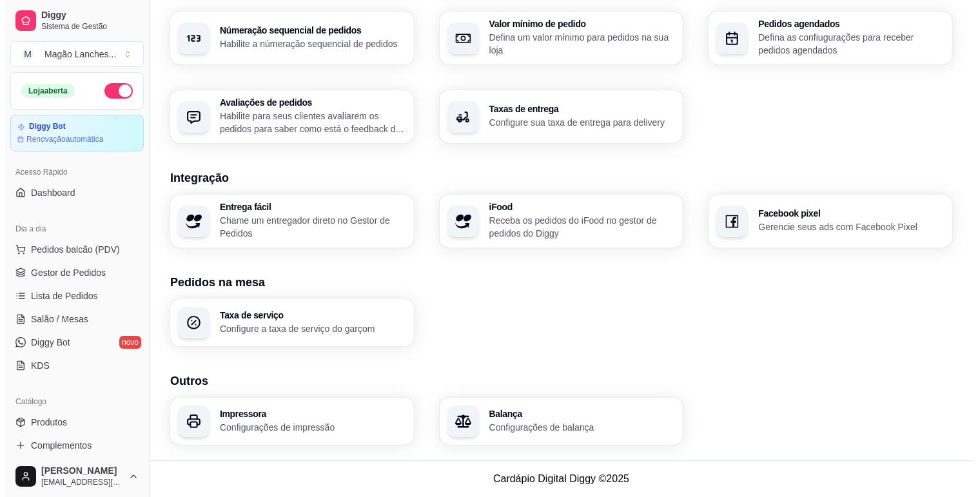
scroll to position [1, 0]
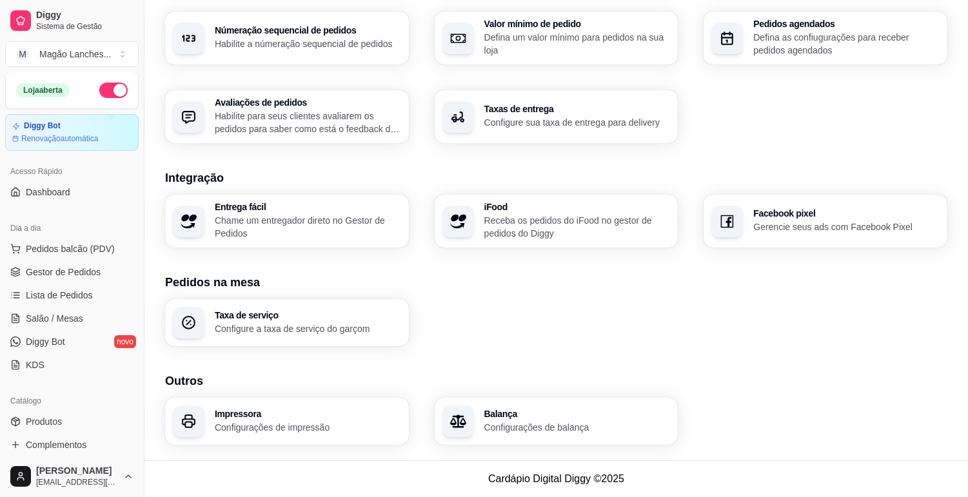
click at [279, 15] on div "Númeração sequencial de pedidos Habilite a númeração sequencial de pedidos" at bounding box center [287, 38] width 244 height 53
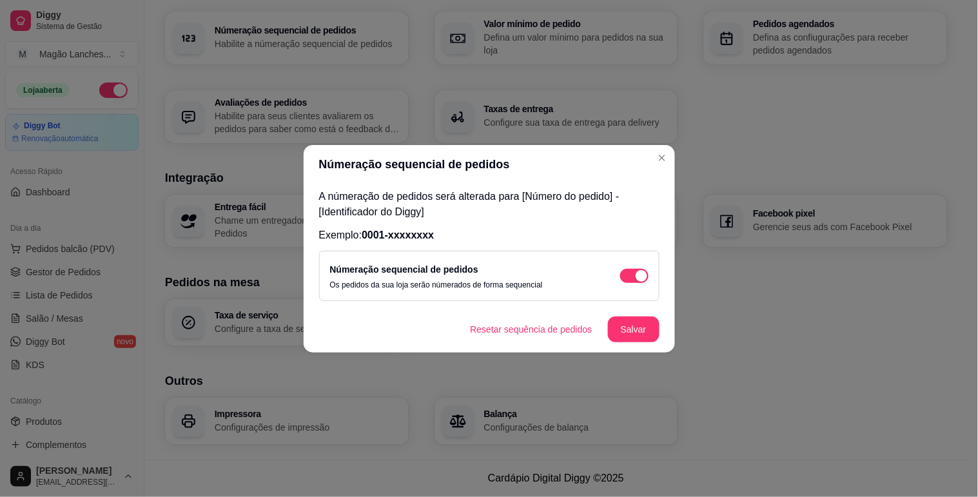
click at [653, 221] on div "A númeração de pedidos será alterada para [Número do pedido] - [Identificador d…" at bounding box center [489, 245] width 371 height 123
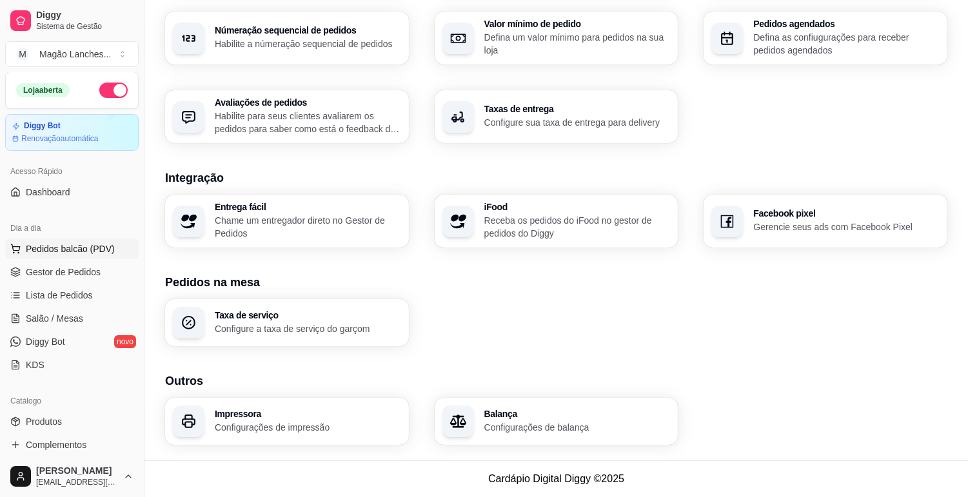
click at [89, 250] on span "Pedidos balcão (PDV)" at bounding box center [70, 248] width 89 height 13
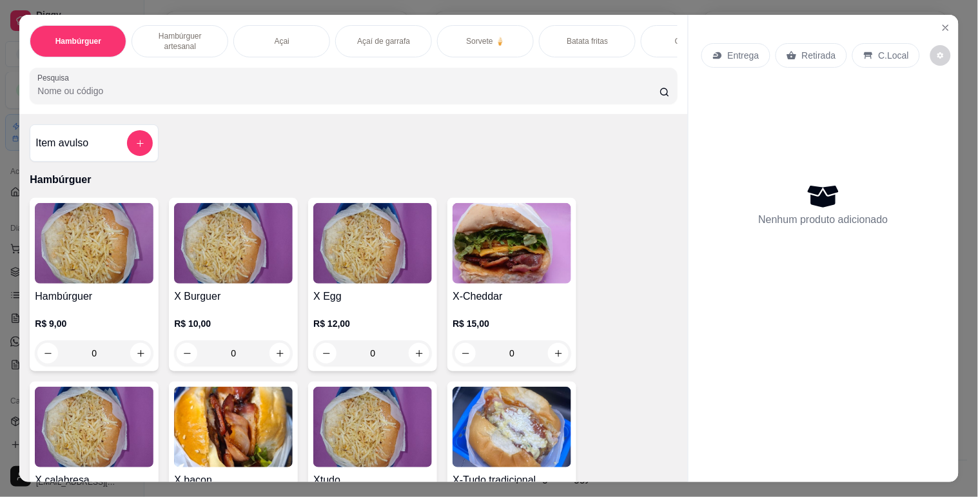
scroll to position [0, 467]
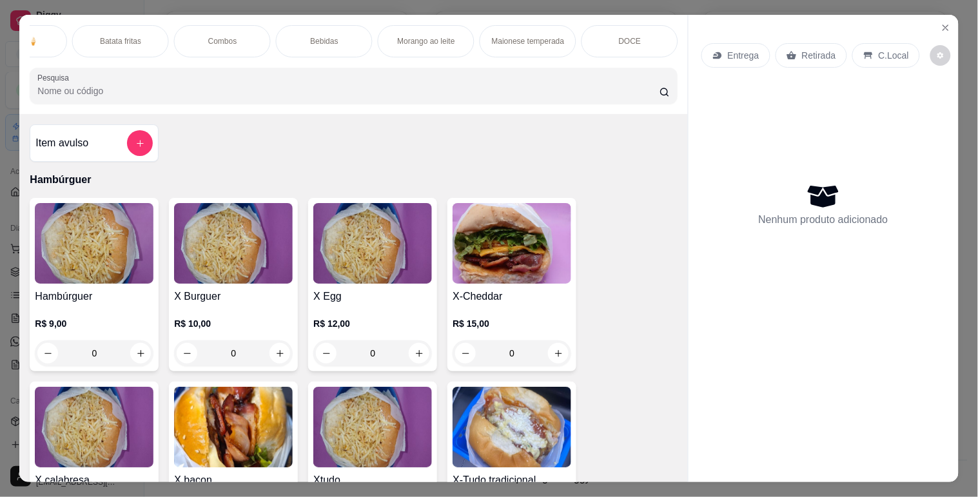
click at [335, 30] on div "Bebidas" at bounding box center [324, 41] width 97 height 32
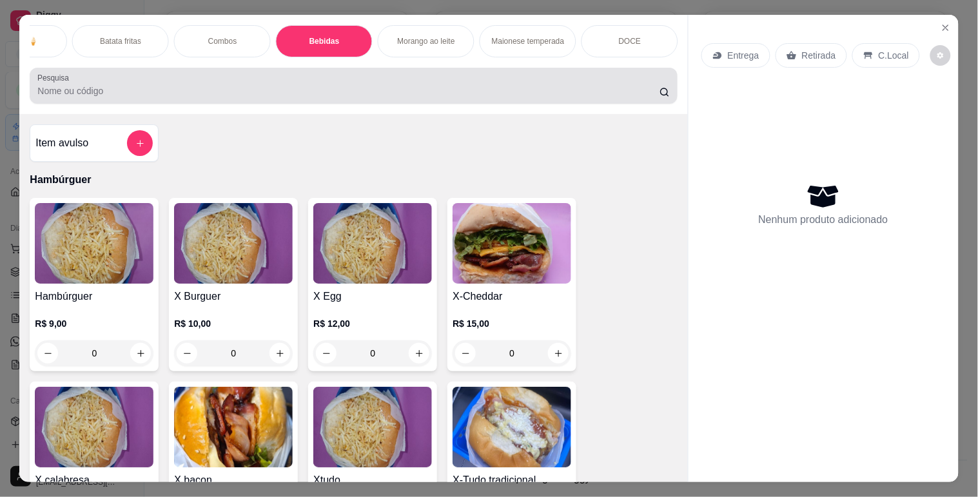
scroll to position [31, 0]
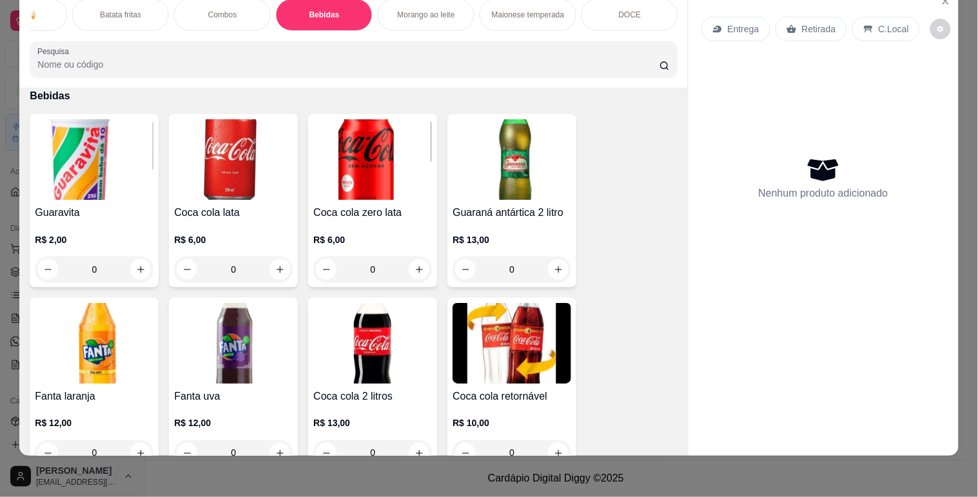
click at [233, 10] on div "Combos" at bounding box center [222, 15] width 97 height 32
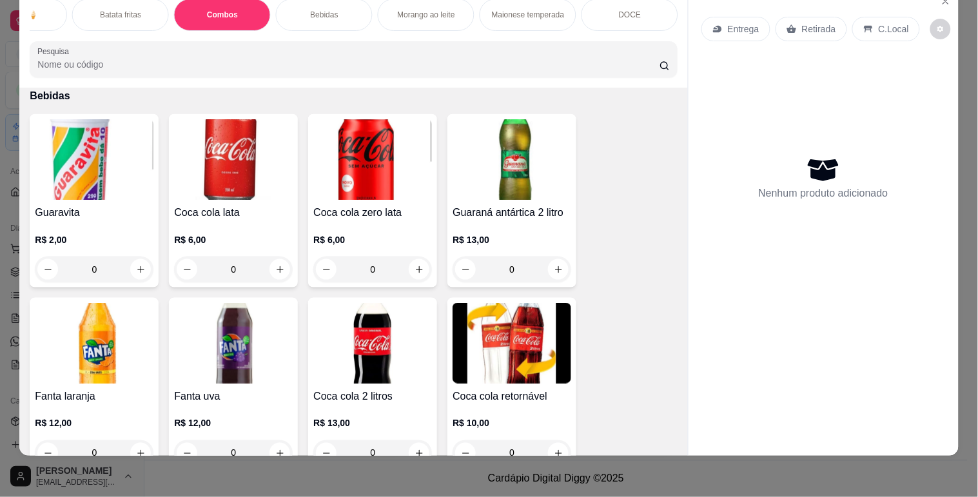
scroll to position [2418, 0]
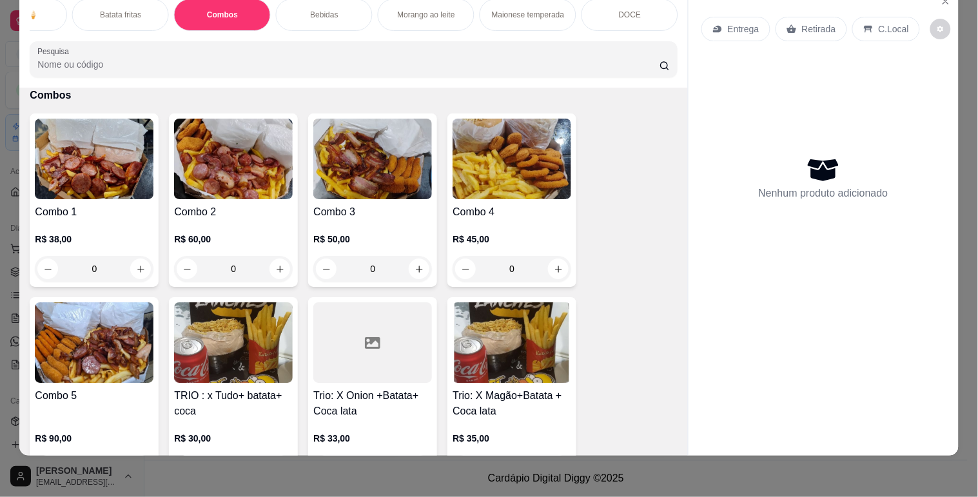
click at [371, 153] on img at bounding box center [372, 159] width 119 height 81
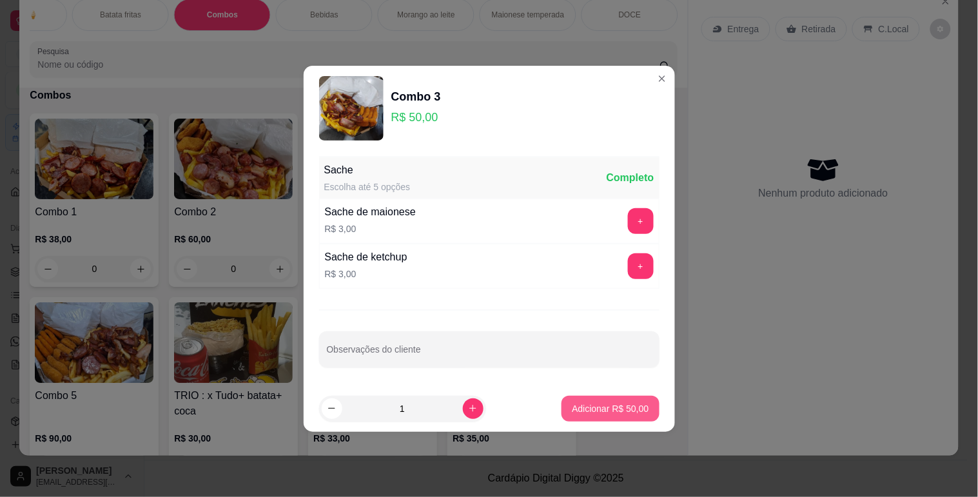
click at [606, 410] on p "Adicionar R$ 50,00" at bounding box center [610, 408] width 77 height 13
type input "1"
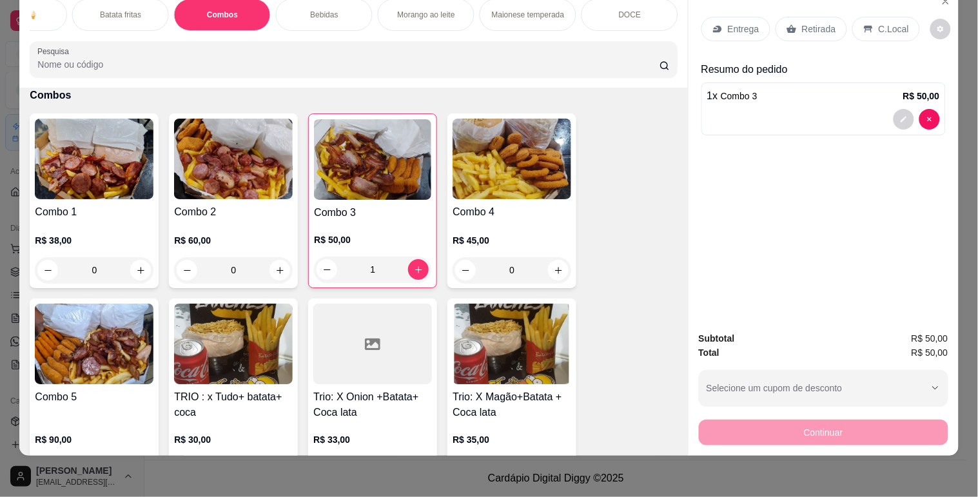
click at [739, 23] on p "Entrega" at bounding box center [744, 29] width 32 height 13
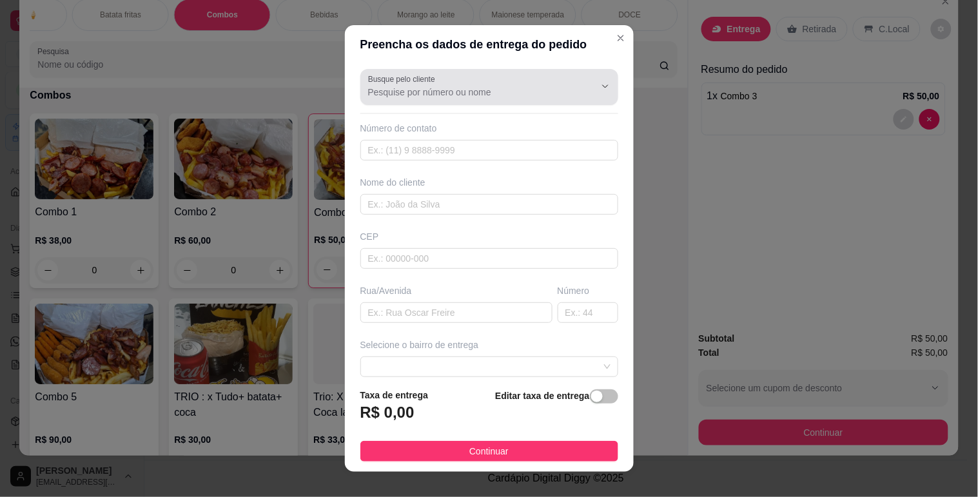
click at [415, 97] on input "Busque pelo cliente" at bounding box center [471, 92] width 206 height 13
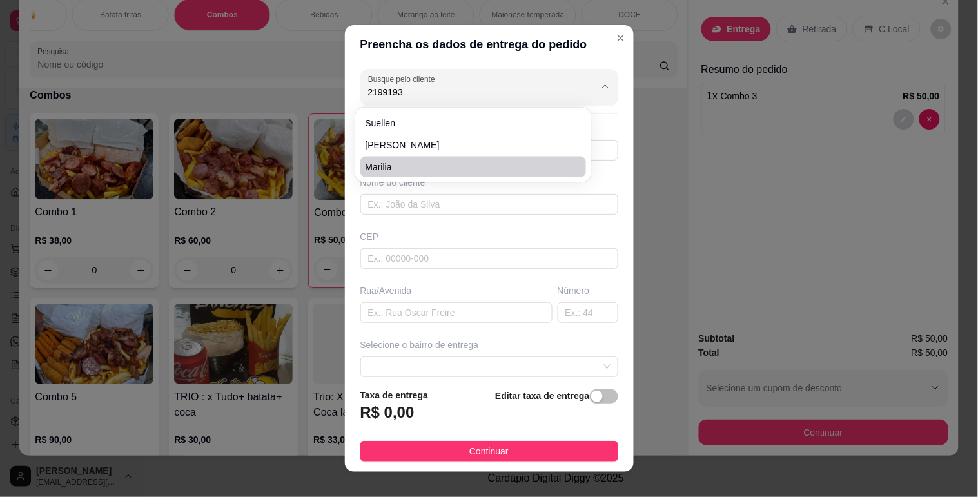
click at [403, 169] on span "Marilia" at bounding box center [467, 167] width 203 height 13
type input "Marilia"
type input "21991933049"
type input "Marilia"
type input "26177380"
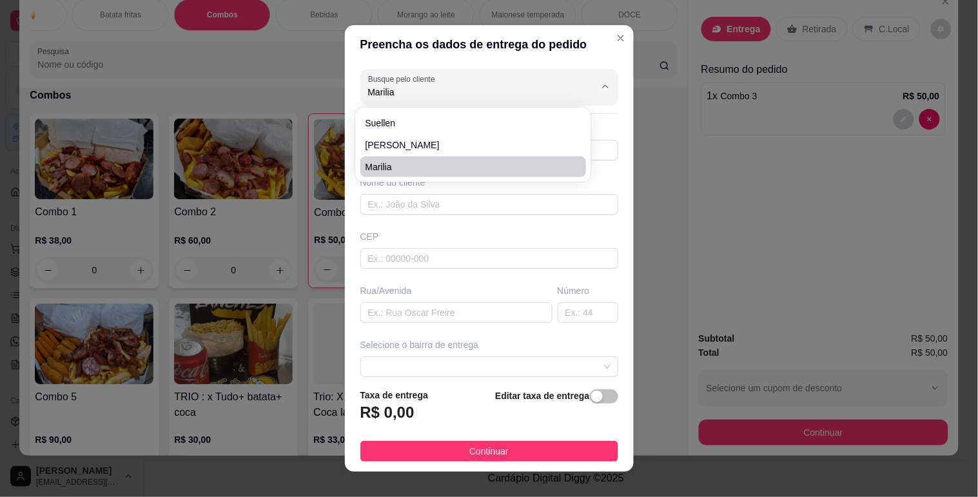
type input "Rua Carmem [GEOGRAPHIC_DATA]"
type input "547"
type input "Belford roxo"
type input "Na rua do armarinho da [PERSON_NAME]"
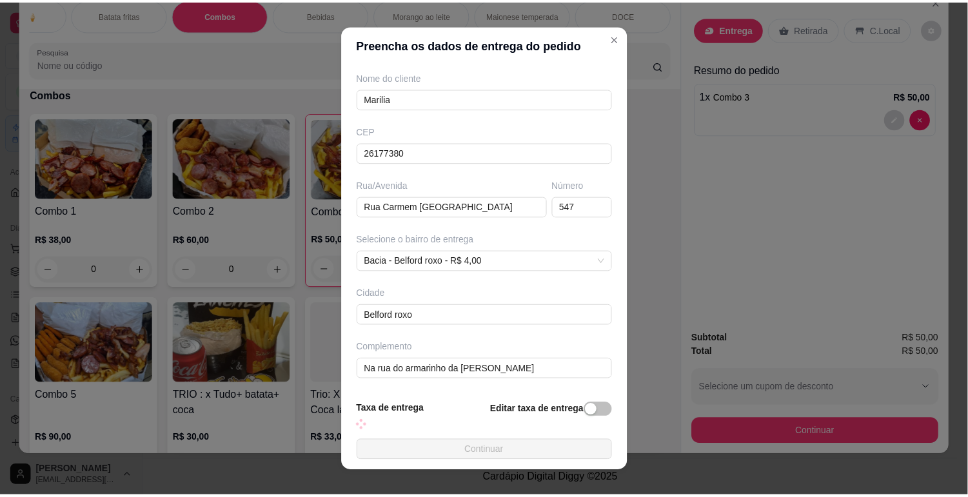
scroll to position [120, 0]
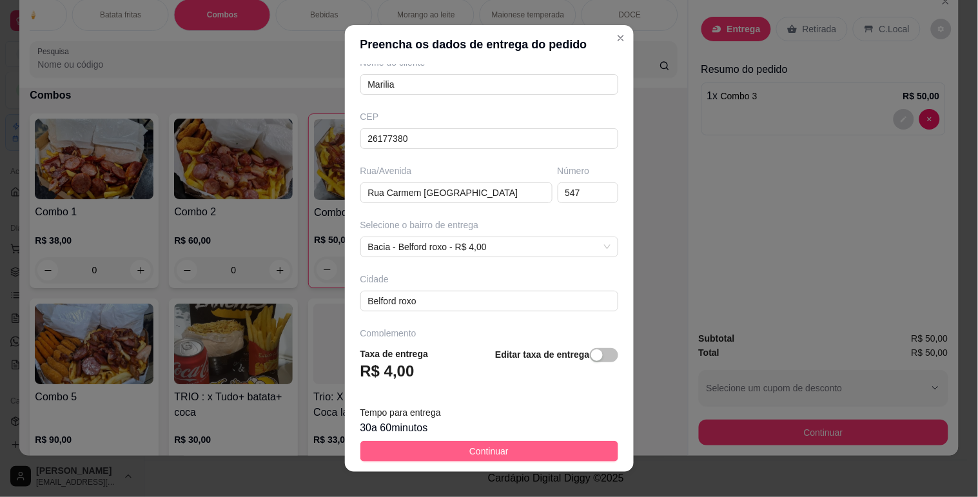
type input "Marilia"
click at [532, 457] on button "Continuar" at bounding box center [489, 451] width 258 height 21
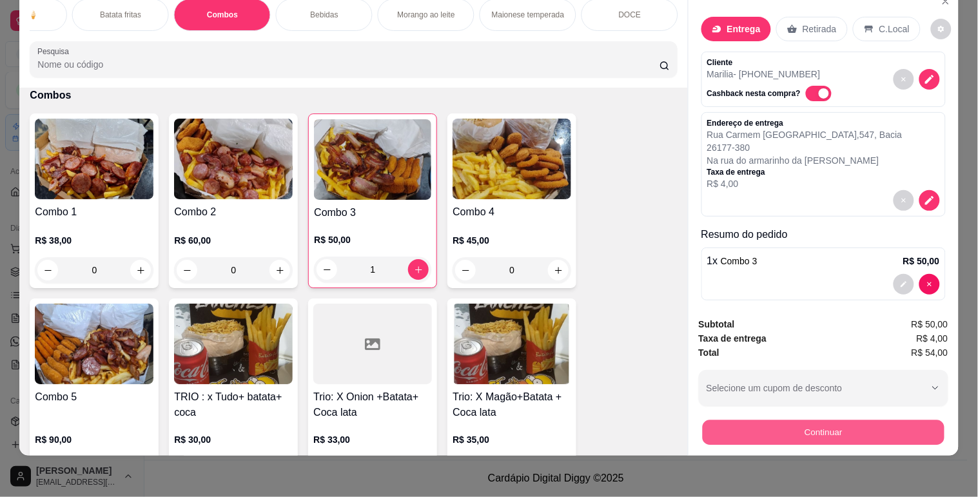
click at [858, 424] on button "Continuar" at bounding box center [823, 432] width 242 height 25
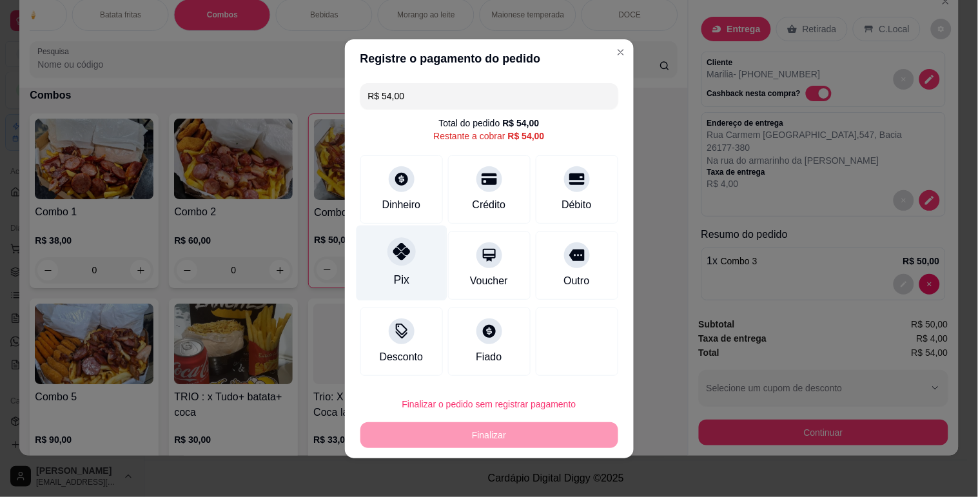
click at [393, 274] on div "Pix" at bounding box center [400, 280] width 15 height 17
type input "R$ 0,00"
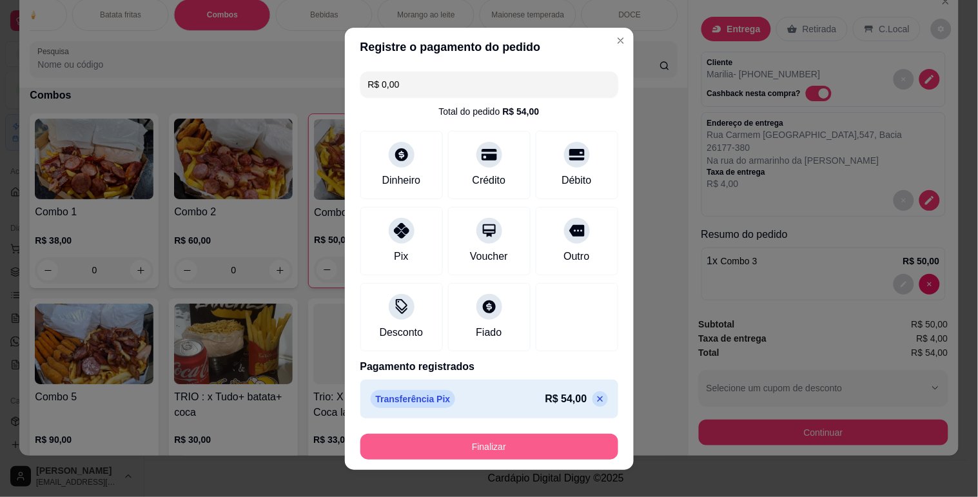
click at [499, 450] on button "Finalizar" at bounding box center [489, 447] width 258 height 26
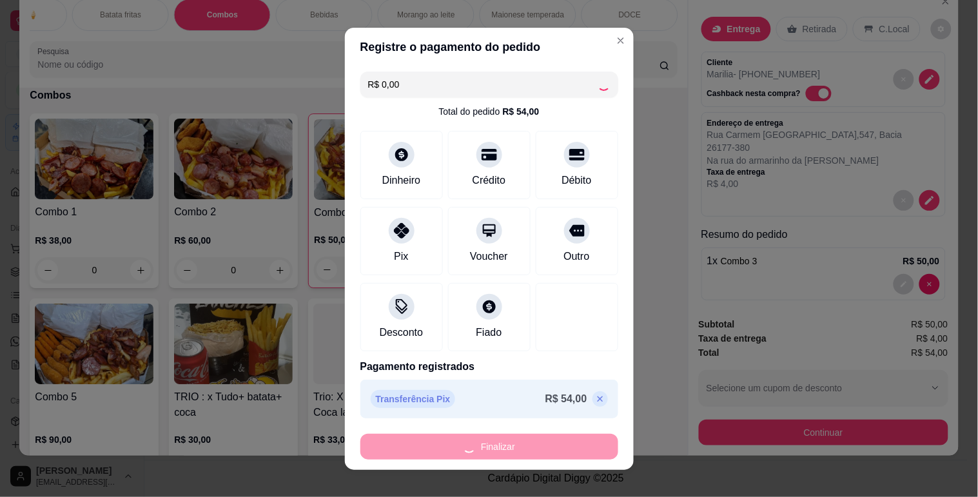
type input "0"
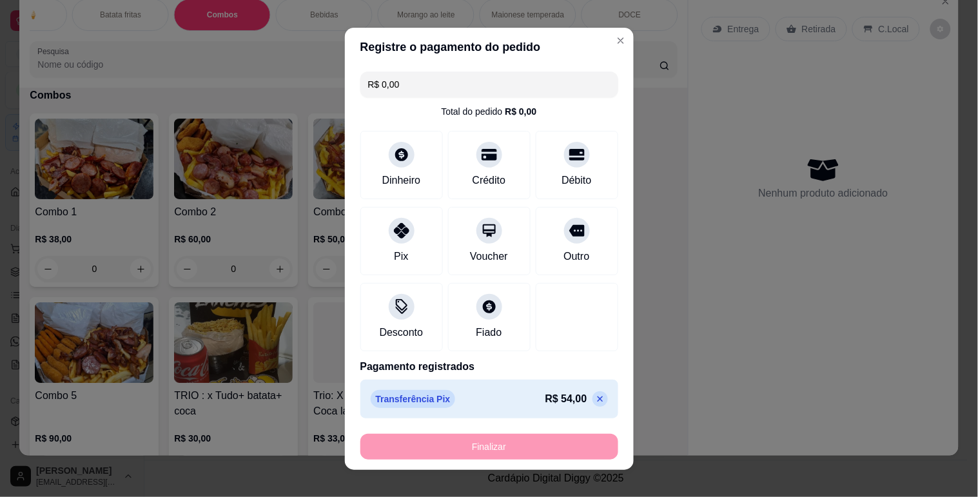
type input "-R$ 54,00"
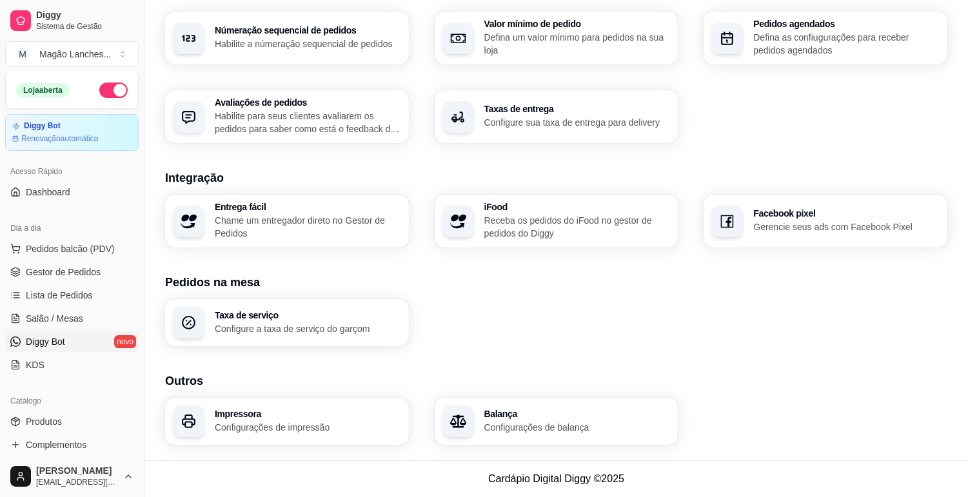
drag, startPoint x: 568, startPoint y: 357, endPoint x: 81, endPoint y: 338, distance: 487.3
click at [81, 338] on link "Diggy Bot novo" at bounding box center [71, 341] width 133 height 21
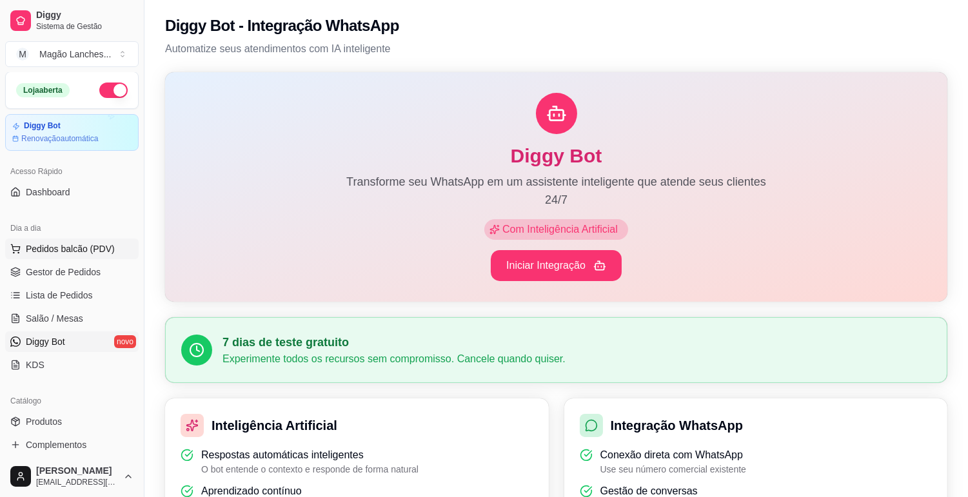
click at [104, 240] on button "Pedidos balcão (PDV)" at bounding box center [71, 249] width 133 height 21
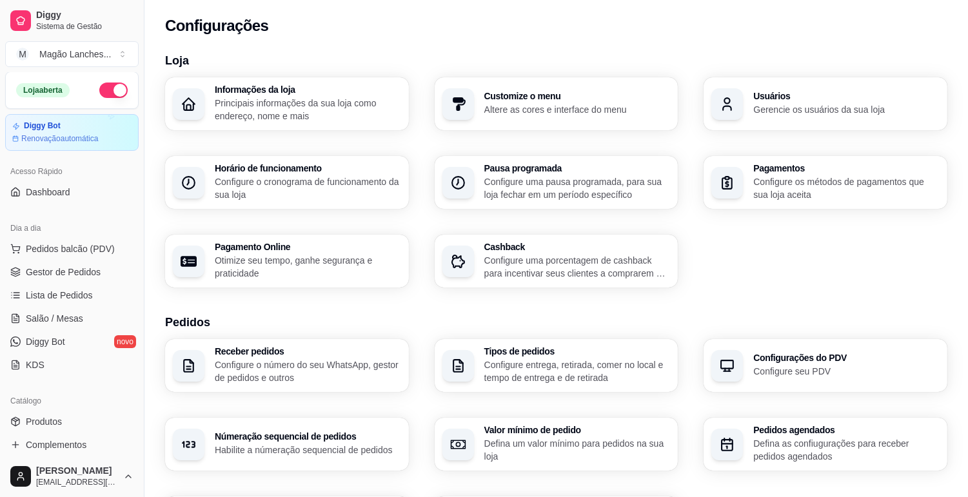
click at [349, 153] on div "Informações da loja Principais informações da sua loja como endereço, nome e ma…" at bounding box center [556, 182] width 782 height 210
drag, startPoint x: 295, startPoint y: 329, endPoint x: 299, endPoint y: 304, distance: 25.4
click at [299, 304] on div "Loja Informações da loja Principais informações da sua loja como endereço, nome…" at bounding box center [556, 452] width 782 height 800
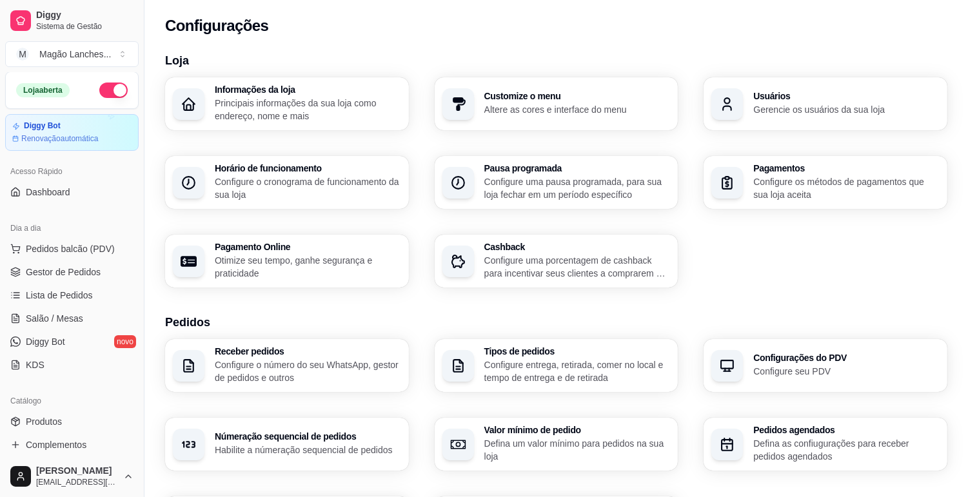
click at [299, 304] on div "Loja Informações da loja Principais informações da sua loja como endereço, nome…" at bounding box center [556, 452] width 782 height 800
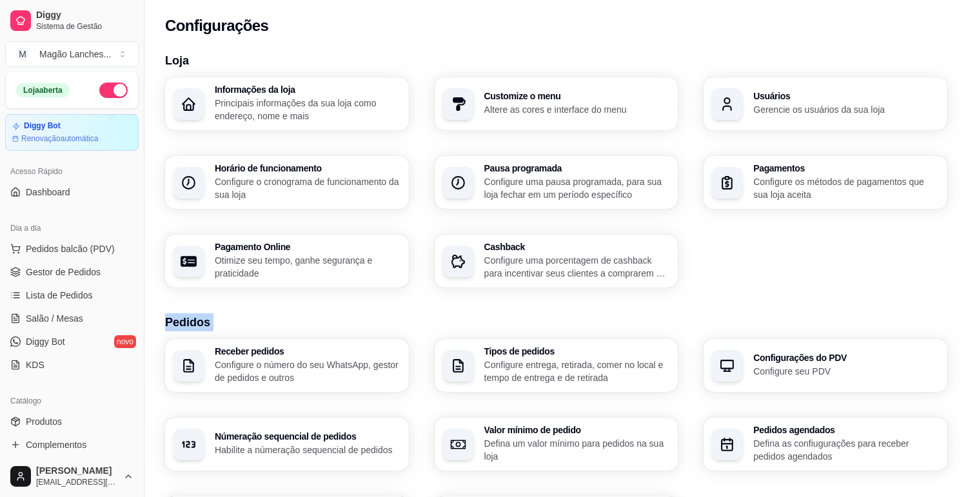
click at [299, 304] on div "Loja Informações da loja Principais informações da sua loja como endereço, nome…" at bounding box center [556, 452] width 782 height 800
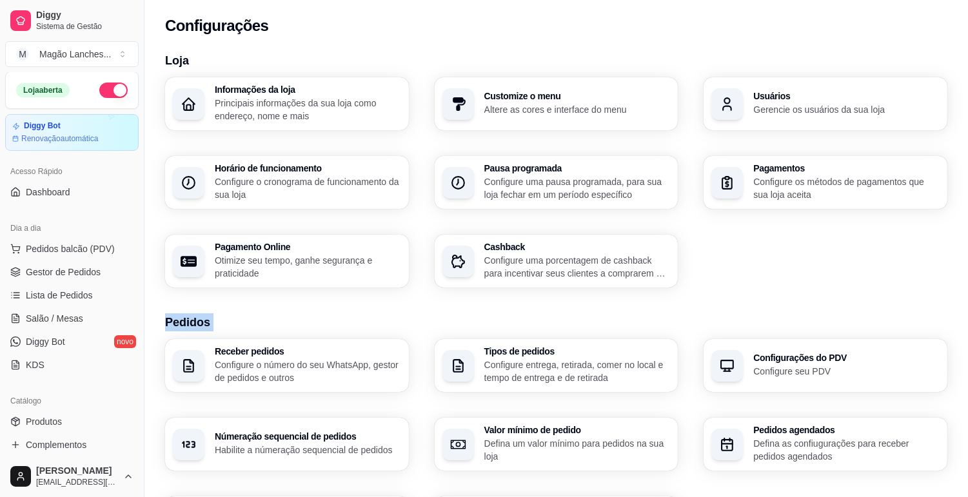
click at [299, 304] on div "Loja Informações da loja Principais informações da sua loja como endereço, nome…" at bounding box center [556, 452] width 782 height 800
click at [295, 306] on div "Loja Informações da loja Principais informações da sua loja como endereço, nome…" at bounding box center [556, 452] width 782 height 800
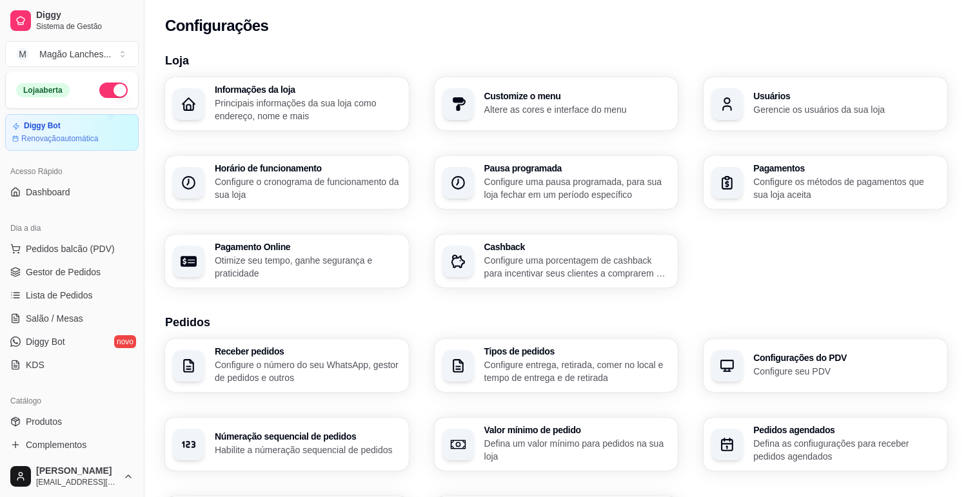
click at [295, 306] on div "Loja Informações da loja Principais informações da sua loja como endereço, nome…" at bounding box center [556, 452] width 782 height 800
click at [88, 250] on span "Pedidos balcão (PDV)" at bounding box center [70, 248] width 89 height 13
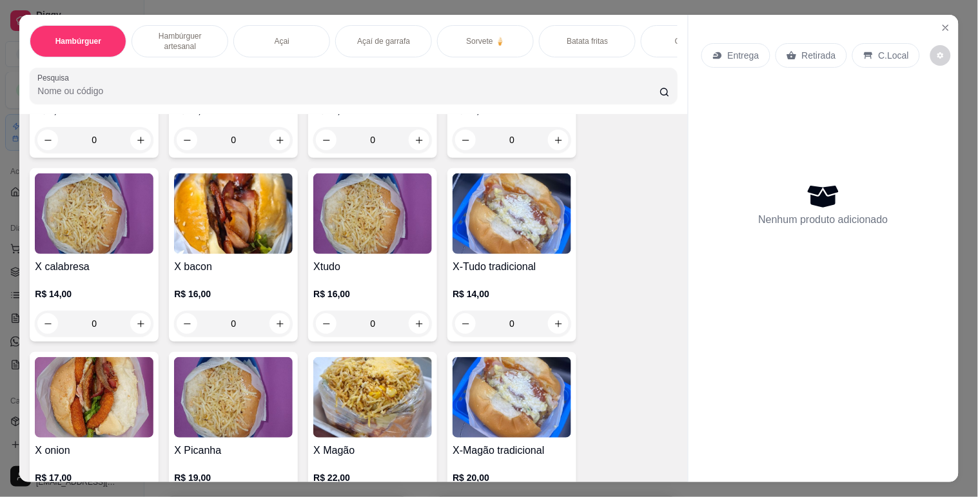
scroll to position [215, 0]
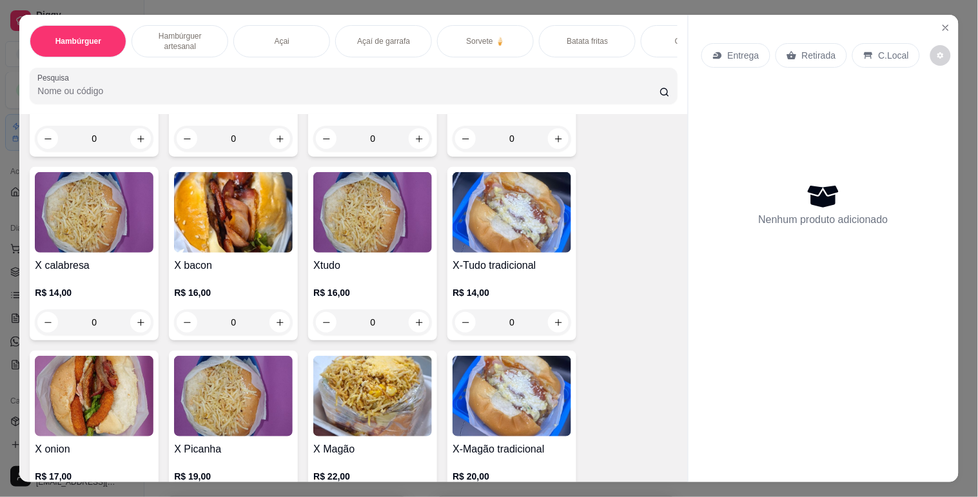
click at [363, 424] on img at bounding box center [372, 396] width 119 height 81
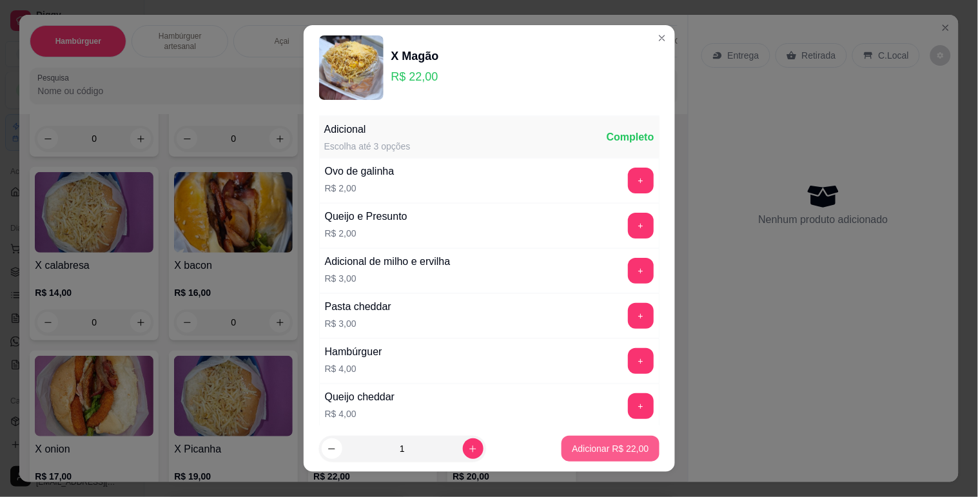
click at [572, 446] on p "Adicionar R$ 22,00" at bounding box center [610, 448] width 77 height 13
type input "1"
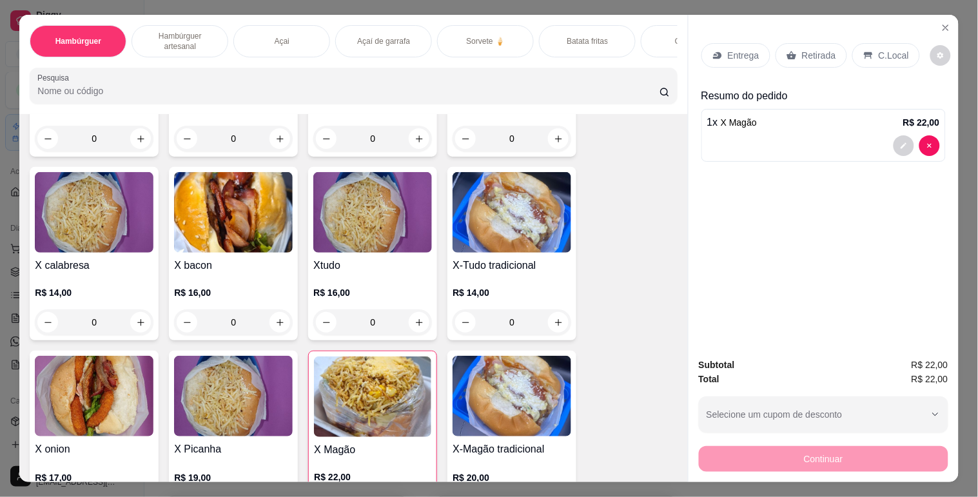
click at [297, 39] on div "Açai" at bounding box center [281, 41] width 97 height 32
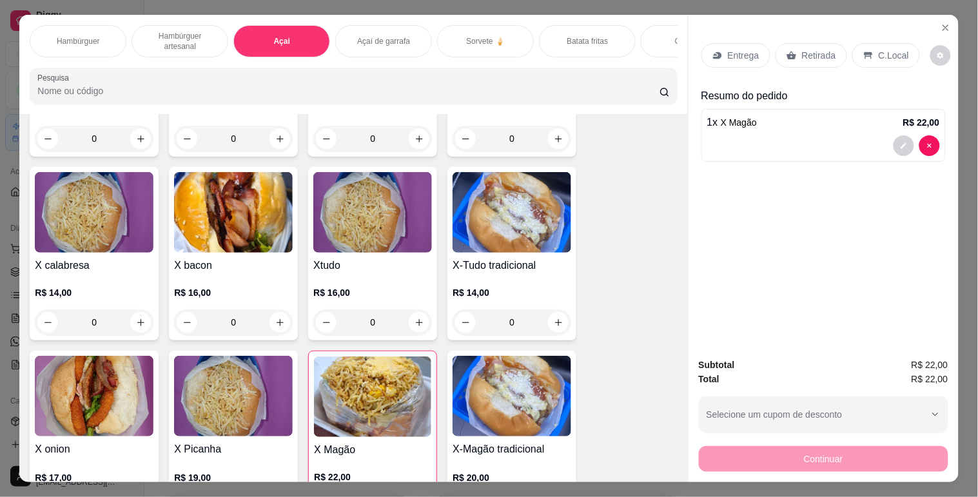
scroll to position [31, 0]
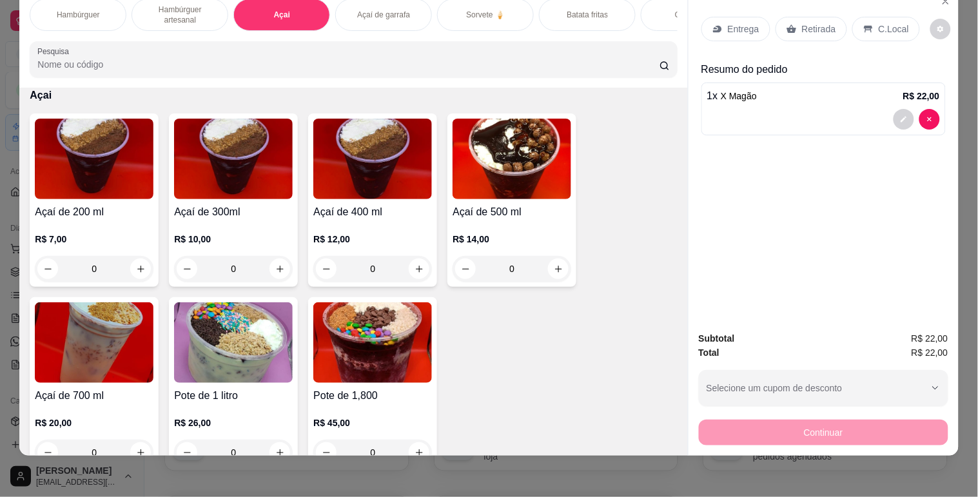
click at [479, 195] on img at bounding box center [512, 159] width 119 height 81
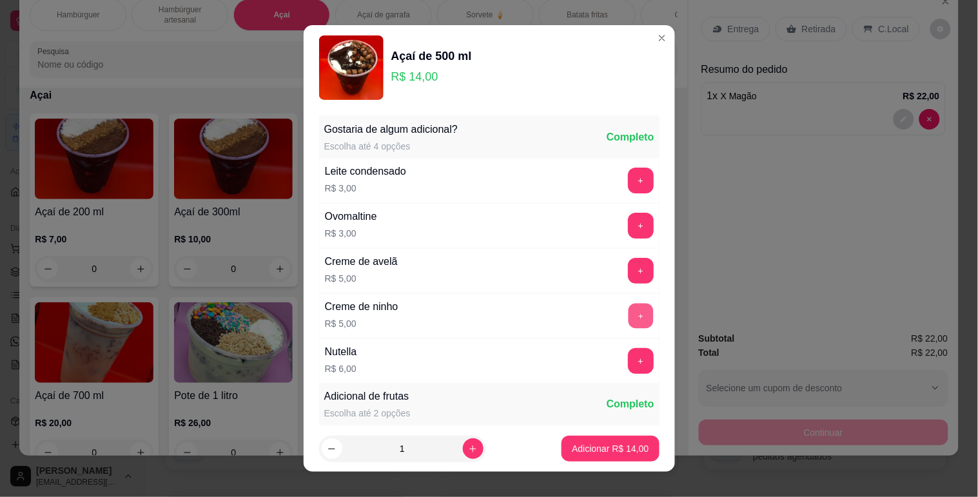
click at [628, 312] on button "+" at bounding box center [640, 315] width 25 height 25
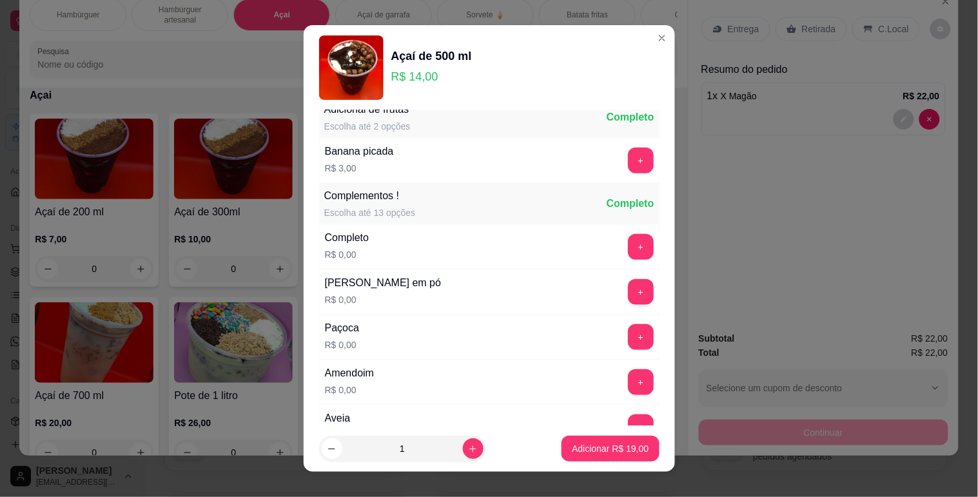
scroll to position [286, 0]
click at [628, 253] on button "+" at bounding box center [641, 248] width 26 height 26
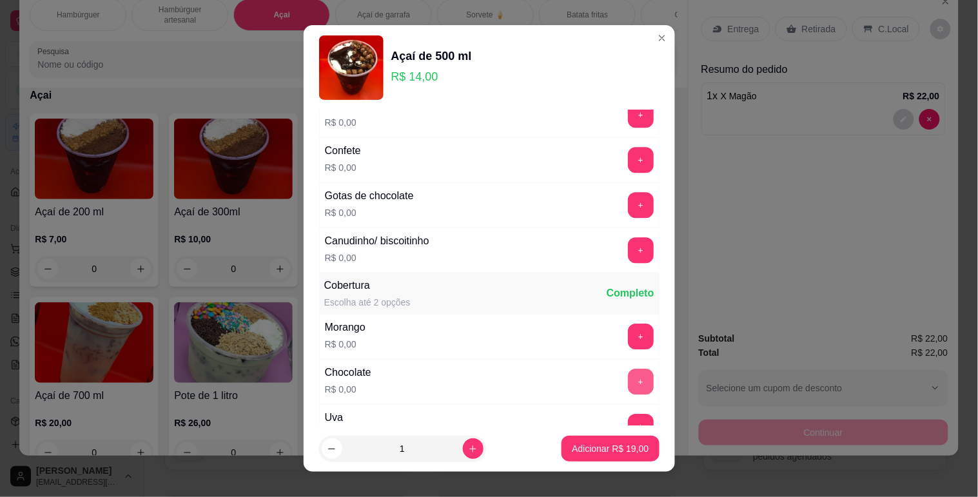
scroll to position [1003, 0]
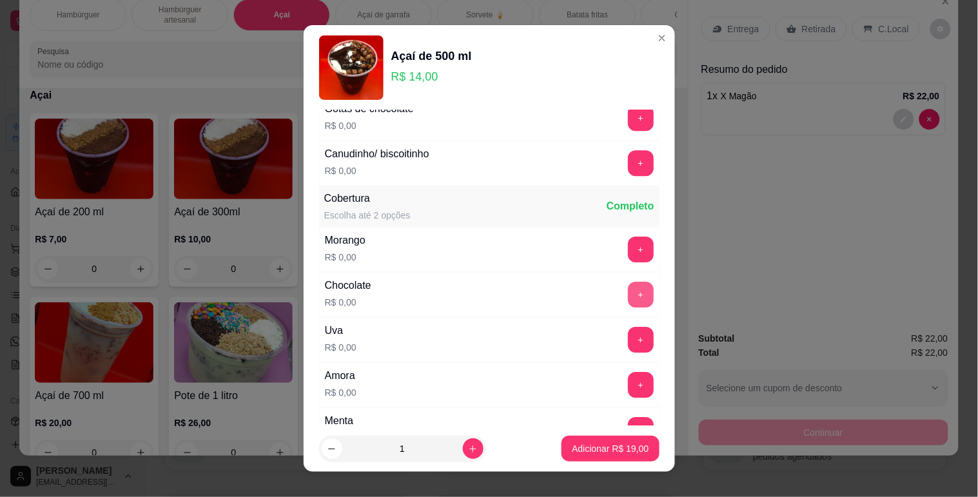
click at [628, 299] on button "+" at bounding box center [641, 295] width 26 height 26
click at [613, 446] on p "Adicionar R$ 19,00" at bounding box center [610, 448] width 77 height 13
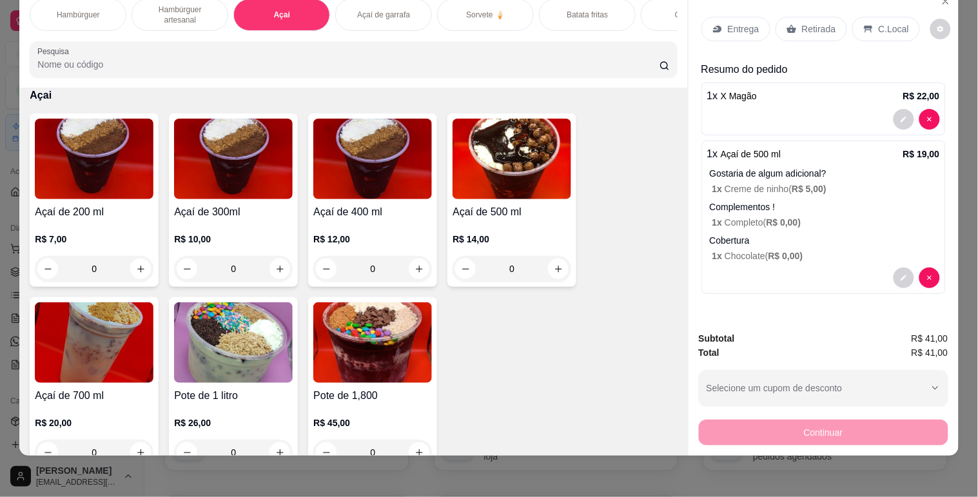
click at [728, 23] on p "Entrega" at bounding box center [744, 29] width 32 height 13
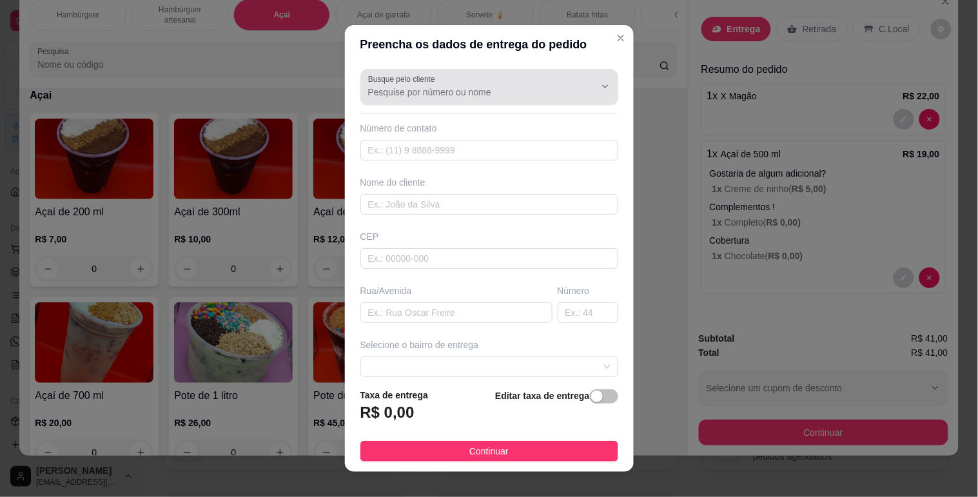
click at [443, 92] on input "Busque pelo cliente" at bounding box center [471, 92] width 206 height 13
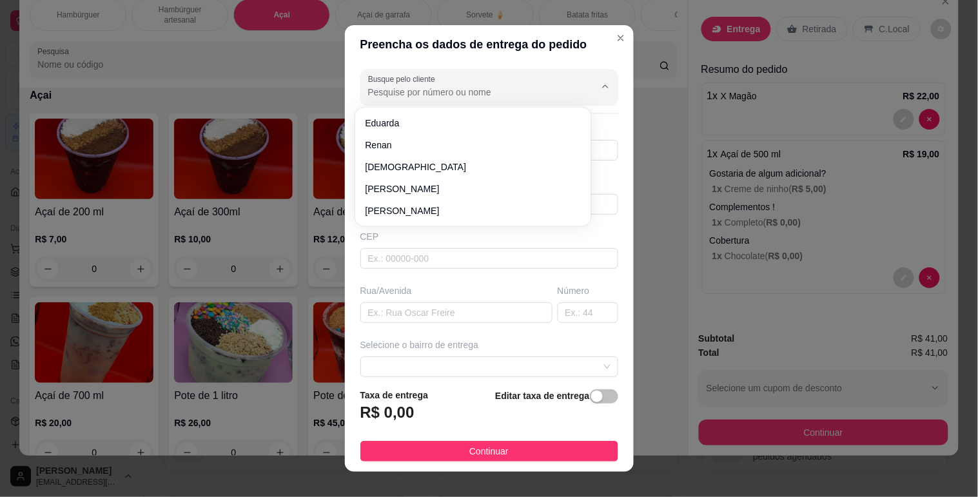
click at [452, 90] on input "Busque pelo cliente" at bounding box center [471, 92] width 206 height 13
click at [782, 300] on div "Preencha os dados de entrega do pedido Busque pelo cliente Número de contato No…" at bounding box center [489, 248] width 978 height 497
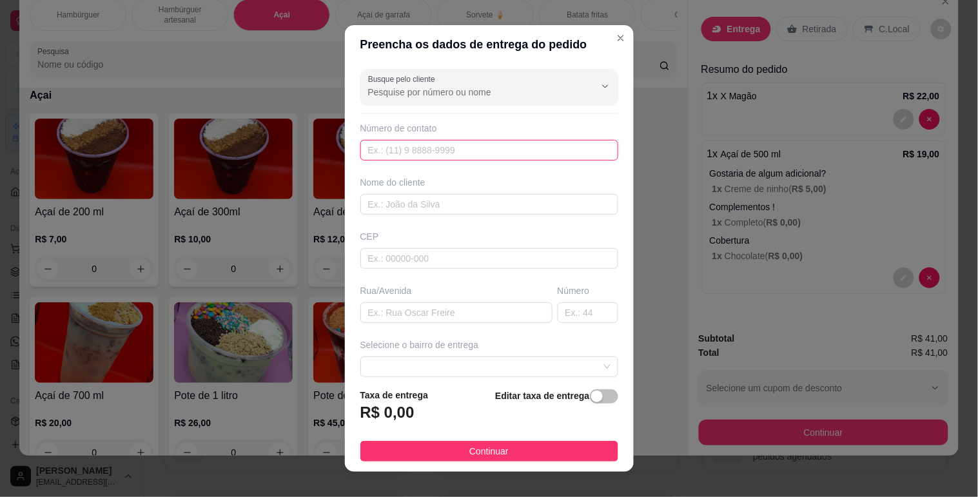
click at [488, 146] on input "text" at bounding box center [489, 150] width 258 height 21
type input "[PHONE_NUMBER]"
click at [413, 192] on div "Nome do cliente" at bounding box center [489, 195] width 263 height 39
click at [413, 195] on input "text" at bounding box center [489, 204] width 258 height 21
type input "caio sahara"
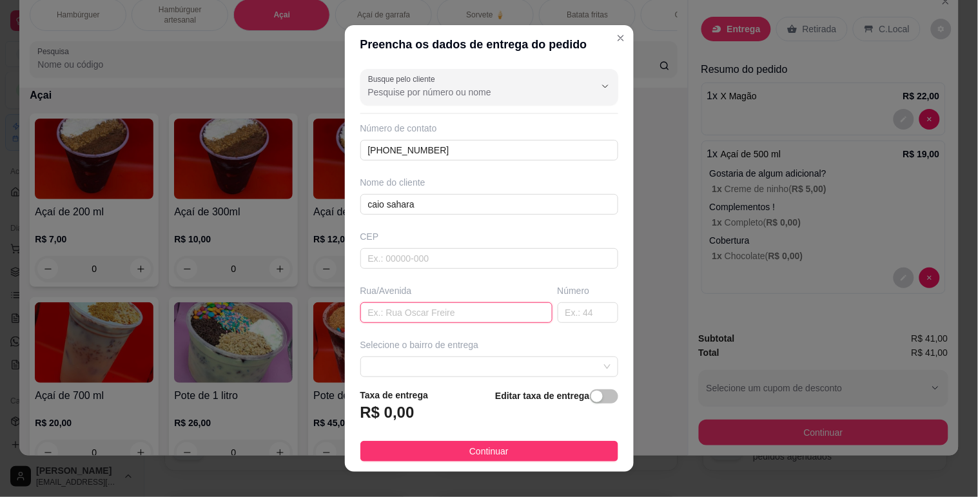
click at [409, 319] on input "text" at bounding box center [456, 312] width 192 height 21
type input "[STREET_ADDRESS]"
drag, startPoint x: 591, startPoint y: 395, endPoint x: 501, endPoint y: 414, distance: 92.3
click at [591, 395] on span "button" at bounding box center [604, 397] width 28 height 14
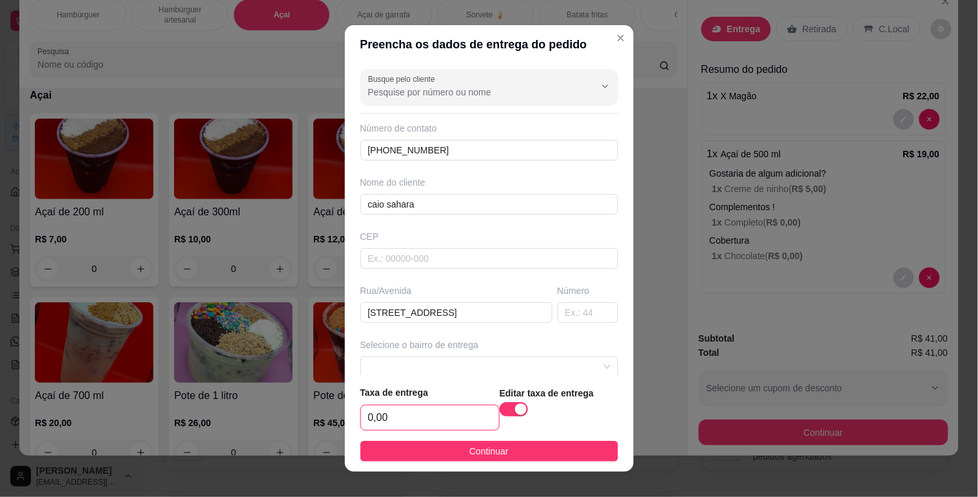
click at [368, 420] on input "0,00" at bounding box center [430, 418] width 138 height 25
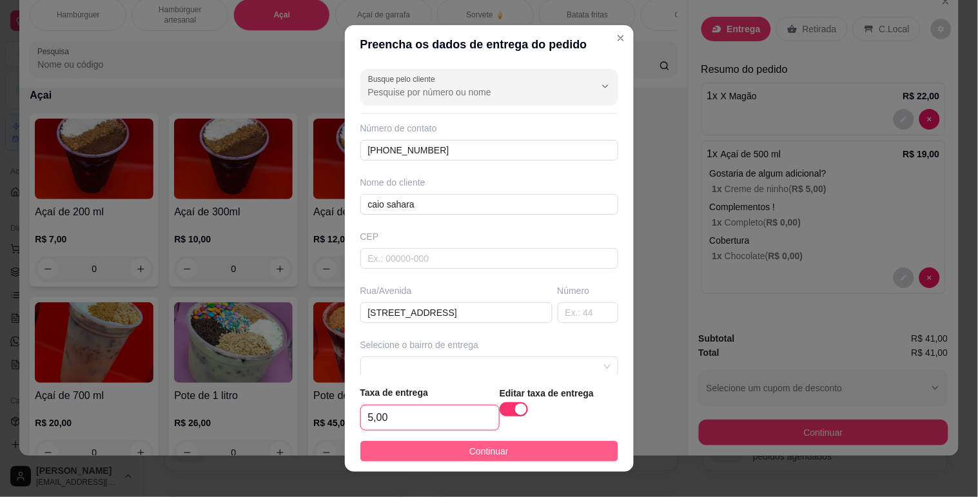
type input "5,00"
click at [439, 452] on button "Continuar" at bounding box center [489, 451] width 258 height 21
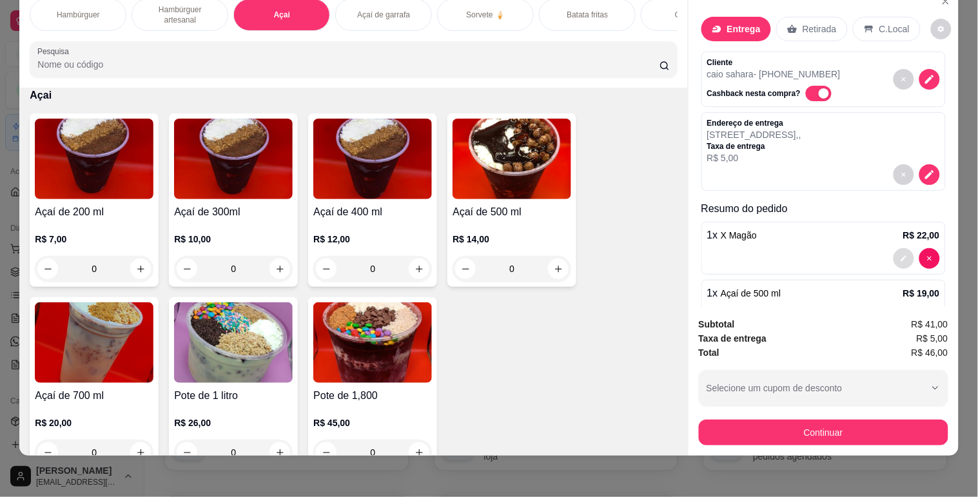
click at [900, 255] on icon "decrease-product-quantity" at bounding box center [904, 259] width 8 height 8
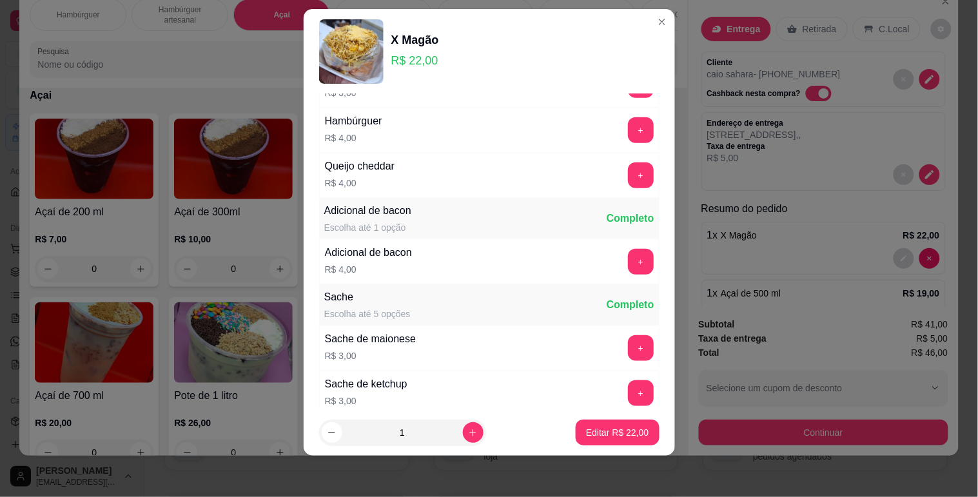
scroll to position [318, 0]
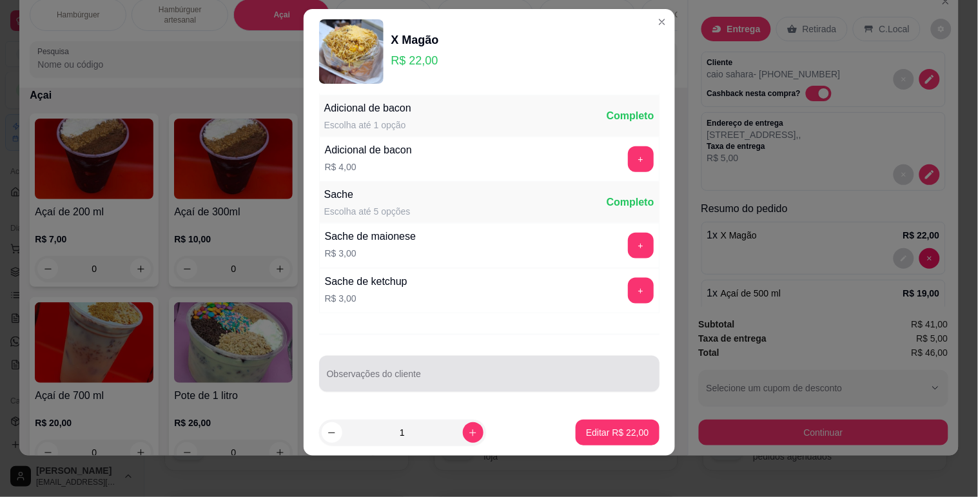
click at [455, 368] on div at bounding box center [489, 374] width 325 height 26
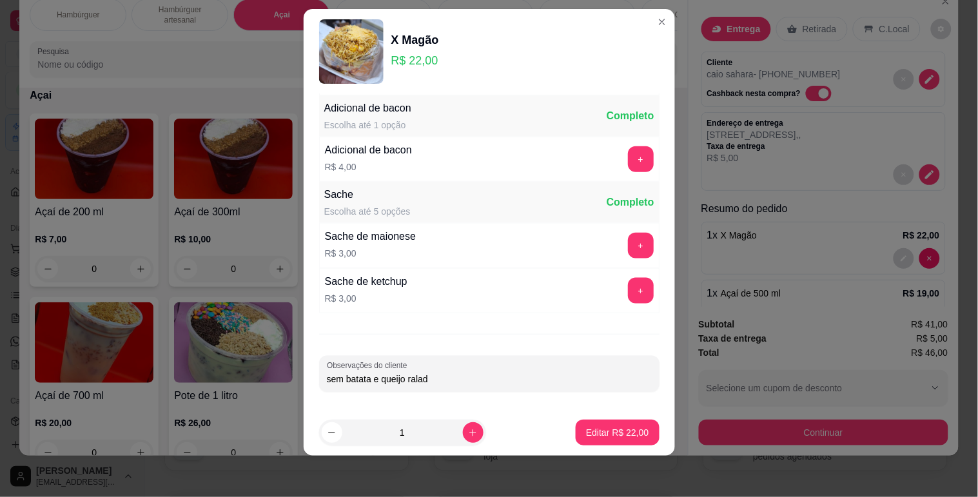
type input "sem batata e queijo ralado"
click at [617, 437] on p "Editar R$ 22,00" at bounding box center [617, 432] width 63 height 13
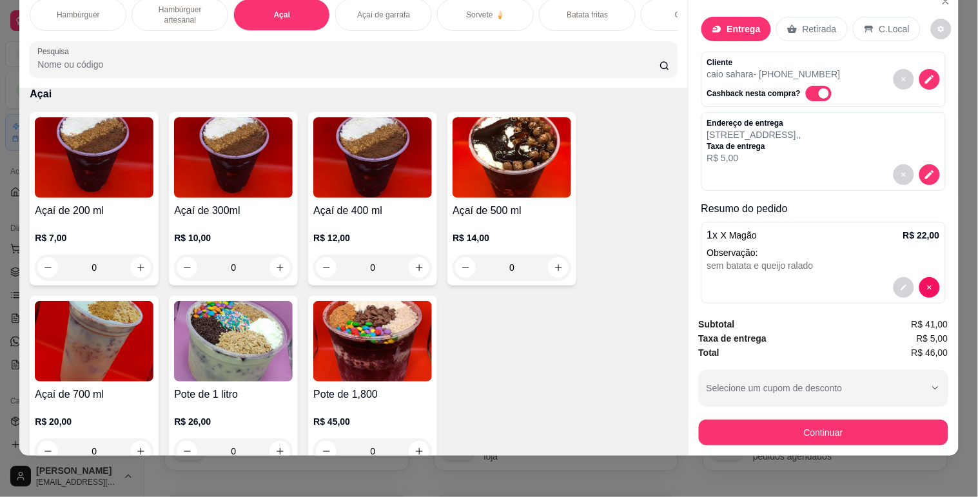
type input "0"
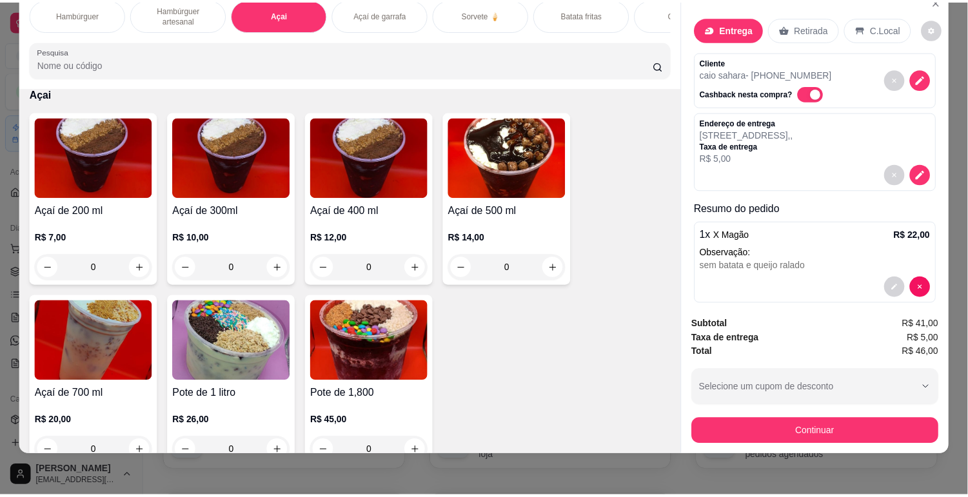
scroll to position [1212, 0]
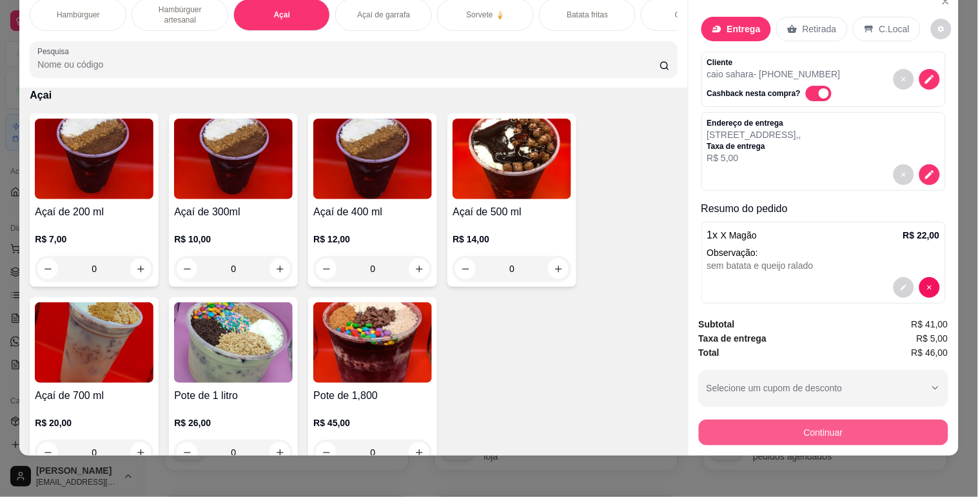
click at [796, 420] on button "Continuar" at bounding box center [824, 433] width 250 height 26
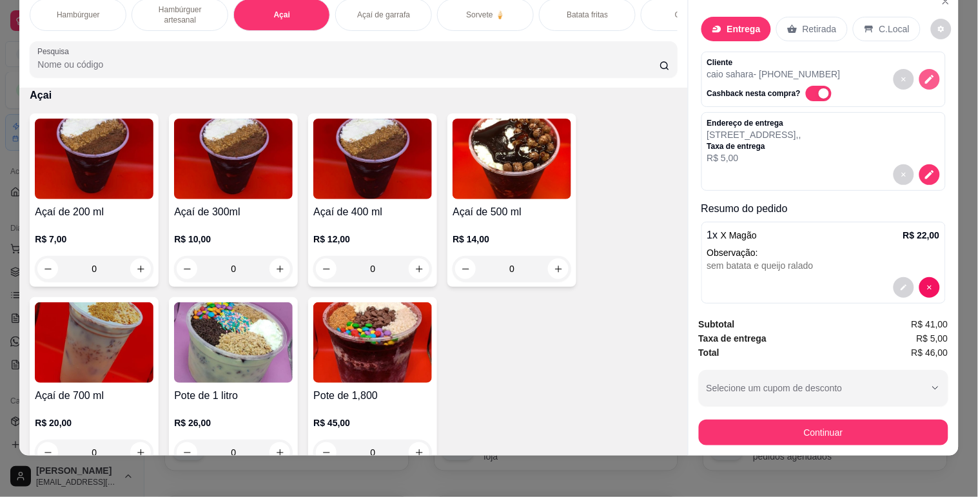
click at [924, 74] on icon "decrease-product-quantity" at bounding box center [930, 80] width 12 height 12
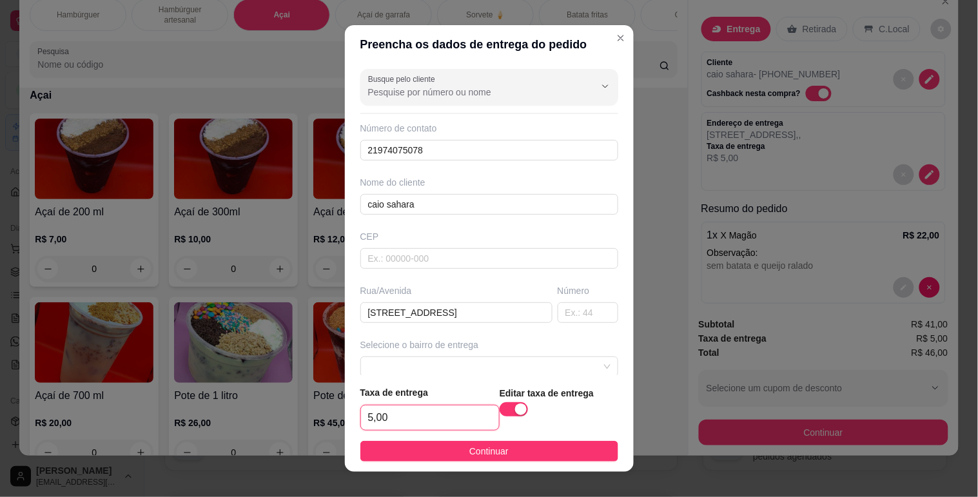
click at [365, 427] on input "5,00" at bounding box center [430, 418] width 138 height 25
click at [365, 422] on input "5,00" at bounding box center [430, 418] width 138 height 25
click at [370, 411] on input "5,00" at bounding box center [430, 418] width 138 height 25
type input "4,00"
click at [449, 465] on footer "Taxa de entrega 4,00 Editar taxa de entrega Continuar" at bounding box center [489, 423] width 289 height 97
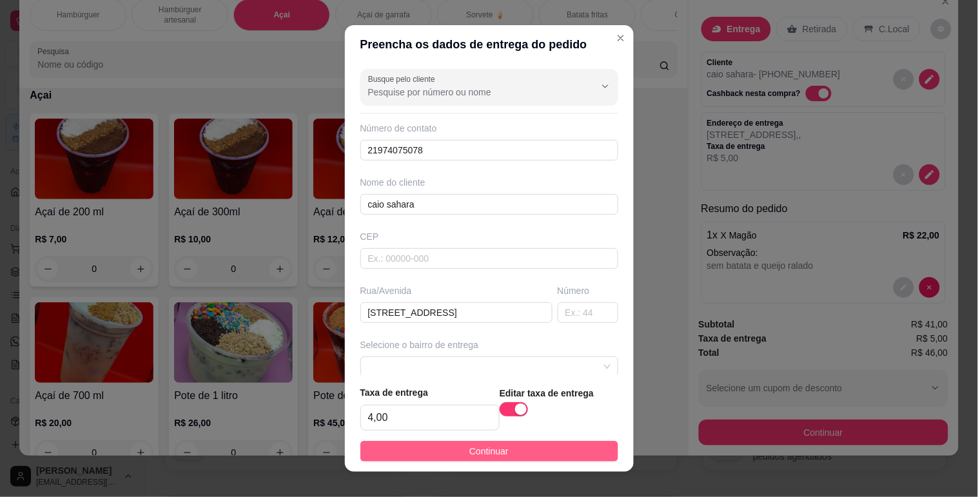
click at [445, 460] on button "Continuar" at bounding box center [489, 451] width 258 height 21
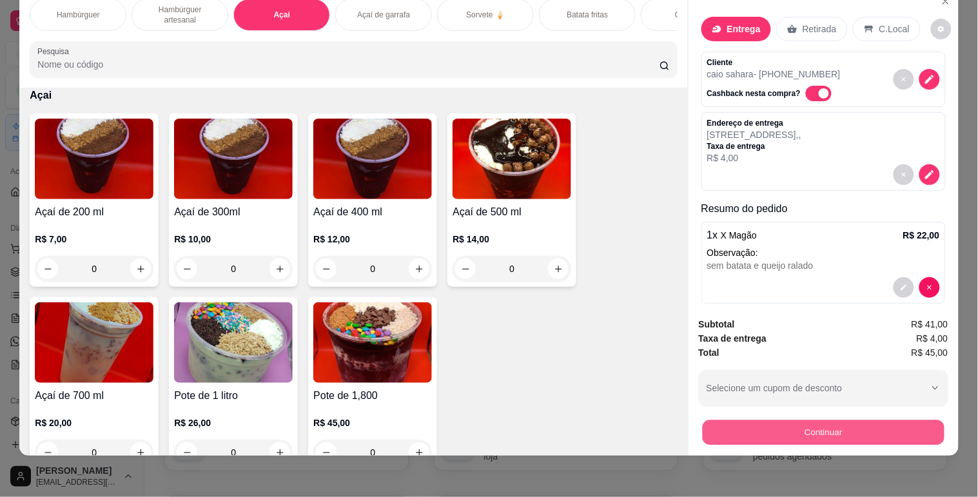
click at [795, 430] on button "Continuar" at bounding box center [823, 432] width 242 height 25
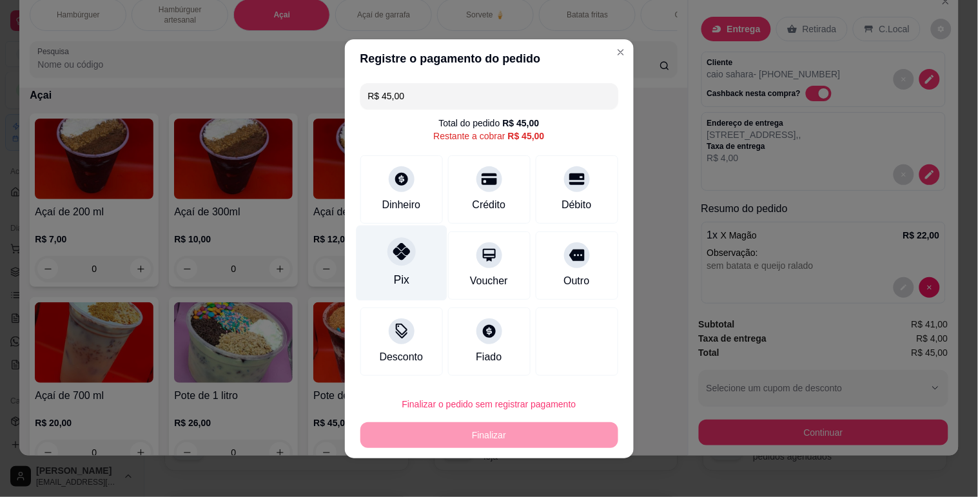
click at [413, 277] on div "Pix" at bounding box center [401, 262] width 91 height 75
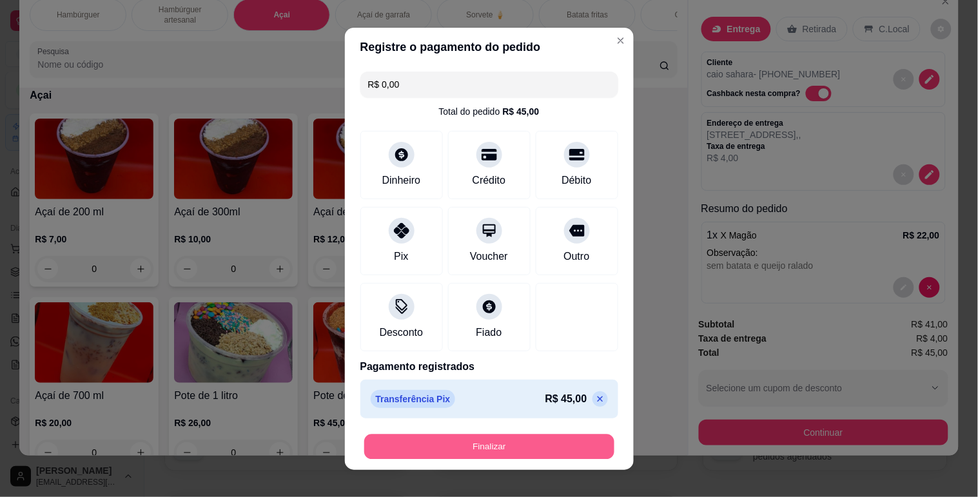
click at [491, 449] on button "Finalizar" at bounding box center [489, 446] width 250 height 25
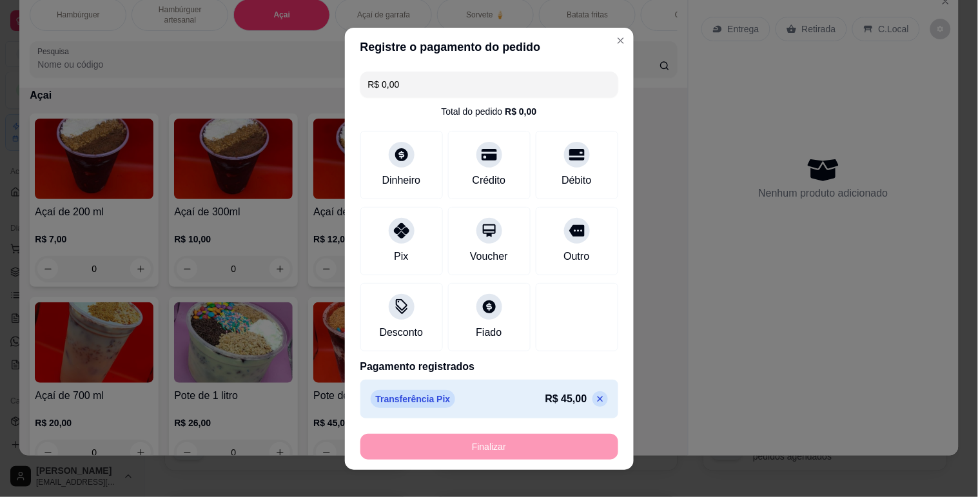
type input "-R$ 45,00"
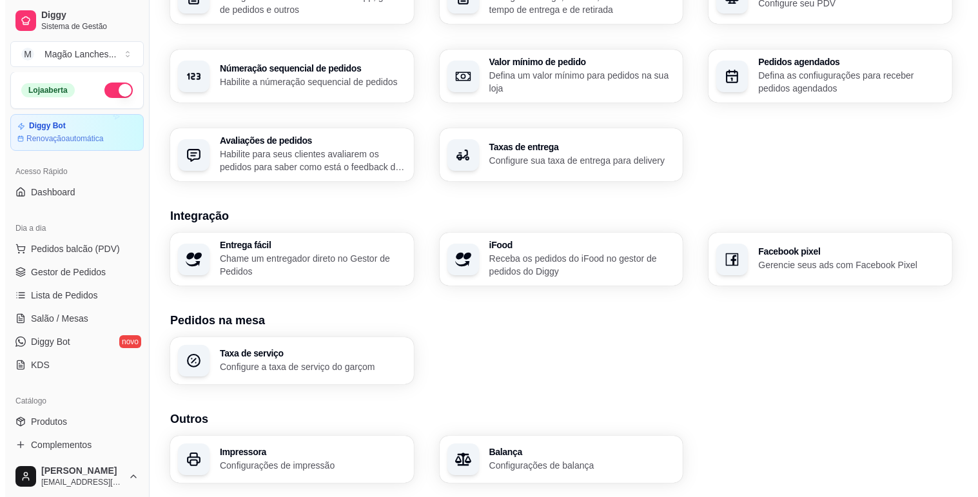
scroll to position [334, 0]
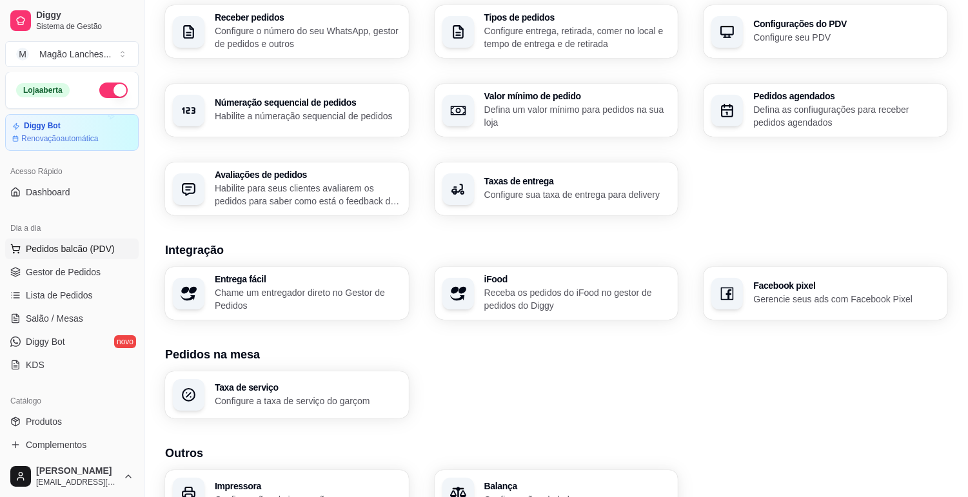
click at [56, 249] on span "Pedidos balcão (PDV)" at bounding box center [70, 248] width 89 height 13
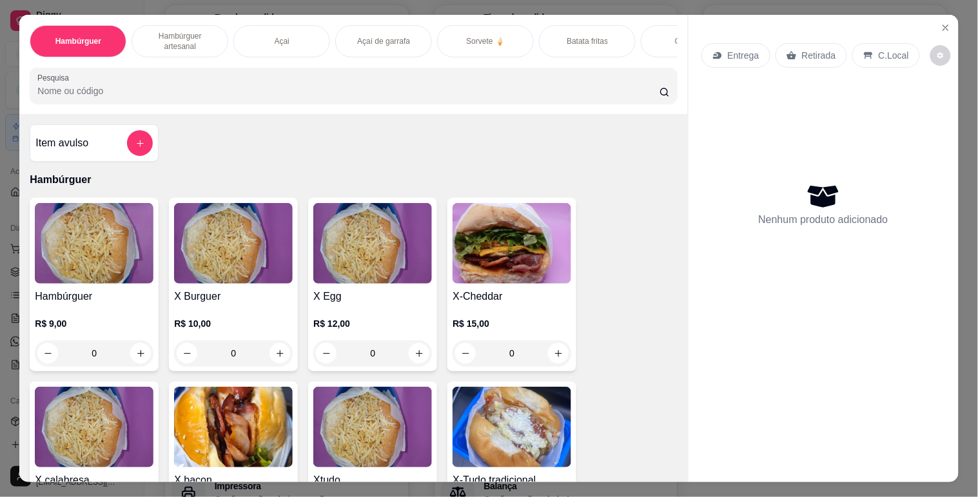
click at [299, 32] on div "Açai" at bounding box center [281, 41] width 97 height 32
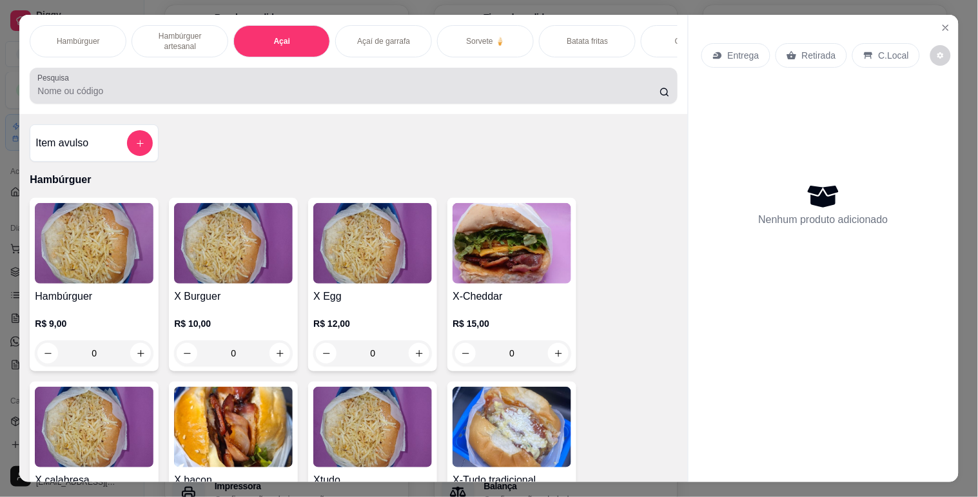
scroll to position [31, 0]
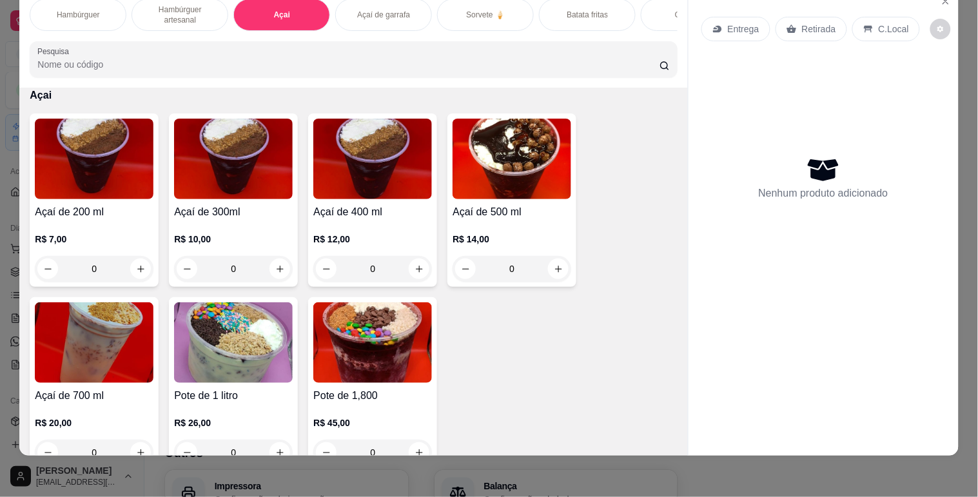
click at [366, 13] on div "Açaí de garrafa" at bounding box center [383, 15] width 97 height 32
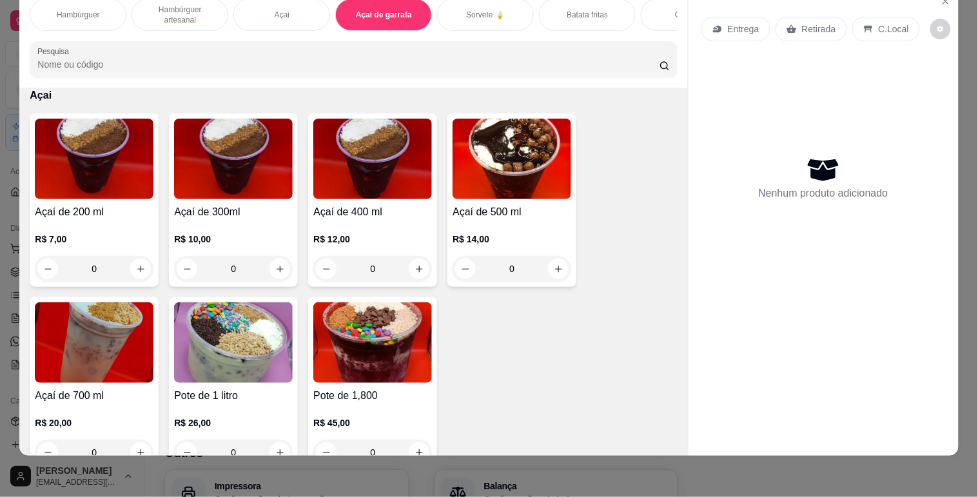
scroll to position [1606, 0]
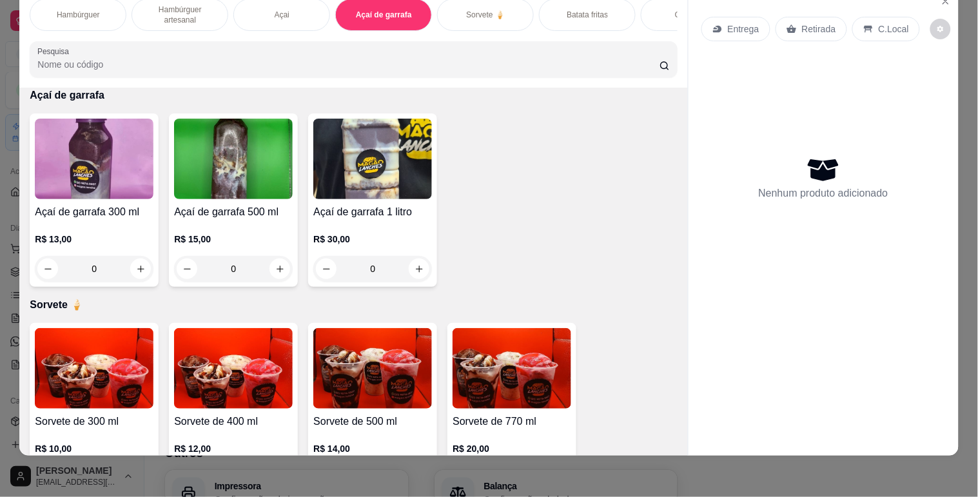
click at [82, 165] on img at bounding box center [94, 159] width 119 height 81
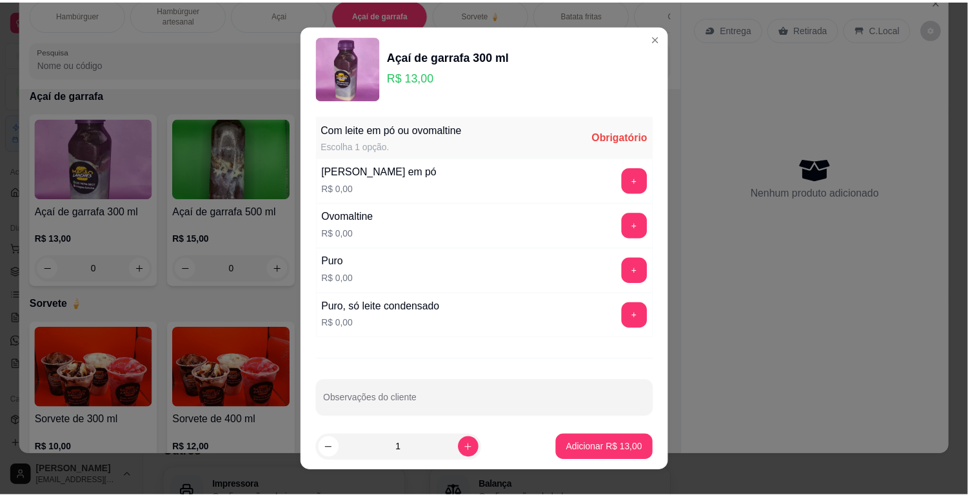
scroll to position [16, 0]
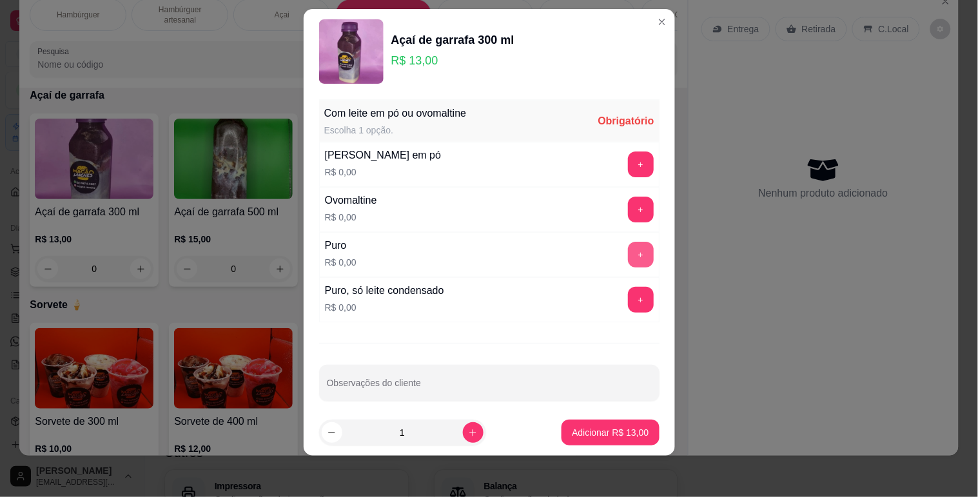
click at [628, 253] on button "+" at bounding box center [641, 255] width 26 height 26
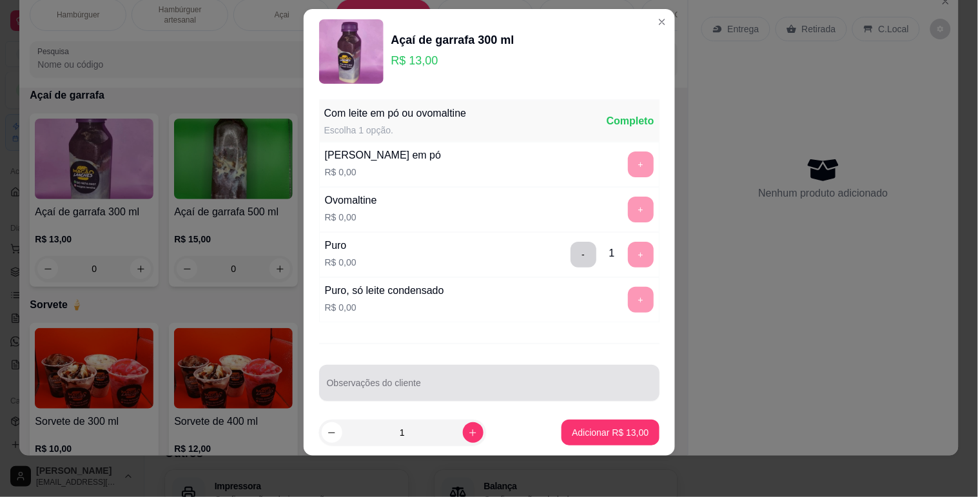
click at [451, 378] on div at bounding box center [489, 383] width 325 height 26
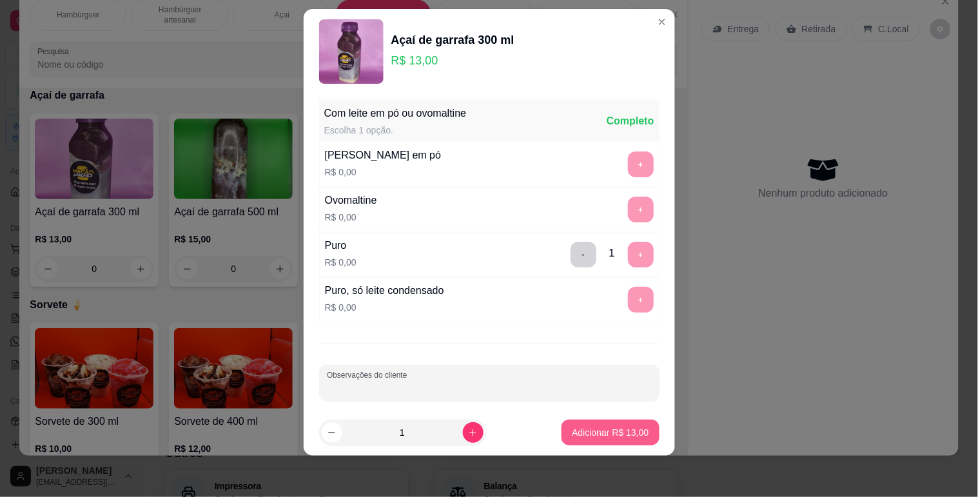
click at [586, 436] on p "Adicionar R$ 13,00" at bounding box center [610, 432] width 77 height 13
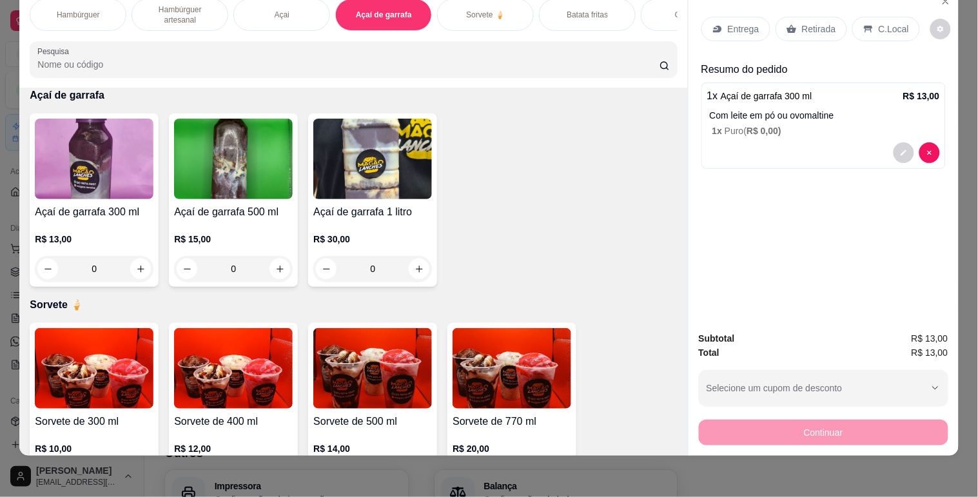
click at [740, 23] on p "Entrega" at bounding box center [744, 29] width 32 height 13
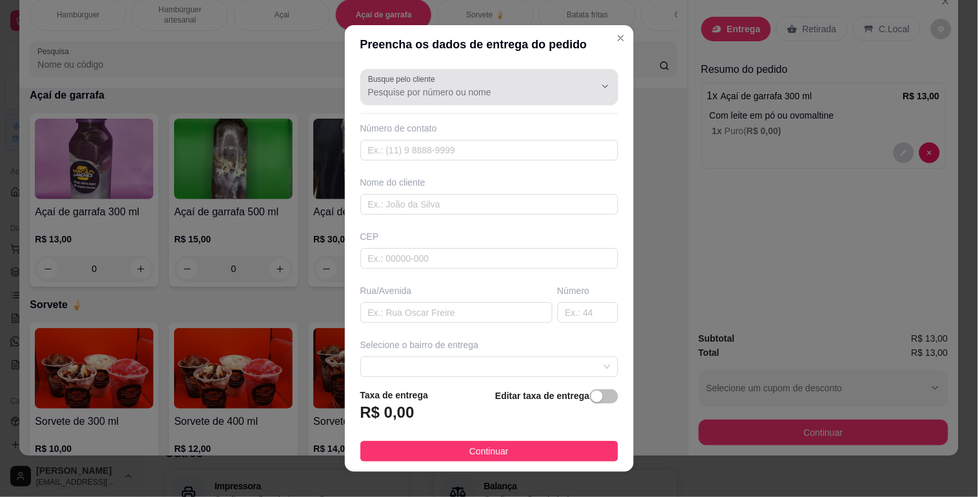
click at [465, 86] on input "Busque pelo cliente" at bounding box center [471, 92] width 206 height 13
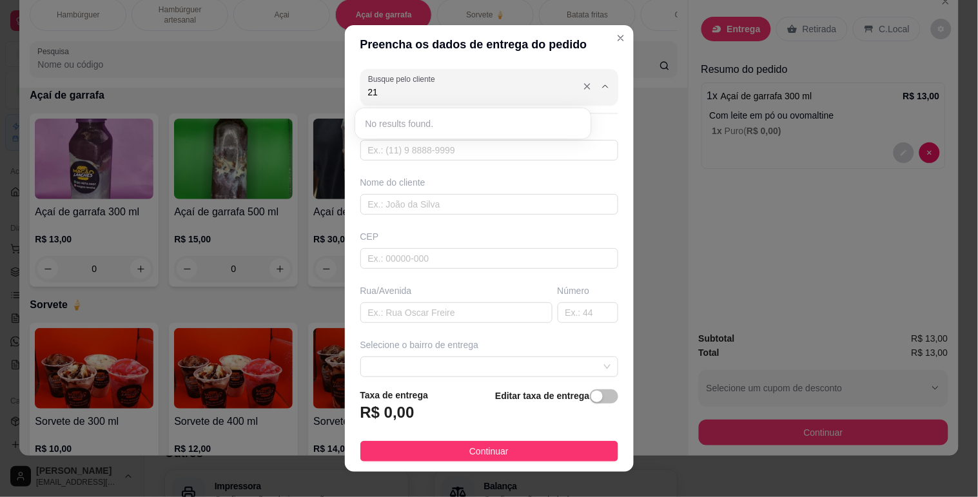
type input "2"
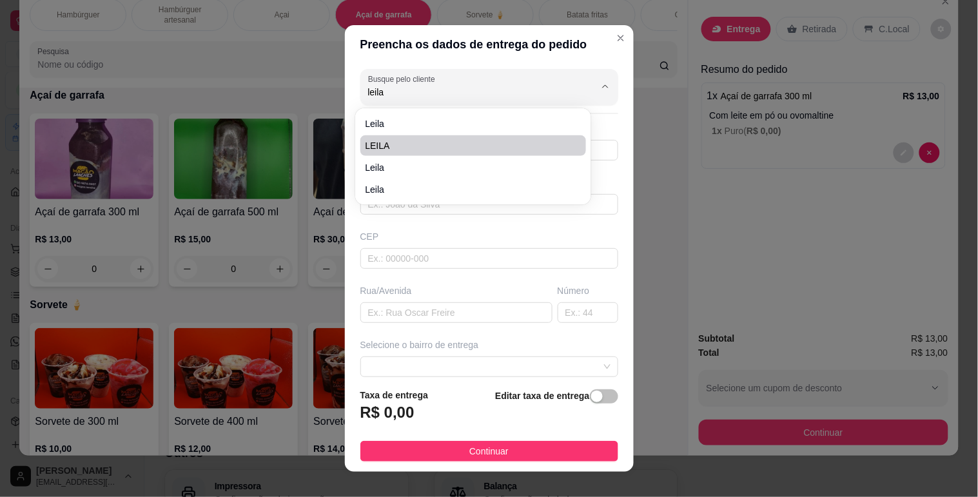
click at [419, 141] on span "LEILA" at bounding box center [467, 145] width 203 height 13
type input "LEILA"
type input "211983917696"
type input "LEILA"
type input "IPE 5 BL 03 202"
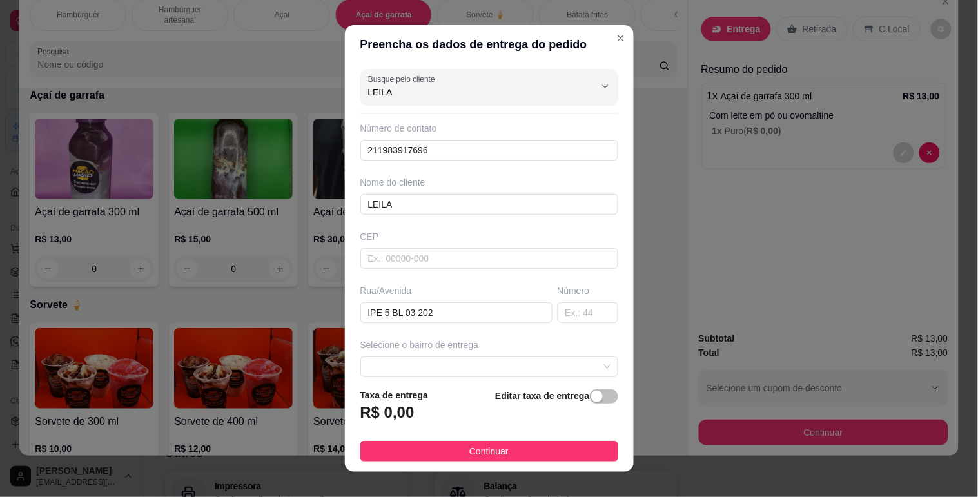
type input "LEILA"
click at [589, 405] on div "Editar taxa de entrega" at bounding box center [556, 409] width 123 height 43
click at [591, 399] on div "button" at bounding box center [597, 397] width 12 height 12
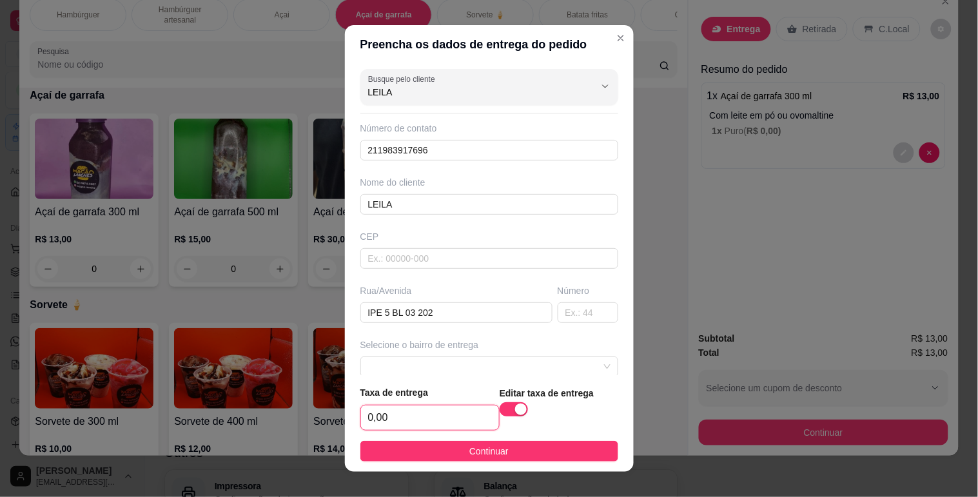
click at [370, 414] on input "0,00" at bounding box center [430, 418] width 138 height 25
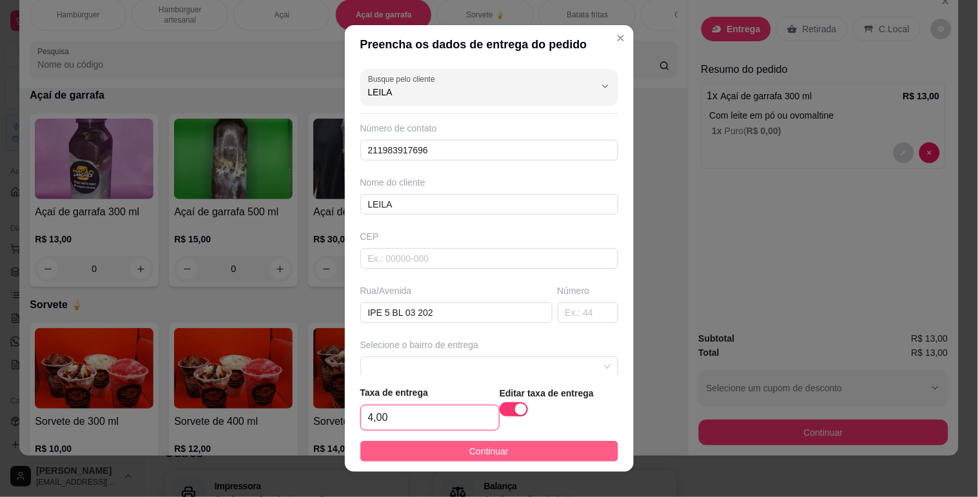
type input "4,00"
click at [446, 459] on button "Continuar" at bounding box center [489, 451] width 258 height 21
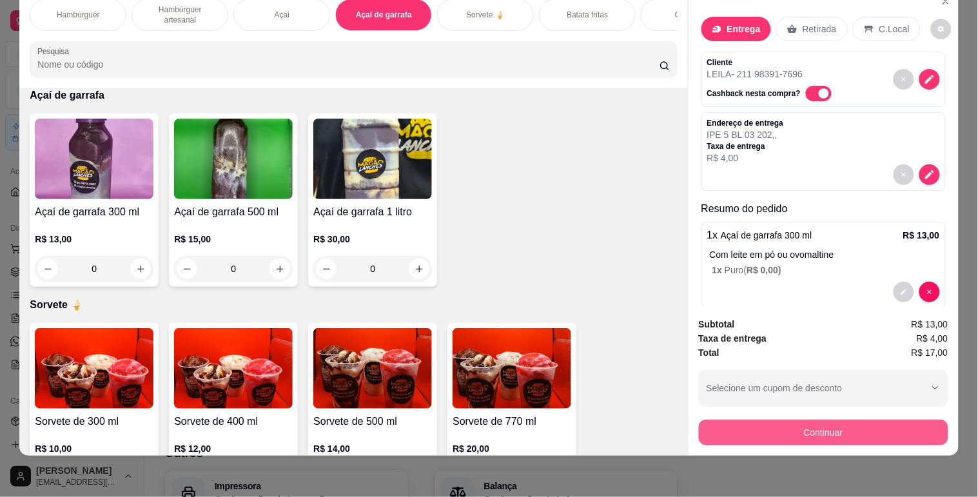
click at [787, 420] on button "Continuar" at bounding box center [824, 433] width 250 height 26
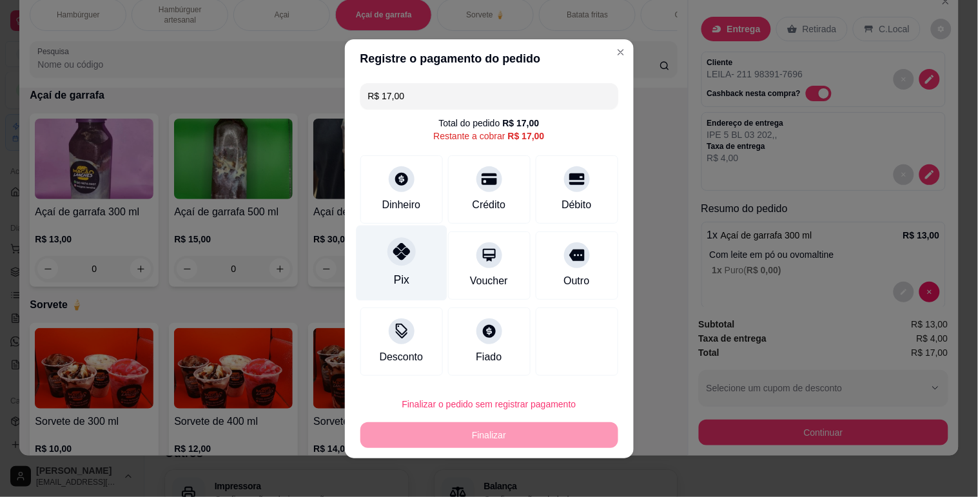
click at [397, 257] on icon at bounding box center [401, 251] width 17 height 17
type input "R$ 0,00"
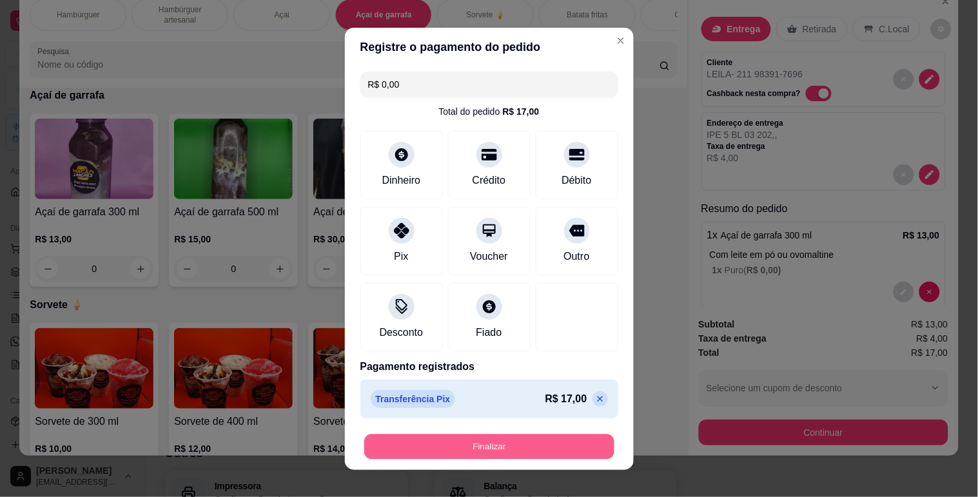
click at [427, 449] on button "Finalizar" at bounding box center [489, 446] width 250 height 25
click at [549, 444] on button "Finalizar" at bounding box center [489, 446] width 250 height 25
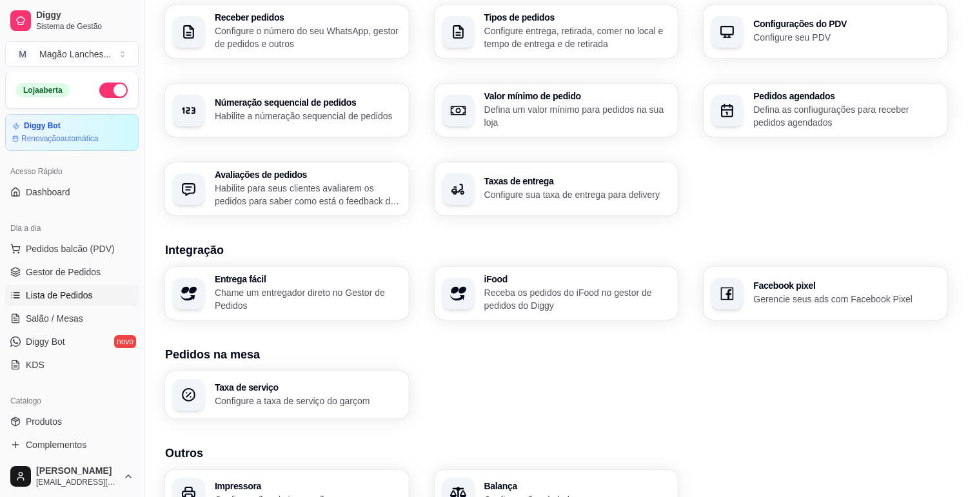
click at [91, 299] on link "Lista de Pedidos" at bounding box center [71, 295] width 133 height 21
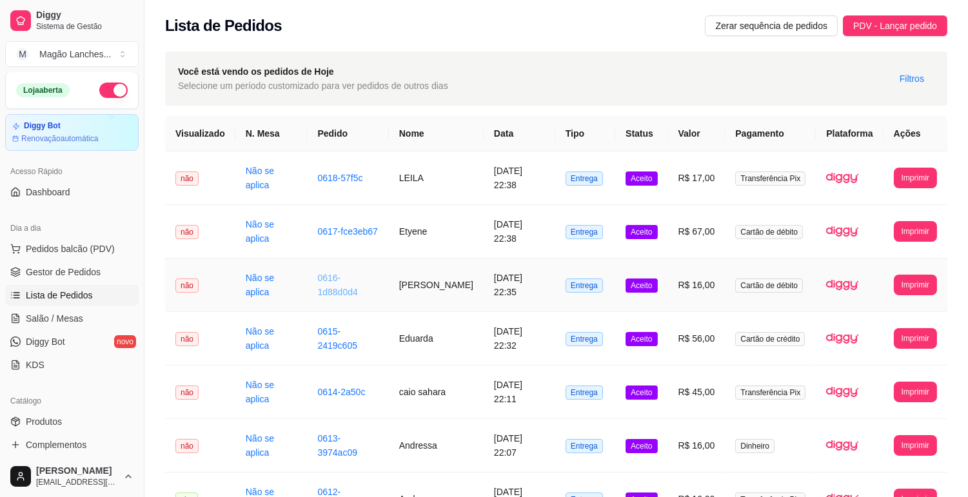
click at [342, 293] on link "0616-1d88d0d4" at bounding box center [337, 285] width 40 height 25
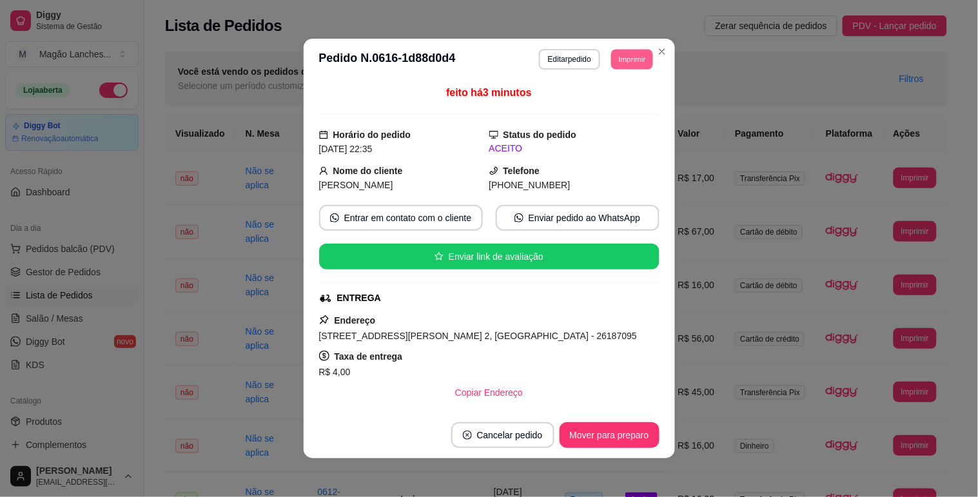
click at [621, 64] on button "Imprimir" at bounding box center [632, 59] width 42 height 20
click at [600, 102] on button "IMPRESSORA" at bounding box center [603, 105] width 90 height 20
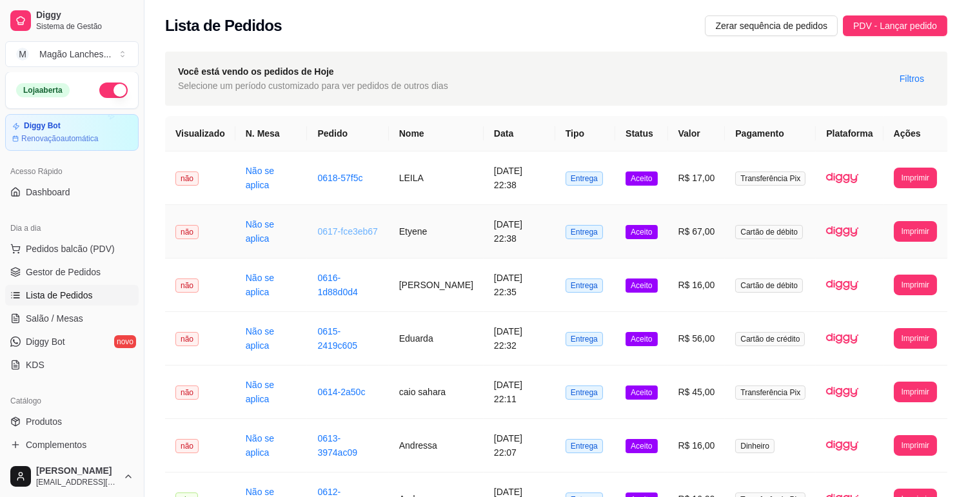
click at [346, 235] on link "0617-fce3eb67" at bounding box center [347, 231] width 60 height 10
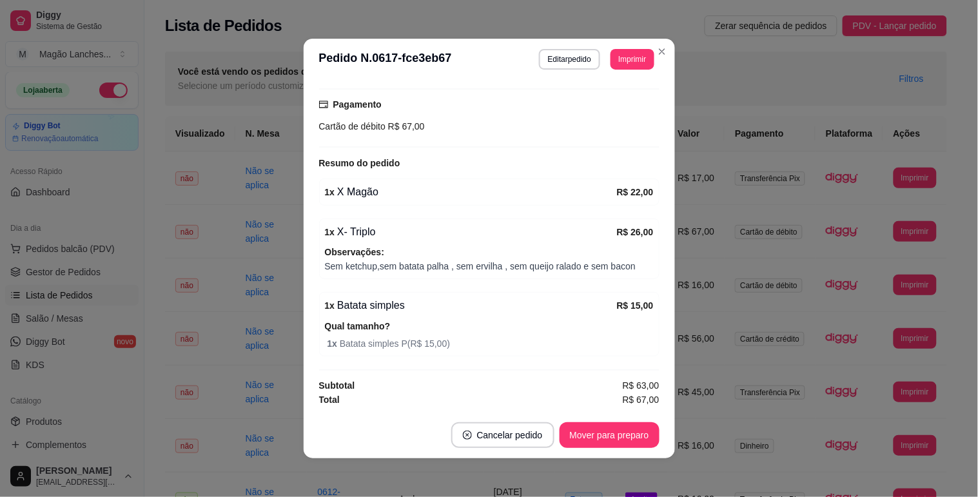
scroll to position [347, 0]
click at [640, 53] on button "Imprimir" at bounding box center [632, 59] width 43 height 21
click at [620, 107] on button "IMPRESSORA" at bounding box center [603, 105] width 90 height 20
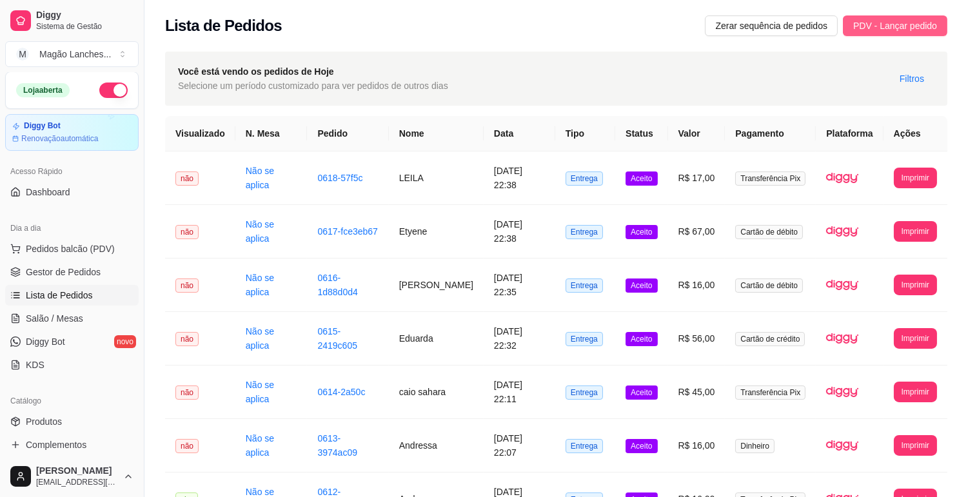
click at [903, 29] on span "PDV - Lançar pedido" at bounding box center [895, 26] width 84 height 14
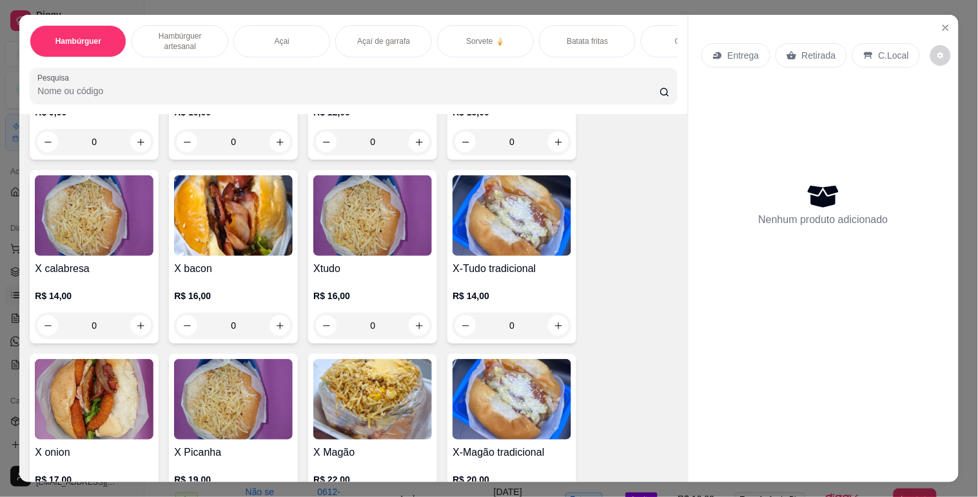
scroll to position [215, 0]
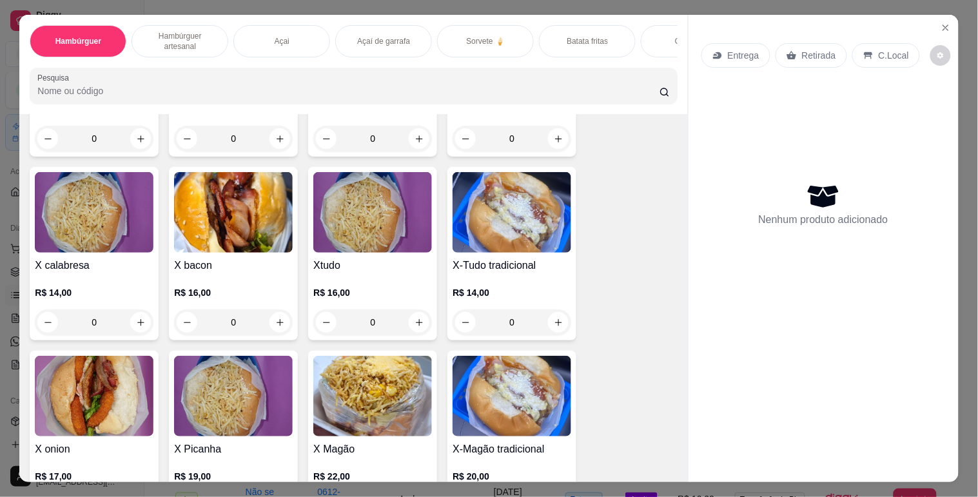
click at [331, 210] on img at bounding box center [372, 212] width 119 height 81
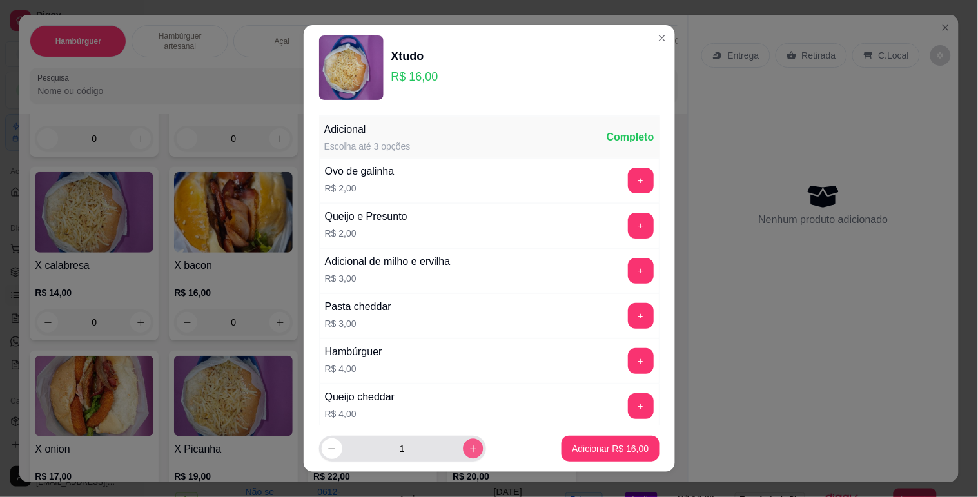
click at [468, 446] on icon "increase-product-quantity" at bounding box center [473, 449] width 10 height 10
type input "2"
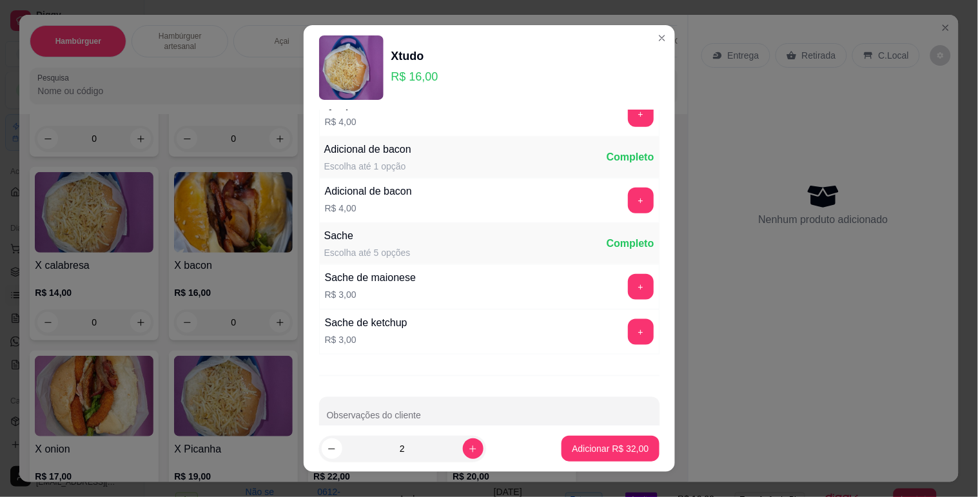
scroll to position [318, 0]
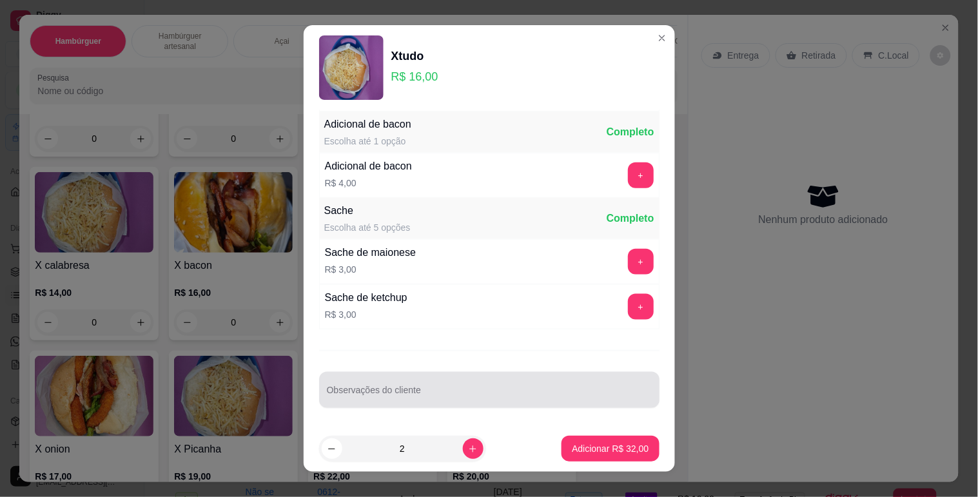
click at [404, 386] on div at bounding box center [489, 390] width 325 height 26
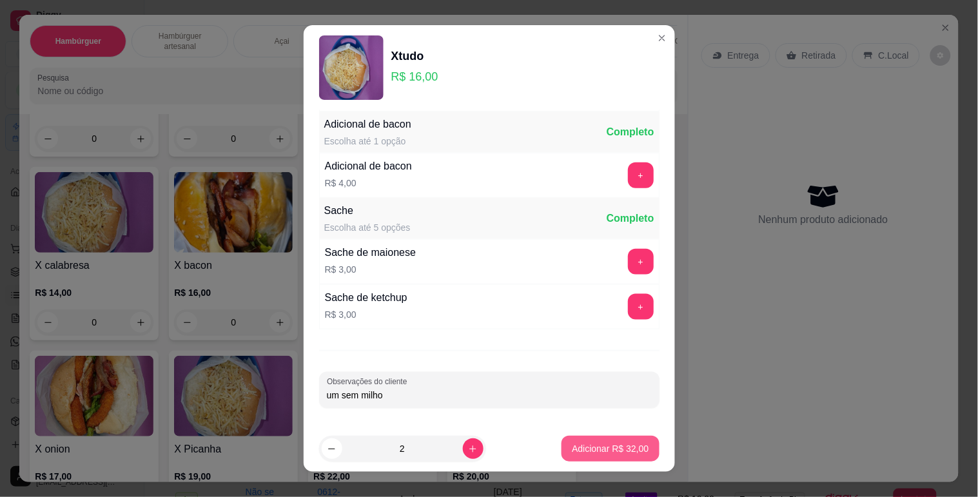
type input "um sem milho"
click at [586, 441] on button "Adicionar R$ 32,00" at bounding box center [611, 449] width 95 height 25
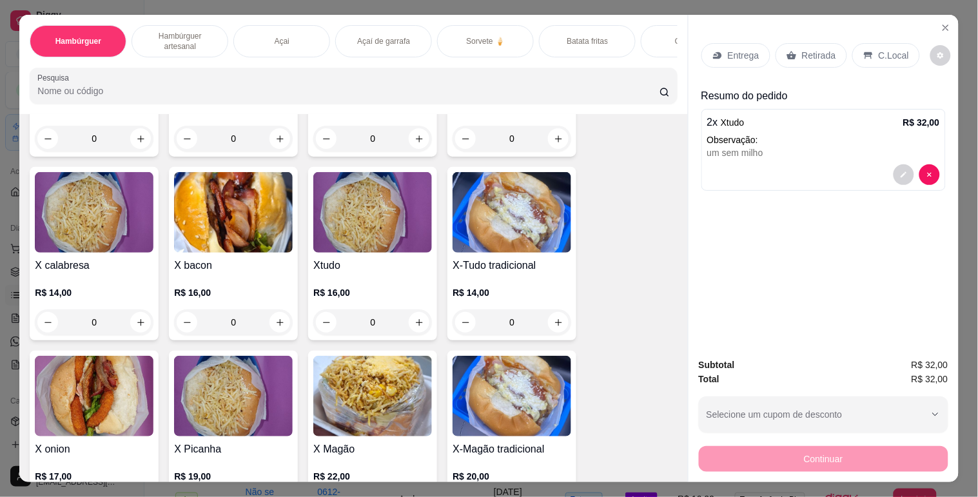
click at [742, 49] on p "Entrega" at bounding box center [744, 55] width 32 height 13
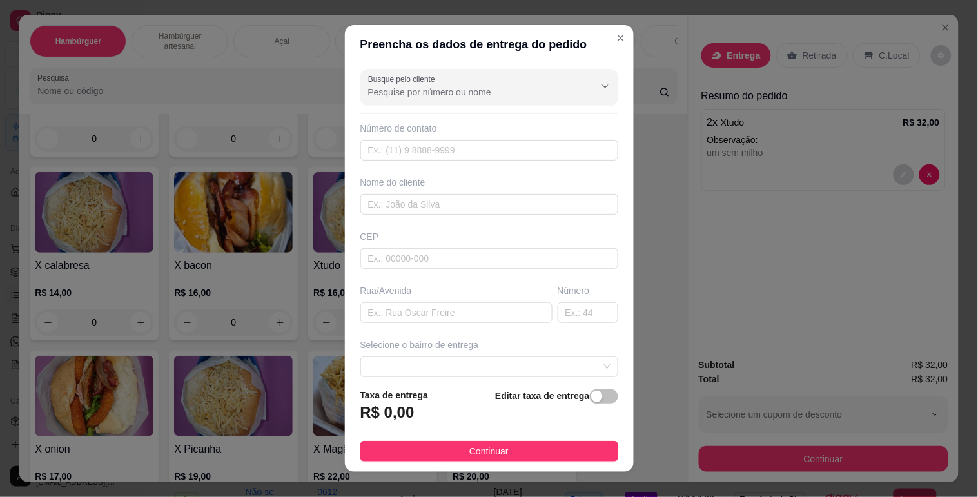
click at [414, 106] on div "Busque pelo cliente Número de contato Nome do cliente CEP Rua/[GEOGRAPHIC_DATA]…" at bounding box center [489, 221] width 289 height 315
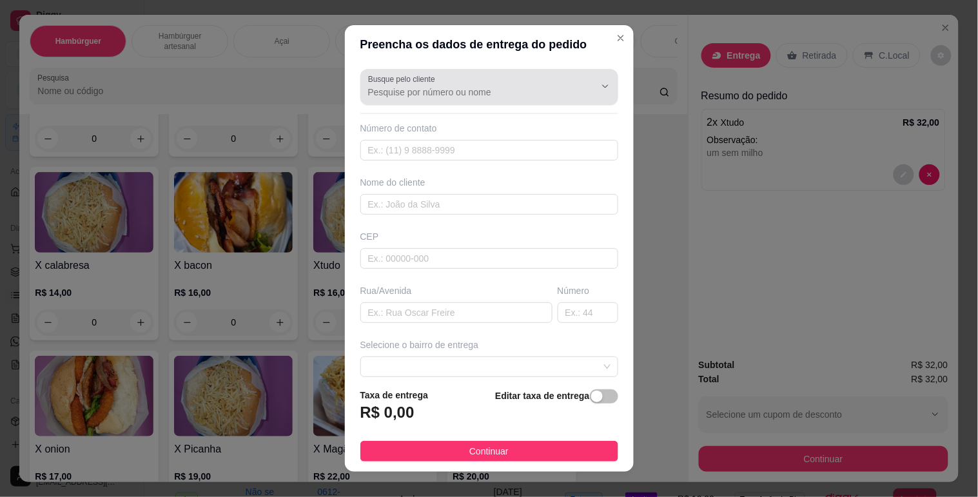
click at [413, 97] on input "Busque pelo cliente" at bounding box center [471, 92] width 206 height 13
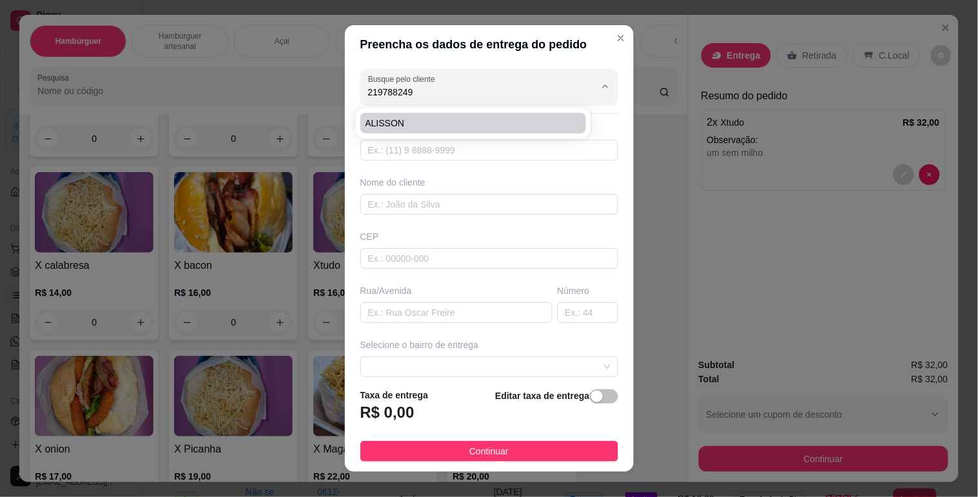
click at [403, 121] on span "ALISSON" at bounding box center [467, 123] width 203 height 13
type input "ALISSON"
type input "21978824918"
type input "ALISSON"
type input "RUA EMAPU N9 COLONIAL"
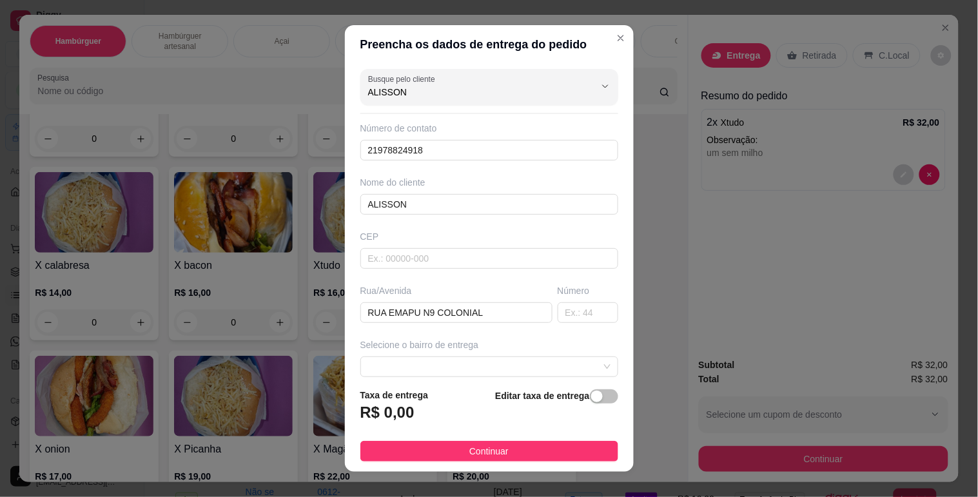
type input "ALISSON"
click at [595, 415] on div "Editar taxa de entrega" at bounding box center [556, 409] width 123 height 43
click at [591, 400] on span "button" at bounding box center [604, 397] width 28 height 14
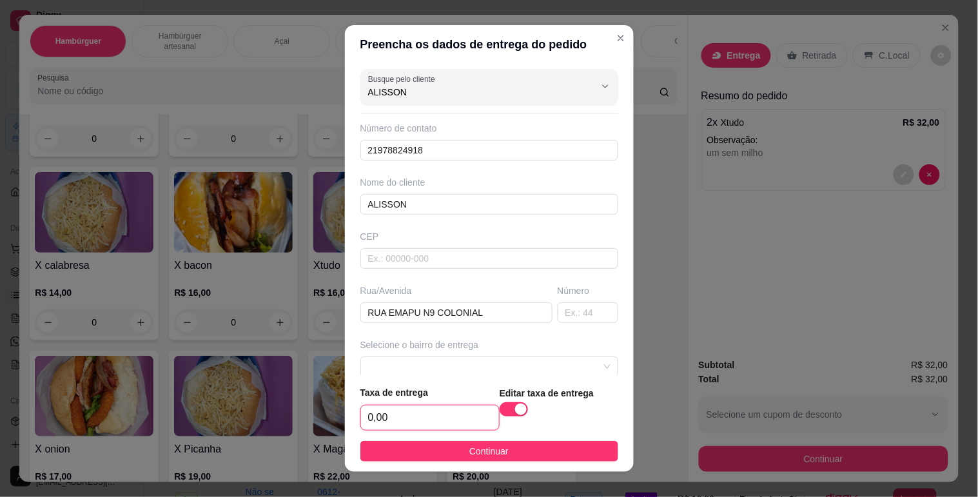
click at [370, 421] on input "0,00" at bounding box center [430, 418] width 138 height 25
type input "4,00"
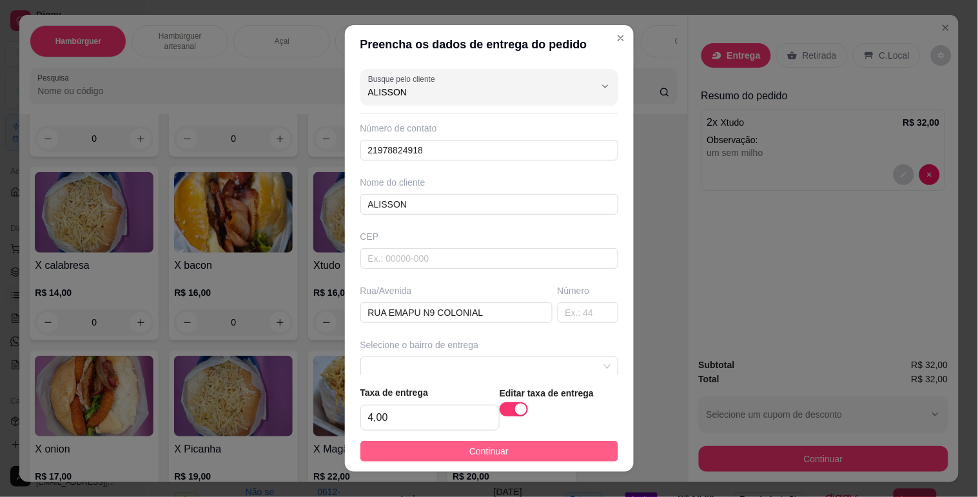
click at [424, 452] on button "Continuar" at bounding box center [489, 451] width 258 height 21
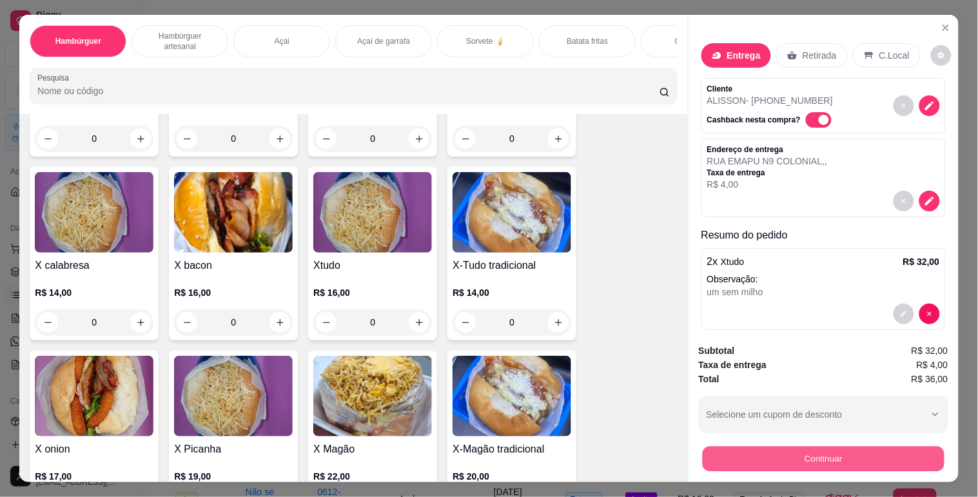
click at [811, 446] on button "Continuar" at bounding box center [823, 458] width 242 height 25
click at [733, 453] on button "Continuar" at bounding box center [824, 459] width 250 height 26
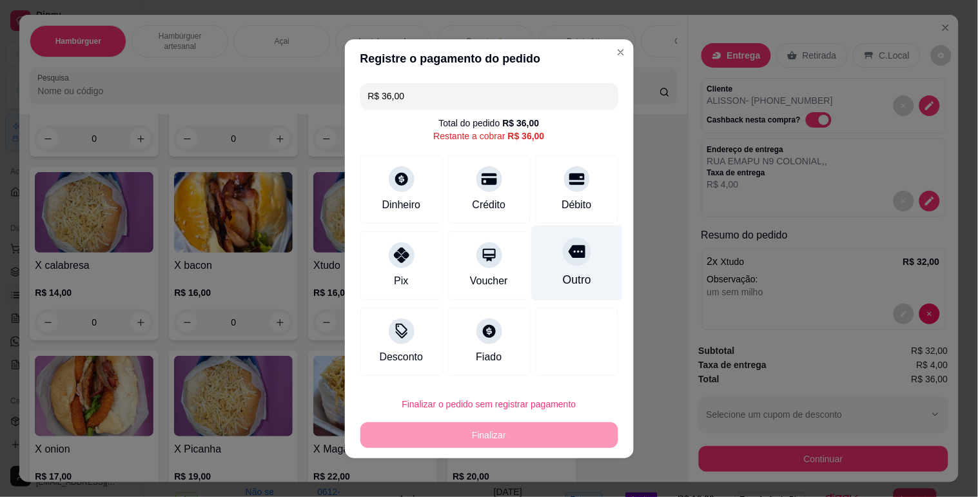
scroll to position [2, 0]
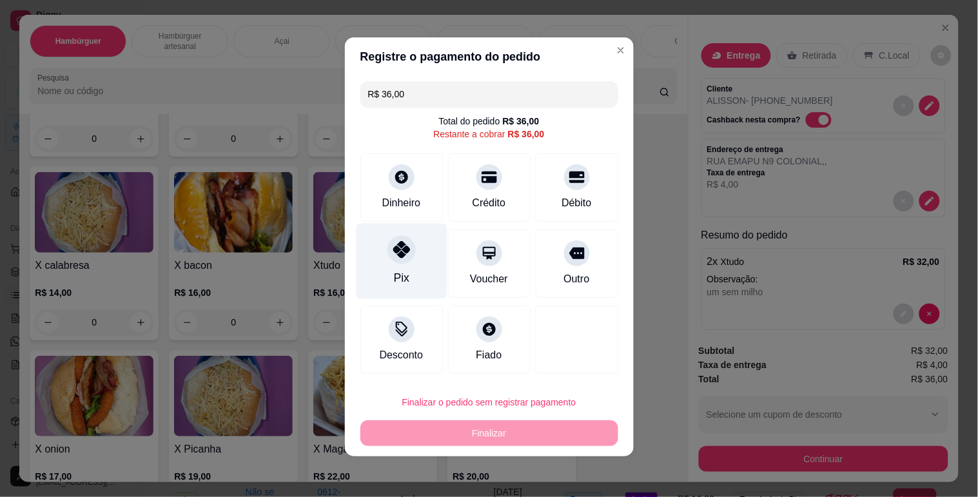
click at [364, 256] on div "Pix" at bounding box center [401, 260] width 91 height 75
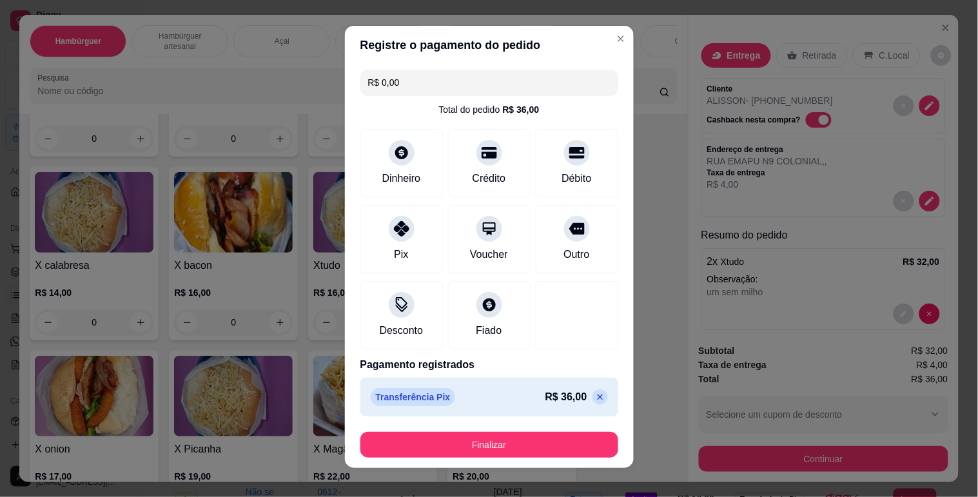
scroll to position [0, 0]
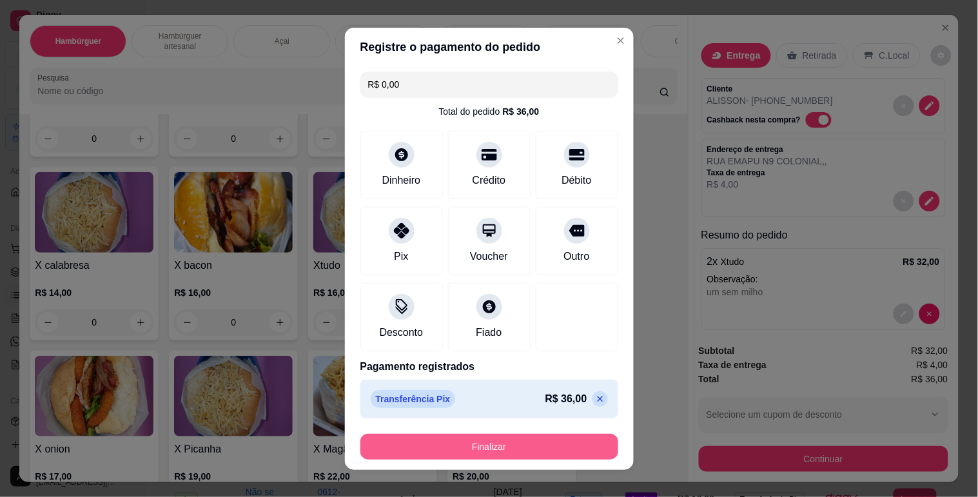
click at [473, 454] on button "Finalizar" at bounding box center [489, 447] width 258 height 26
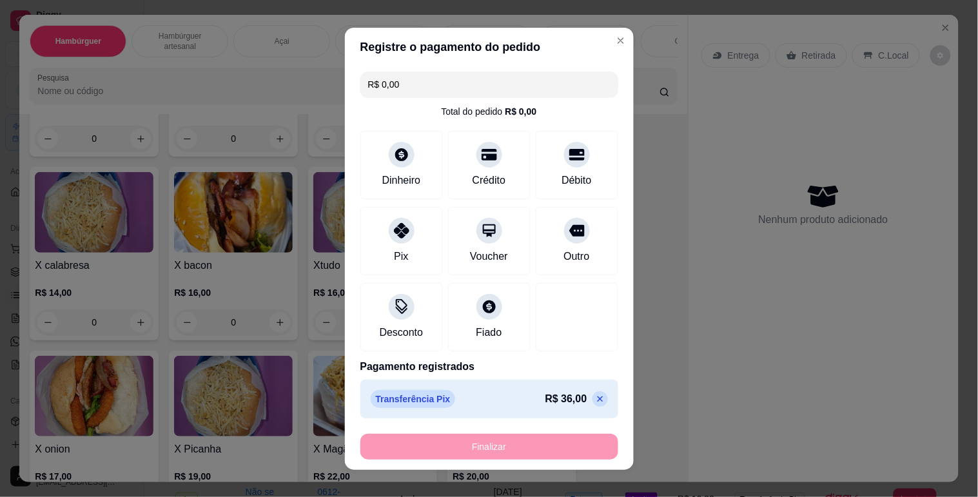
type input "-R$ 36,00"
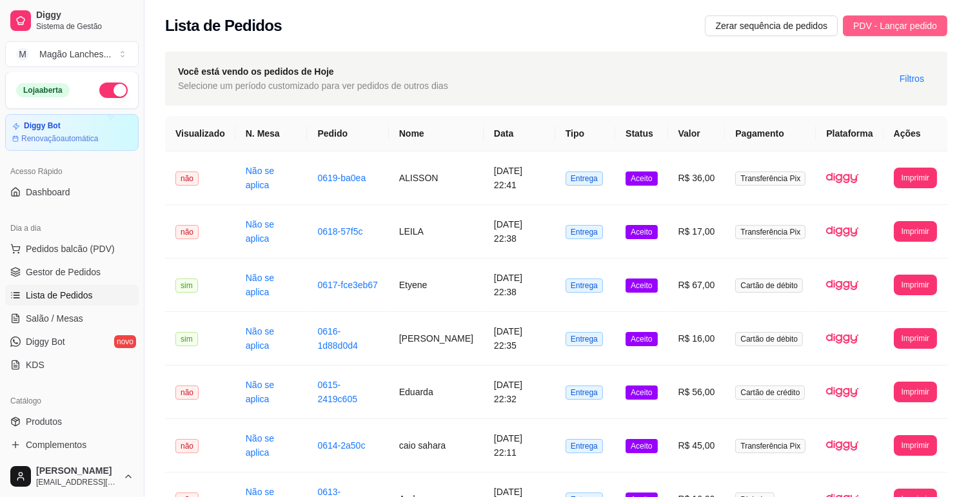
click at [904, 26] on span "PDV - Lançar pedido" at bounding box center [895, 26] width 84 height 14
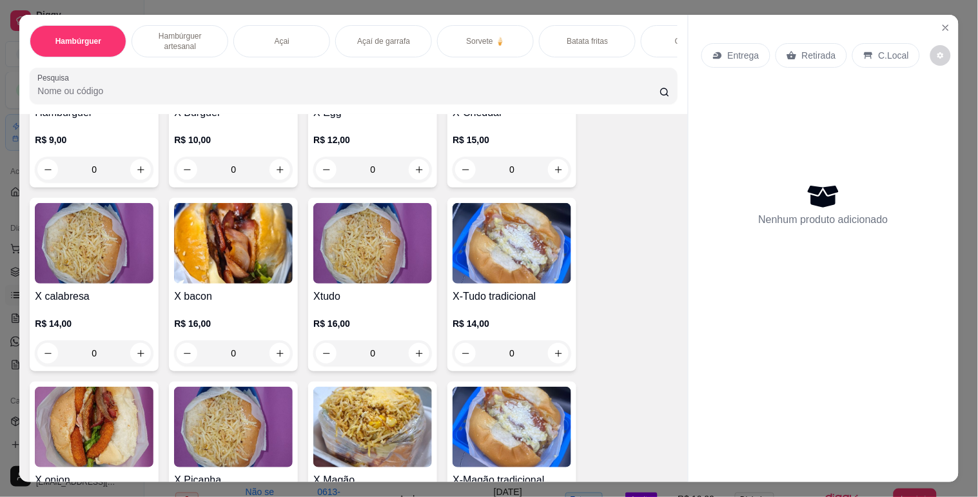
scroll to position [215, 0]
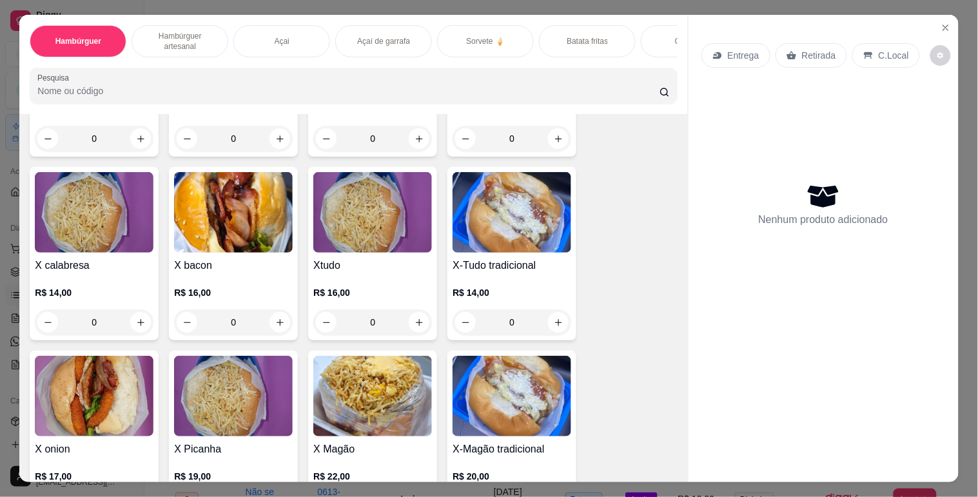
click at [345, 234] on img at bounding box center [372, 212] width 119 height 81
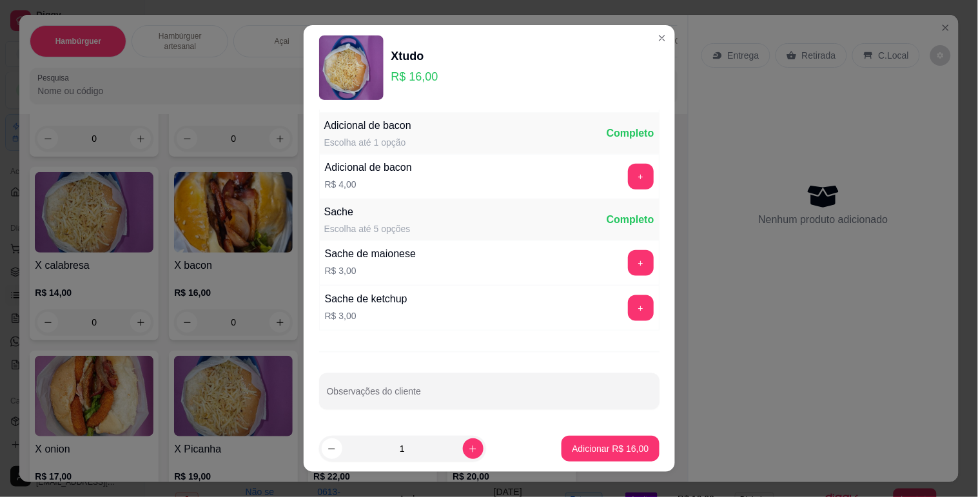
scroll to position [318, 0]
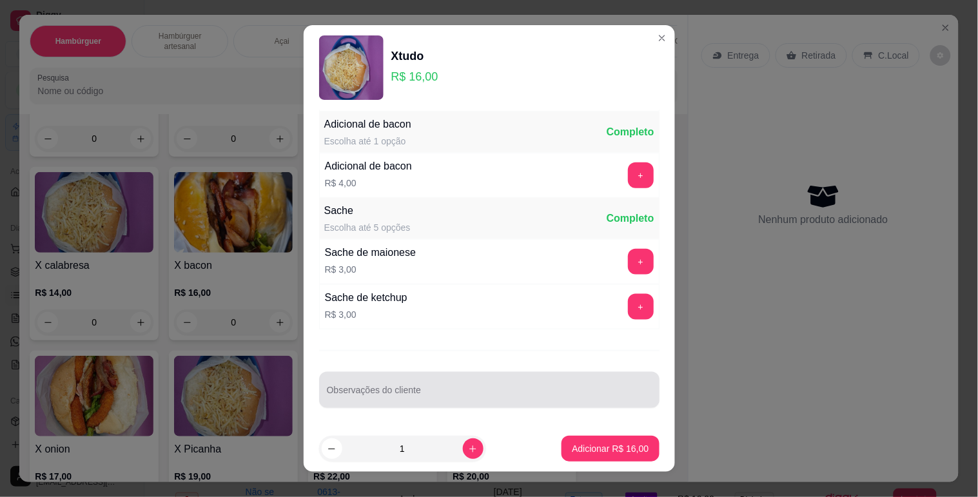
click at [499, 390] on input "Observações do cliente" at bounding box center [489, 395] width 325 height 13
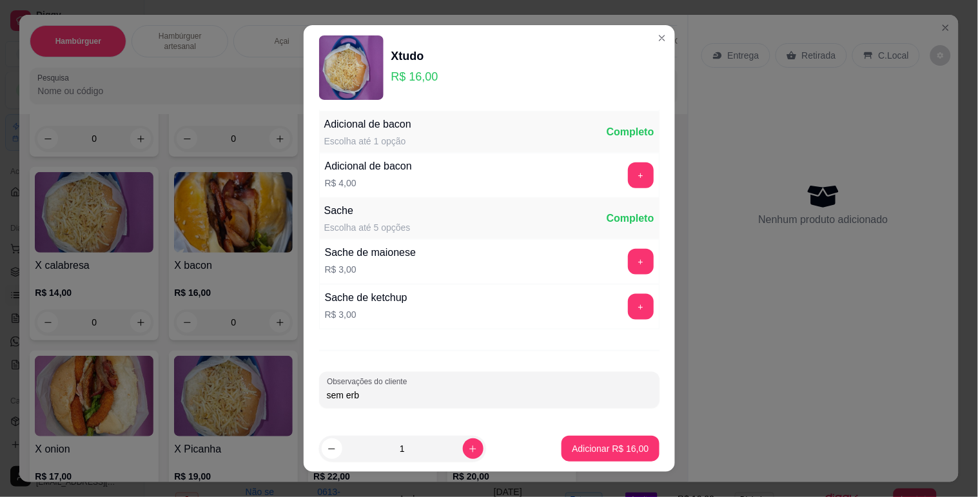
click at [499, 390] on input "sem erb" at bounding box center [489, 395] width 325 height 13
type input "sem ervilha"
click at [573, 455] on p "Adicionar R$ 16,00" at bounding box center [610, 449] width 75 height 12
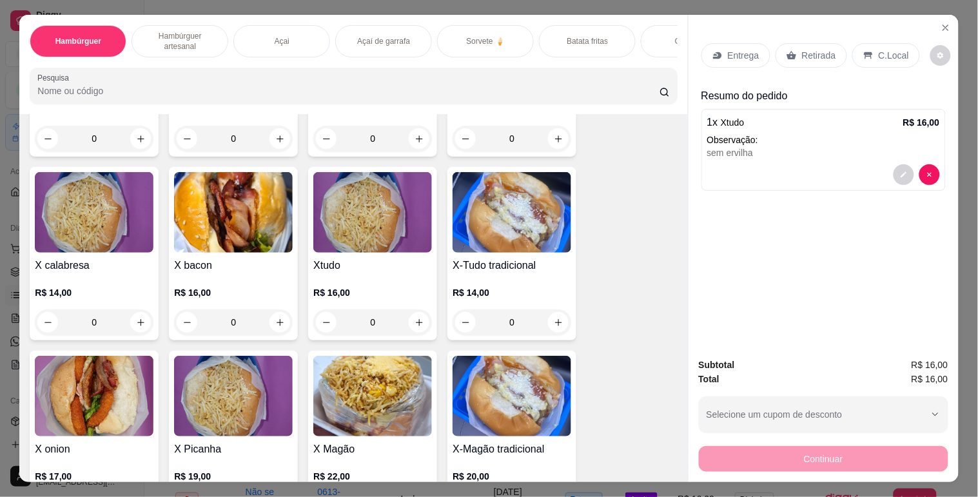
click at [366, 436] on img at bounding box center [372, 396] width 119 height 81
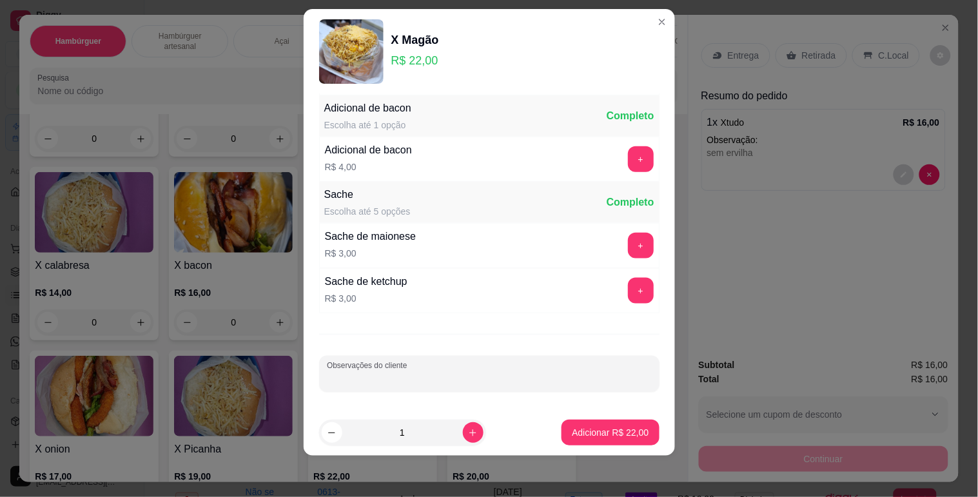
click at [421, 376] on input "Observações do cliente" at bounding box center [489, 379] width 325 height 13
type input "sem queijo ralado"
click at [606, 421] on button "Adicionar R$ 22,00" at bounding box center [610, 433] width 97 height 26
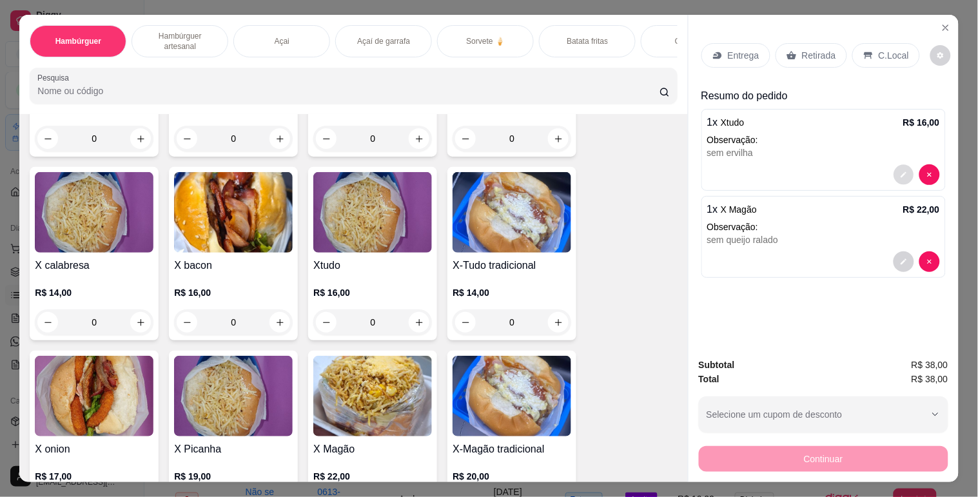
click at [898, 178] on button "decrease-product-quantity" at bounding box center [904, 175] width 20 height 20
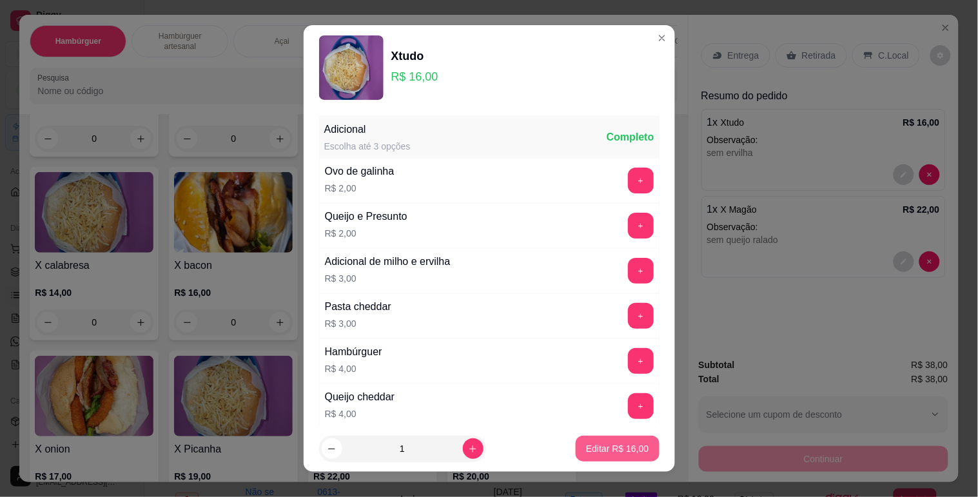
click at [633, 448] on button "Editar R$ 16,00" at bounding box center [617, 449] width 83 height 26
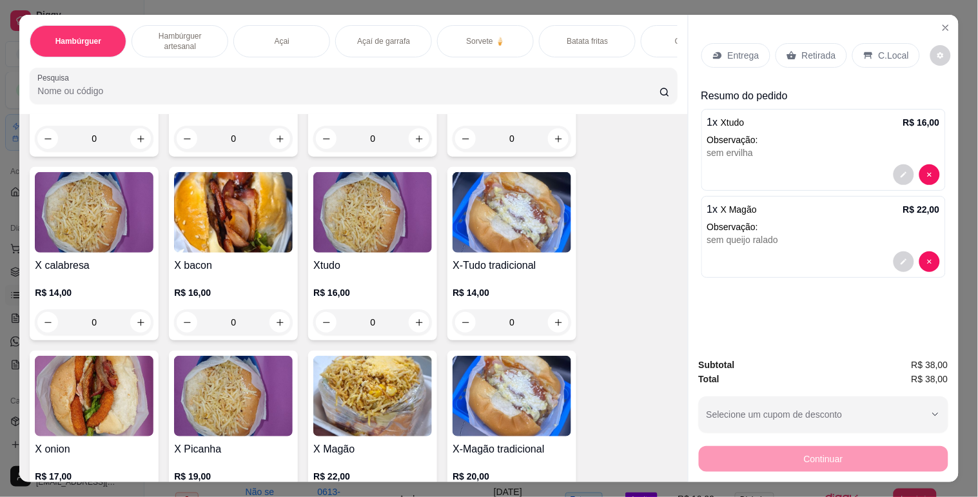
click at [811, 59] on div "Retirada" at bounding box center [812, 55] width 72 height 25
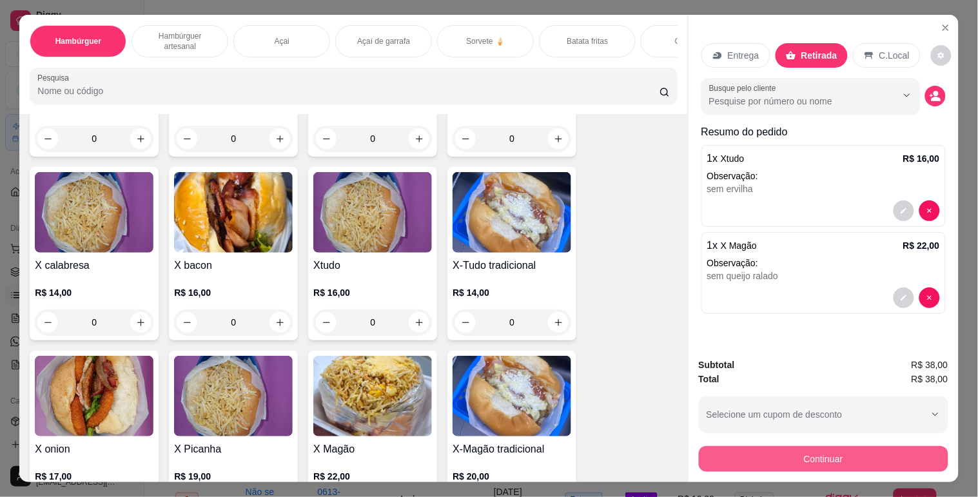
click at [762, 443] on div "Continuar" at bounding box center [824, 457] width 250 height 29
click at [753, 452] on button "Continuar" at bounding box center [824, 459] width 250 height 26
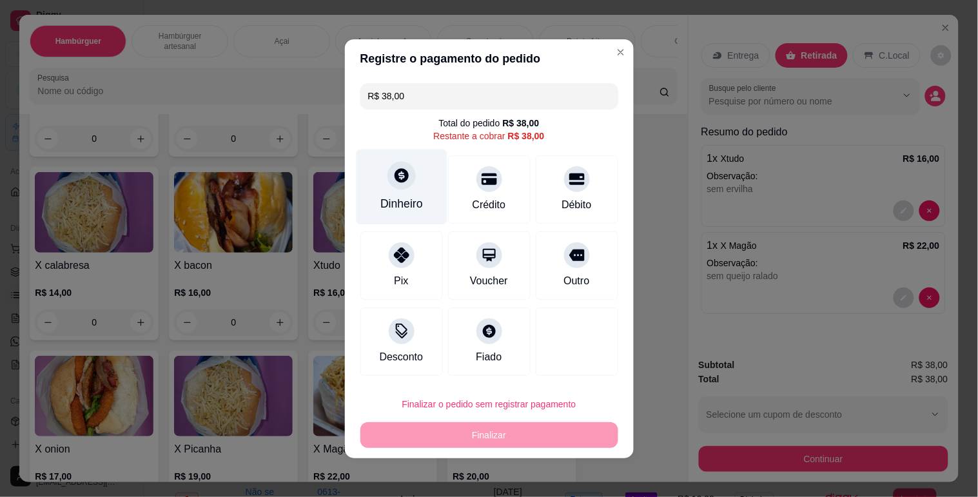
click at [377, 191] on div "Dinheiro" at bounding box center [401, 186] width 91 height 75
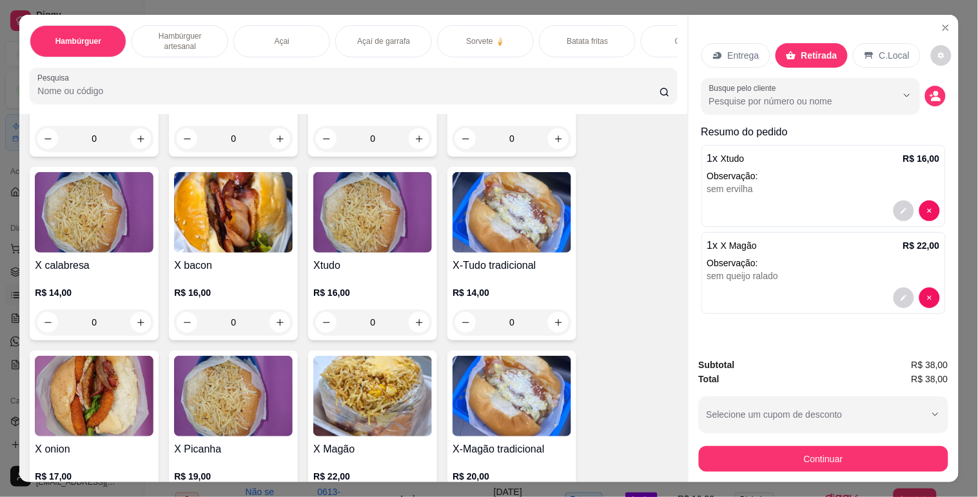
scroll to position [0, 467]
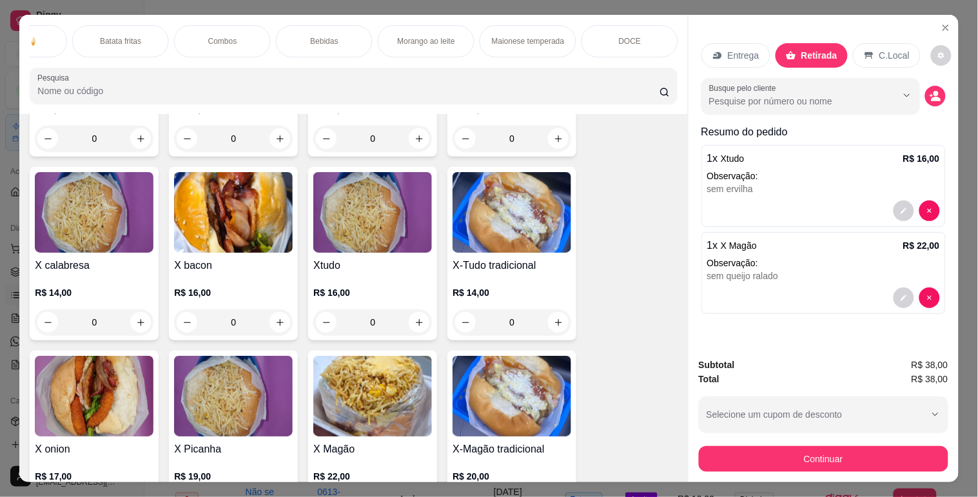
click at [350, 32] on div "Bebidas" at bounding box center [324, 41] width 97 height 32
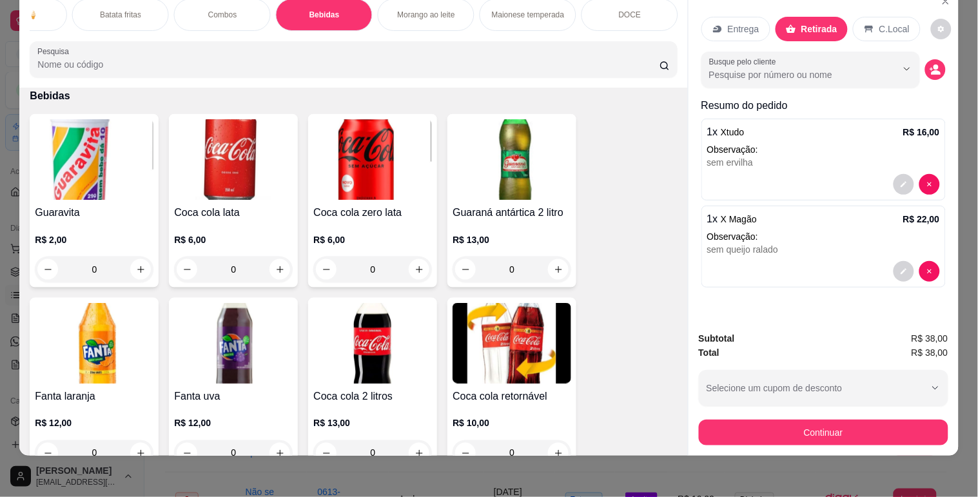
click at [101, 190] on img at bounding box center [94, 159] width 119 height 81
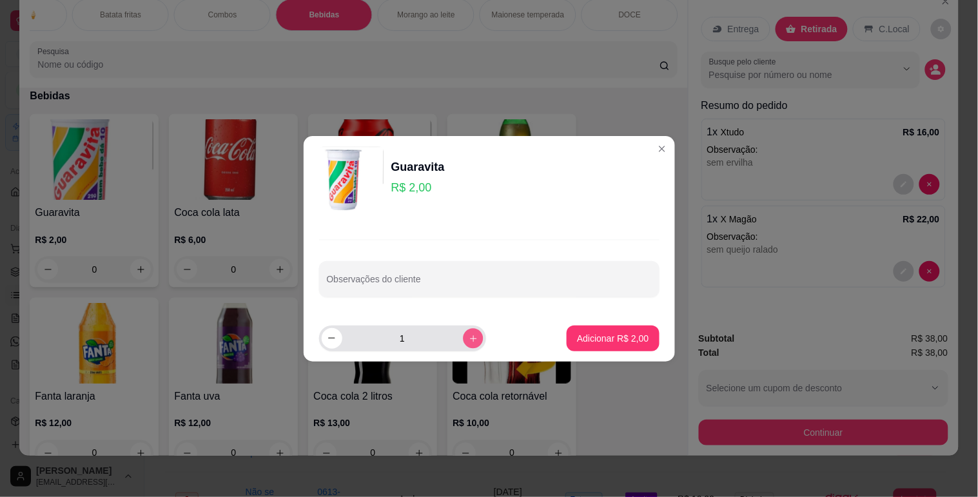
click at [463, 335] on button "increase-product-quantity" at bounding box center [473, 338] width 20 height 20
type input "2"
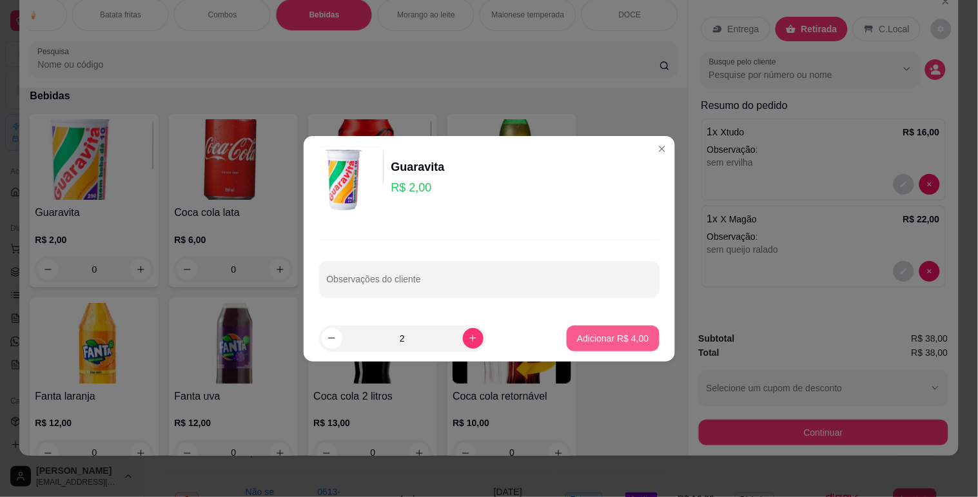
click at [588, 337] on p "Adicionar R$ 4,00" at bounding box center [613, 338] width 72 height 13
type input "2"
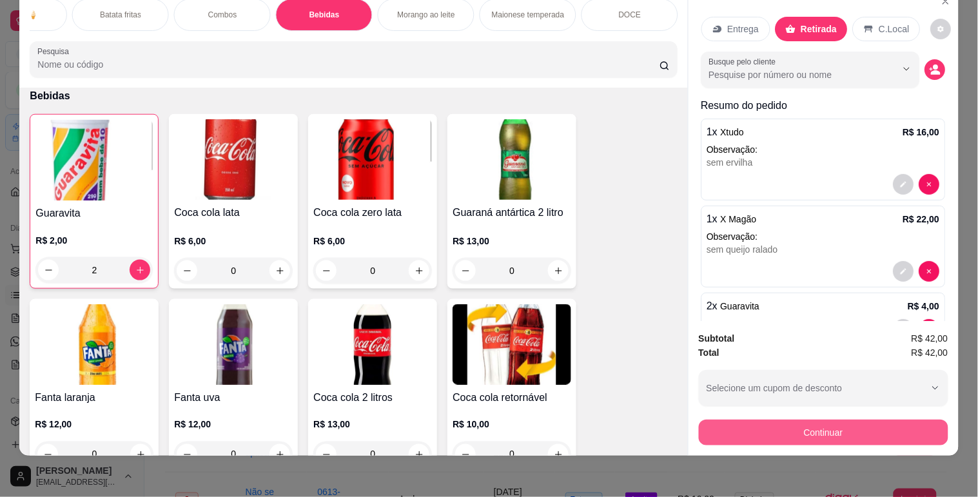
click at [824, 420] on button "Continuar" at bounding box center [824, 433] width 250 height 26
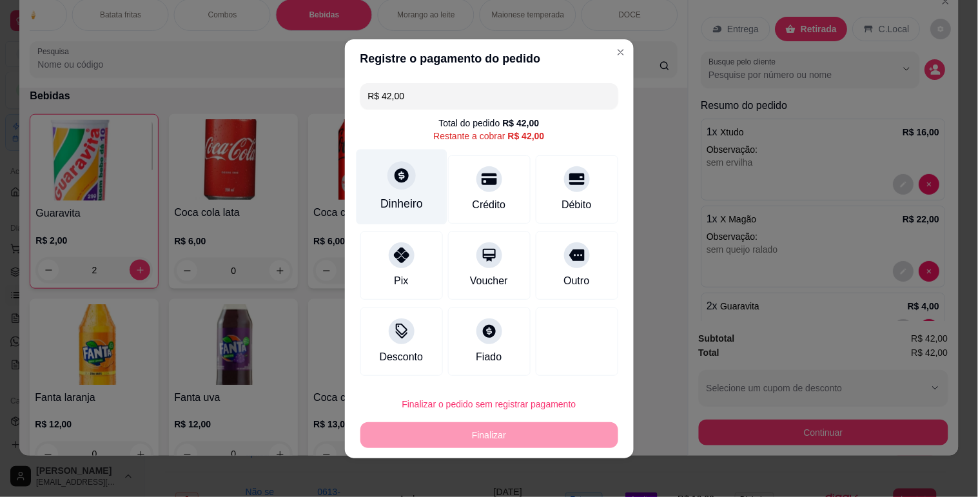
click at [393, 183] on icon at bounding box center [401, 175] width 17 height 17
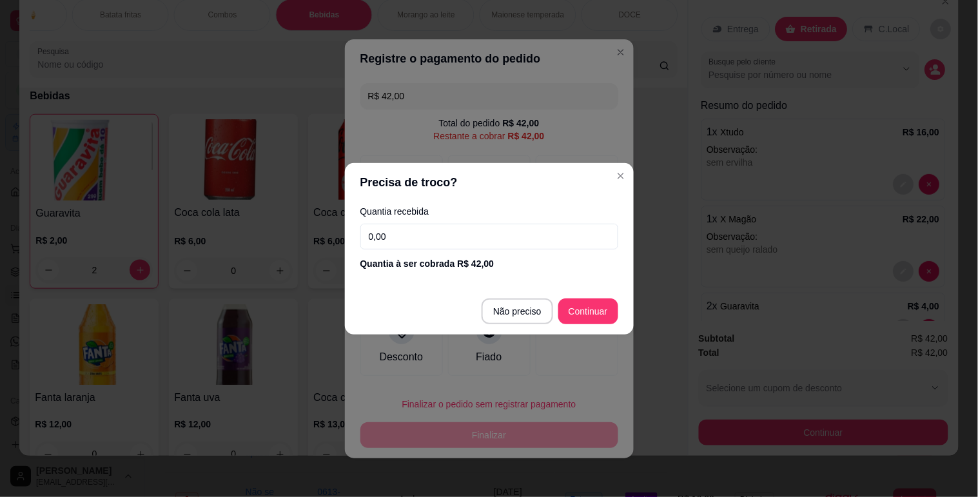
click at [363, 236] on input "0,00" at bounding box center [489, 237] width 258 height 26
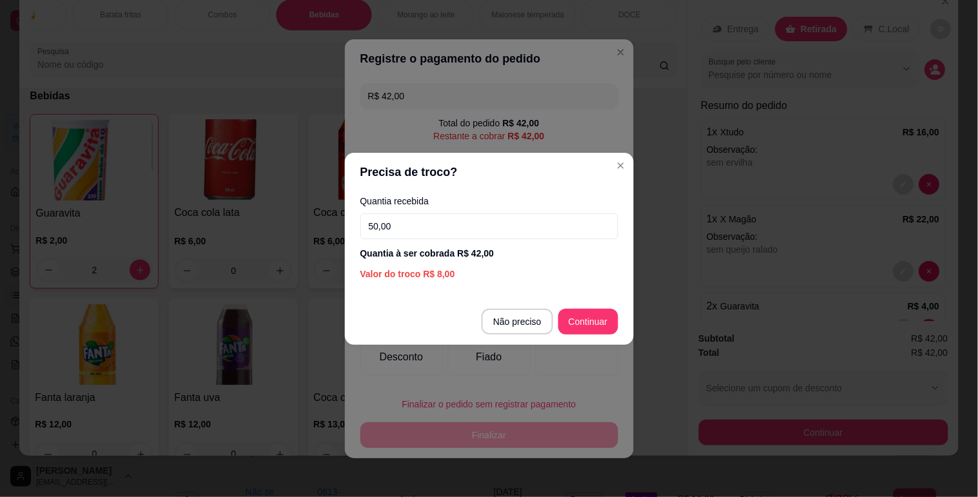
type input "50,00"
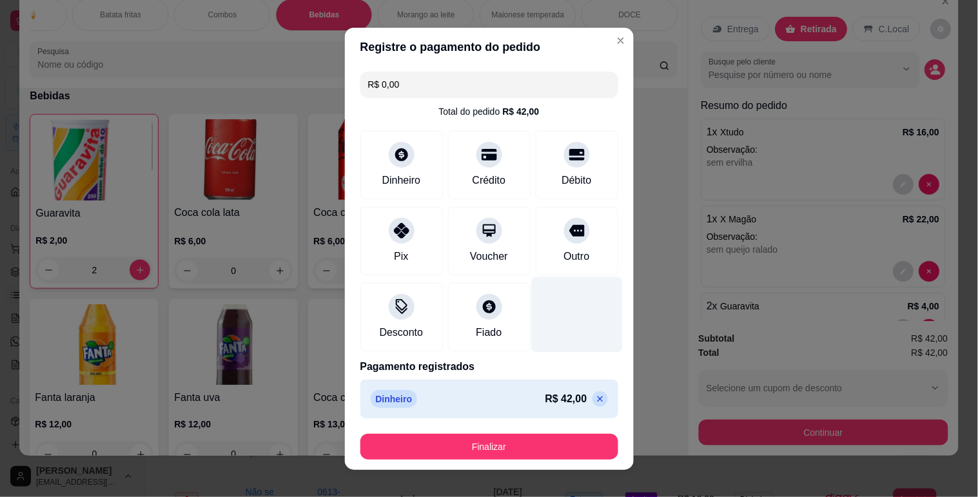
type input "R$ 0,00"
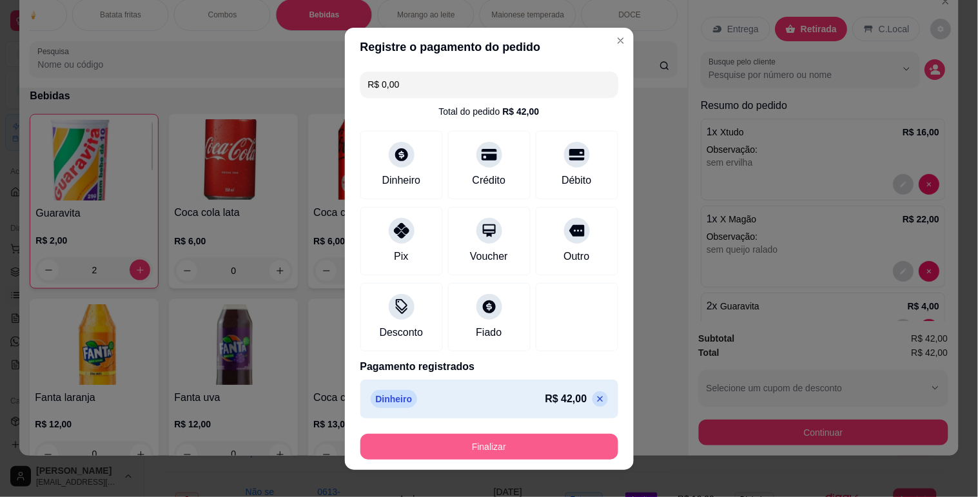
click at [538, 449] on button "Finalizar" at bounding box center [489, 447] width 258 height 26
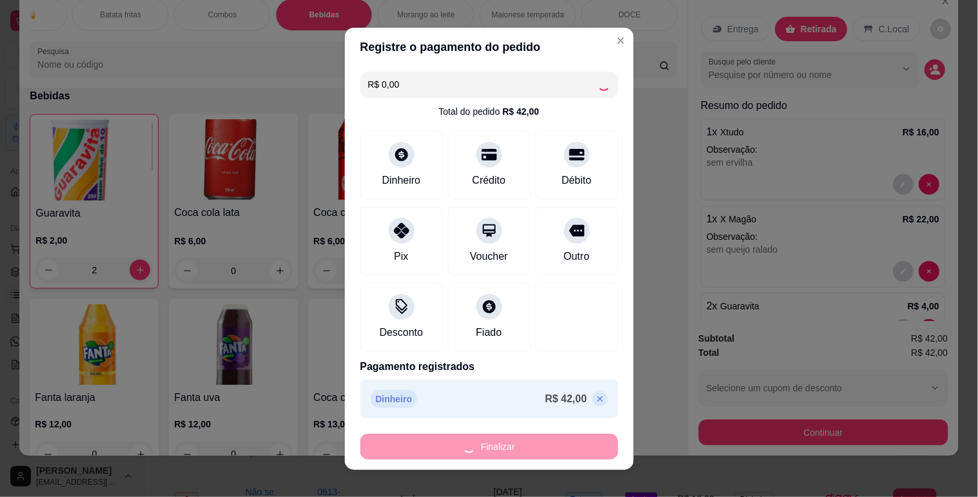
type input "0"
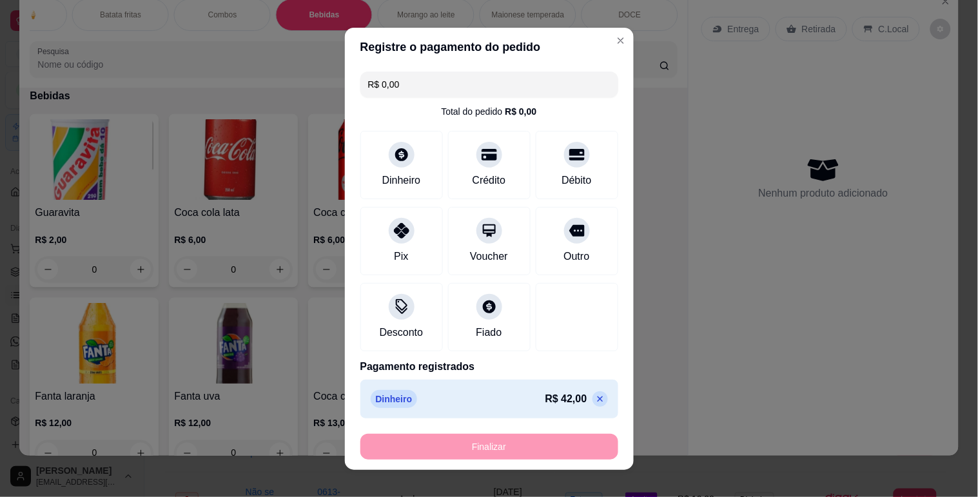
type input "-R$ 42,00"
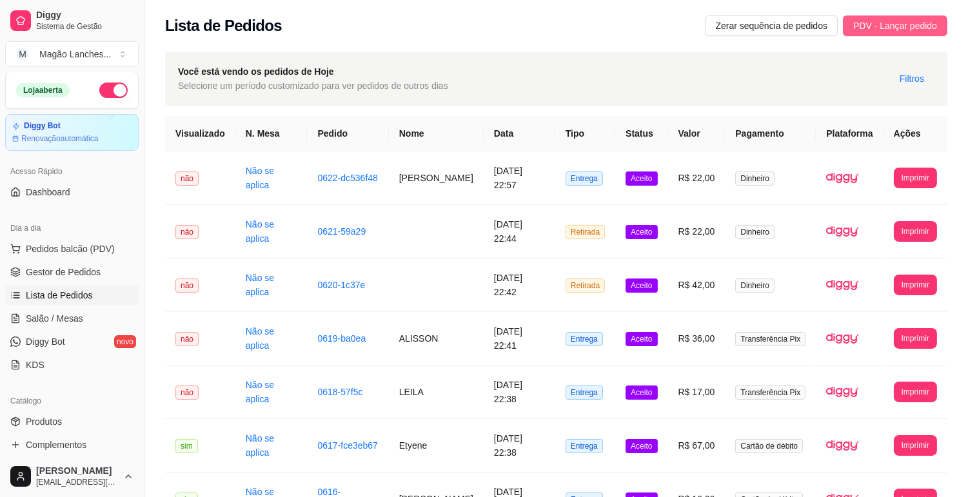
click at [903, 28] on span "PDV - Lançar pedido" at bounding box center [895, 26] width 84 height 14
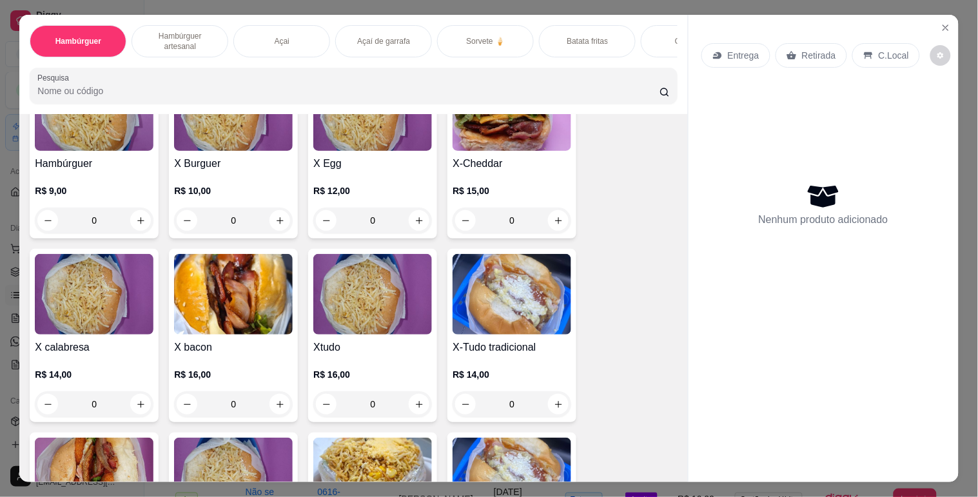
scroll to position [72, 0]
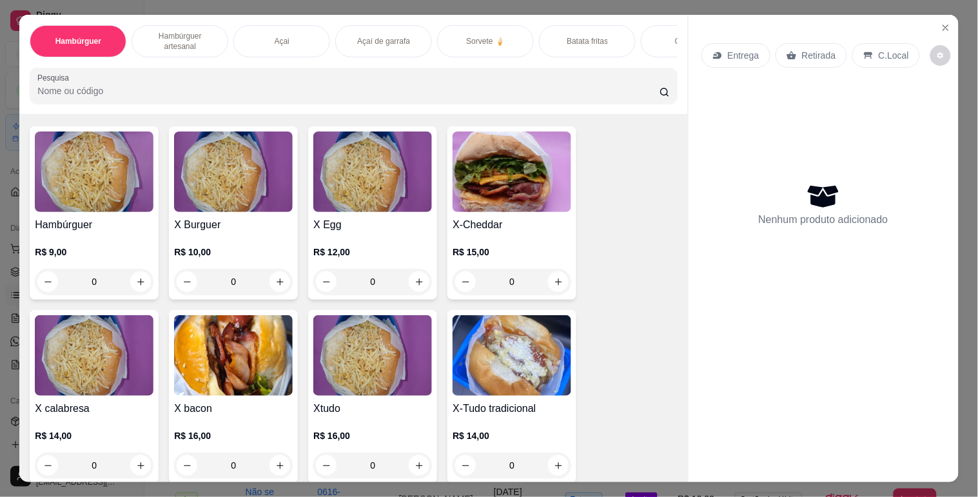
click at [360, 164] on img at bounding box center [372, 172] width 119 height 81
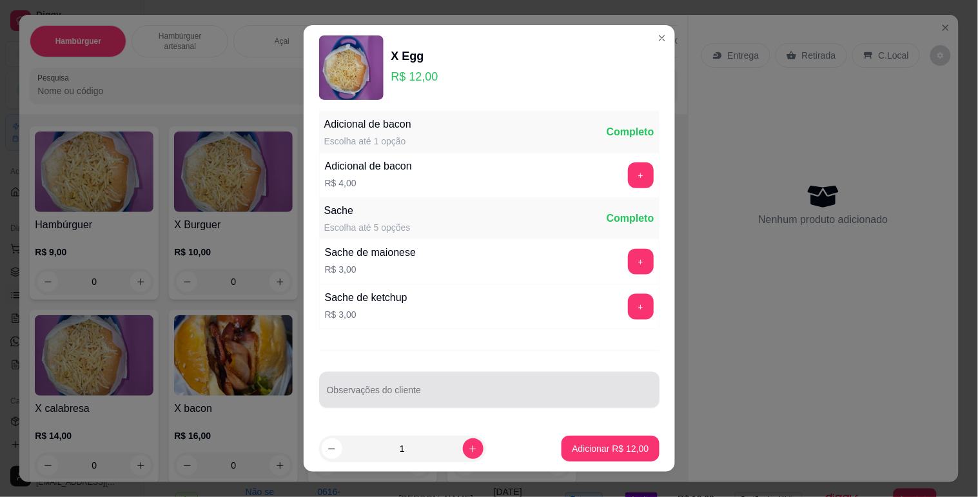
click at [383, 384] on div at bounding box center [489, 390] width 325 height 26
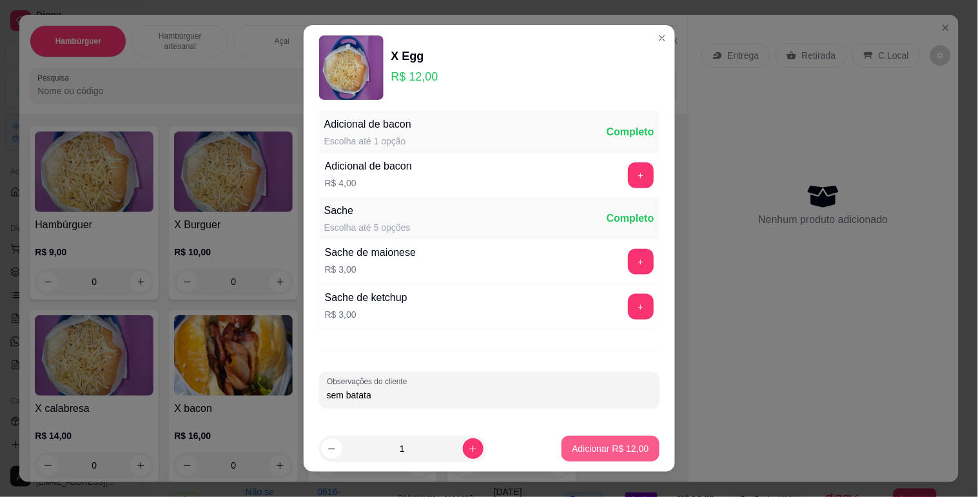
type input "sem batata"
click at [588, 439] on button "Adicionar R$ 12,00" at bounding box center [610, 449] width 97 height 26
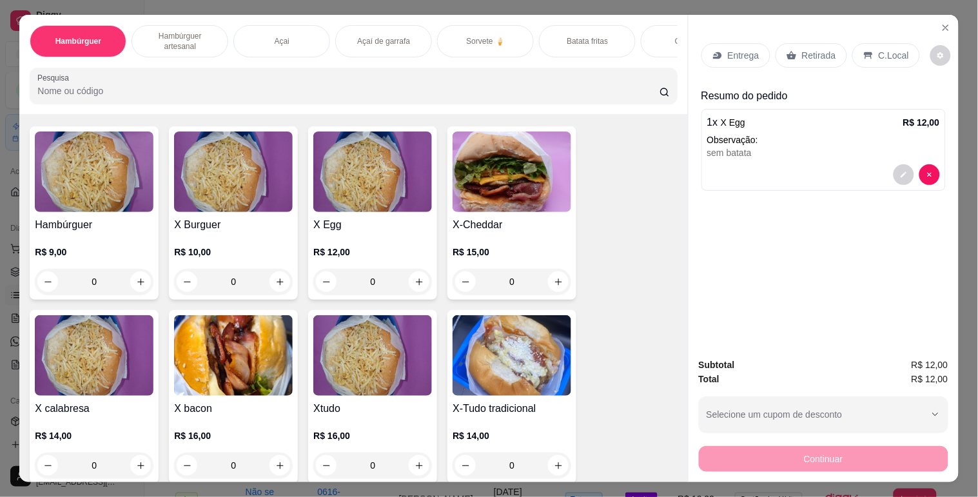
click at [729, 52] on p "Entrega" at bounding box center [744, 55] width 32 height 13
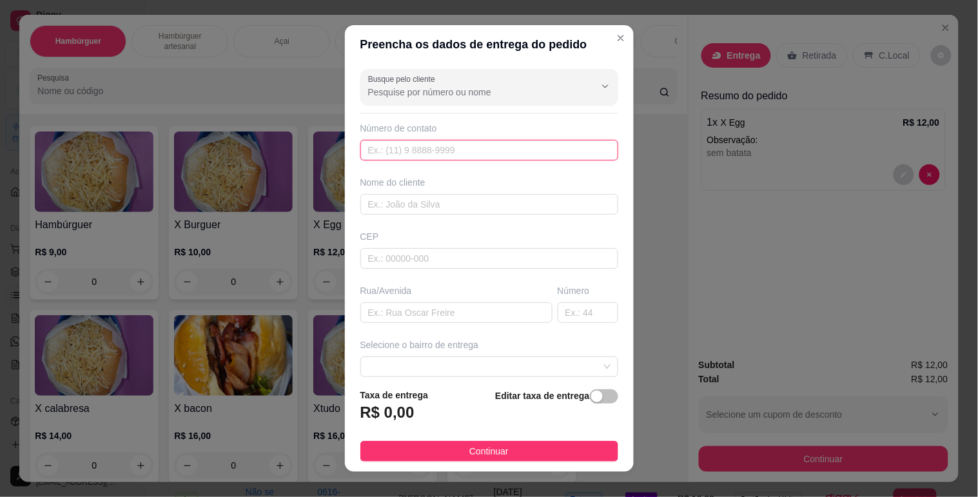
click at [420, 143] on input "text" at bounding box center [489, 150] width 258 height 21
type input "[PHONE_NUMBER]"
click at [403, 201] on input "text" at bounding box center [489, 204] width 258 height 21
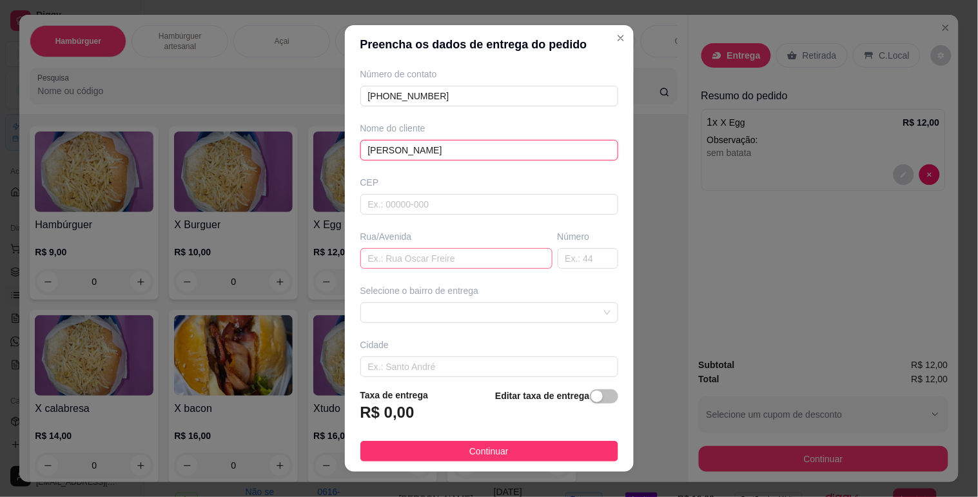
scroll to position [120, 0]
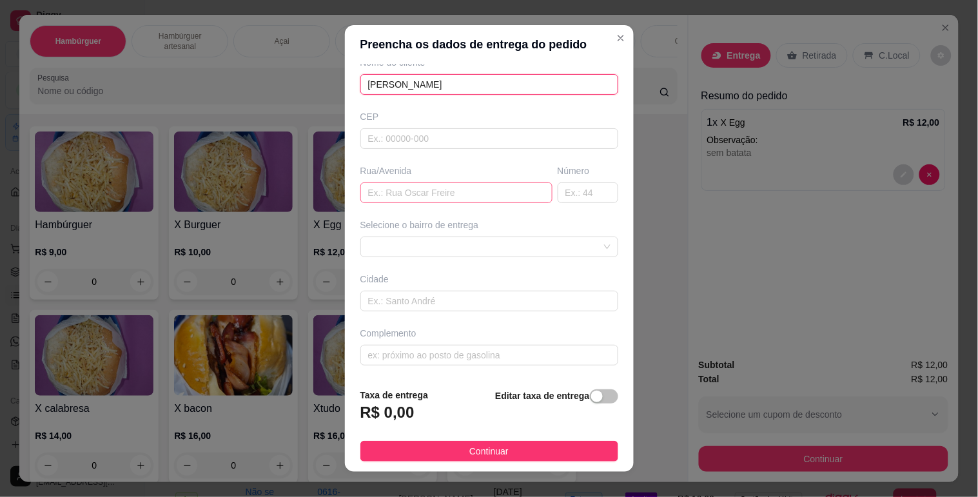
type input "[PERSON_NAME]"
click at [417, 200] on input "text" at bounding box center [456, 193] width 192 height 21
type input "embaiba n 9"
click at [588, 389] on div "Editar taxa de entrega" at bounding box center [556, 409] width 123 height 43
click at [591, 398] on div "button" at bounding box center [597, 397] width 12 height 12
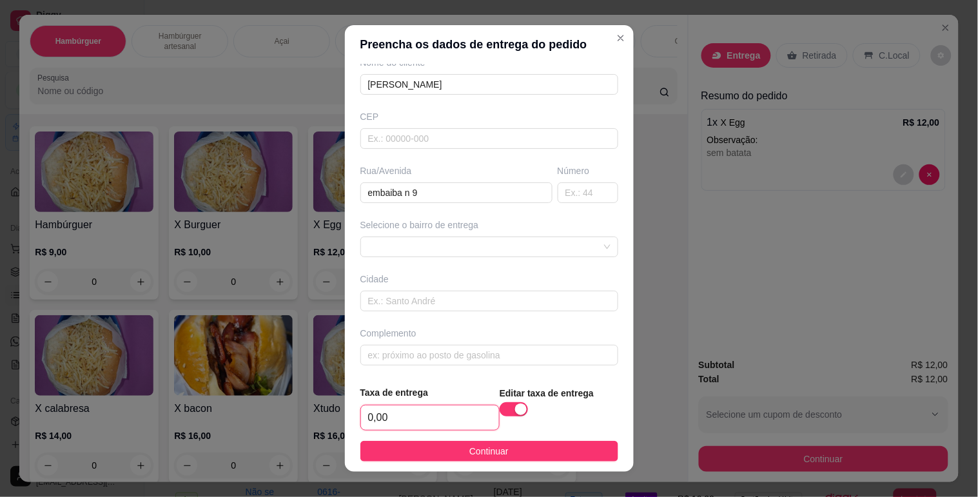
click at [370, 421] on input "0,00" at bounding box center [430, 418] width 138 height 25
type input "4,00"
click at [529, 454] on button "Continuar" at bounding box center [489, 451] width 258 height 21
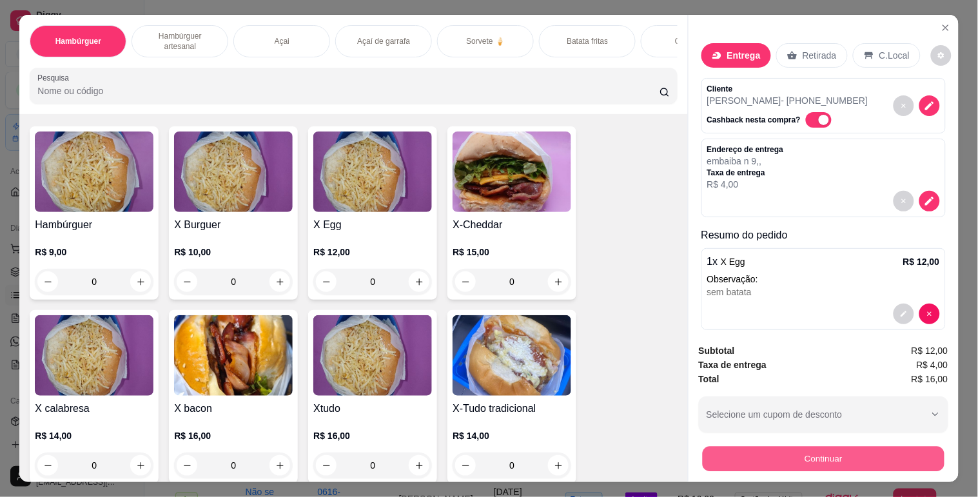
click at [745, 452] on button "Continuar" at bounding box center [823, 458] width 242 height 25
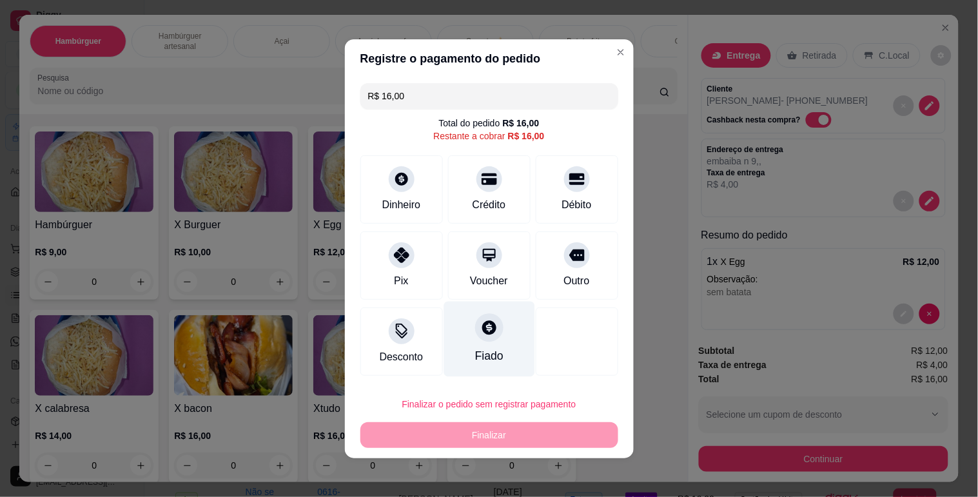
drag, startPoint x: 479, startPoint y: 185, endPoint x: 497, endPoint y: 327, distance: 143.1
click at [479, 190] on div "Crédito" at bounding box center [489, 189] width 83 height 68
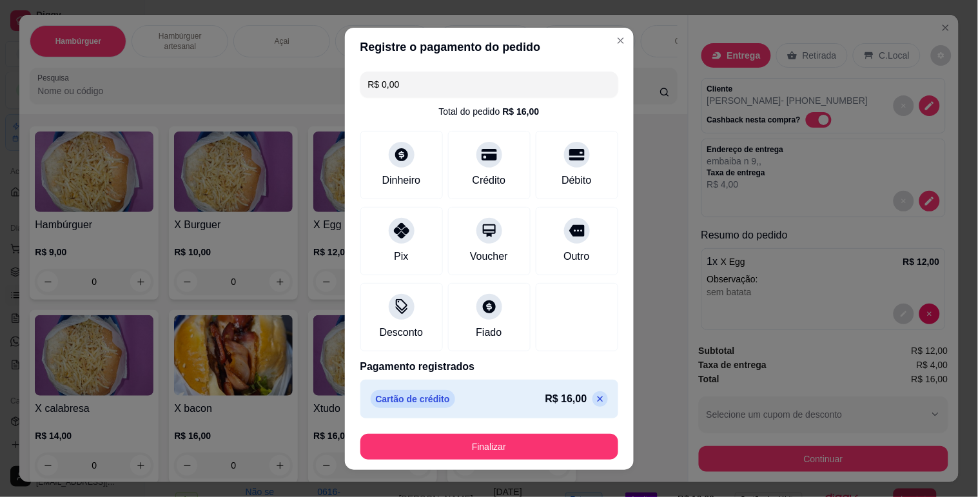
drag, startPoint x: 499, startPoint y: 433, endPoint x: 501, endPoint y: 439, distance: 6.9
click at [500, 437] on footer "Finalizar" at bounding box center [489, 447] width 289 height 46
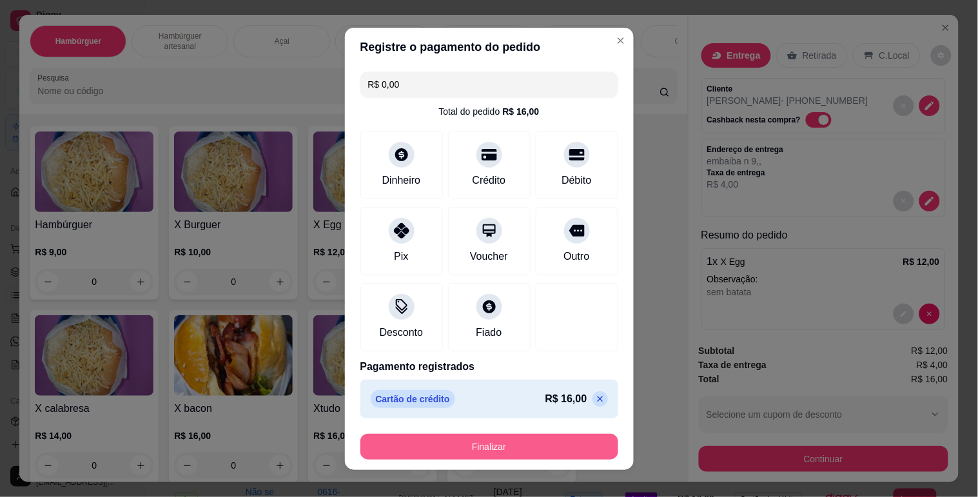
click at [503, 445] on button "Finalizar" at bounding box center [489, 447] width 258 height 26
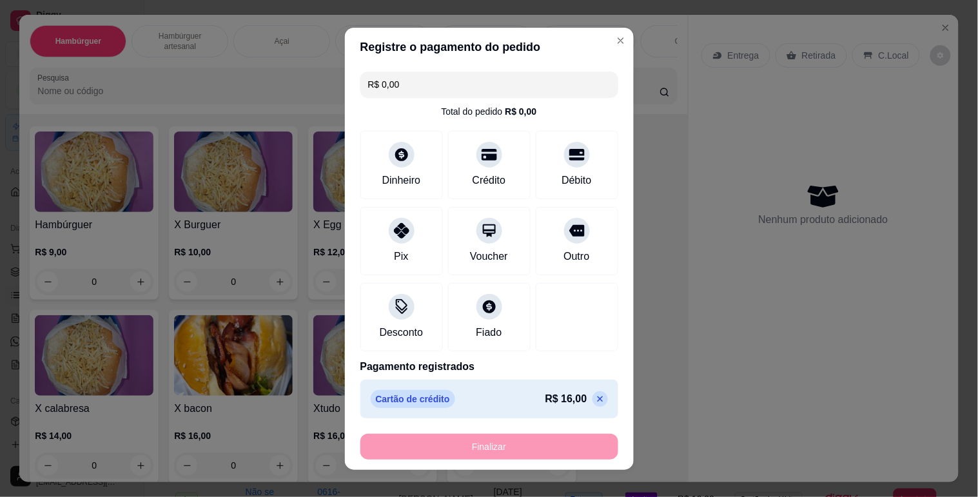
type input "-R$ 16,00"
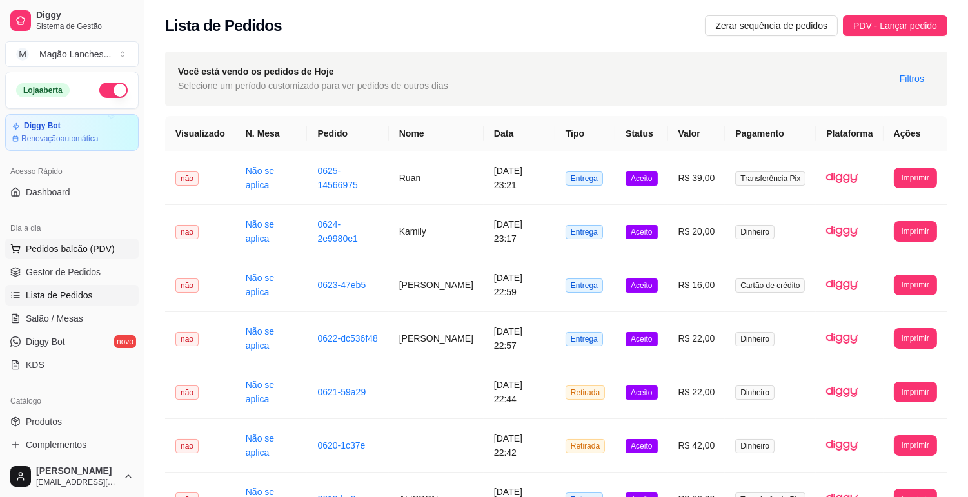
click at [100, 247] on span "Pedidos balcão (PDV)" at bounding box center [70, 248] width 89 height 13
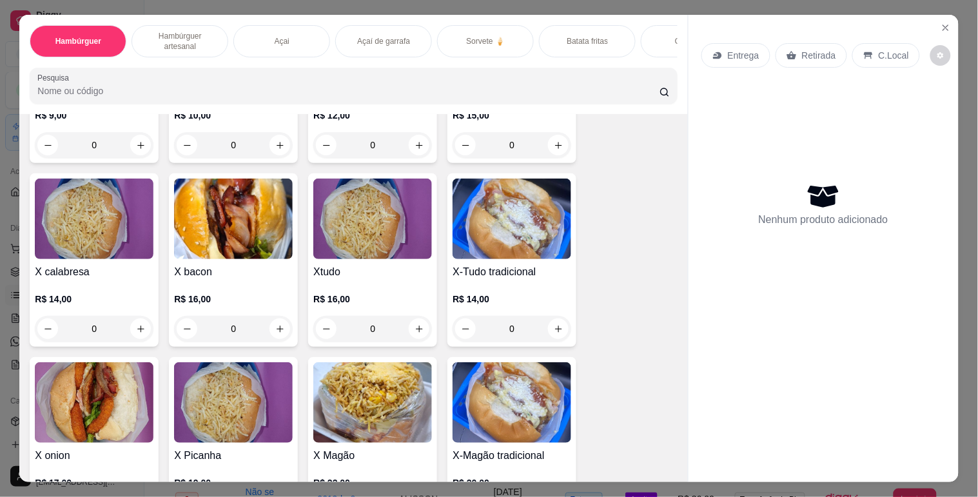
scroll to position [215, 0]
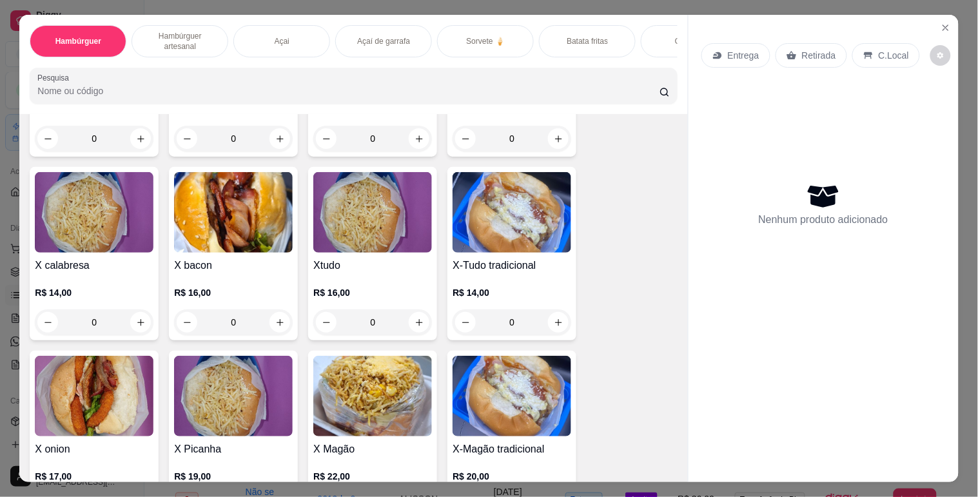
click at [346, 253] on img at bounding box center [372, 212] width 119 height 81
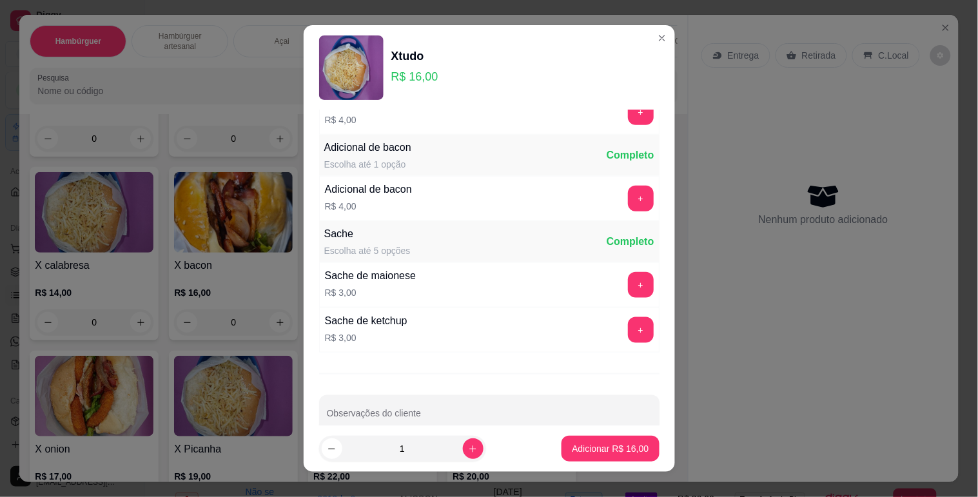
scroll to position [318, 0]
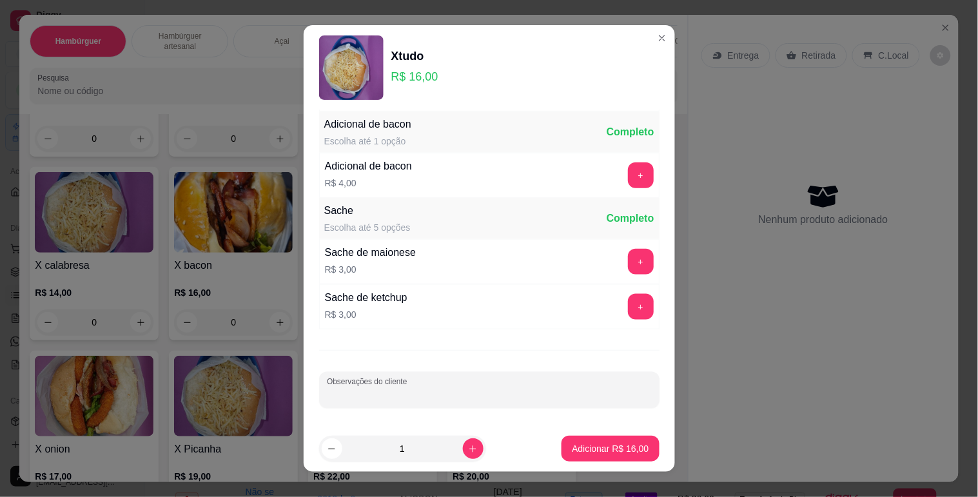
click at [351, 389] on div "Observações do cliente" at bounding box center [489, 390] width 341 height 36
type input "1 sem ervilha e milho"
click at [468, 448] on icon "increase-product-quantity" at bounding box center [473, 449] width 10 height 10
type input "2"
click at [593, 440] on button "Adicionar R$ 32,00" at bounding box center [611, 449] width 95 height 25
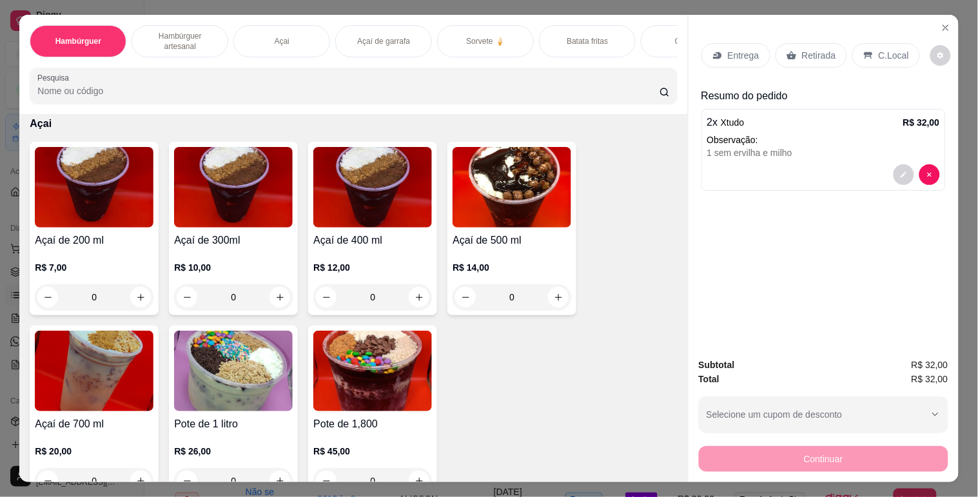
scroll to position [1218, 0]
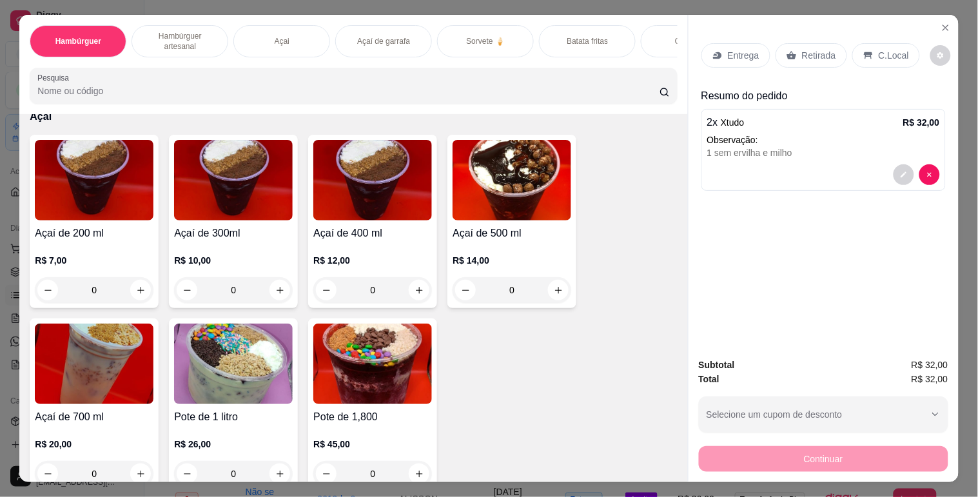
click at [282, 292] on div "0" at bounding box center [233, 290] width 119 height 26
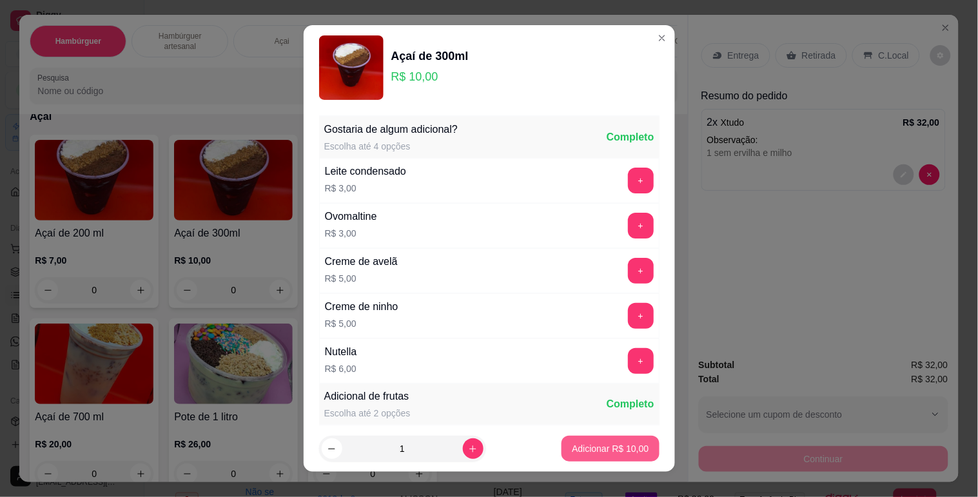
click at [576, 449] on p "Adicionar R$ 10,00" at bounding box center [610, 448] width 77 height 13
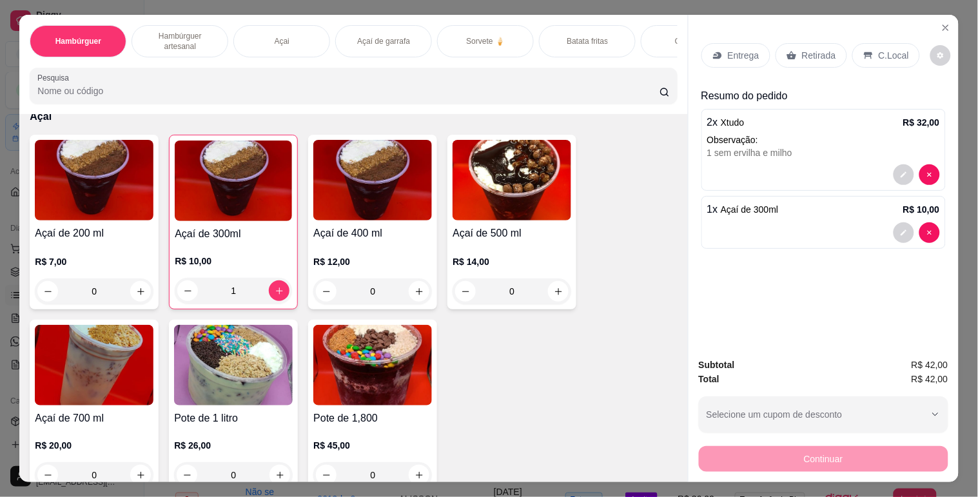
type input "1"
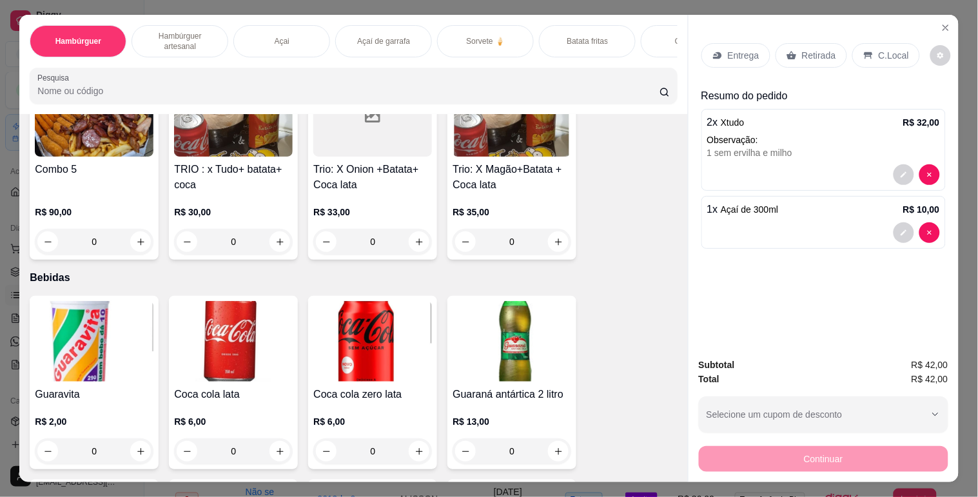
scroll to position [2794, 0]
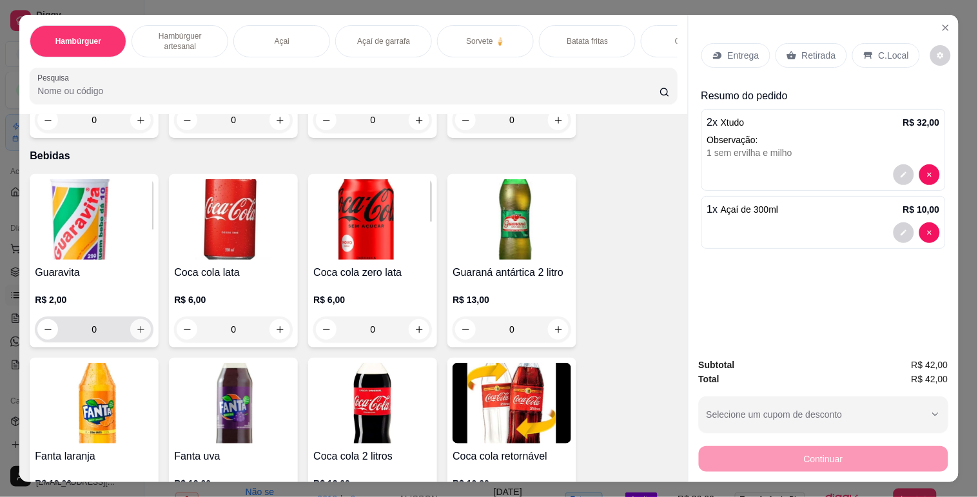
click at [137, 335] on icon "increase-product-quantity" at bounding box center [141, 330] width 10 height 10
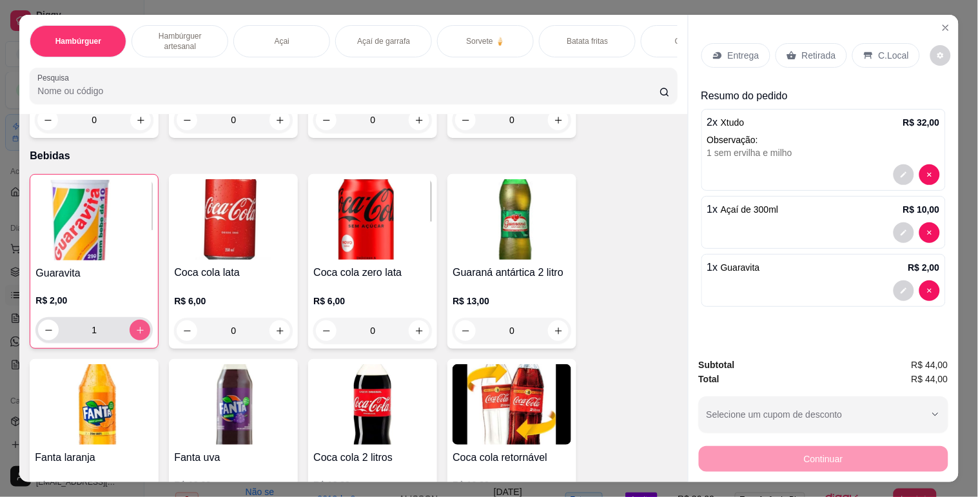
click at [136, 335] on icon "increase-product-quantity" at bounding box center [140, 331] width 10 height 10
type input "2"
click at [801, 456] on div "Continuar" at bounding box center [824, 457] width 250 height 29
click at [805, 53] on p "Retirada" at bounding box center [819, 55] width 34 height 13
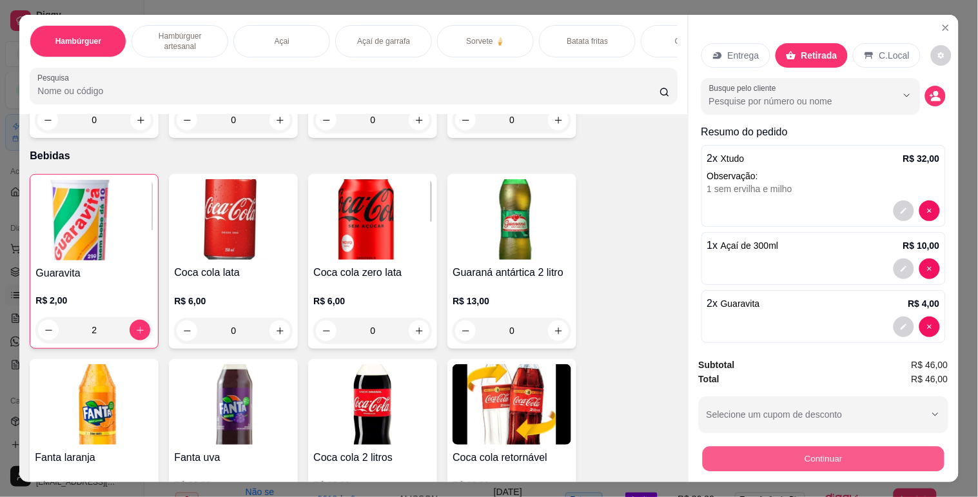
click at [775, 446] on button "Continuar" at bounding box center [823, 458] width 242 height 25
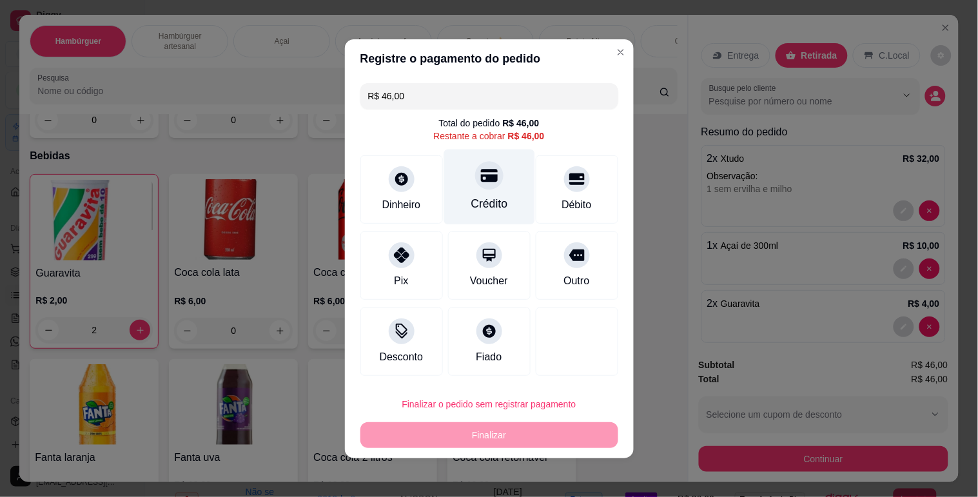
click at [480, 183] on icon at bounding box center [488, 175] width 17 height 17
type input "R$ 0,00"
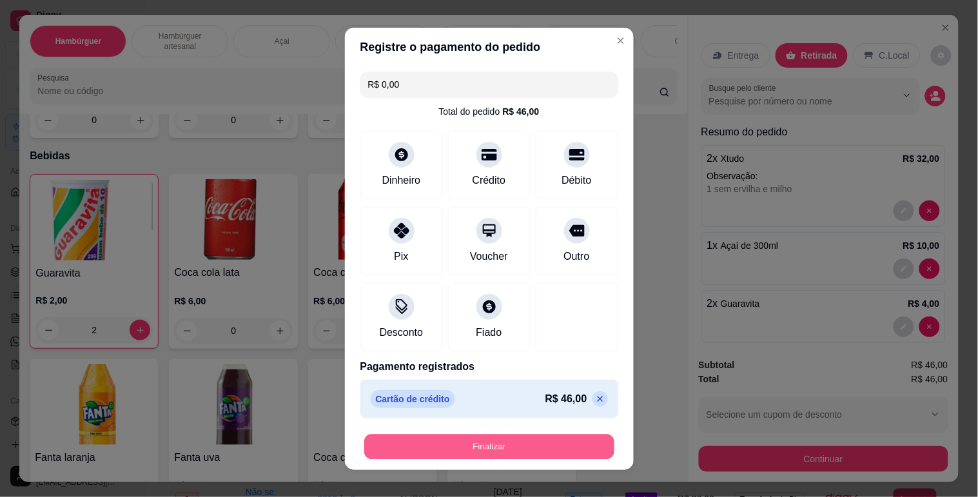
click at [513, 439] on button "Finalizar" at bounding box center [489, 446] width 250 height 25
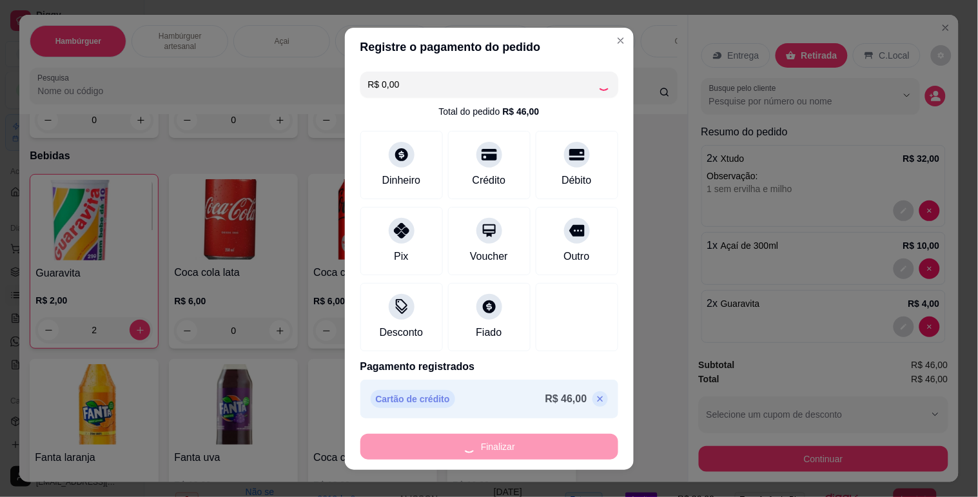
type input "0"
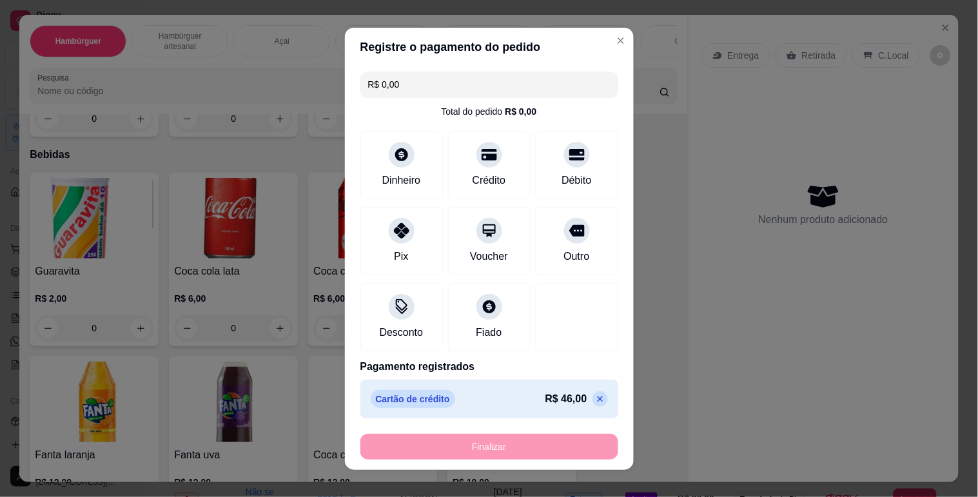
type input "-R$ 46,00"
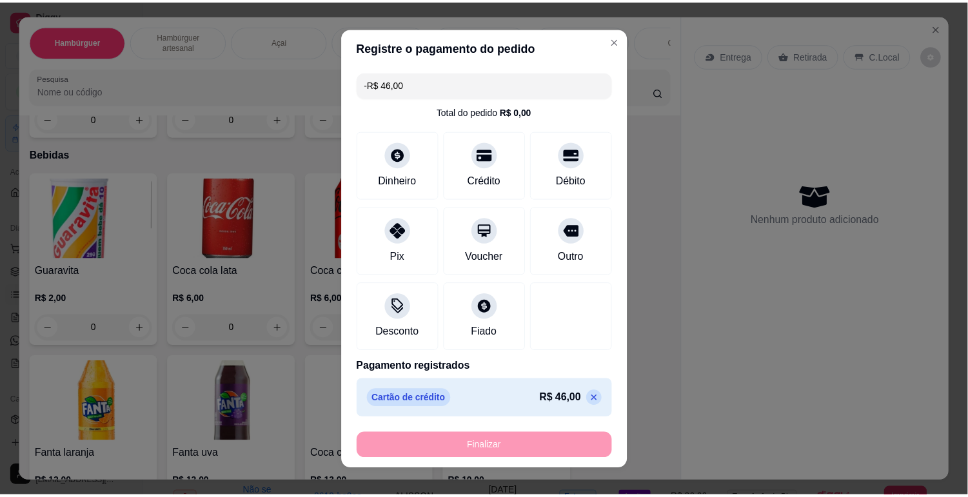
scroll to position [2793, 0]
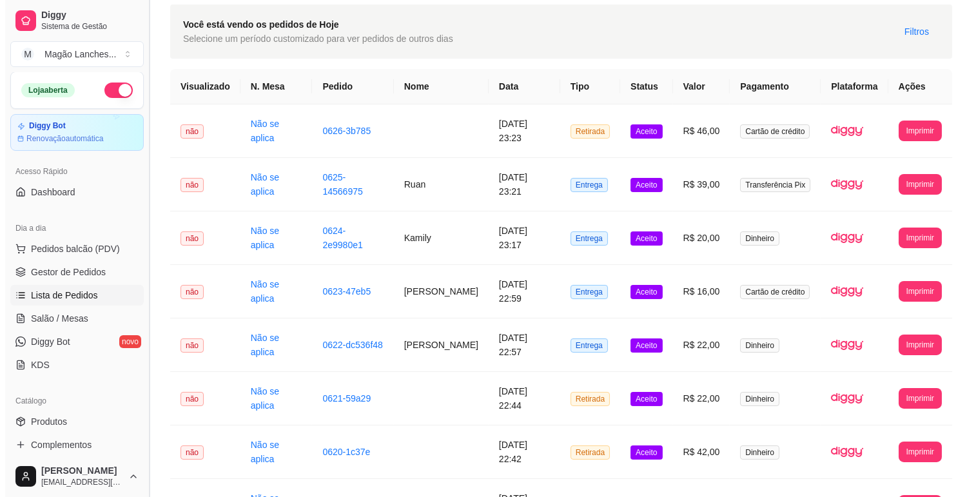
scroll to position [72, 0]
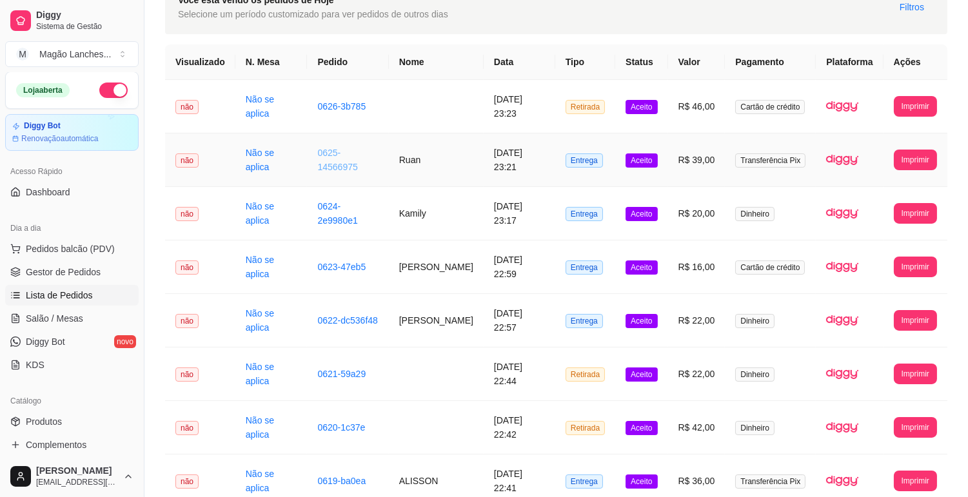
click at [339, 157] on link "0625-14566975" at bounding box center [337, 160] width 40 height 25
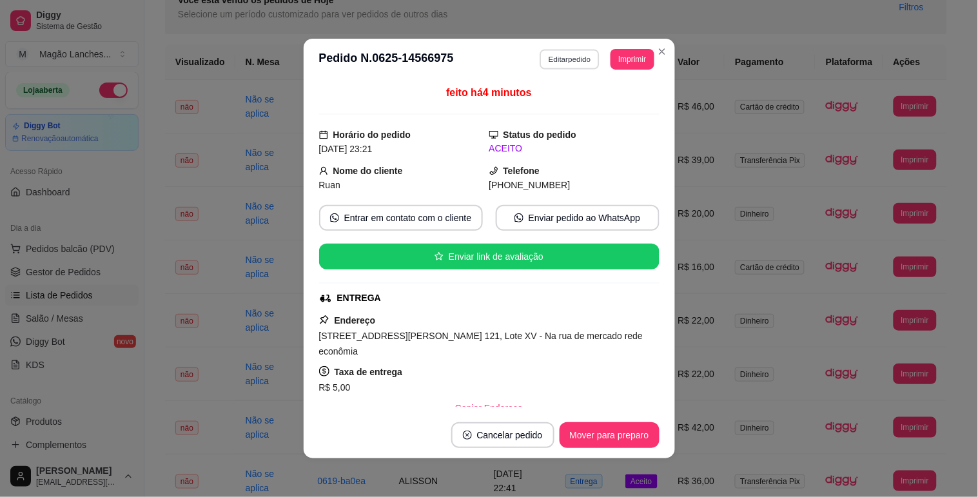
click at [564, 55] on button "Editar pedido" at bounding box center [570, 59] width 60 height 20
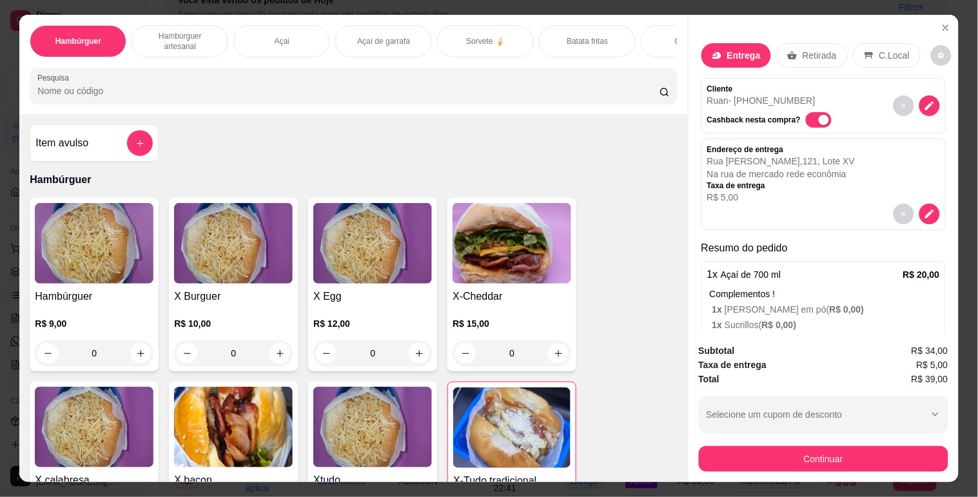
scroll to position [0, 467]
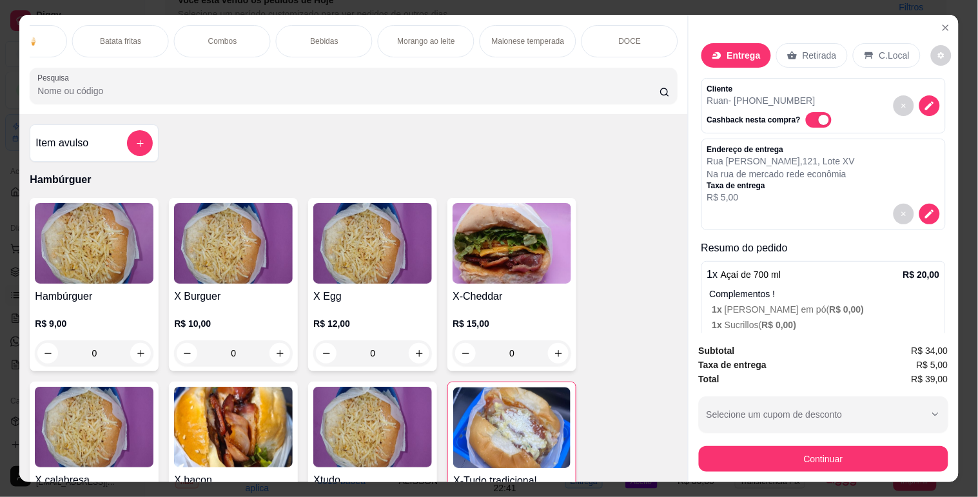
click at [293, 43] on div "Bebidas" at bounding box center [324, 41] width 97 height 32
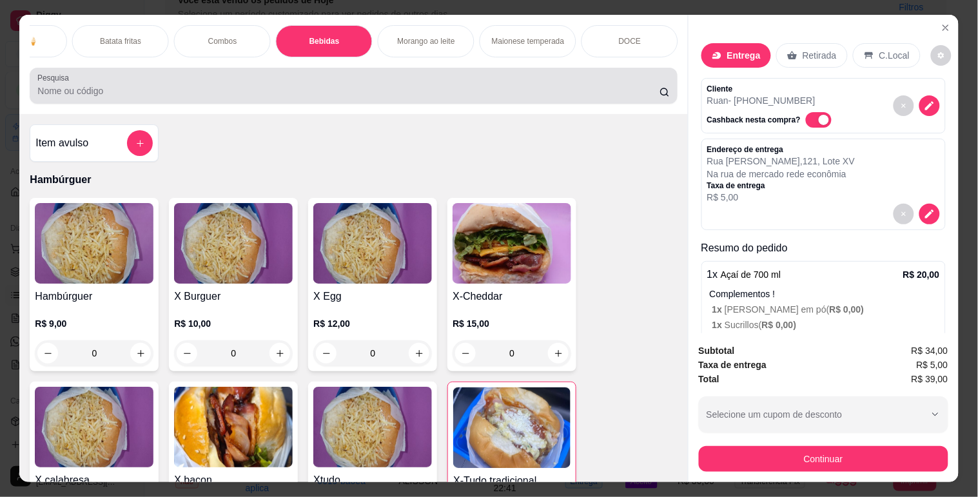
scroll to position [31, 0]
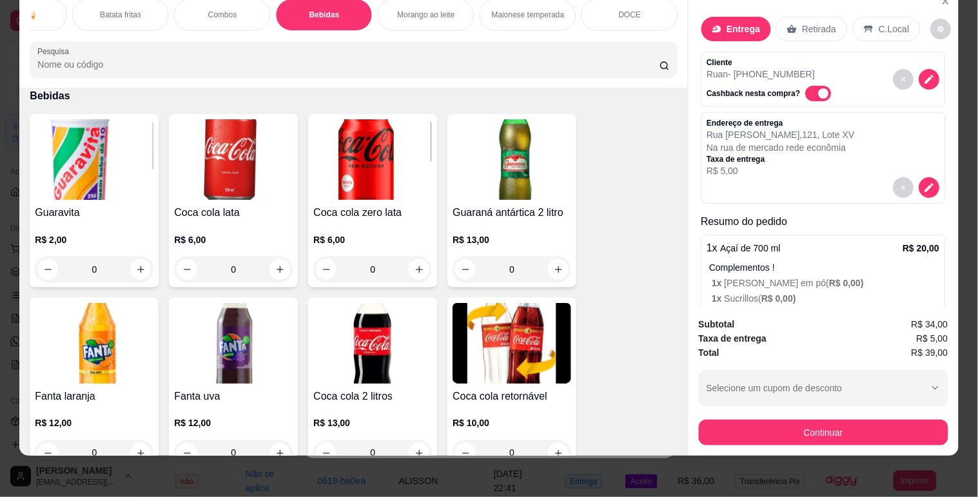
click at [68, 184] on img at bounding box center [94, 159] width 119 height 81
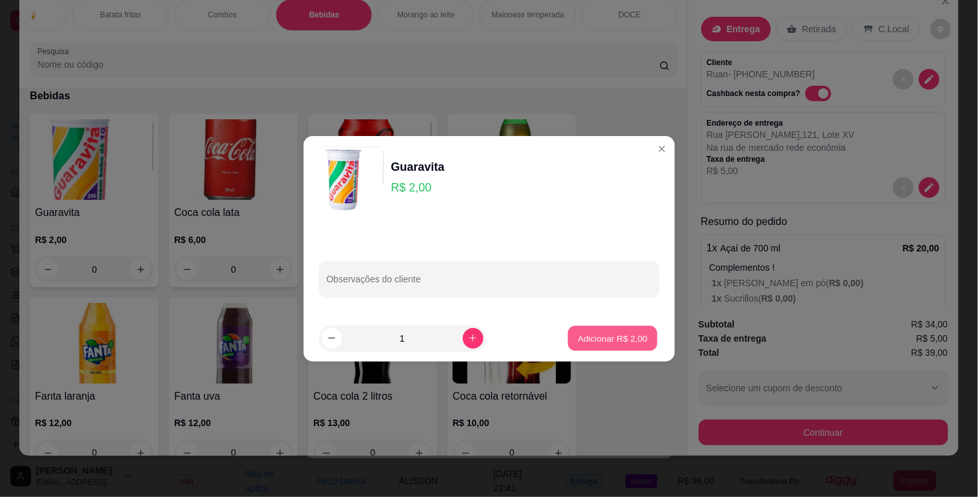
click at [582, 329] on button "Adicionar R$ 2,00" at bounding box center [613, 338] width 90 height 25
type input "1"
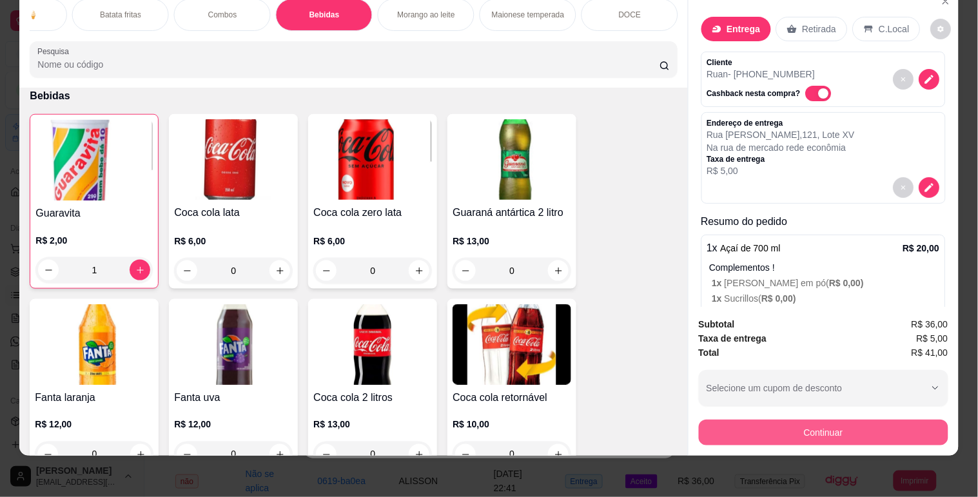
click at [765, 420] on button "Continuar" at bounding box center [824, 433] width 250 height 26
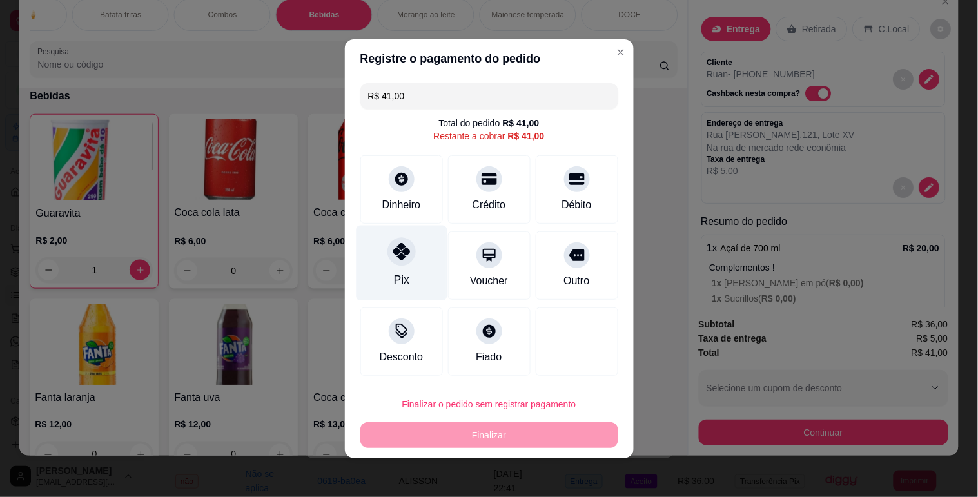
click at [393, 253] on icon at bounding box center [401, 251] width 17 height 17
type input "R$ 0,00"
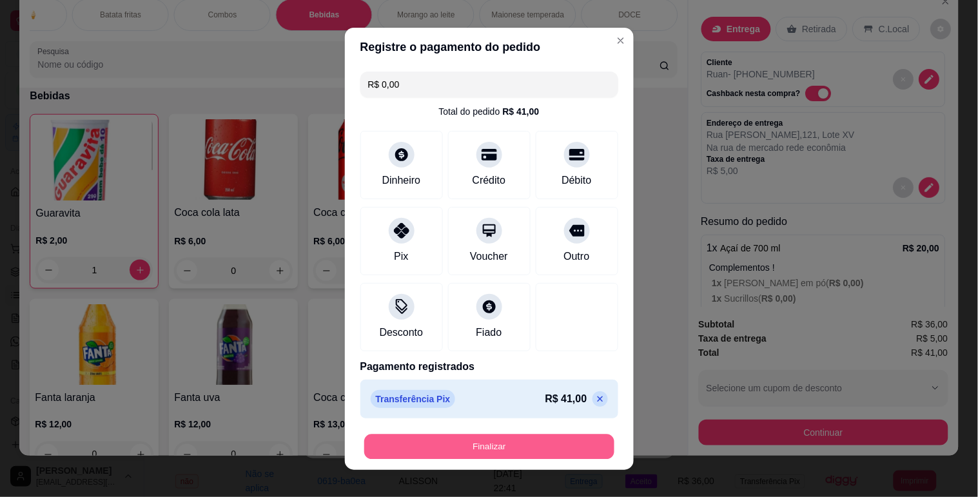
click at [493, 454] on button "Finalizar" at bounding box center [489, 446] width 250 height 25
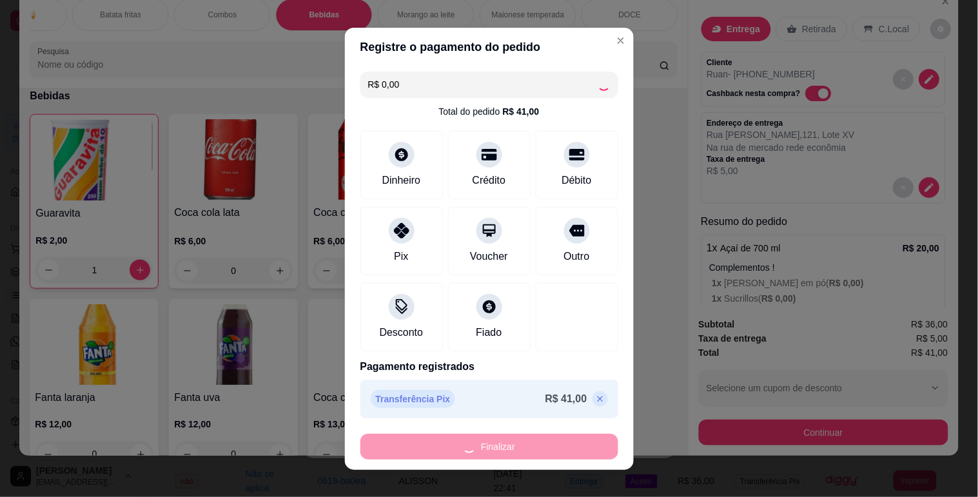
type input "0"
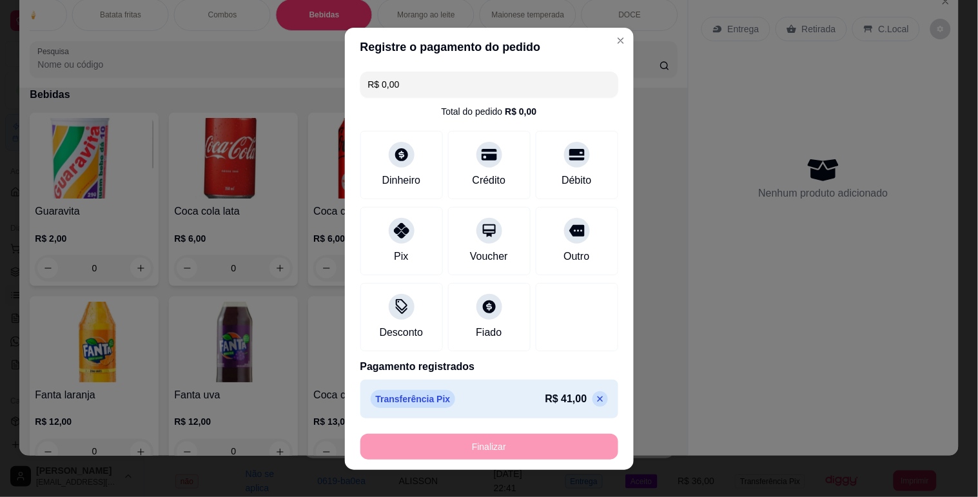
type input "-R$ 41,00"
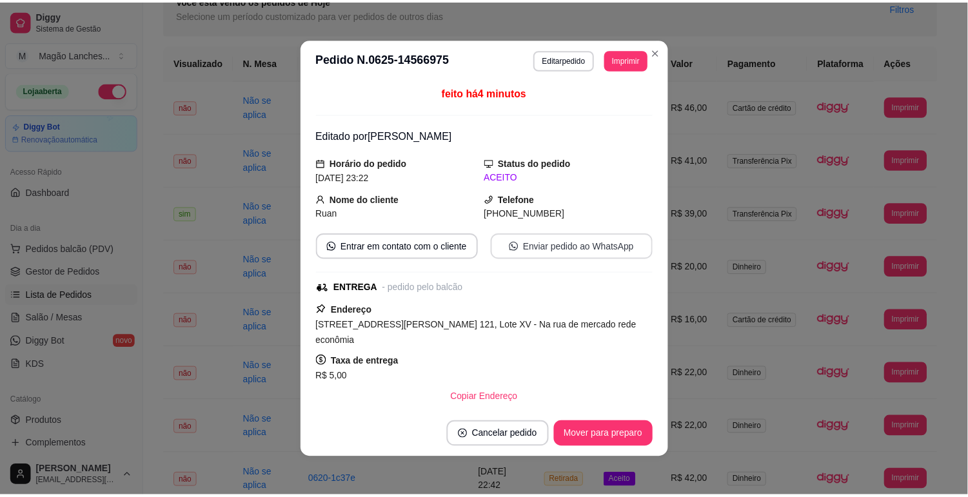
scroll to position [9, 0]
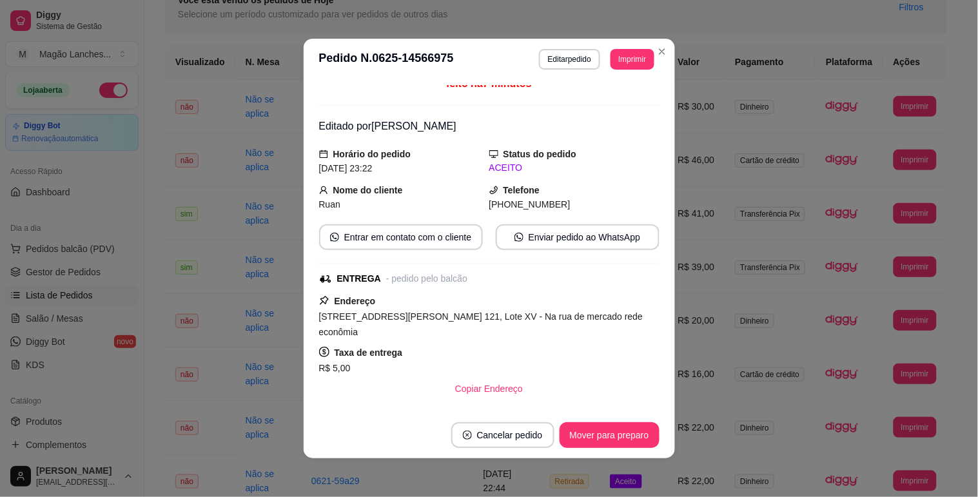
click at [624, 267] on div "feito há 7 minutos Editado por [PERSON_NAME] do pedido [DATE] 23:22 Status do p…" at bounding box center [489, 246] width 341 height 322
click at [628, 269] on div "feito há 7 minutos Editado por [PERSON_NAME] do pedido [DATE] 23:22 Status do p…" at bounding box center [489, 246] width 341 height 322
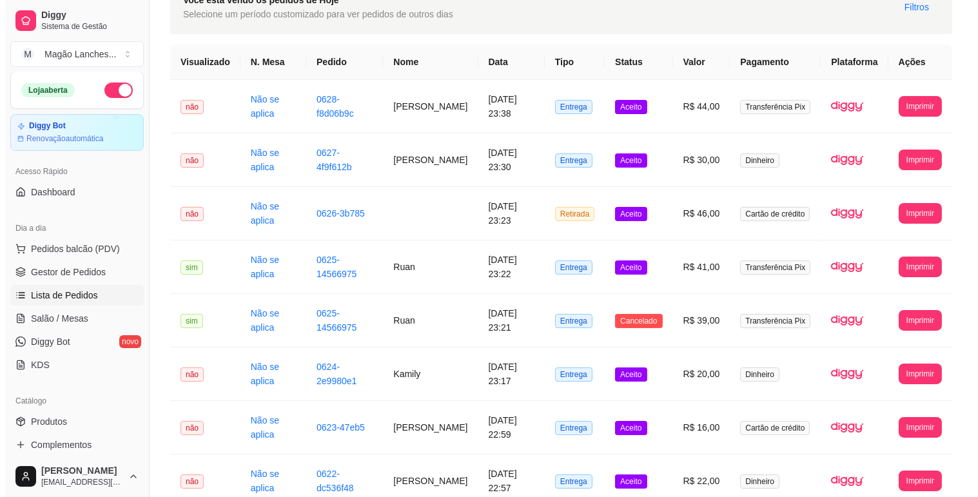
scroll to position [0, 0]
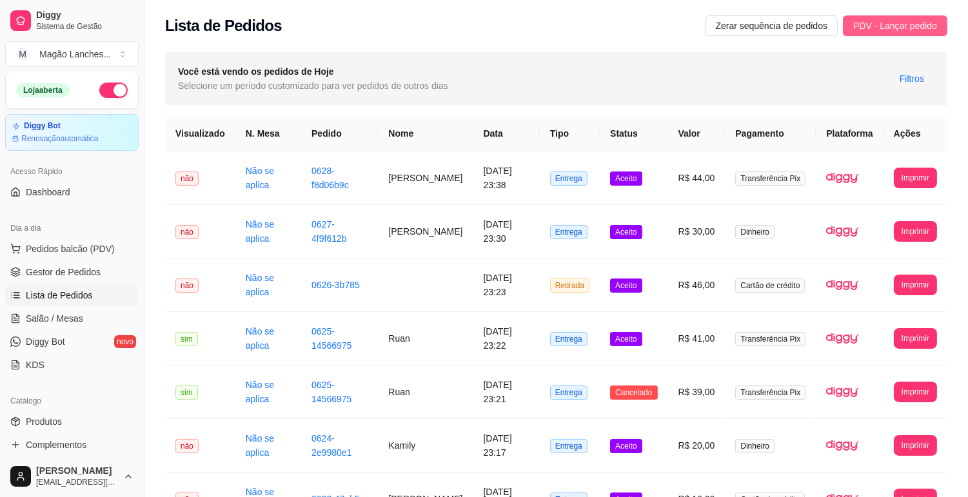
click at [882, 33] on button "PDV - Lançar pedido" at bounding box center [895, 25] width 104 height 21
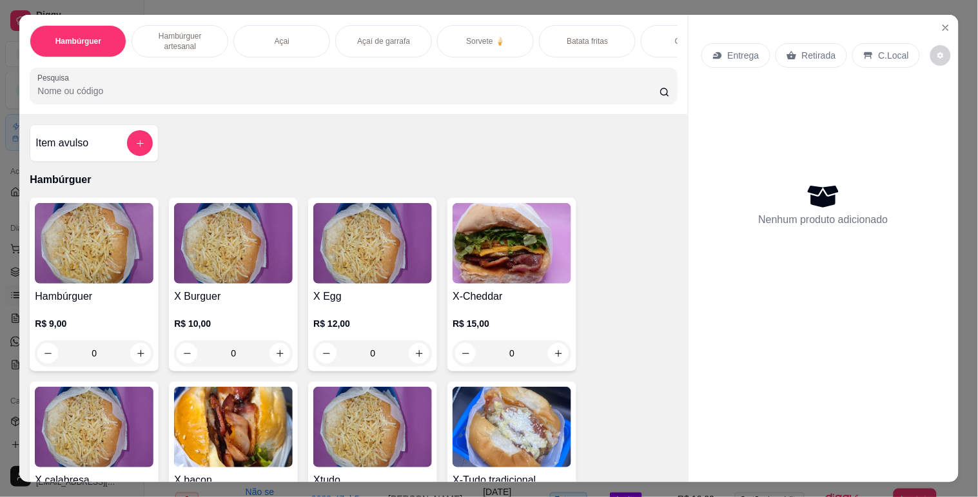
click at [239, 259] on img at bounding box center [233, 243] width 119 height 81
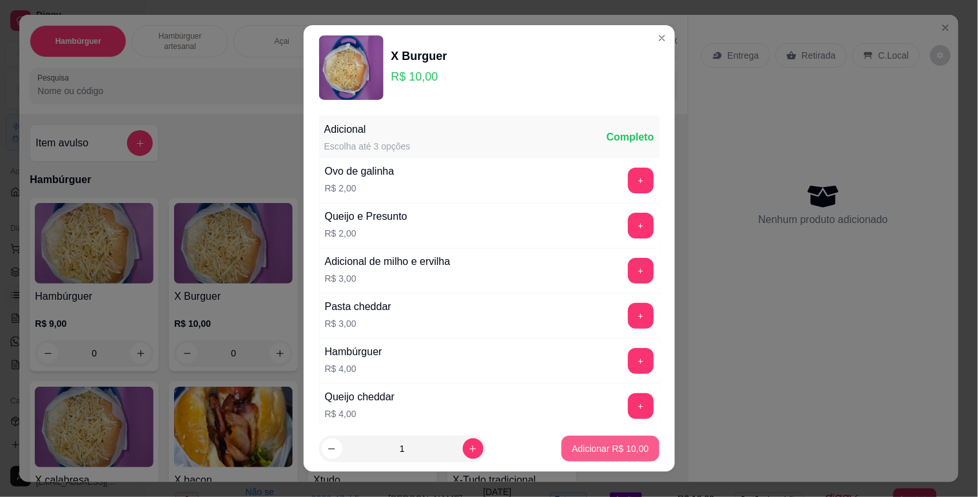
click at [576, 448] on p "Adicionar R$ 10,00" at bounding box center [610, 448] width 77 height 13
type input "1"
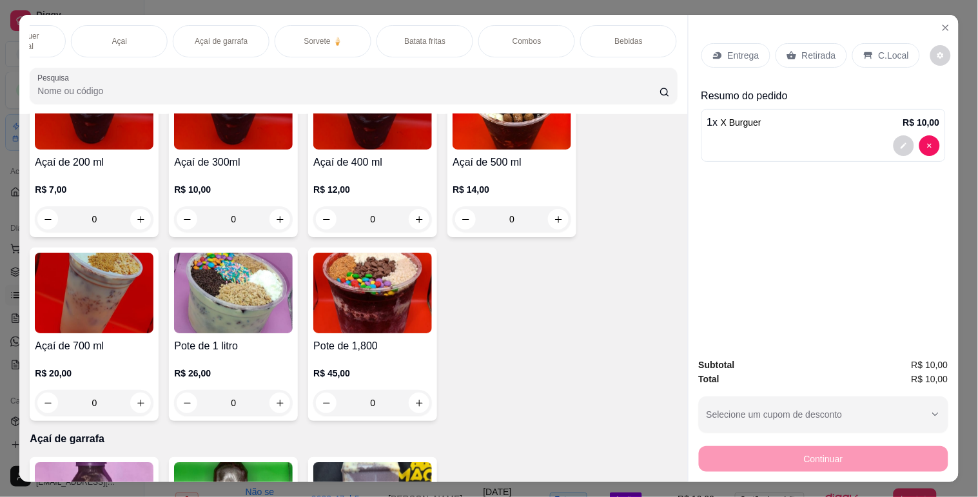
scroll to position [0, 201]
click at [415, 26] on div "Batata fritas" at bounding box center [387, 41] width 97 height 32
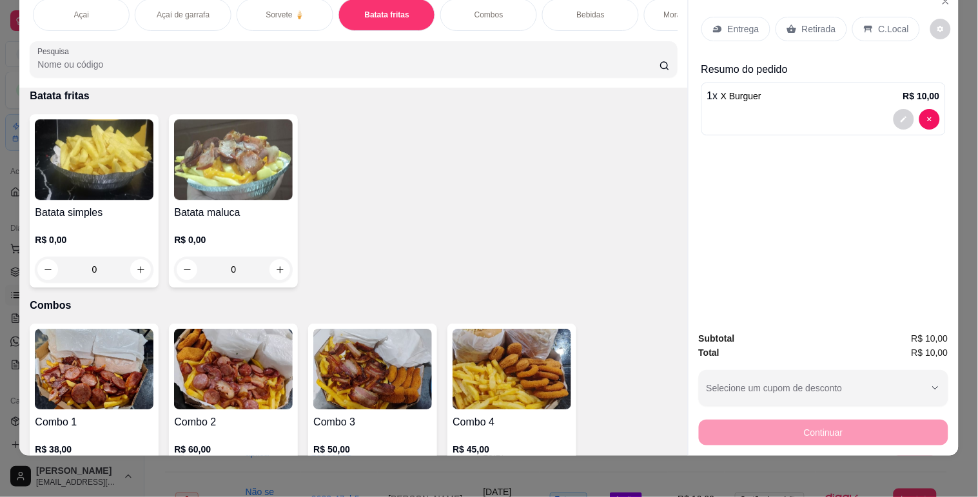
click at [125, 210] on h4 "Batata simples" at bounding box center [94, 212] width 119 height 15
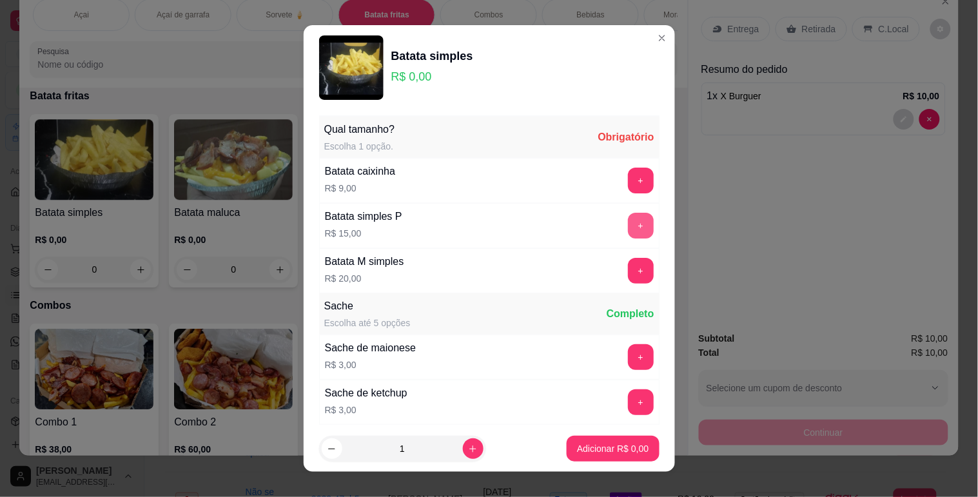
click at [628, 231] on button "+" at bounding box center [641, 226] width 26 height 26
click at [601, 450] on p "Adicionar R$ 15,00" at bounding box center [610, 448] width 77 height 13
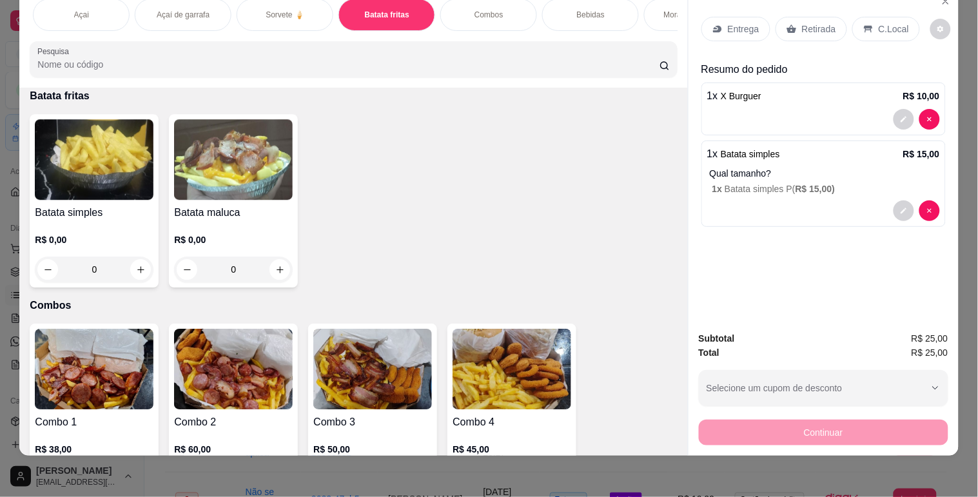
scroll to position [2711, 0]
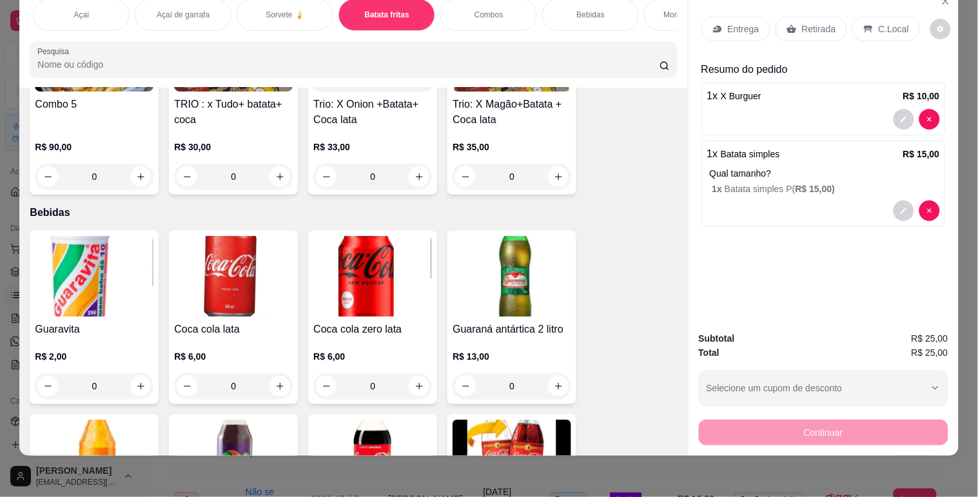
click at [110, 297] on img at bounding box center [94, 276] width 119 height 81
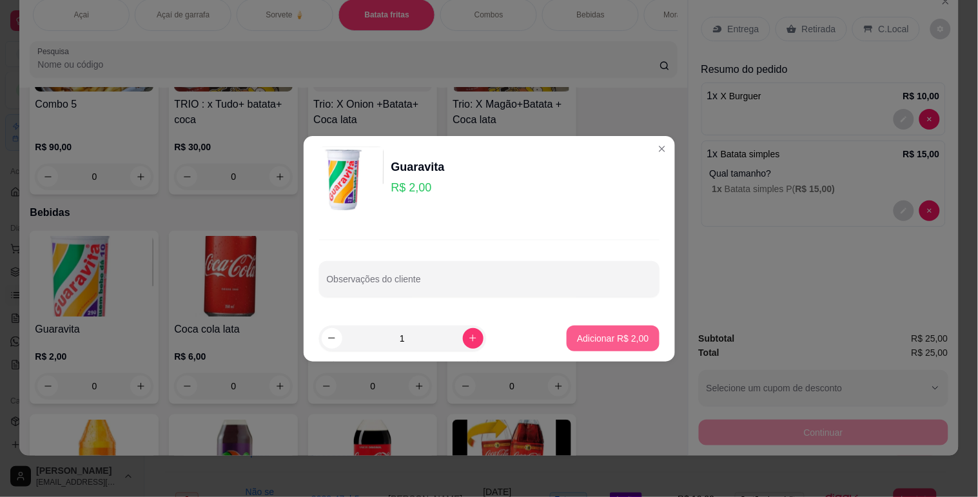
click at [584, 330] on button "Adicionar R$ 2,00" at bounding box center [613, 339] width 92 height 26
type input "1"
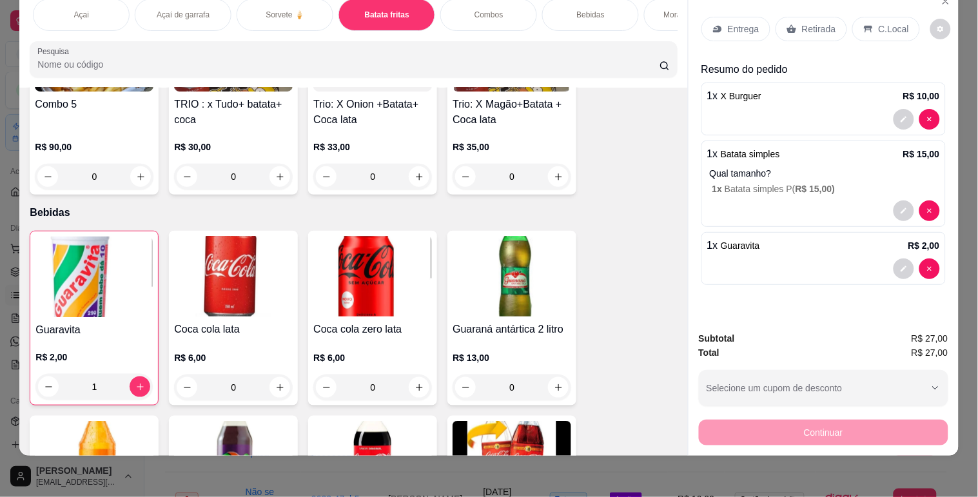
click at [811, 23] on p "Retirada" at bounding box center [819, 29] width 34 height 13
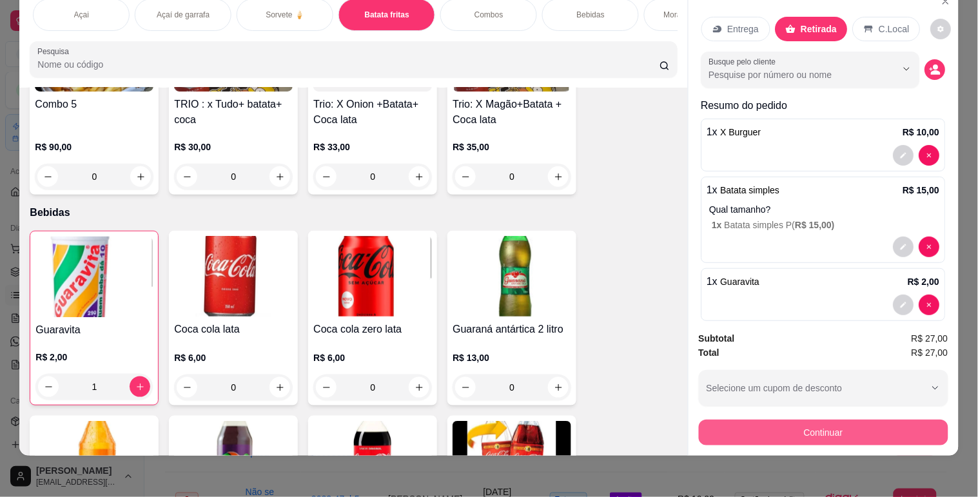
click at [790, 420] on button "Continuar" at bounding box center [824, 433] width 250 height 26
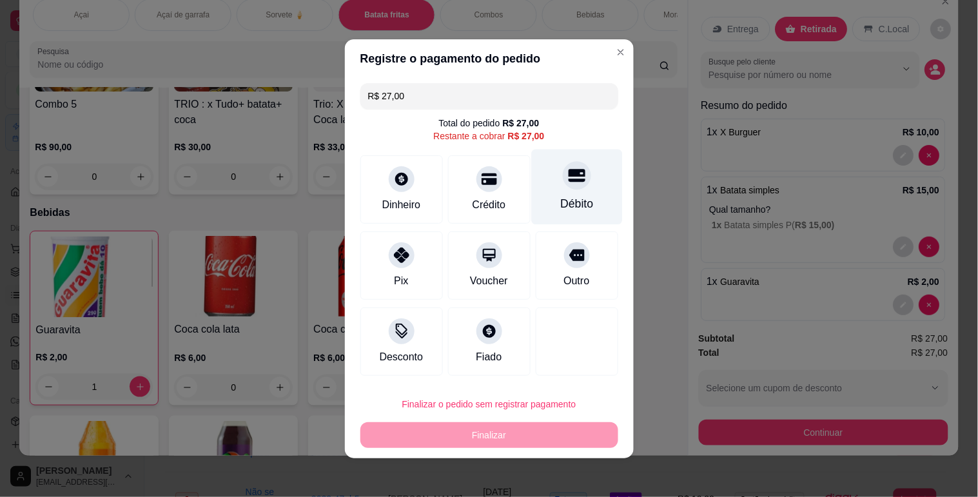
click at [589, 186] on div "Débito" at bounding box center [576, 186] width 91 height 75
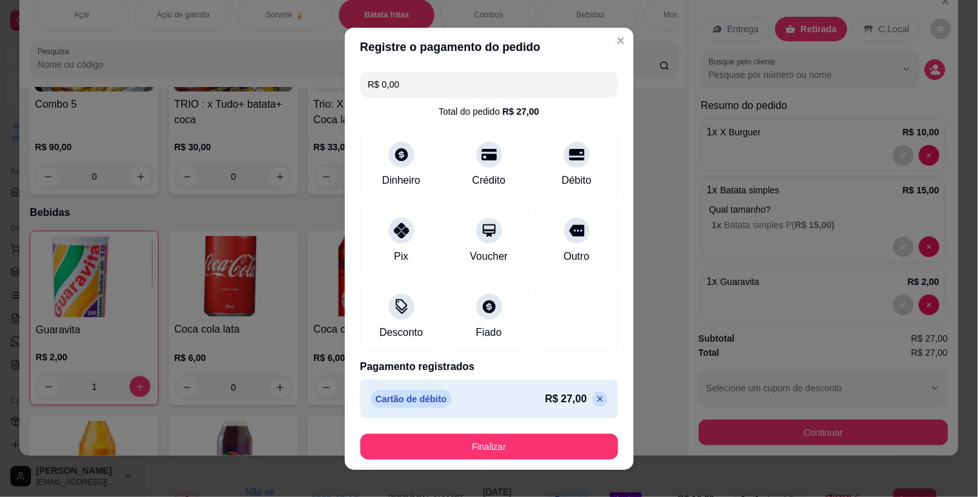
type input "R$ 0,00"
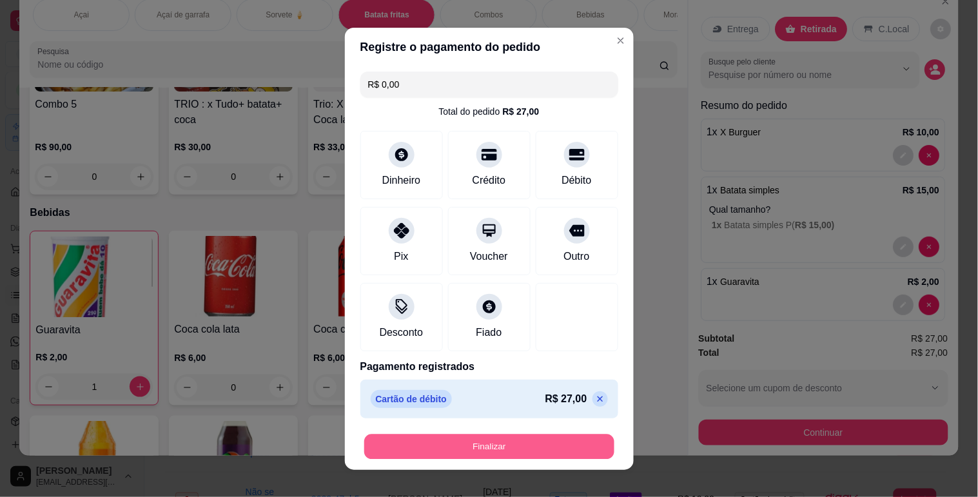
click at [565, 450] on button "Finalizar" at bounding box center [489, 446] width 250 height 25
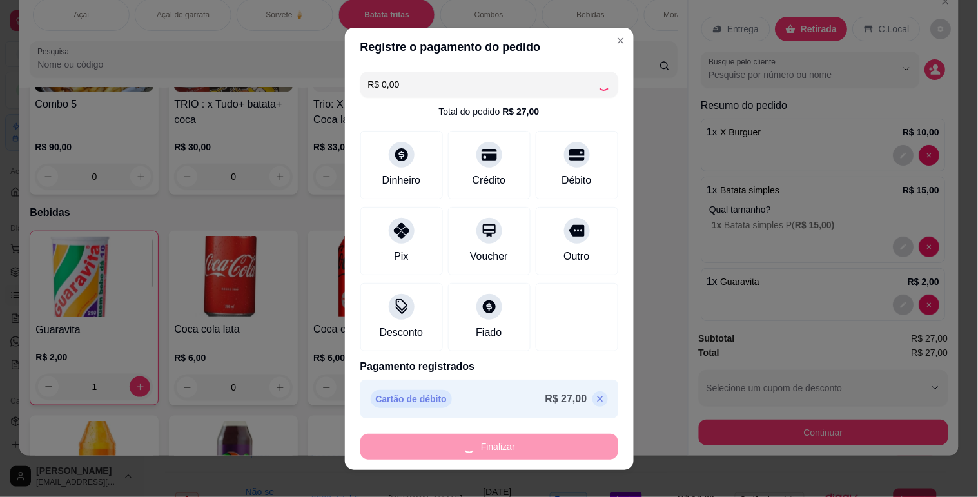
type input "0"
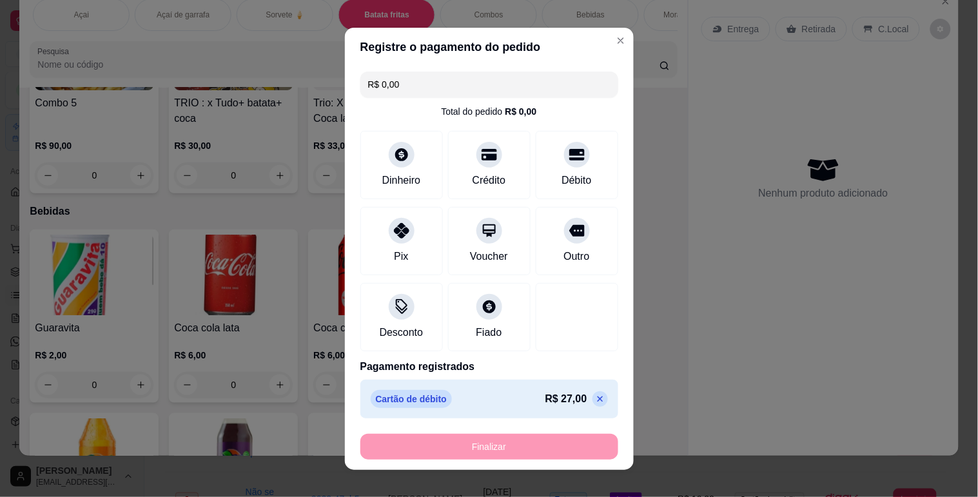
type input "-R$ 27,00"
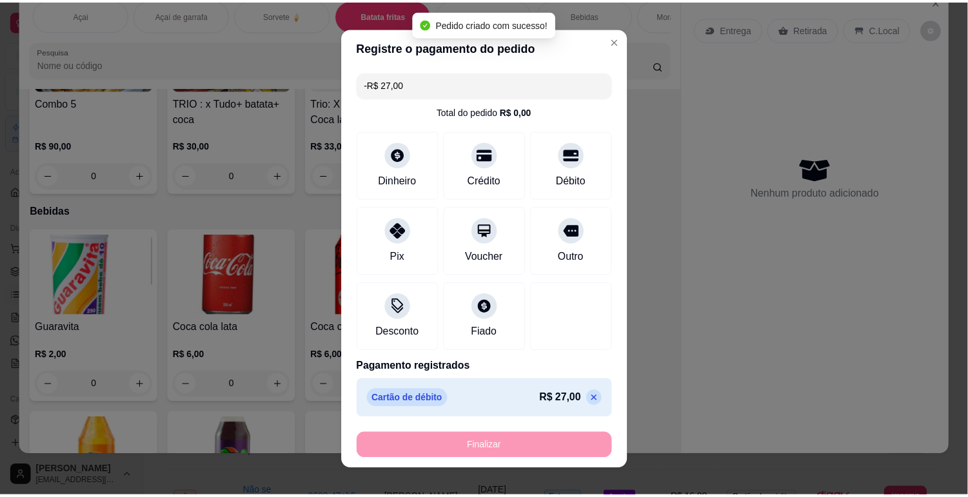
scroll to position [2710, 0]
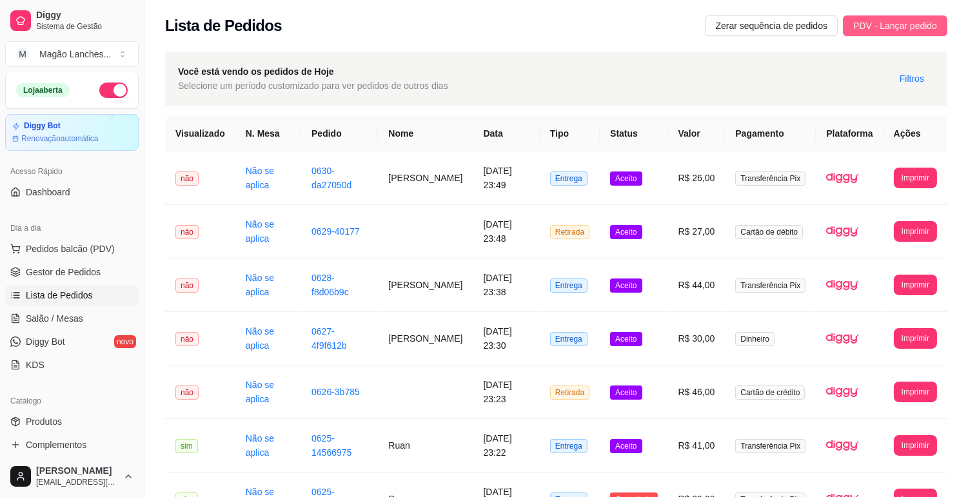
click at [918, 17] on button "PDV - Lançar pedido" at bounding box center [895, 25] width 104 height 21
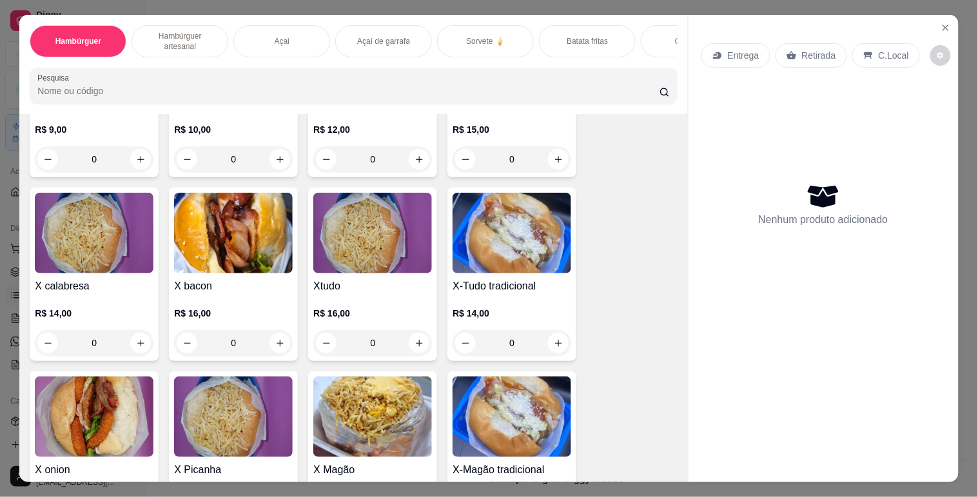
scroll to position [286, 0]
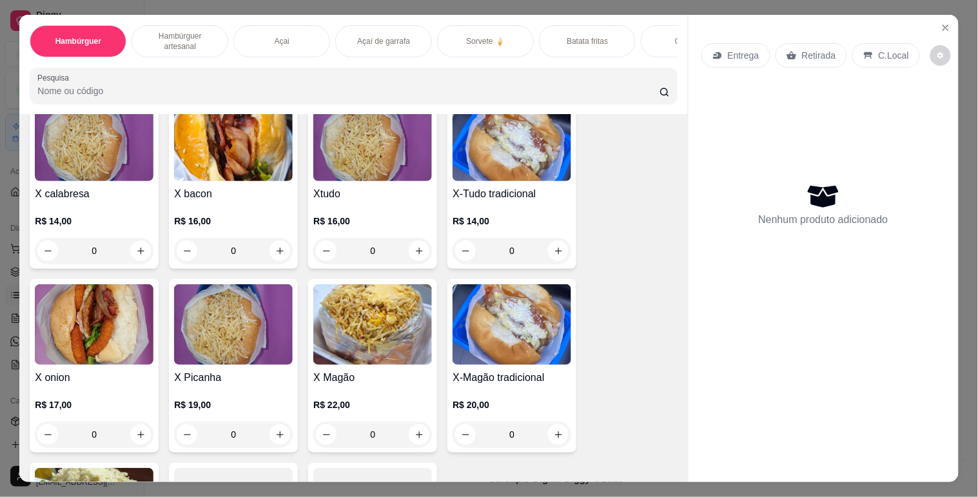
click at [349, 168] on img at bounding box center [372, 141] width 119 height 81
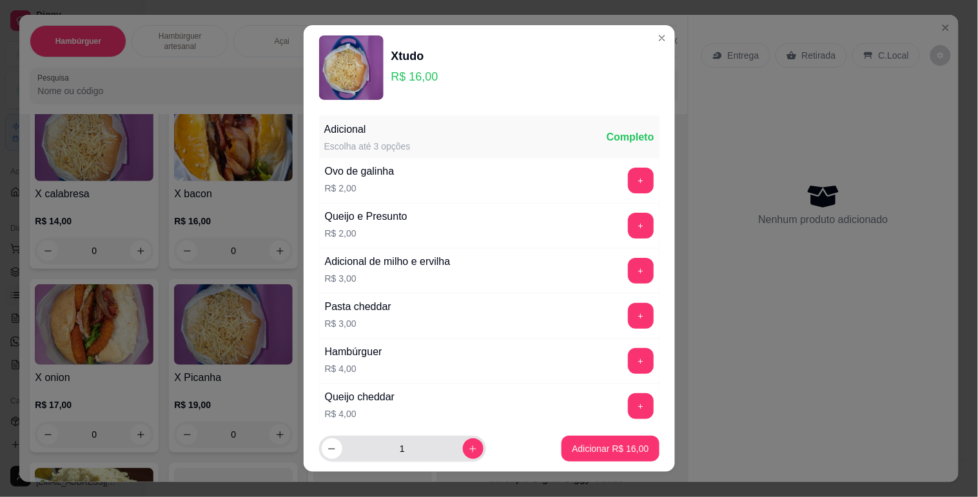
click at [468, 445] on icon "increase-product-quantity" at bounding box center [473, 449] width 10 height 10
type input "2"
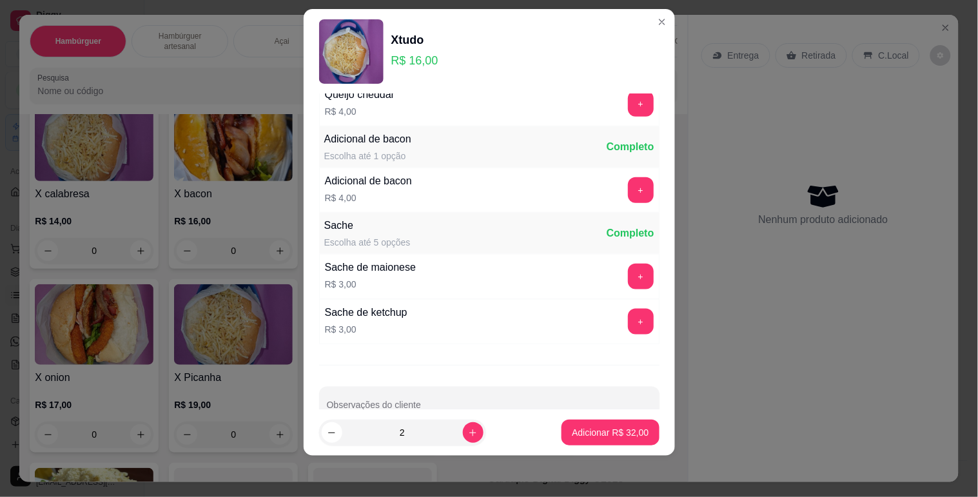
scroll to position [318, 0]
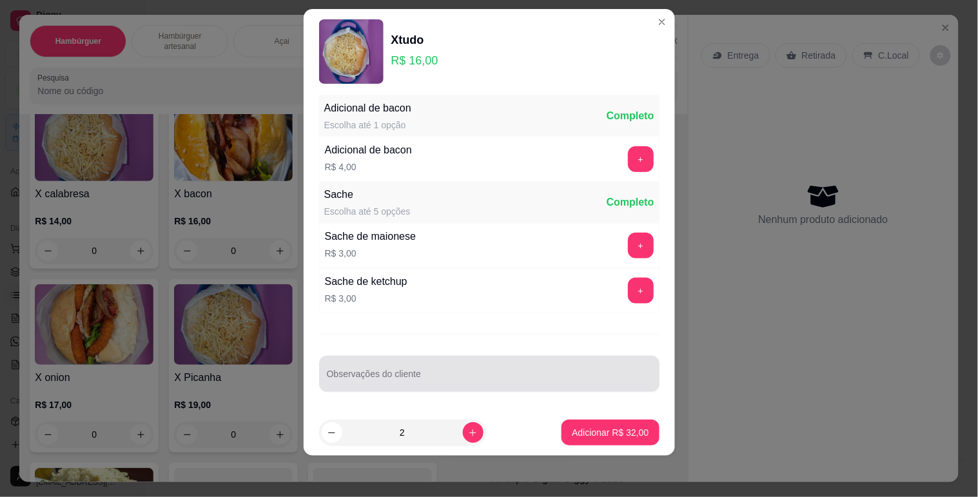
click at [453, 379] on input "Observações do cliente" at bounding box center [489, 379] width 325 height 13
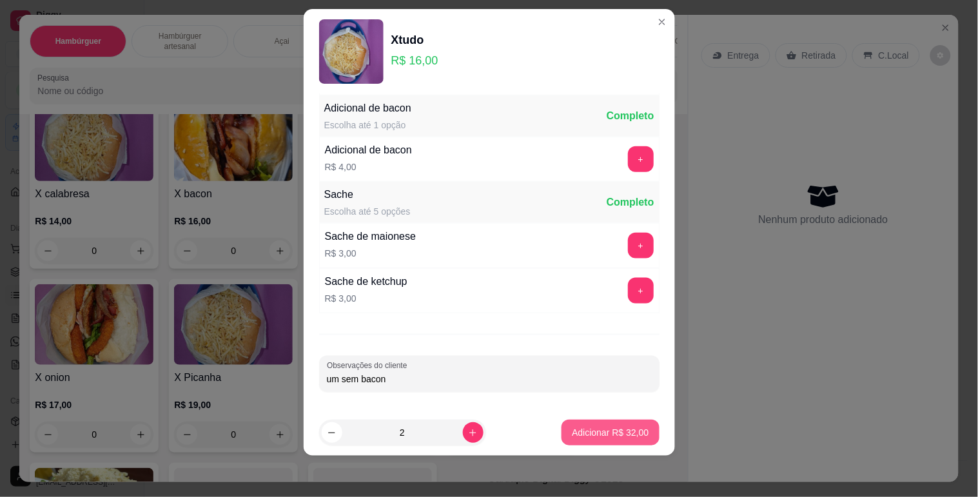
type input "um sem bacon"
click at [585, 428] on p "Adicionar R$ 32,00" at bounding box center [610, 433] width 75 height 12
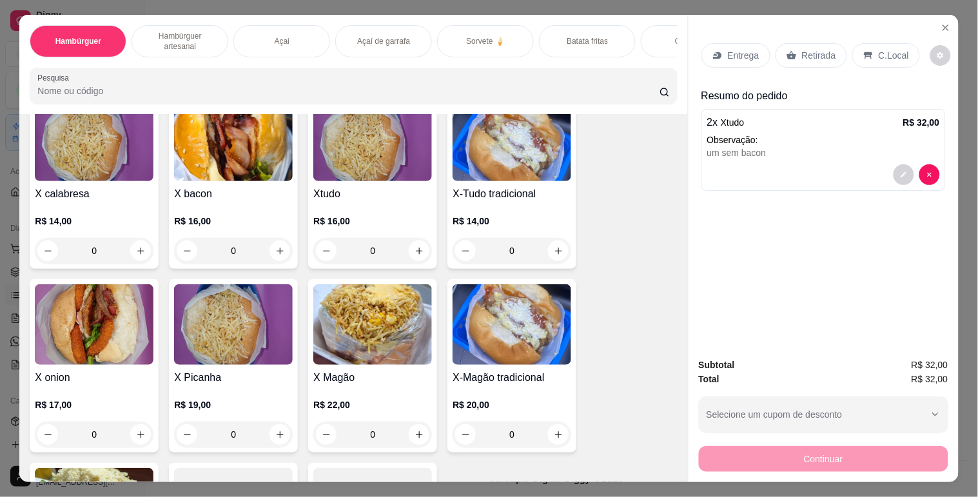
click at [734, 49] on p "Entrega" at bounding box center [744, 55] width 32 height 13
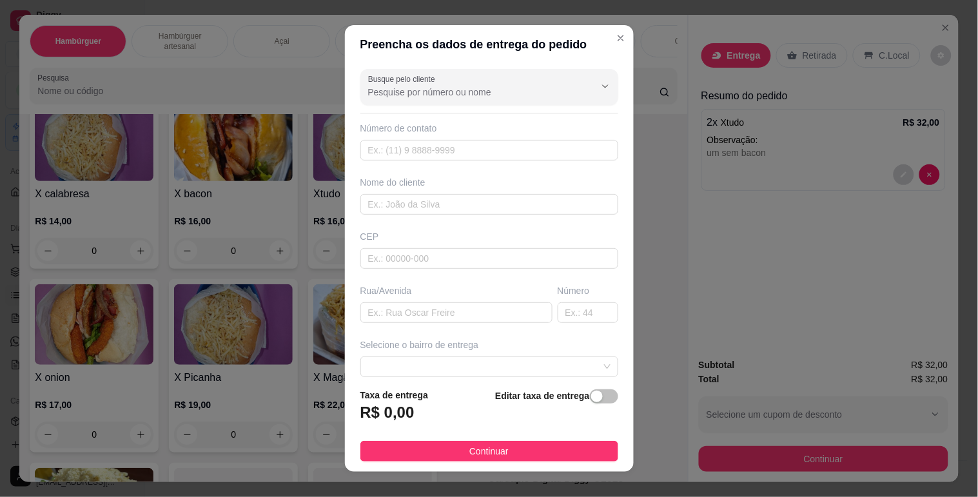
click at [490, 95] on input "Busque pelo cliente" at bounding box center [471, 92] width 206 height 13
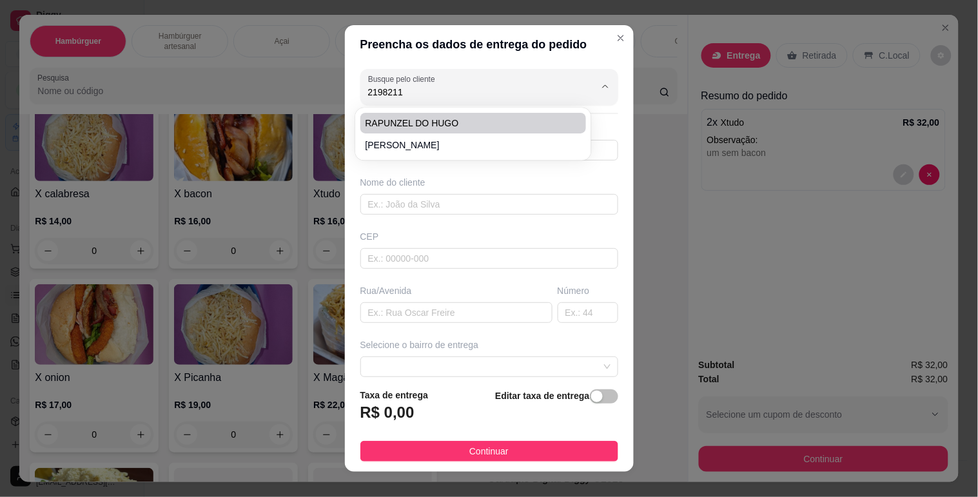
click at [453, 115] on li "RAPUNZEL DO HUGO" at bounding box center [473, 123] width 226 height 21
type input "RAPUNZEL DO HUGO"
type input "21982116026"
type input "RAPUNZEL DO HUGO"
type input "IPE 5 BLOCO 3 APT 303"
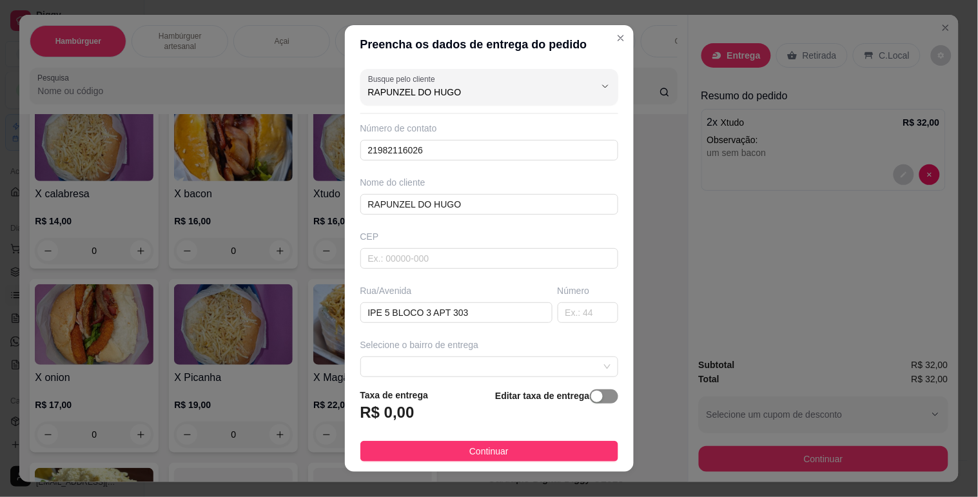
type input "RAPUNZEL DO HUGO"
click at [590, 397] on span "button" at bounding box center [604, 397] width 28 height 14
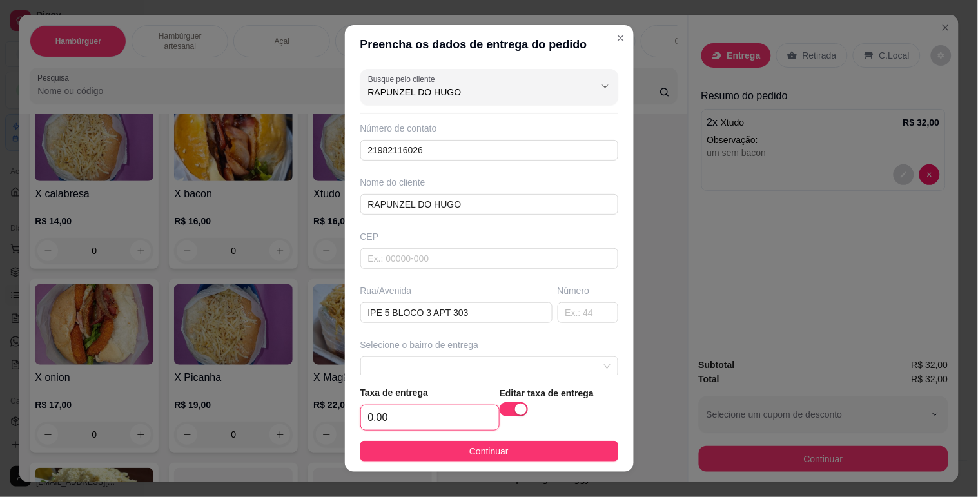
click at [366, 415] on input "0,00" at bounding box center [430, 418] width 138 height 25
type input "4,,00"
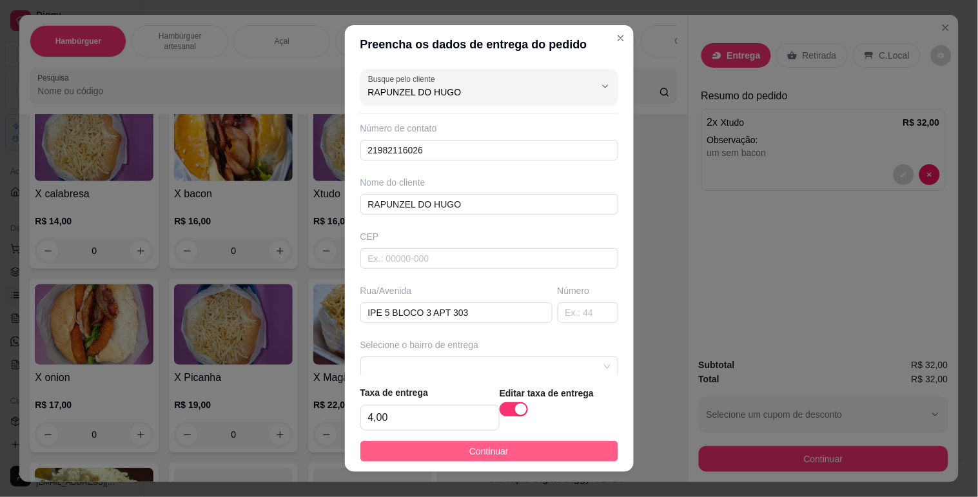
click at [479, 448] on span "Continuar" at bounding box center [488, 451] width 39 height 14
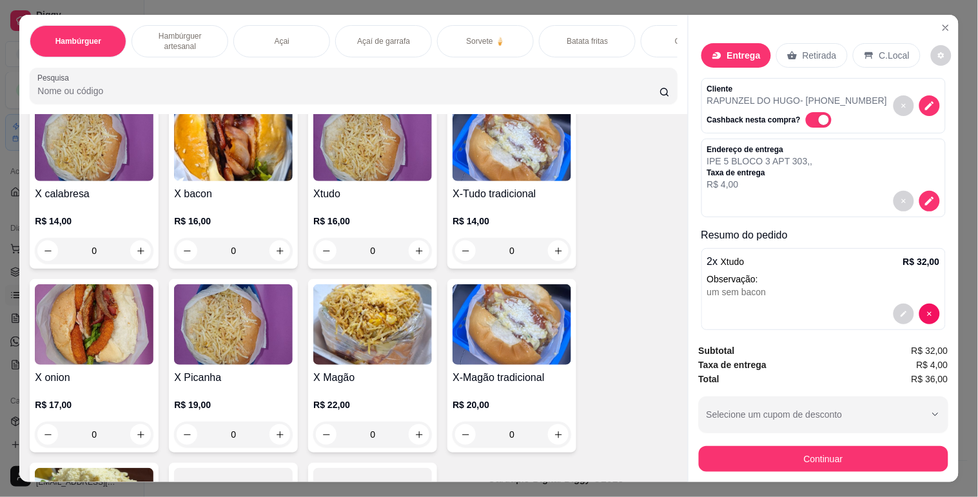
scroll to position [0, 467]
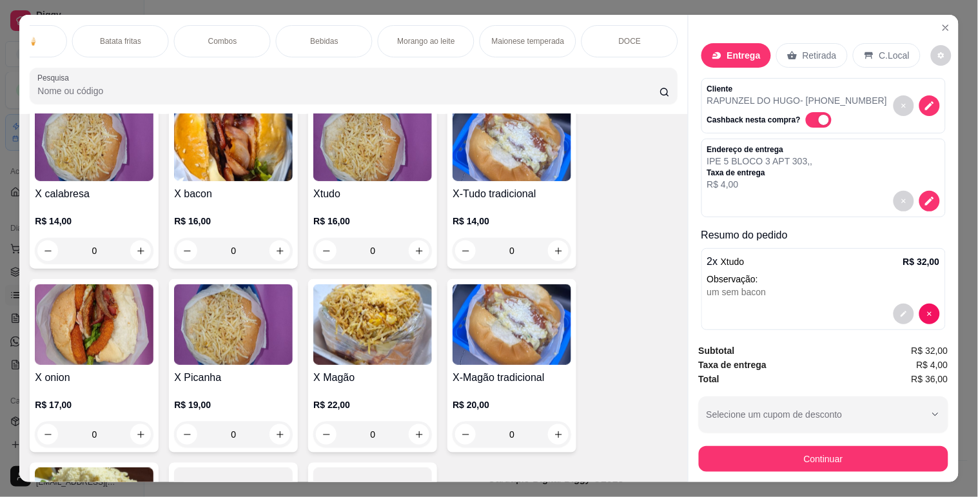
click at [311, 36] on p "Bebidas" at bounding box center [325, 41] width 28 height 10
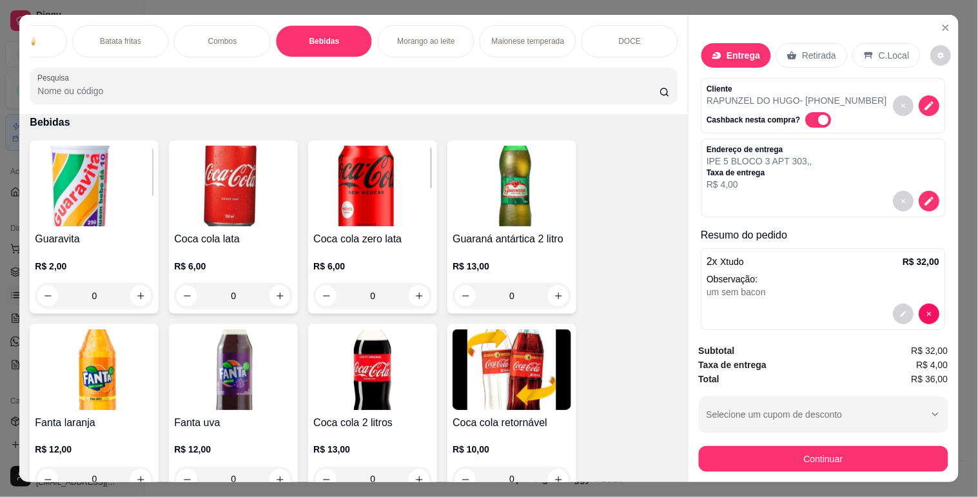
scroll to position [31, 0]
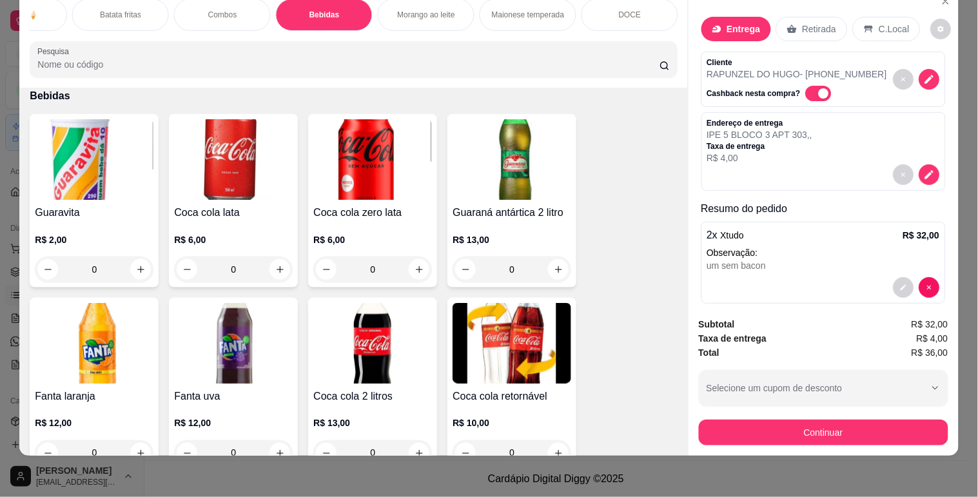
click at [37, 189] on img at bounding box center [94, 159] width 119 height 81
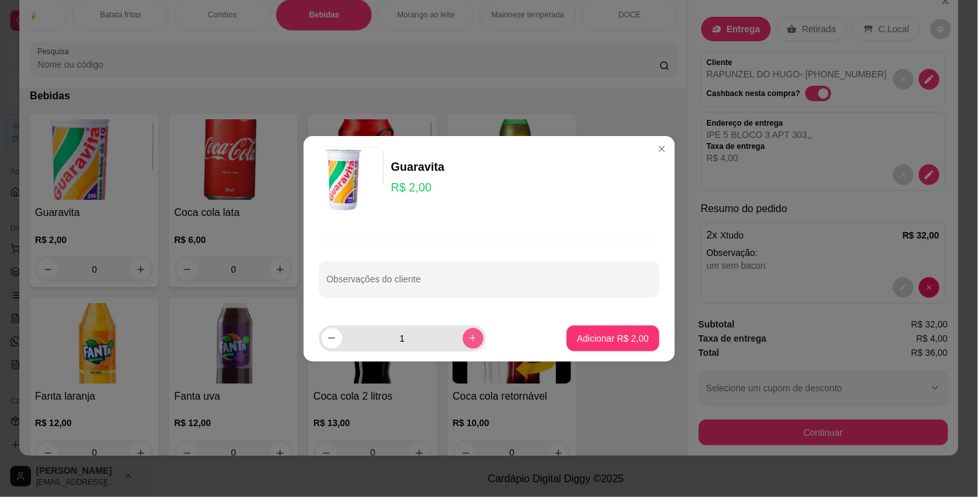
click at [472, 341] on button "increase-product-quantity" at bounding box center [473, 338] width 21 height 21
type input "2"
click at [567, 330] on button "Adicionar R$ 4,00" at bounding box center [613, 339] width 92 height 26
type input "2"
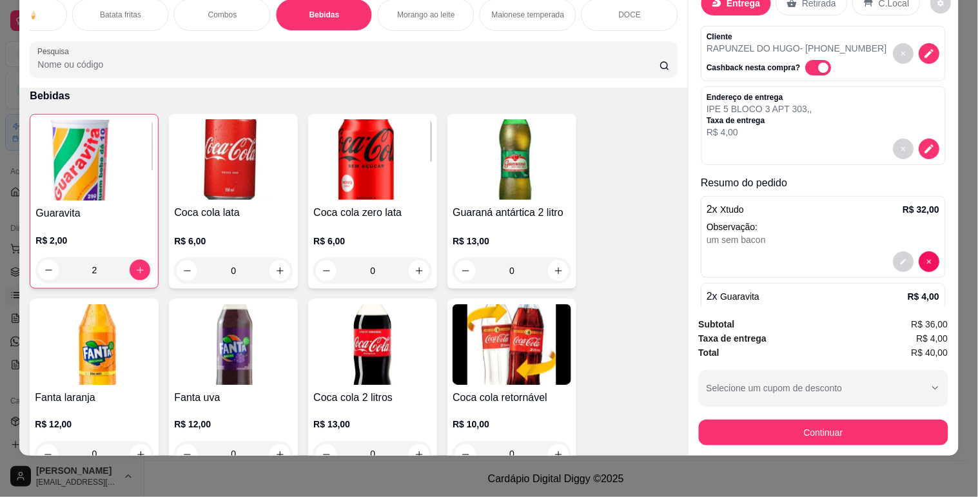
scroll to position [0, 0]
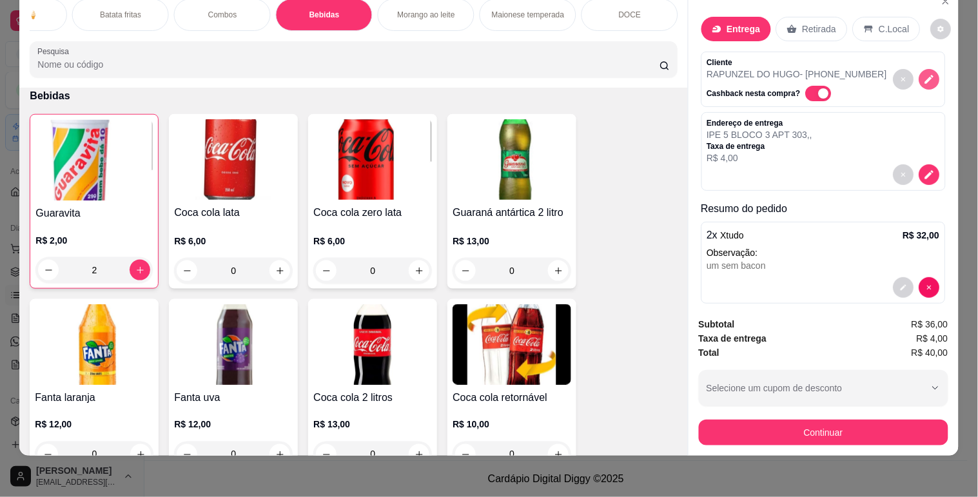
click at [920, 74] on button "decrease-product-quantity" at bounding box center [930, 79] width 21 height 21
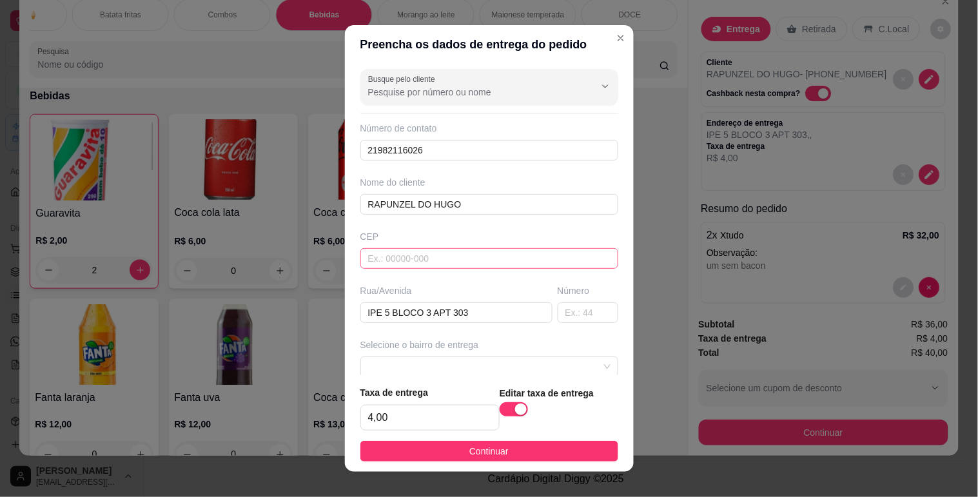
scroll to position [72, 0]
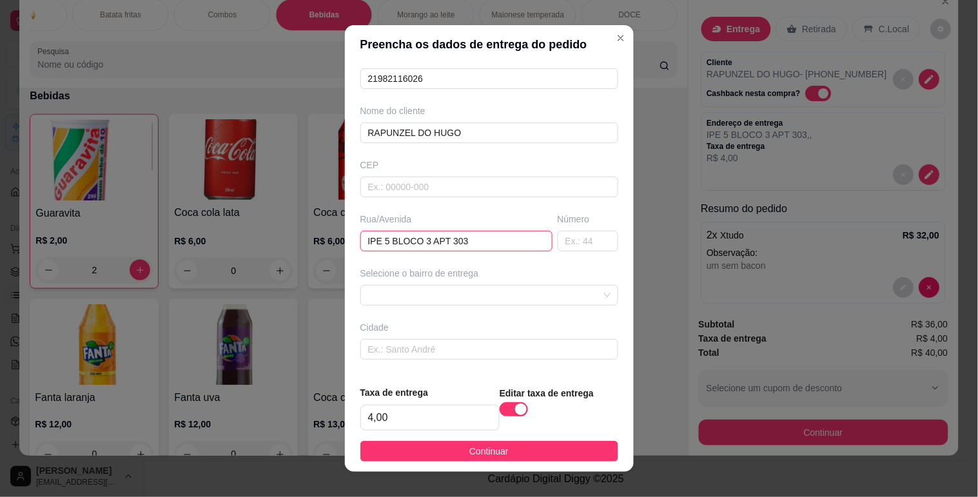
drag, startPoint x: 475, startPoint y: 241, endPoint x: 288, endPoint y: 235, distance: 186.5
click at [330, 236] on div "Preencha os dados de entrega do pedido Busque pelo cliente Número de contato 21…" at bounding box center [489, 248] width 978 height 497
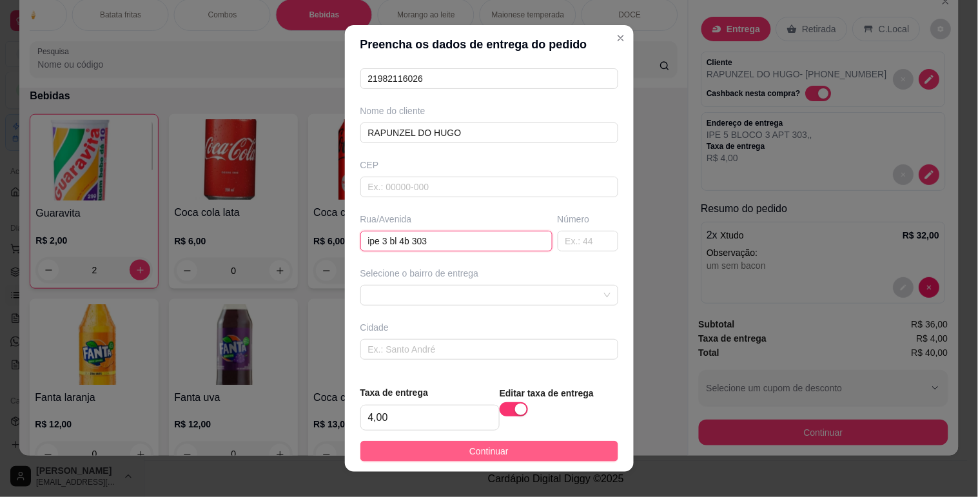
type input "ipe 3 bl 4b 303"
click at [441, 449] on button "Continuar" at bounding box center [489, 451] width 258 height 21
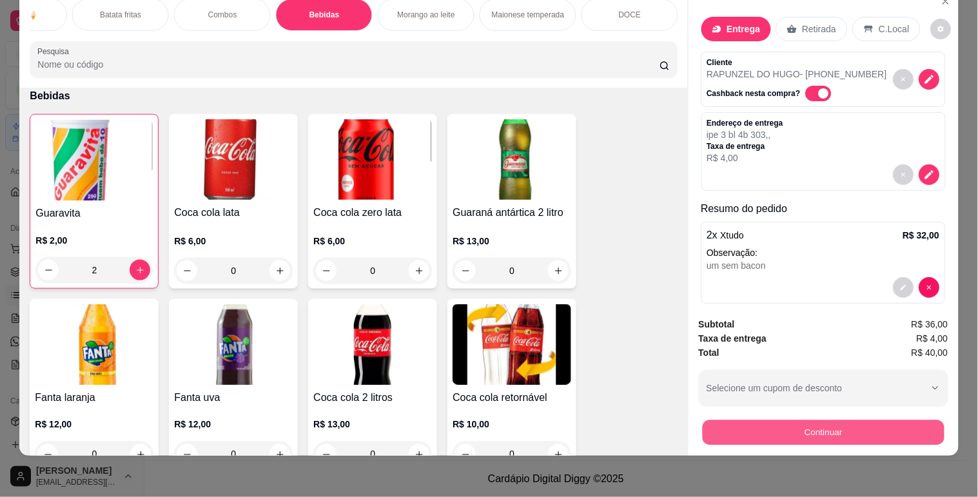
click at [759, 435] on div "Continuar" at bounding box center [824, 431] width 250 height 29
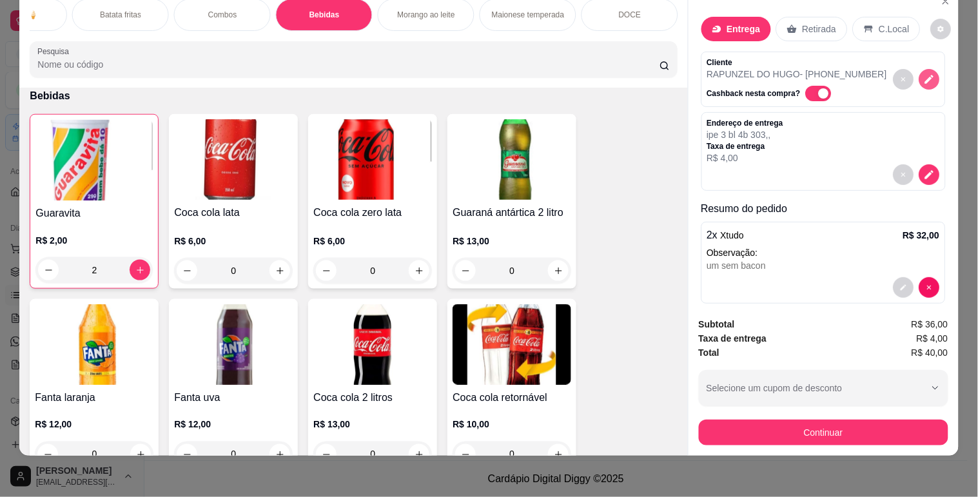
click at [920, 74] on button "decrease-product-quantity" at bounding box center [930, 79] width 21 height 21
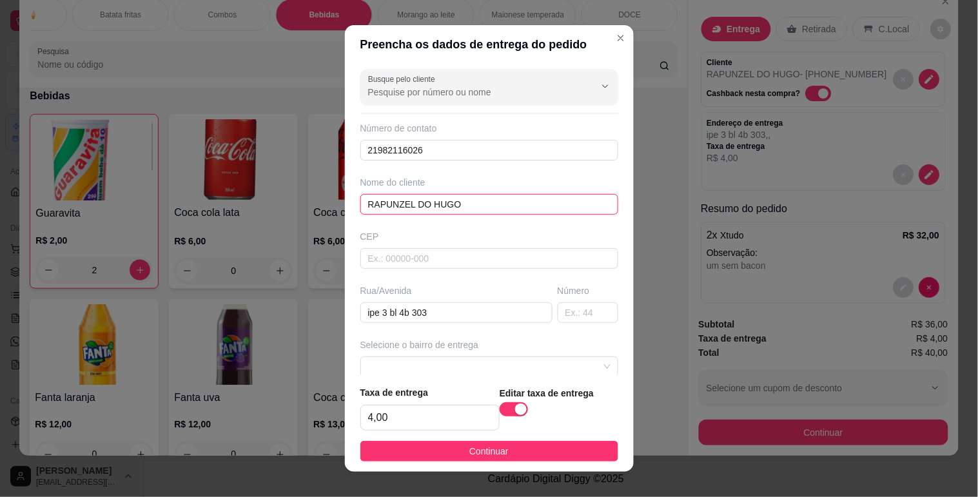
drag, startPoint x: 462, startPoint y: 201, endPoint x: 325, endPoint y: 153, distance: 145.6
click at [326, 153] on div "Preencha os dados de entrega do pedido Busque pelo cliente Número de contato 21…" at bounding box center [489, 248] width 978 height 497
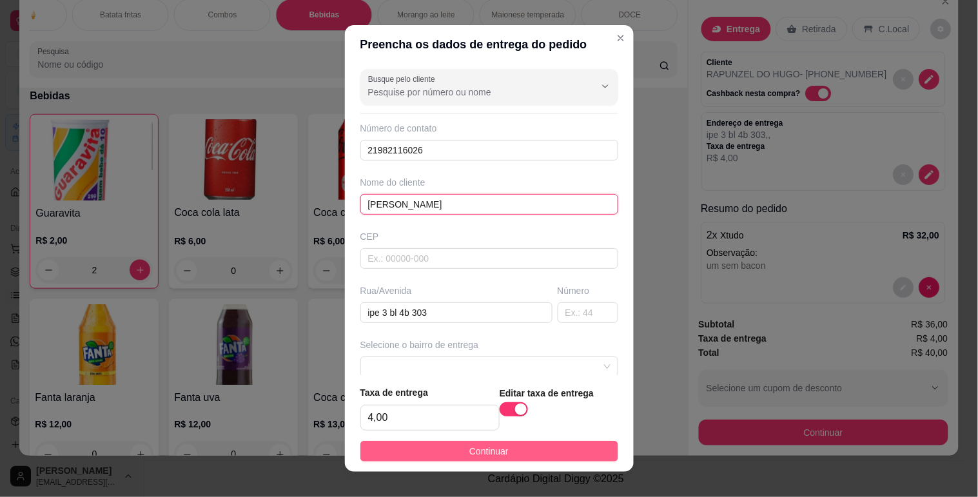
type input "[PERSON_NAME]"
click at [510, 446] on button "Continuar" at bounding box center [489, 451] width 258 height 21
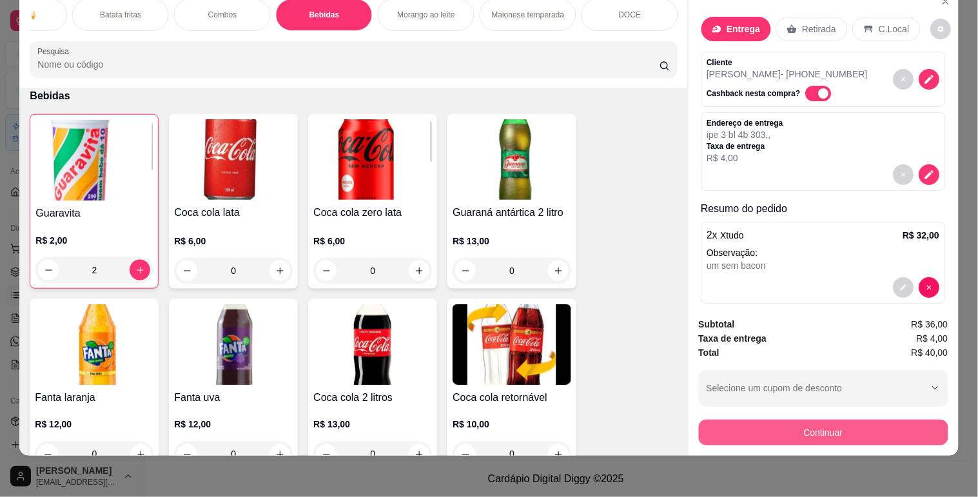
click at [894, 424] on button "Continuar" at bounding box center [824, 433] width 250 height 26
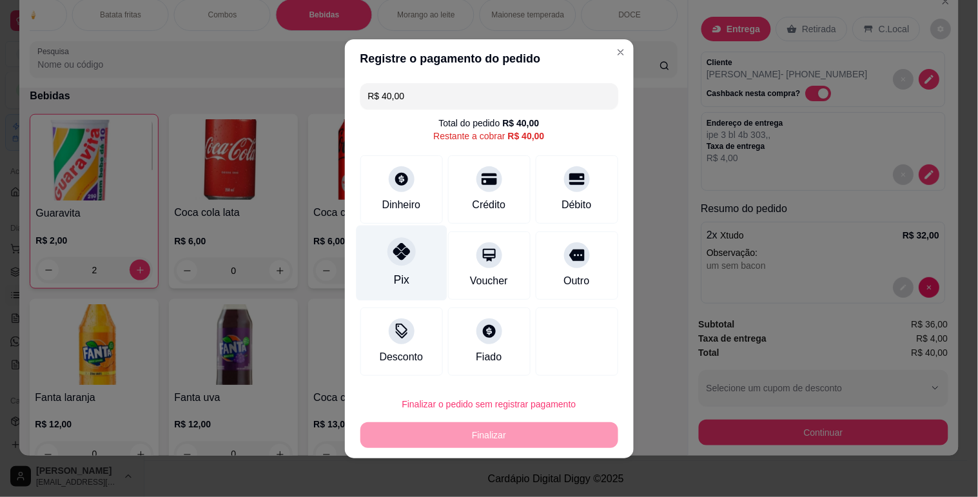
click at [396, 262] on div at bounding box center [402, 251] width 28 height 28
type input "R$ 0,00"
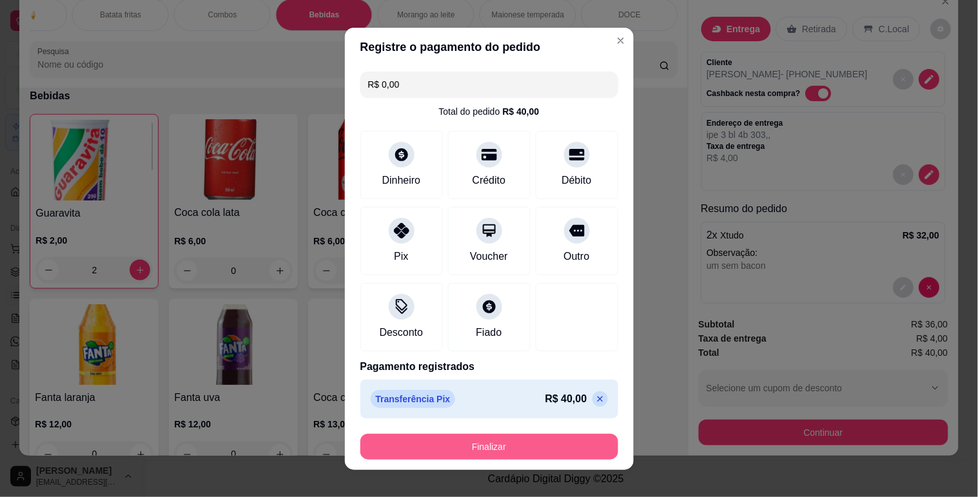
click at [469, 440] on button "Finalizar" at bounding box center [489, 447] width 258 height 26
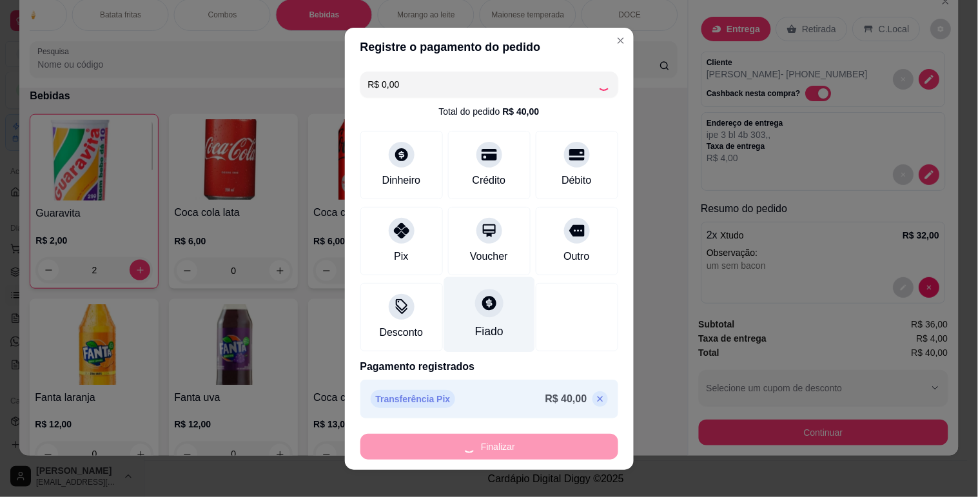
type input "0"
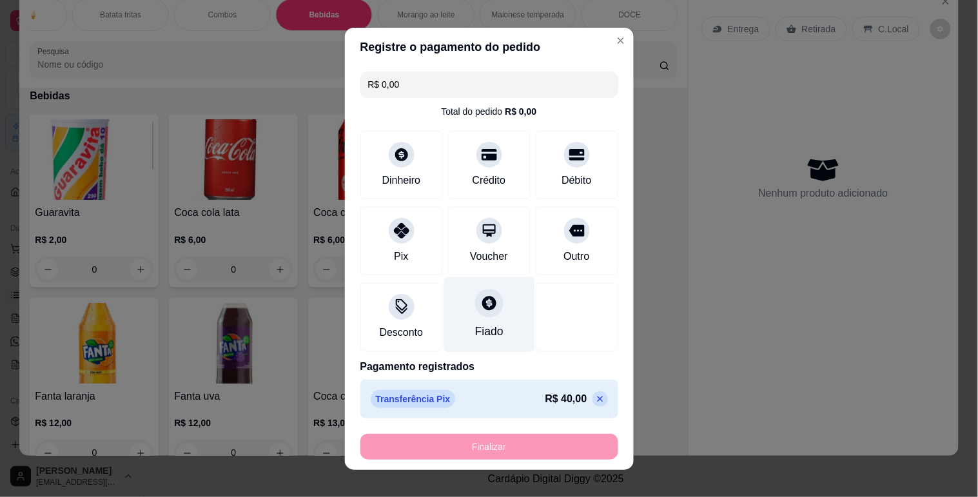
type input "-R$ 40,00"
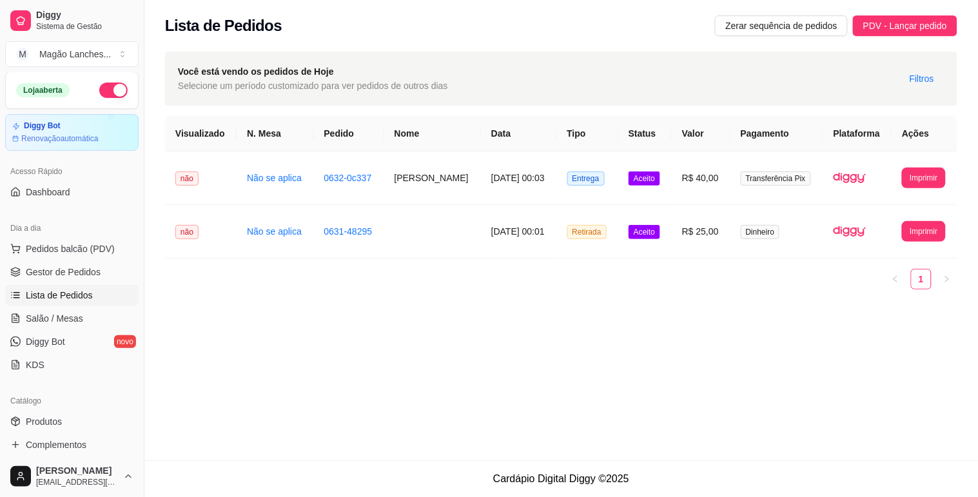
click at [420, 118] on th "Nome" at bounding box center [432, 133] width 97 height 35
click at [403, 106] on div "**********" at bounding box center [561, 176] width 793 height 248
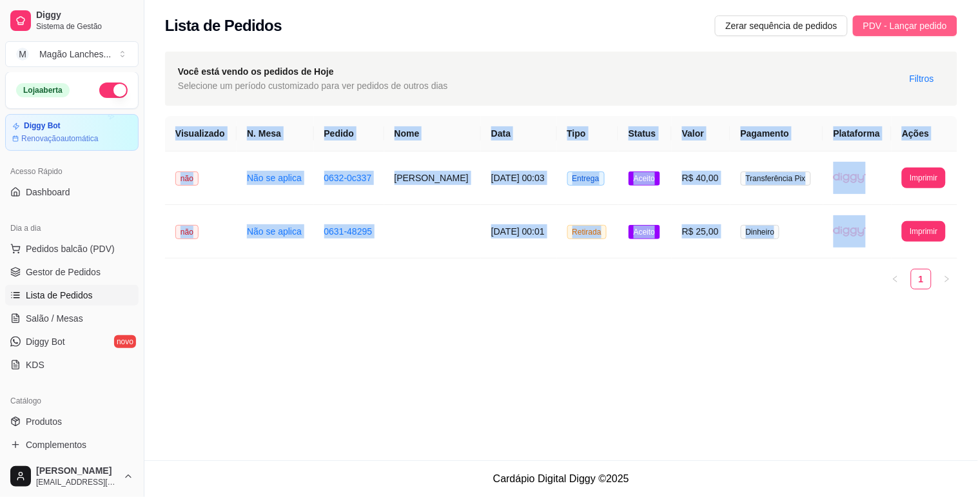
click at [914, 26] on span "PDV - Lançar pedido" at bounding box center [906, 26] width 84 height 14
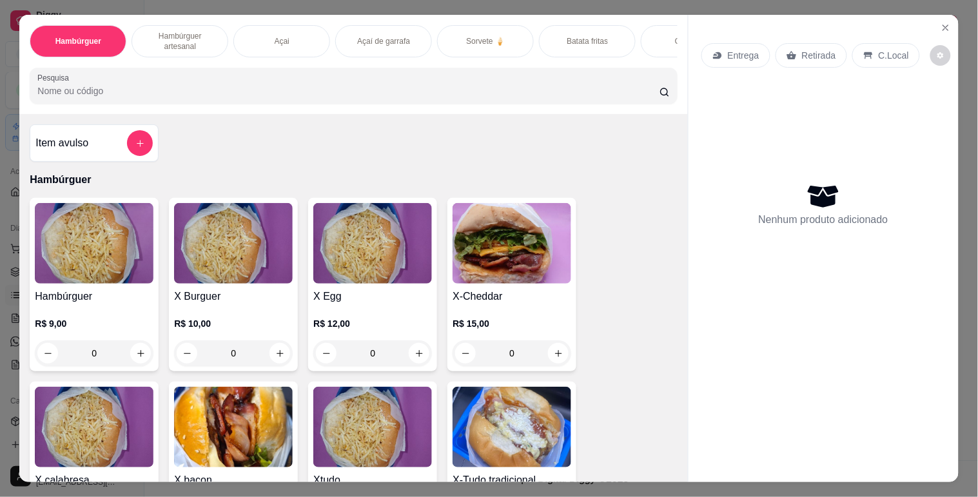
click at [44, 279] on img at bounding box center [94, 243] width 119 height 81
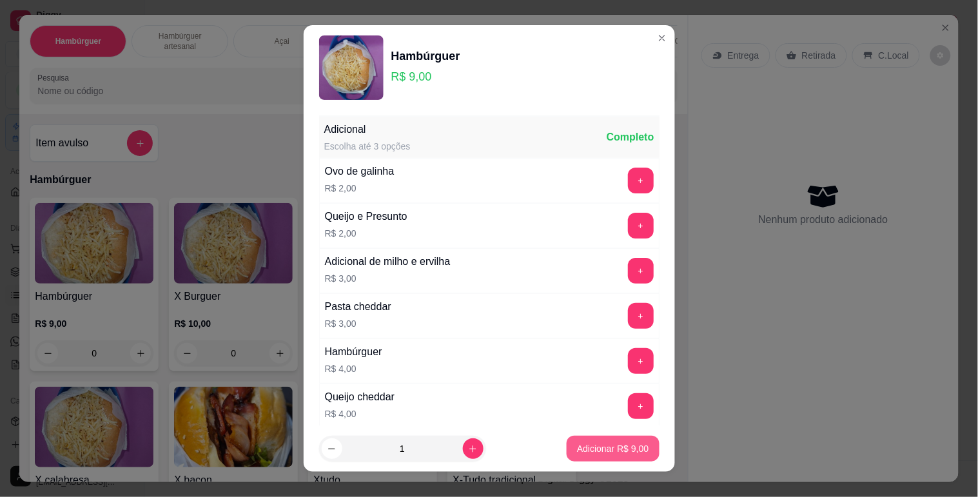
click at [588, 443] on p "Adicionar R$ 9,00" at bounding box center [613, 448] width 72 height 13
type input "1"
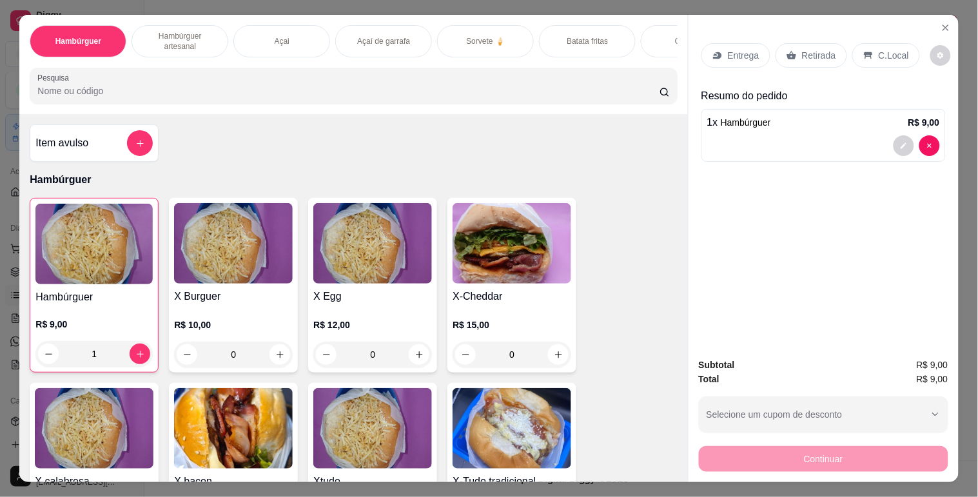
scroll to position [0, 467]
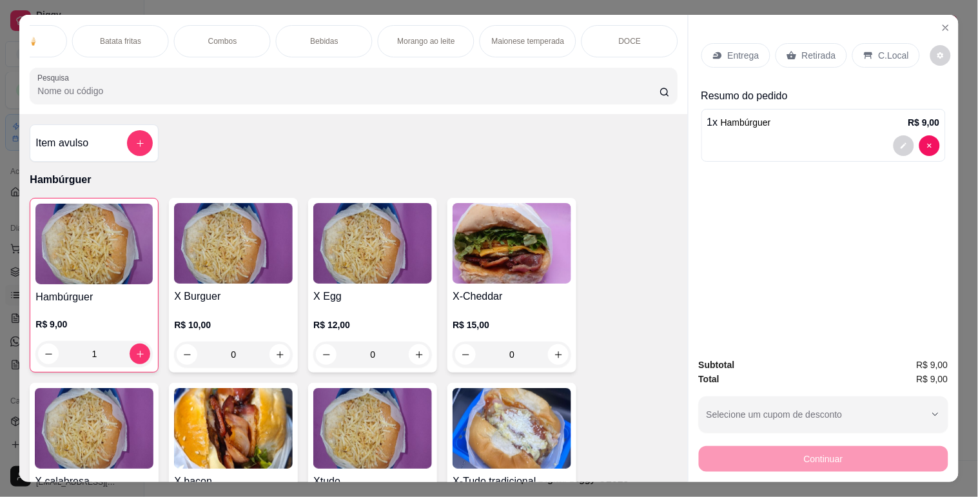
click at [223, 39] on p "Combos" at bounding box center [222, 41] width 29 height 10
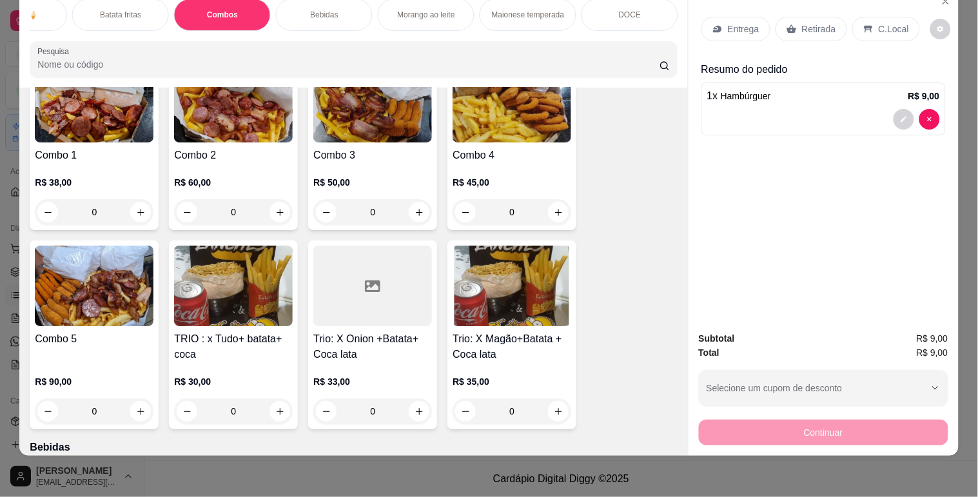
scroll to position [2491, 0]
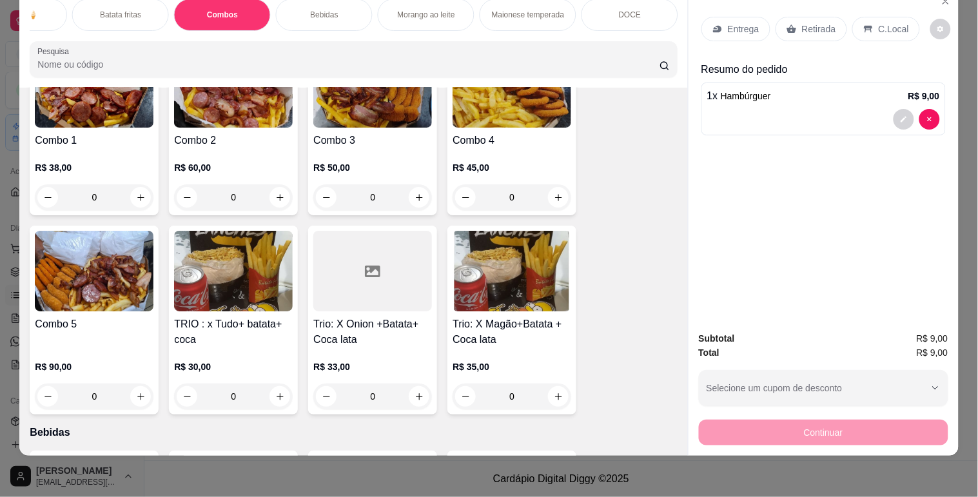
click at [368, 120] on img at bounding box center [372, 87] width 119 height 81
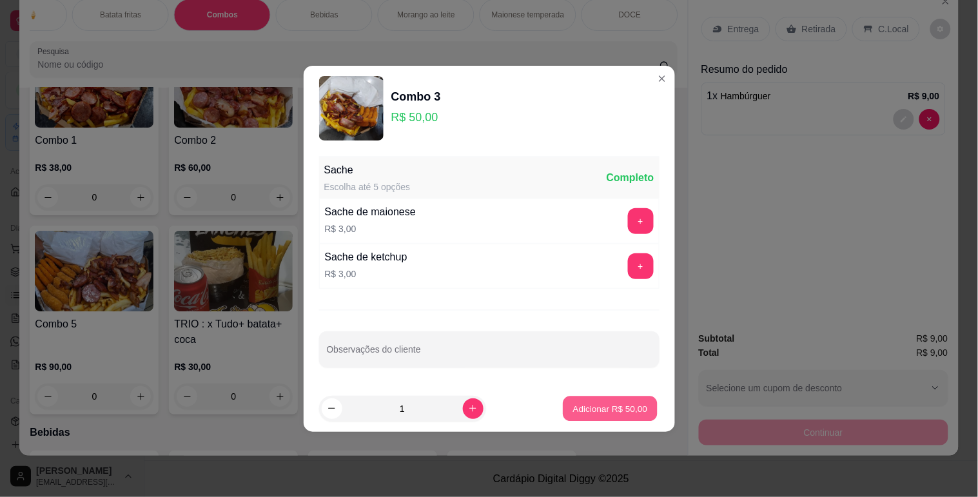
click at [620, 406] on p "Adicionar R$ 50,00" at bounding box center [610, 408] width 75 height 12
type input "1"
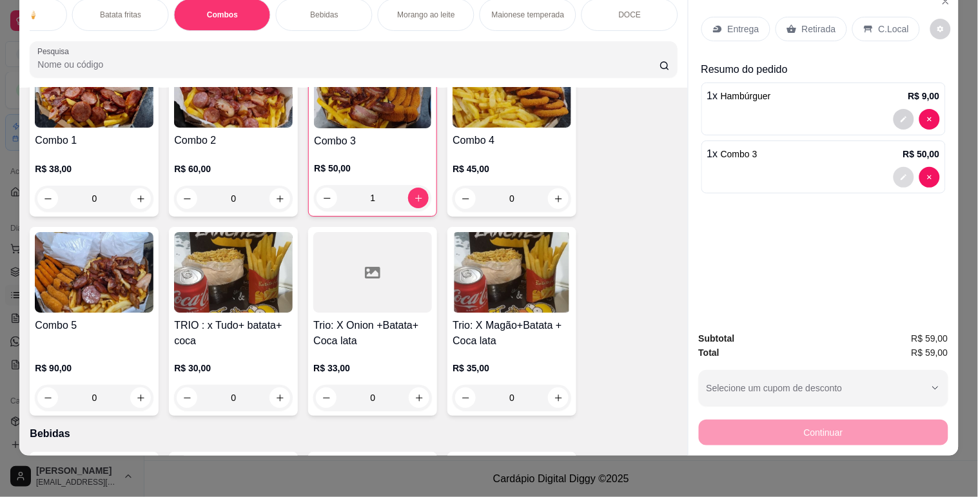
click at [906, 167] on button "decrease-product-quantity" at bounding box center [904, 177] width 21 height 21
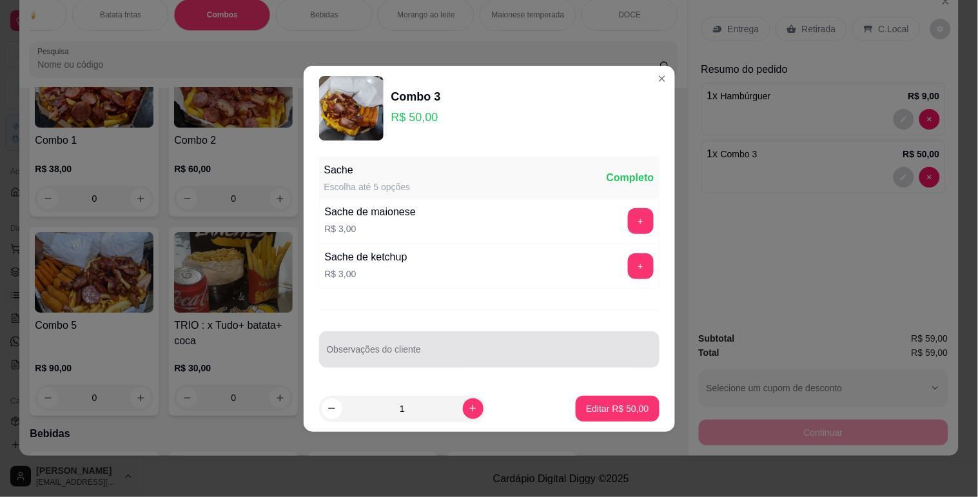
click at [538, 331] on div "Observações do cliente" at bounding box center [489, 349] width 341 height 36
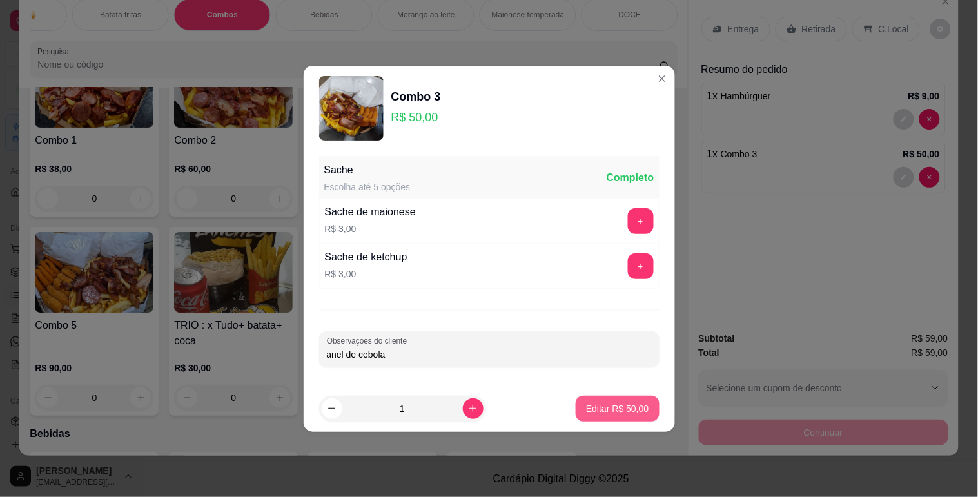
type input "anel de cebola"
click at [598, 416] on button "Editar R$ 50,00" at bounding box center [617, 409] width 83 height 26
type input "0"
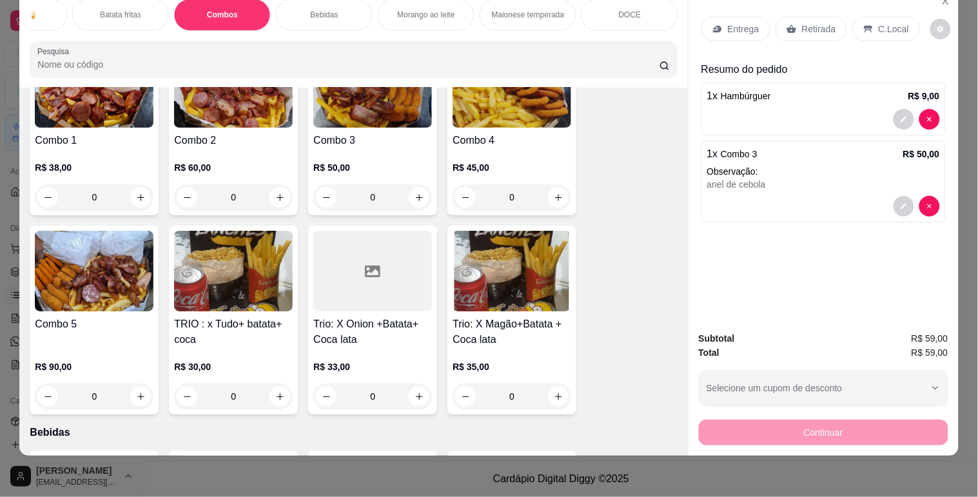
click at [806, 30] on div "Retirada" at bounding box center [812, 29] width 72 height 25
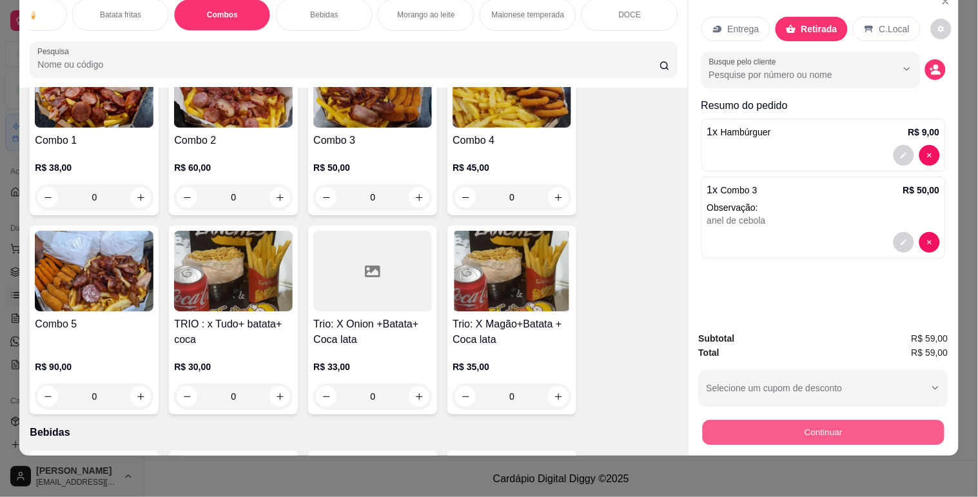
click at [744, 433] on button "Continuar" at bounding box center [823, 432] width 242 height 25
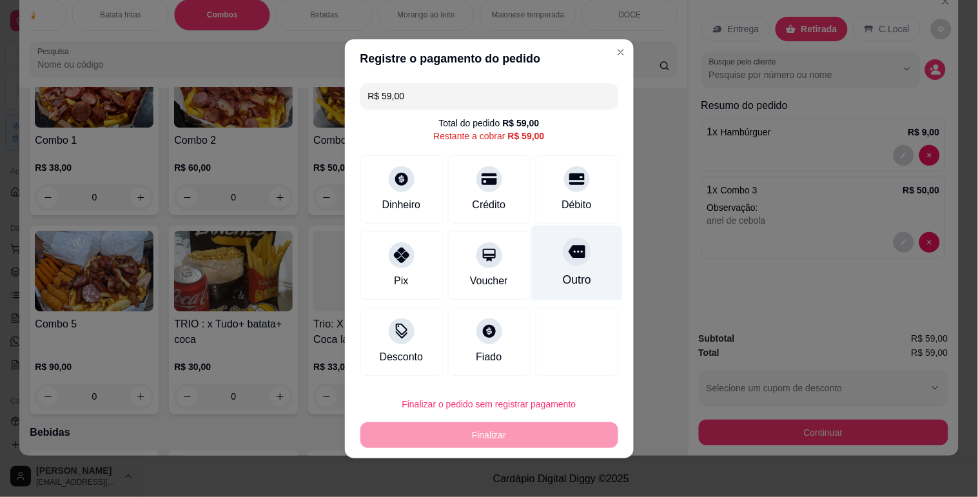
click at [562, 274] on div "Outro" at bounding box center [576, 280] width 28 height 17
type input "R$ 0,00"
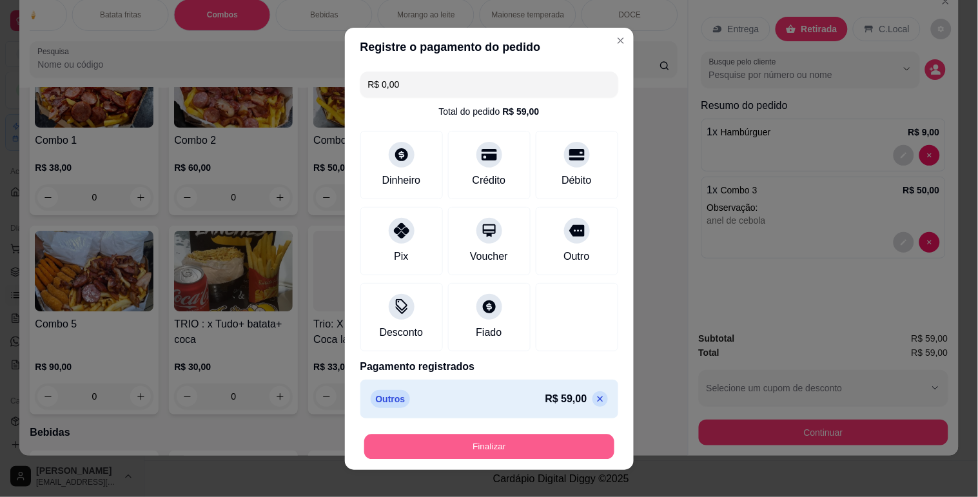
click at [530, 449] on button "Finalizar" at bounding box center [489, 446] width 250 height 25
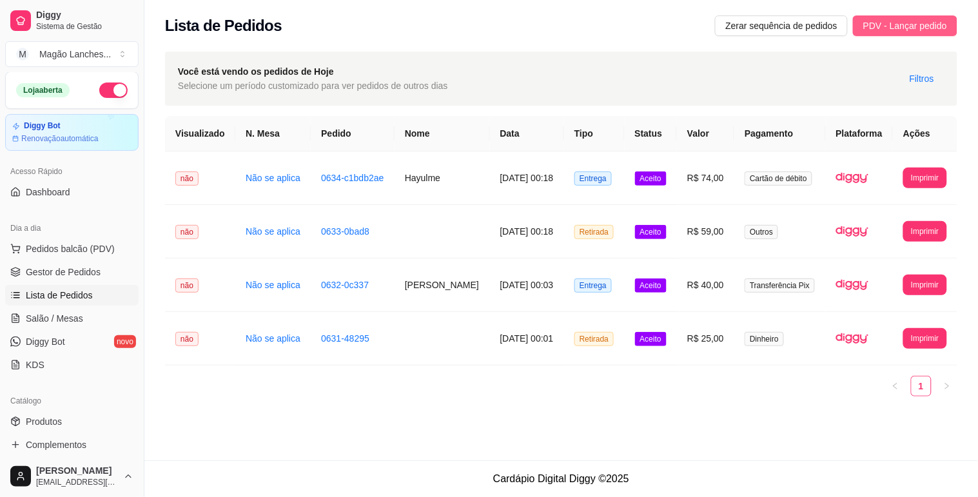
click at [869, 35] on button "PDV - Lançar pedido" at bounding box center [905, 25] width 104 height 21
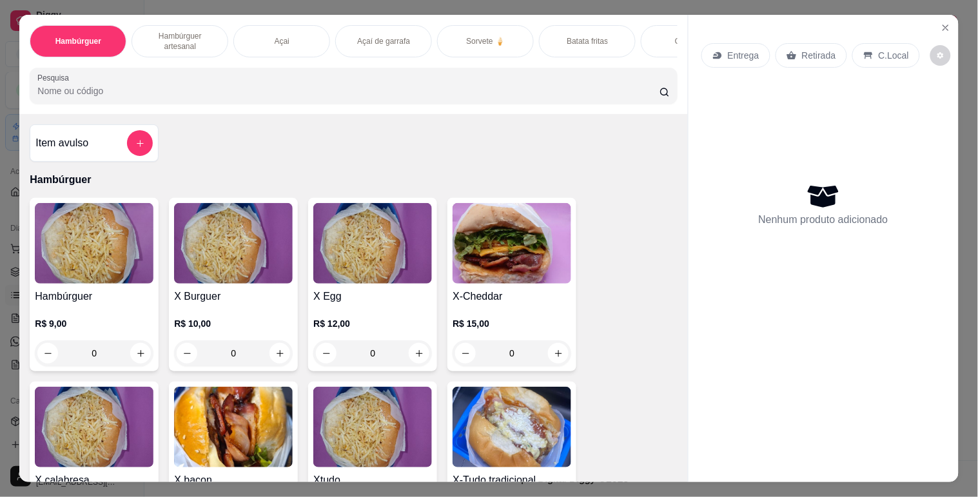
click at [415, 70] on div "Hambúrguer Hambúrguer artesanal Açai Açaí de garrafa Sorvete 🍦 Batata fritas Co…" at bounding box center [353, 64] width 668 height 99
click at [357, 41] on p "Açaí de garrafa" at bounding box center [383, 41] width 53 height 10
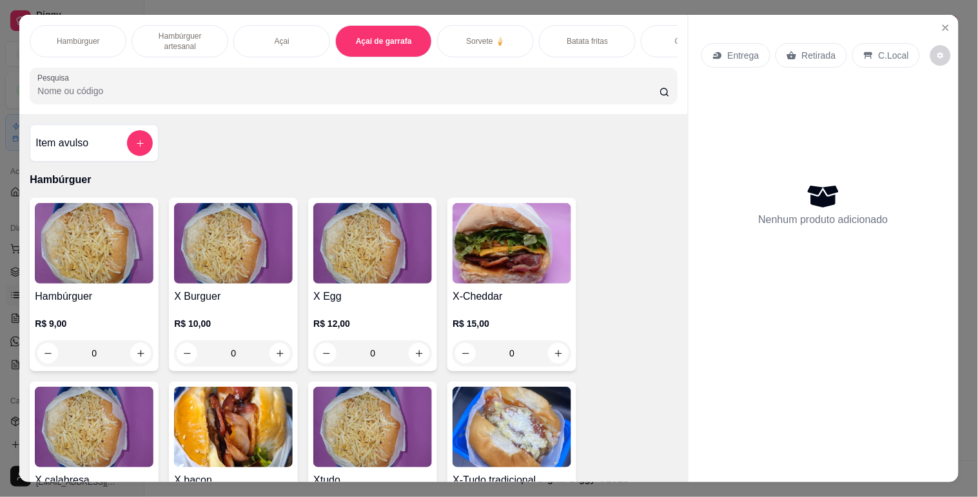
scroll to position [31, 0]
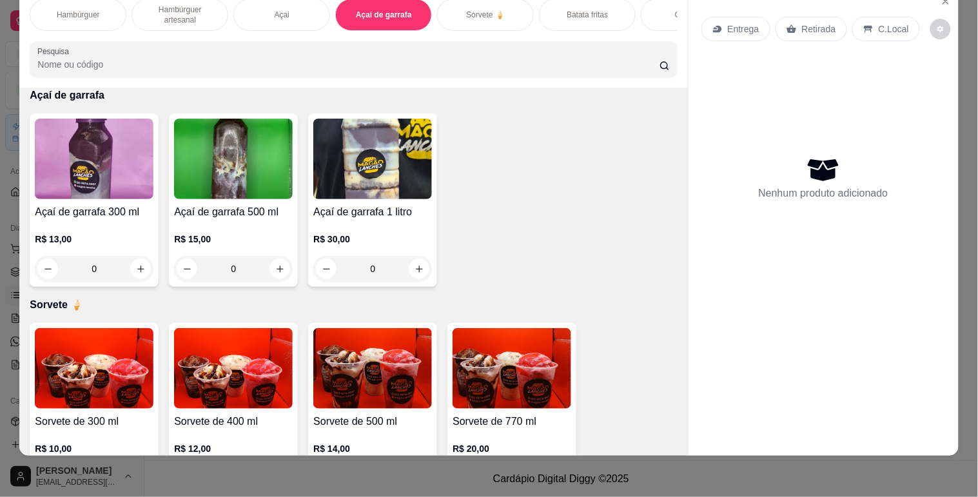
click at [217, 159] on img at bounding box center [233, 159] width 119 height 81
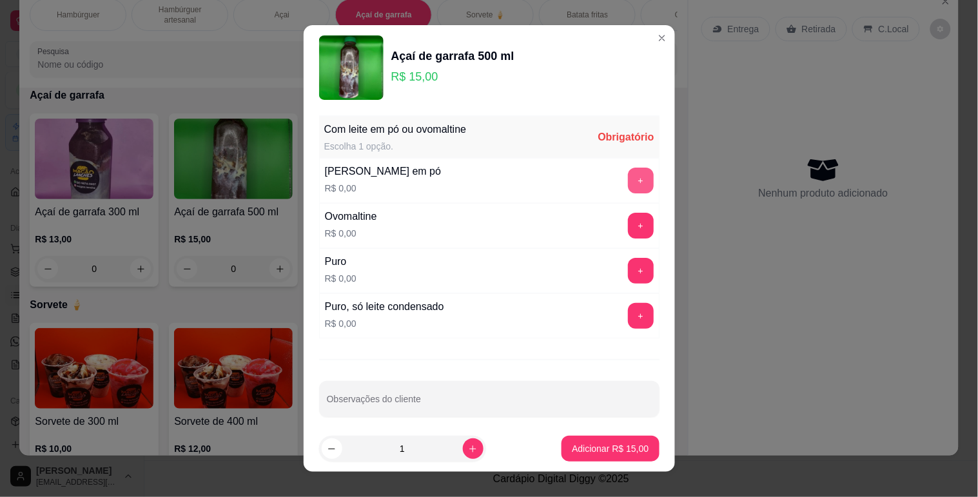
click at [627, 188] on div "+" at bounding box center [641, 181] width 36 height 26
click at [628, 190] on button "+" at bounding box center [640, 180] width 25 height 25
click at [603, 433] on footer "1 Adicionar R$ 15,00" at bounding box center [489, 449] width 371 height 46
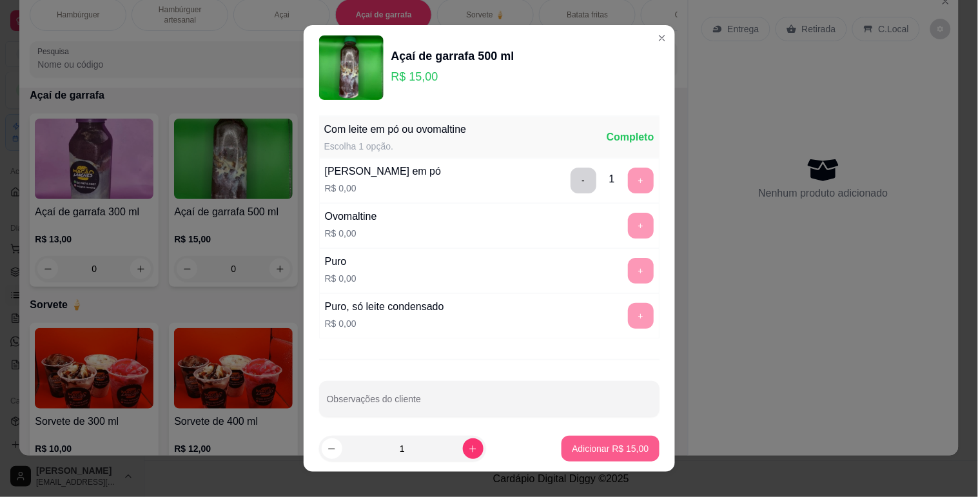
click at [605, 453] on p "Adicionar R$ 15,00" at bounding box center [610, 448] width 77 height 13
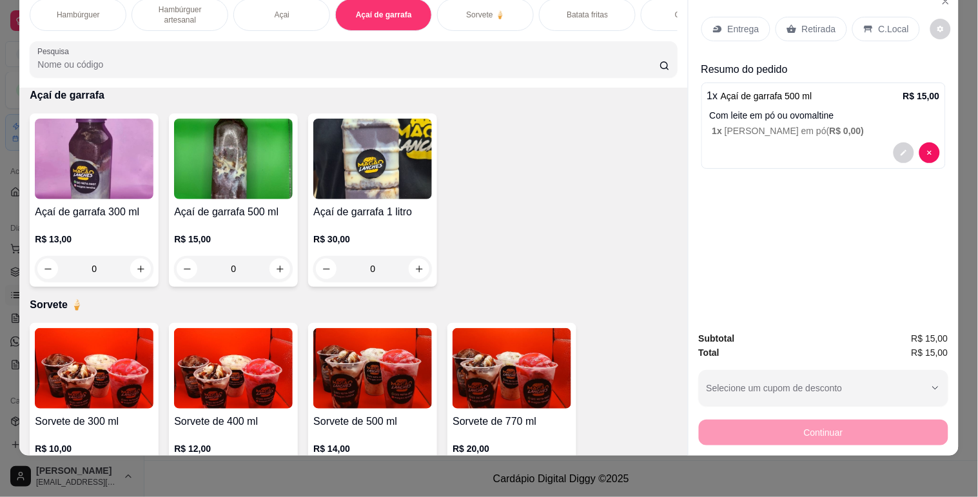
click at [736, 17] on div "Entrega" at bounding box center [736, 29] width 69 height 25
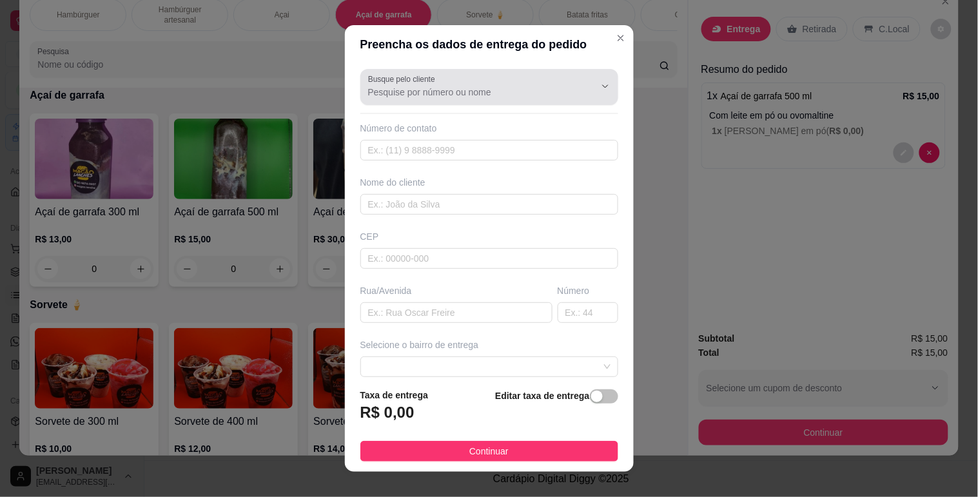
click at [523, 90] on input "Busque pelo cliente" at bounding box center [471, 92] width 206 height 13
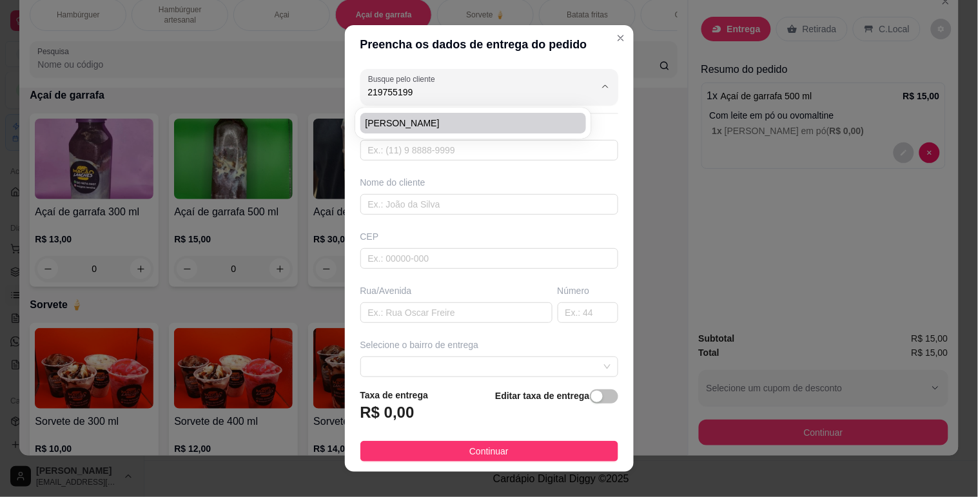
click at [430, 121] on span "[PERSON_NAME]" at bounding box center [467, 123] width 203 height 13
type input "[PERSON_NAME]"
type input "21975519971"
type input "[PERSON_NAME]"
type input "26173310"
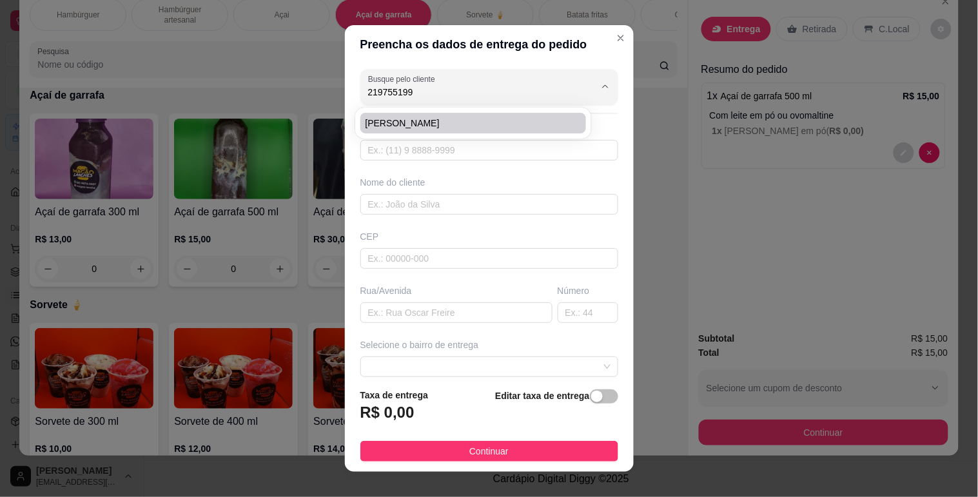
type input "Estrada [PERSON_NAME]"
type input "7"
type input "No pezão"
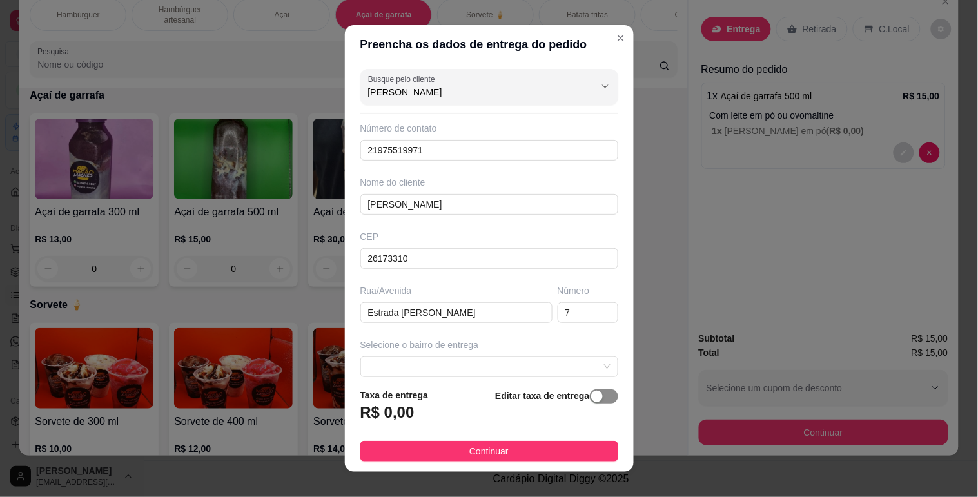
type input "[PERSON_NAME]"
click at [590, 395] on span "button" at bounding box center [604, 397] width 28 height 14
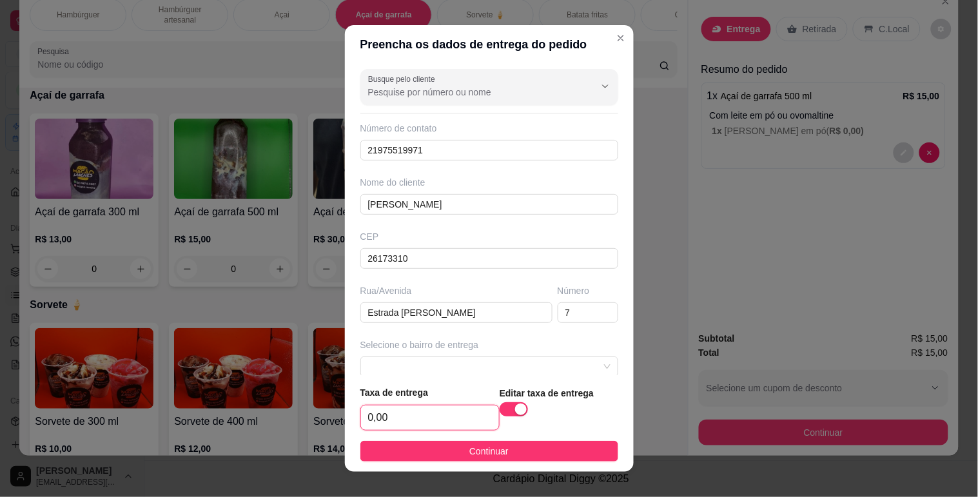
click at [372, 414] on input "0,00" at bounding box center [430, 418] width 138 height 25
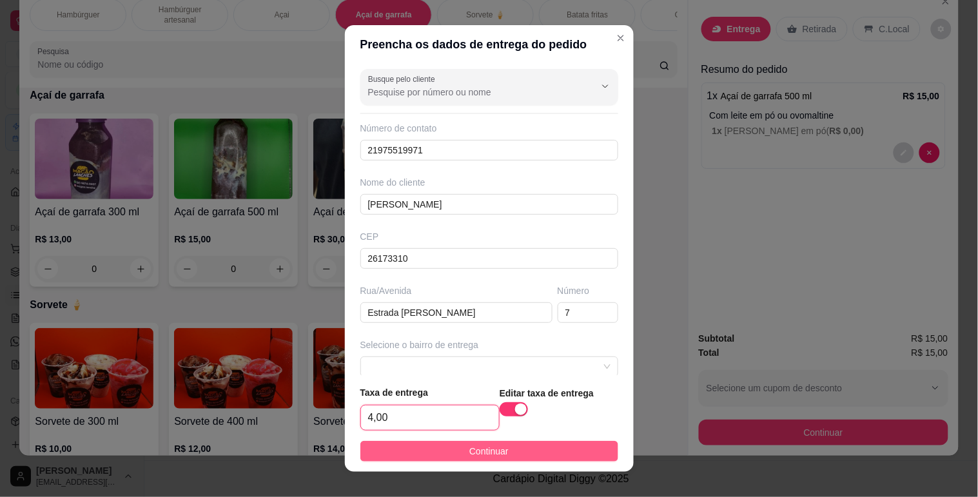
type input "4,00"
click at [406, 454] on button "Continuar" at bounding box center [489, 451] width 258 height 21
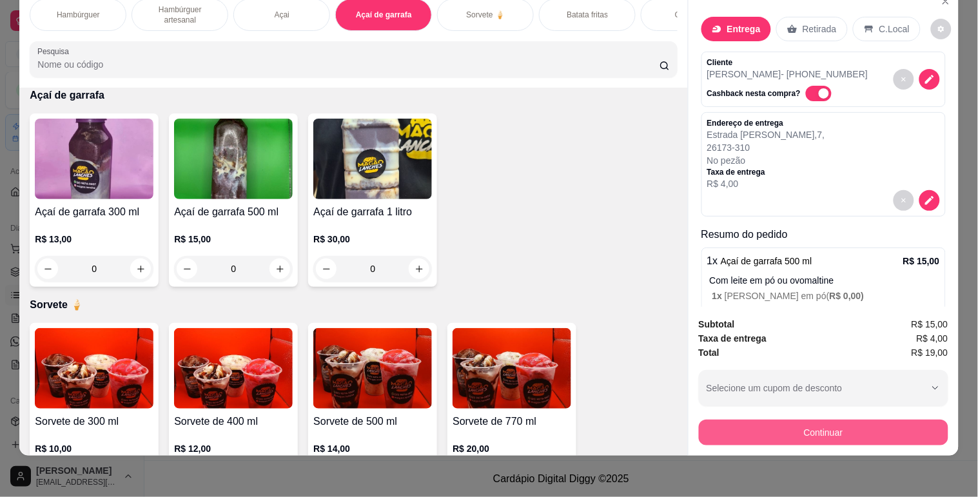
click at [774, 420] on button "Continuar" at bounding box center [824, 433] width 250 height 26
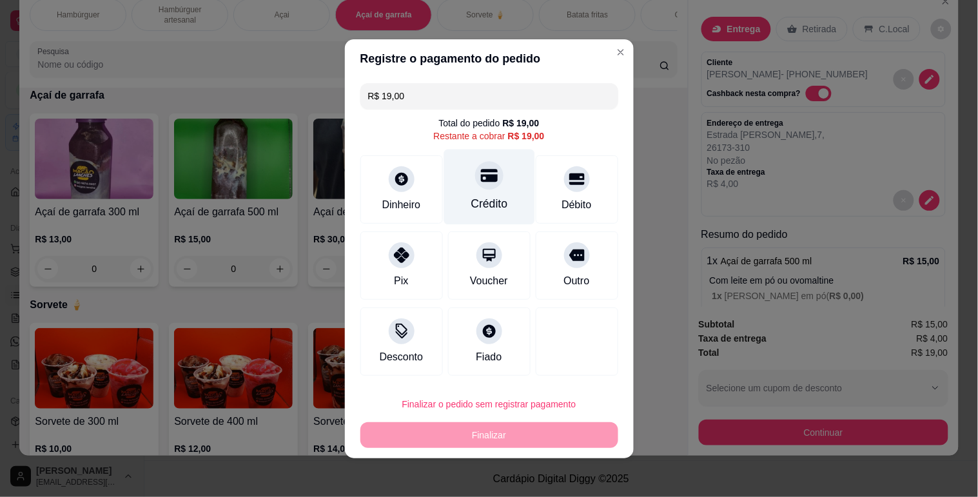
click at [495, 166] on div "Crédito" at bounding box center [489, 186] width 91 height 75
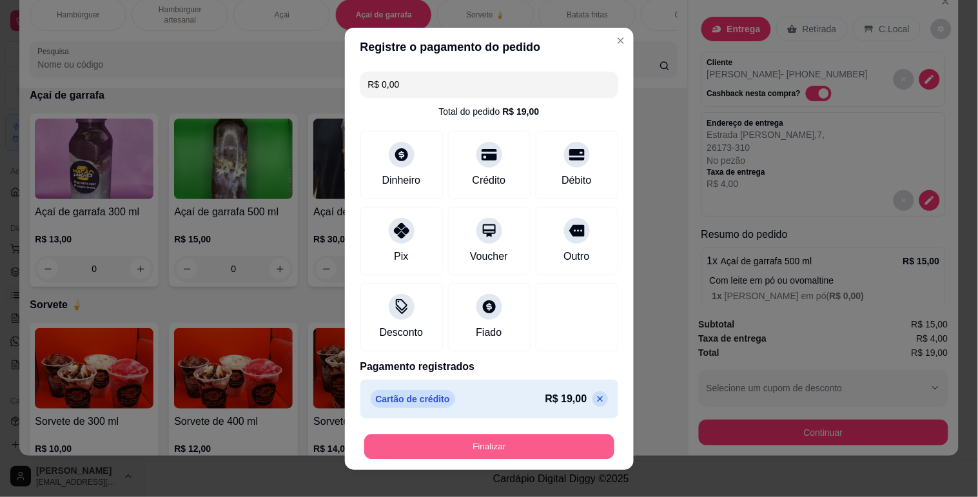
click at [525, 453] on button "Finalizar" at bounding box center [489, 446] width 250 height 25
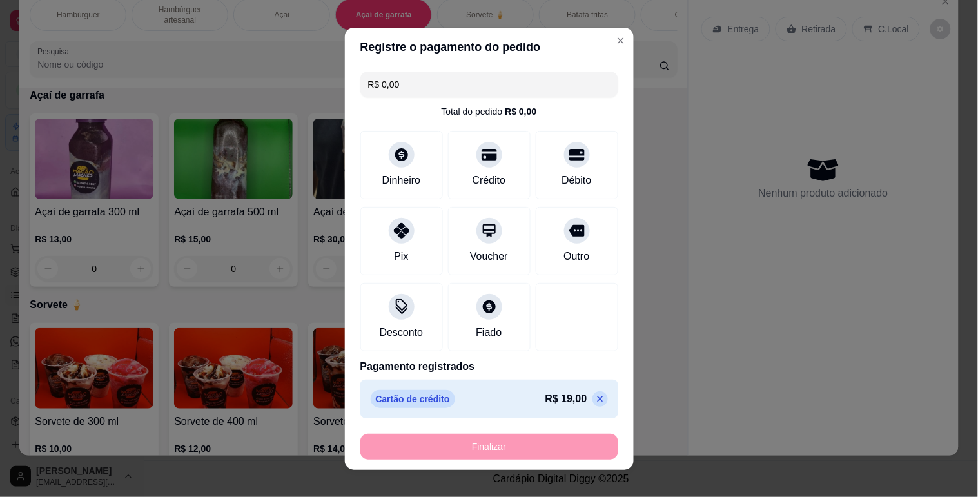
type input "-R$ 19,00"
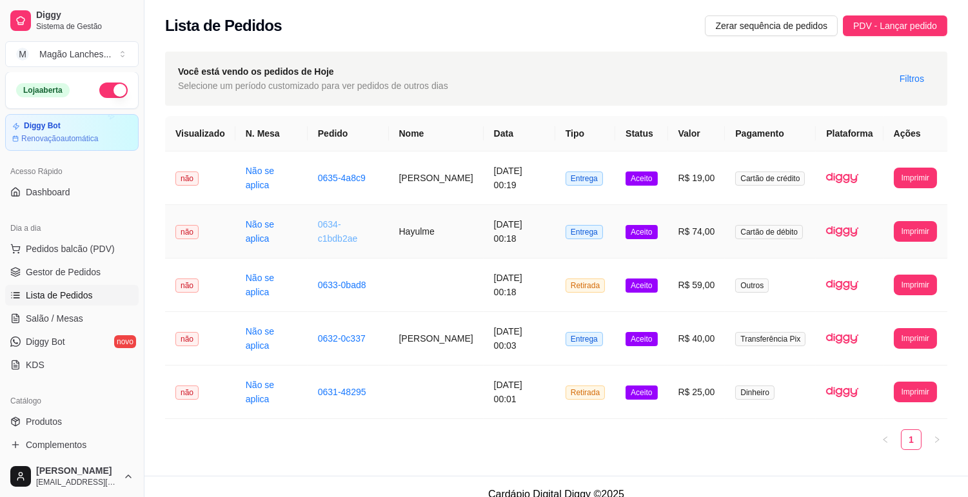
click at [342, 229] on link "0634-c1bdb2ae" at bounding box center [338, 231] width 40 height 25
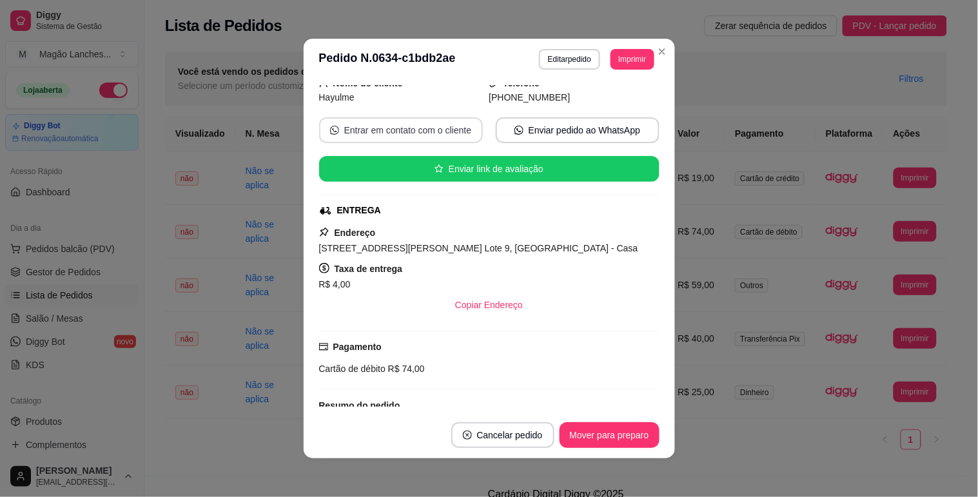
scroll to position [143, 0]
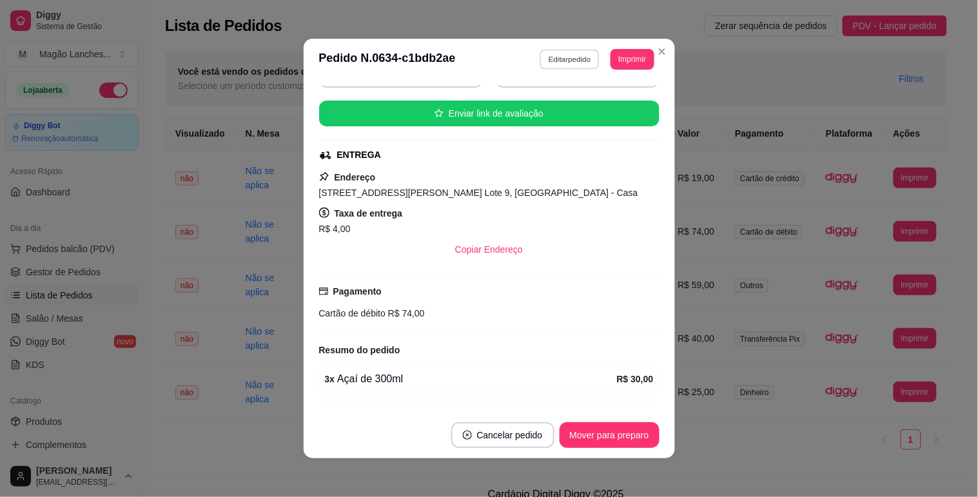
click at [549, 59] on button "Editar pedido" at bounding box center [570, 59] width 60 height 20
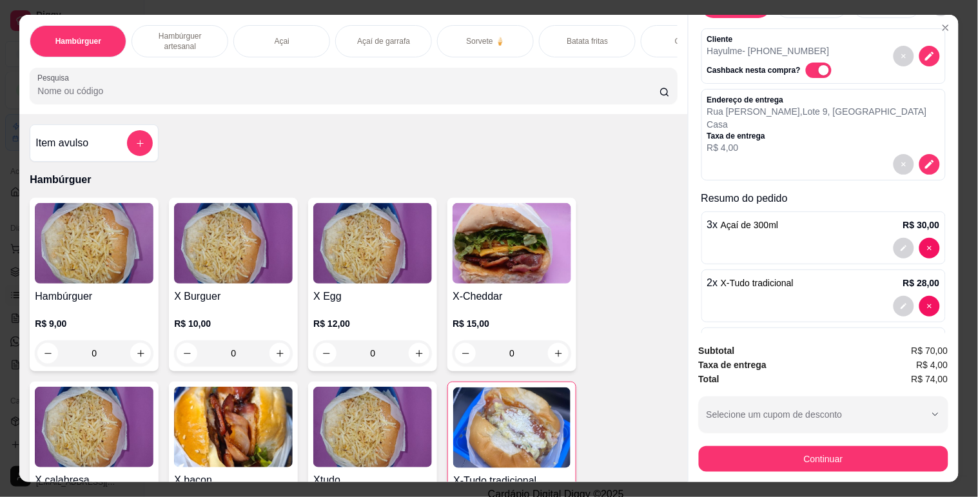
scroll to position [115, 0]
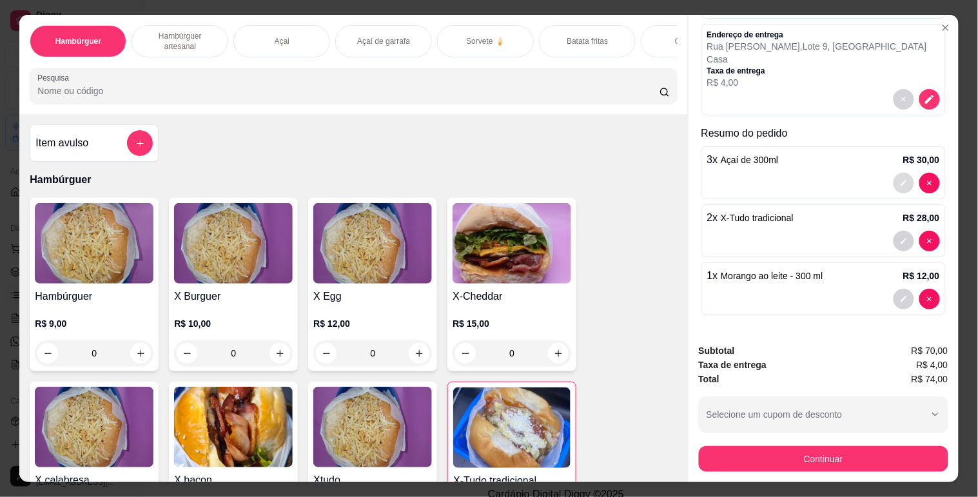
click at [894, 184] on button "decrease-product-quantity" at bounding box center [904, 183] width 21 height 21
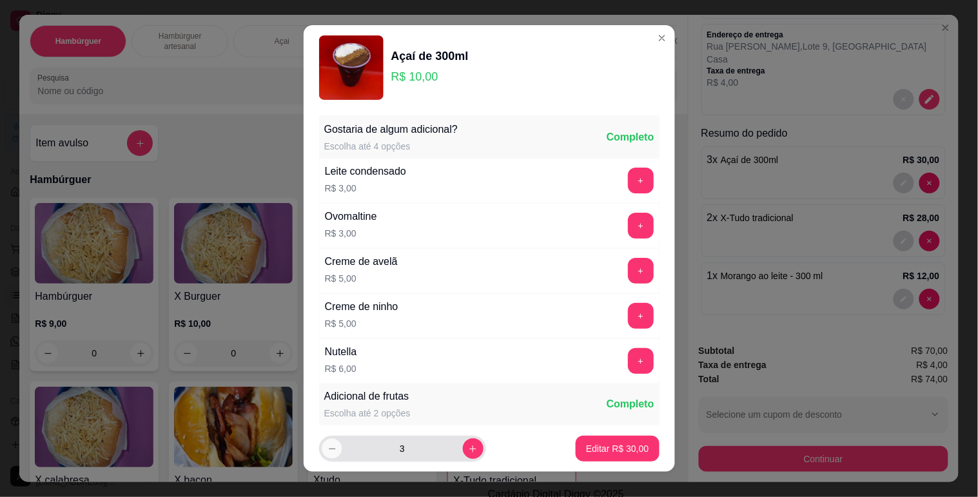
click at [327, 448] on icon "decrease-product-quantity" at bounding box center [332, 449] width 10 height 10
type input "2"
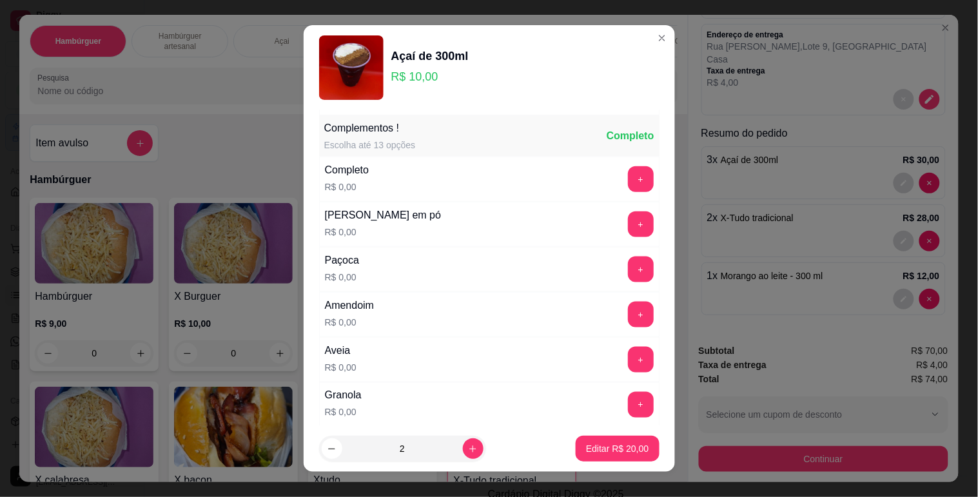
scroll to position [358, 0]
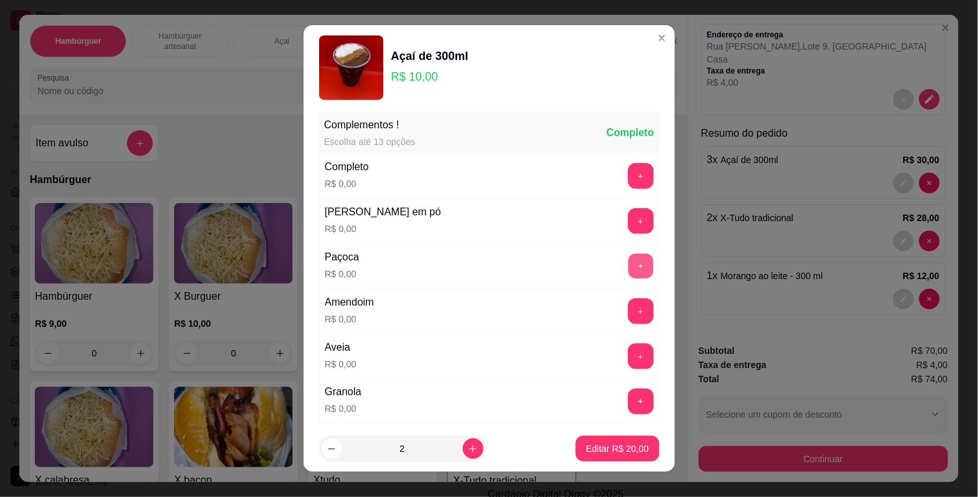
click at [628, 266] on button "+" at bounding box center [640, 265] width 25 height 25
click at [628, 299] on button "+" at bounding box center [640, 311] width 25 height 25
click at [628, 227] on button "+" at bounding box center [641, 221] width 26 height 26
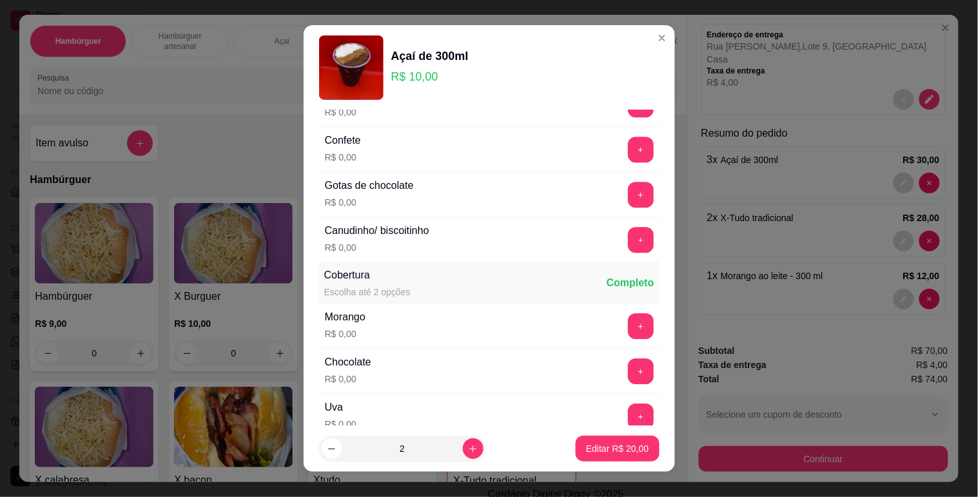
scroll to position [931, 0]
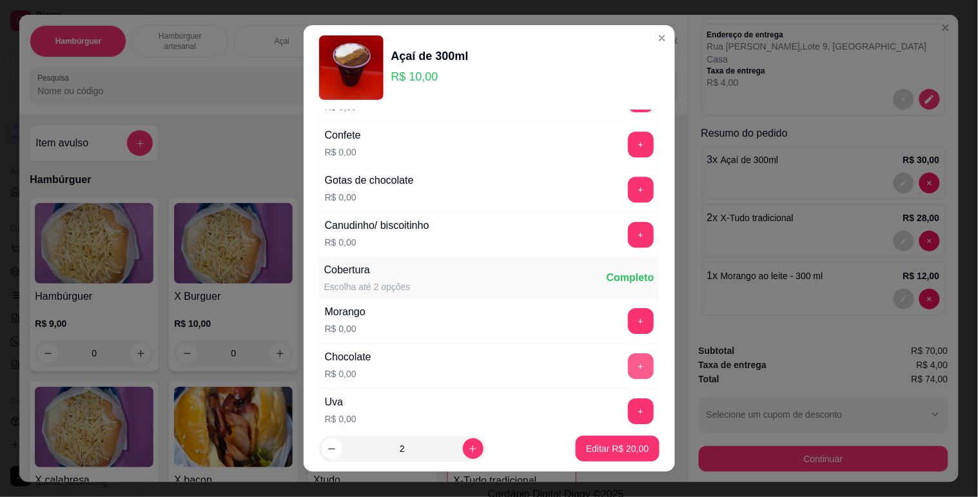
click at [628, 361] on button "+" at bounding box center [641, 366] width 26 height 26
click at [621, 451] on p "Editar R$ 20,00" at bounding box center [617, 448] width 63 height 13
type input "0"
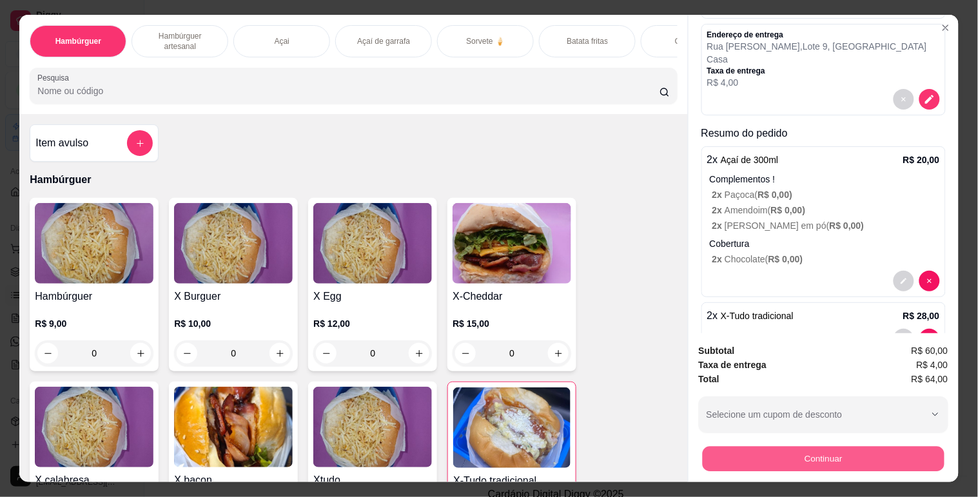
click at [819, 466] on button "Continuar" at bounding box center [823, 458] width 242 height 25
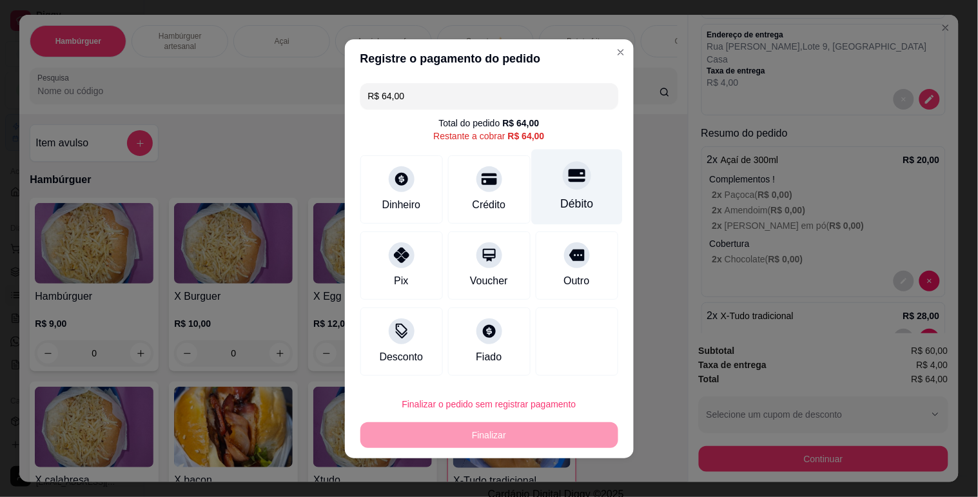
click at [560, 196] on div "Débito" at bounding box center [576, 203] width 33 height 17
type input "R$ 0,00"
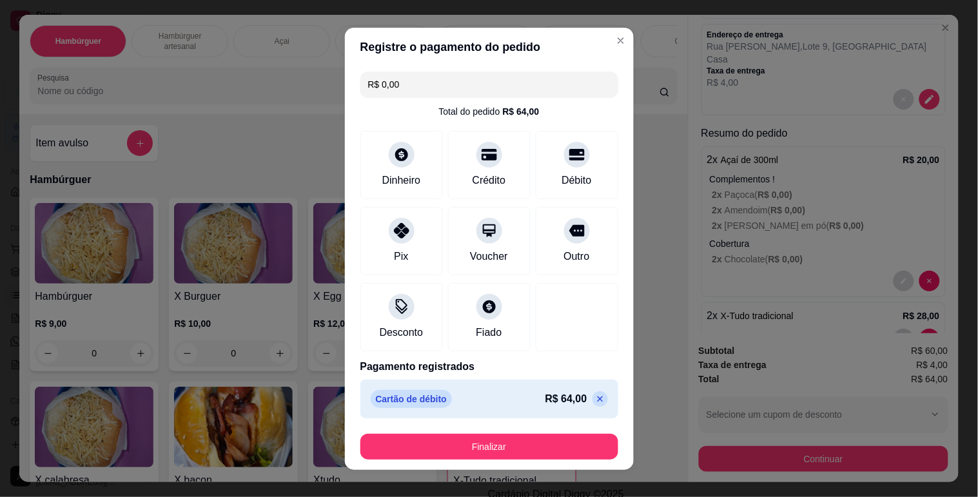
click at [540, 433] on footer "Finalizar" at bounding box center [489, 447] width 289 height 46
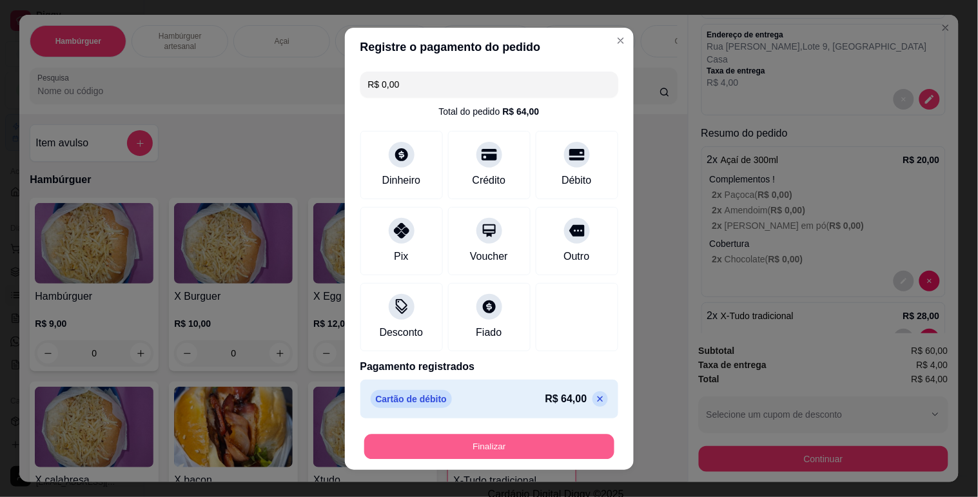
click at [538, 441] on button "Finalizar" at bounding box center [489, 446] width 250 height 25
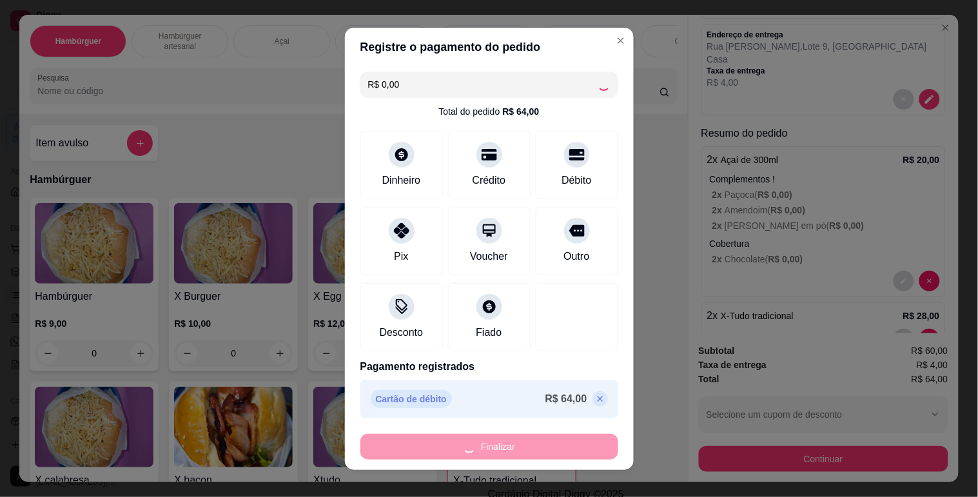
type input "0"
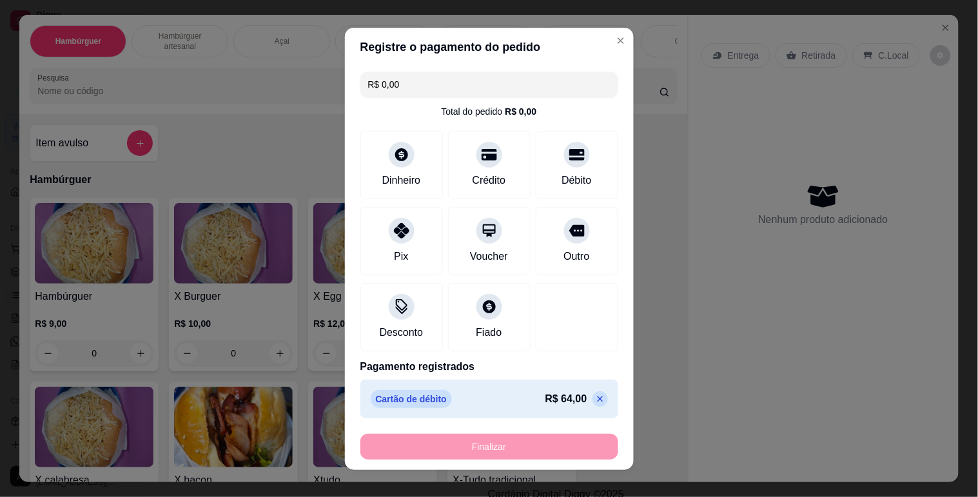
type input "-R$ 64,00"
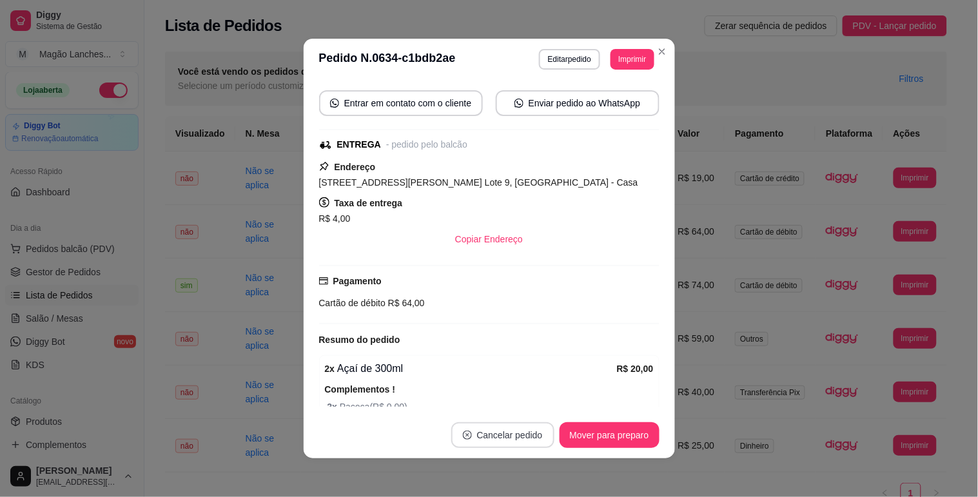
scroll to position [172, 0]
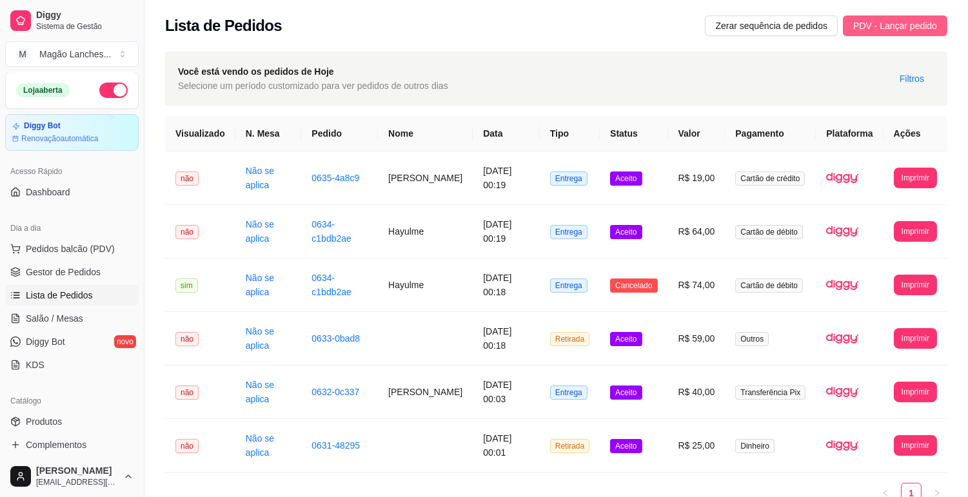
click at [869, 25] on span "PDV - Lançar pedido" at bounding box center [895, 26] width 84 height 14
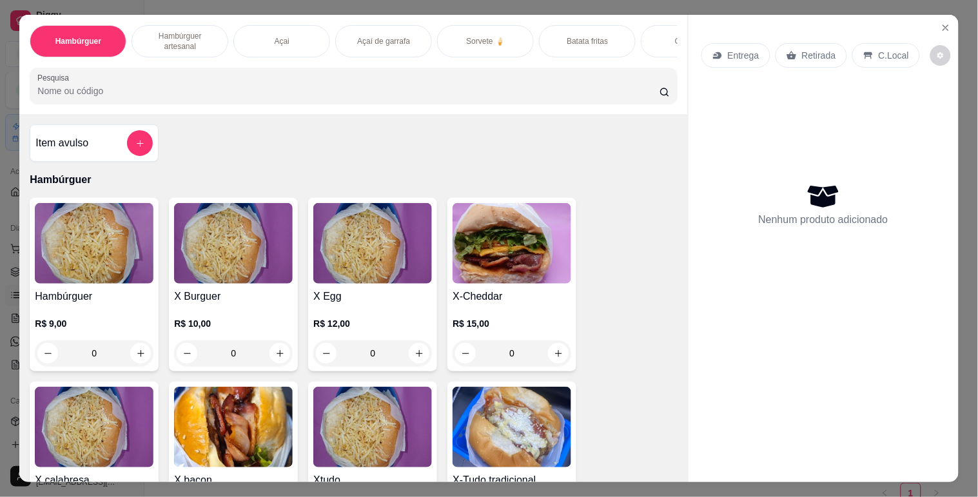
click at [233, 427] on img at bounding box center [233, 427] width 119 height 81
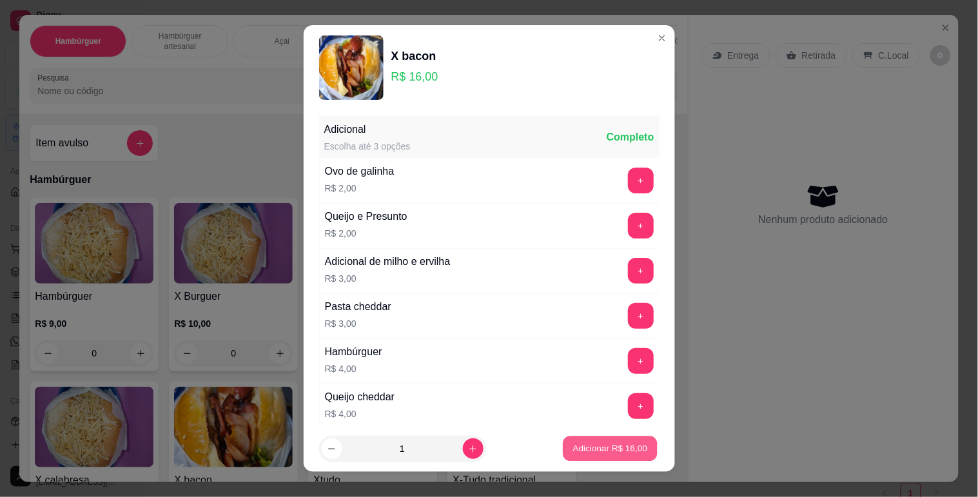
click at [596, 452] on p "Adicionar R$ 16,00" at bounding box center [610, 449] width 75 height 12
type input "1"
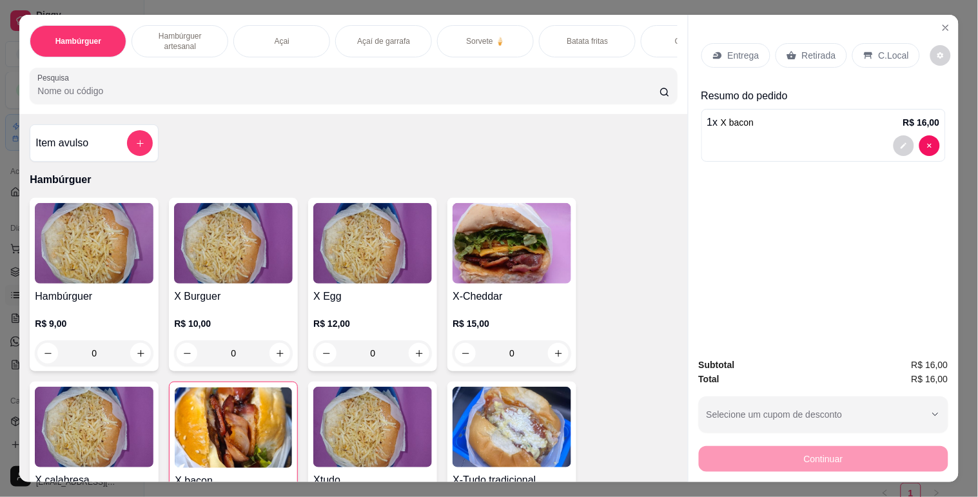
click at [789, 43] on div "Retirada" at bounding box center [812, 55] width 72 height 25
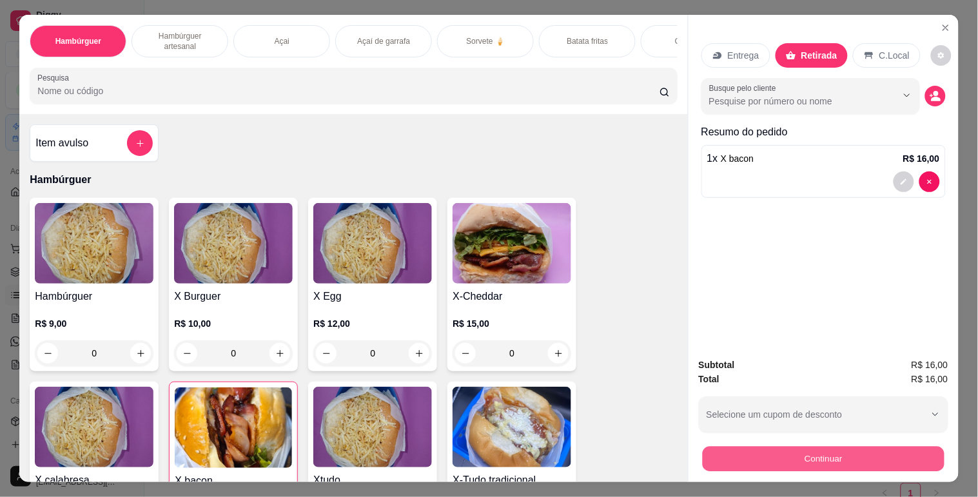
click at [813, 460] on button "Continuar" at bounding box center [823, 458] width 242 height 25
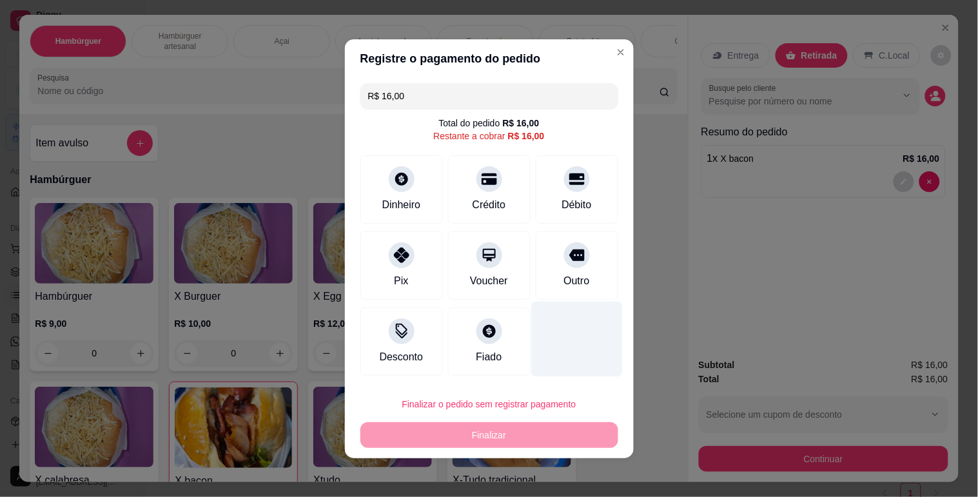
drag, startPoint x: 584, startPoint y: 272, endPoint x: 583, endPoint y: 324, distance: 52.2
click at [584, 272] on div "Outro" at bounding box center [577, 266] width 83 height 68
type input "R$ 0,00"
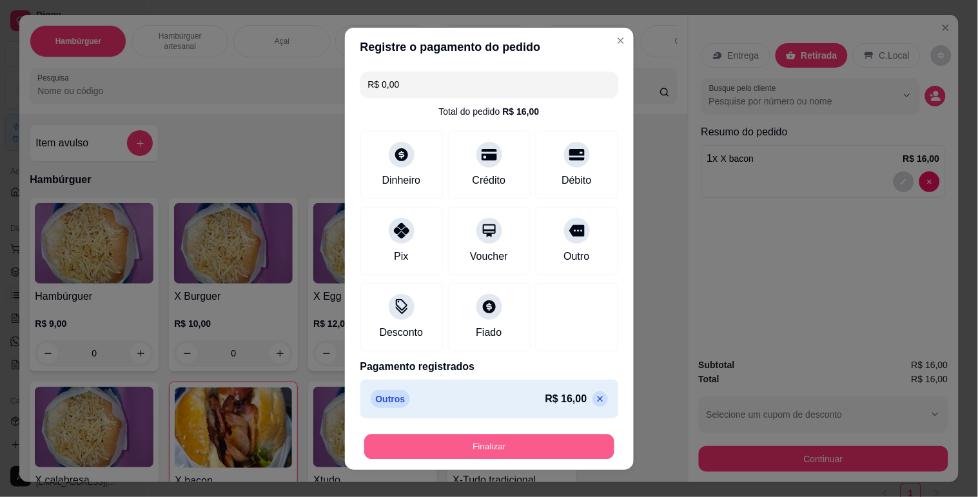
click at [569, 446] on button "Finalizar" at bounding box center [489, 446] width 250 height 25
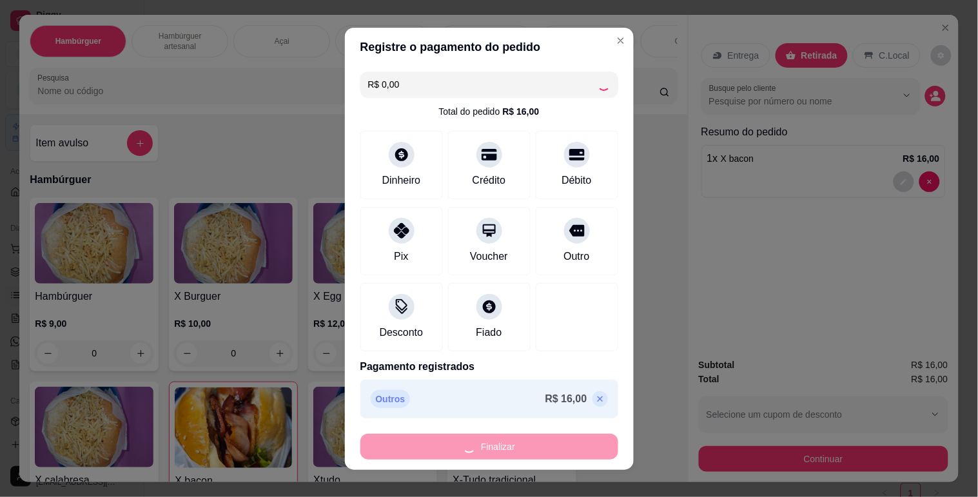
type input "0"
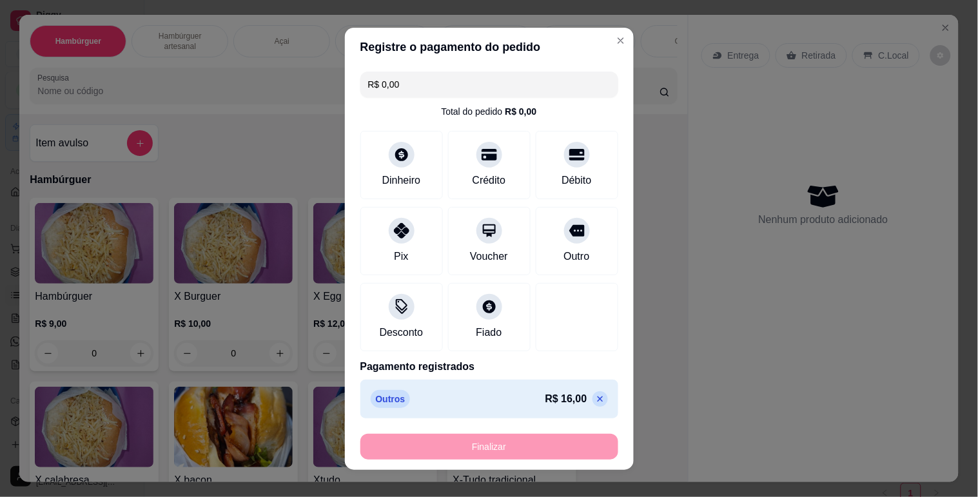
type input "-R$ 16,00"
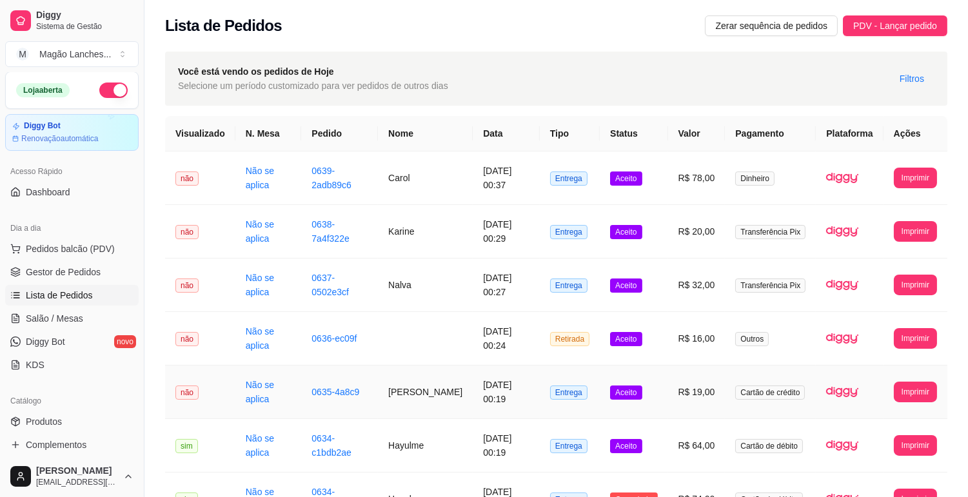
click at [414, 404] on td "[PERSON_NAME]" at bounding box center [425, 393] width 95 height 54
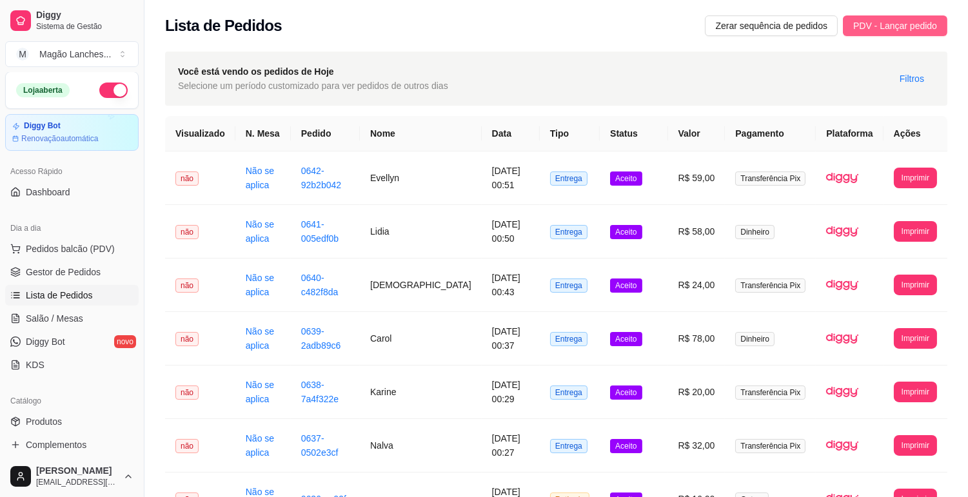
click at [887, 30] on span "PDV - Lançar pedido" at bounding box center [895, 26] width 84 height 14
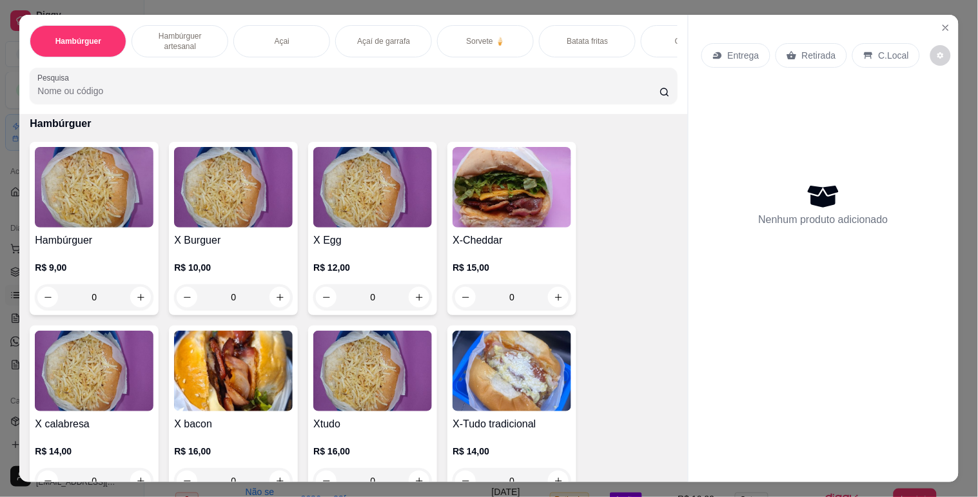
scroll to position [143, 0]
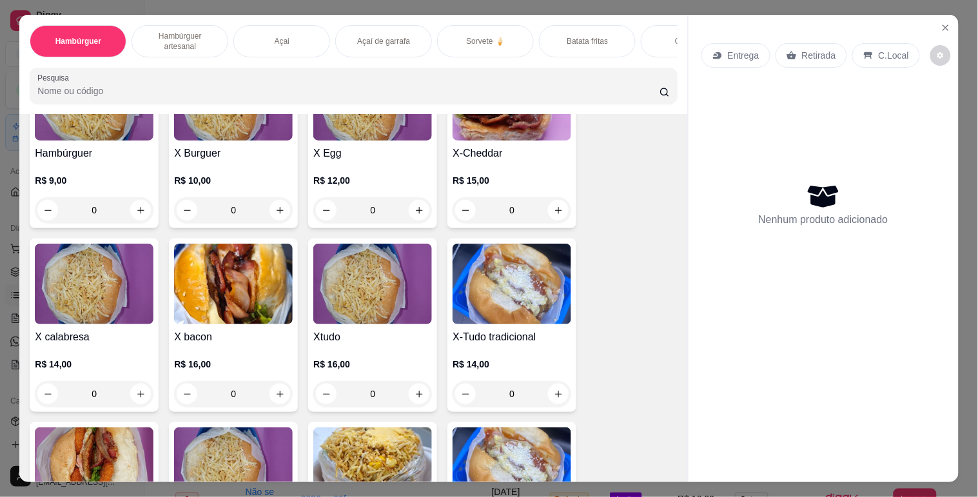
click at [361, 323] on img at bounding box center [372, 284] width 119 height 81
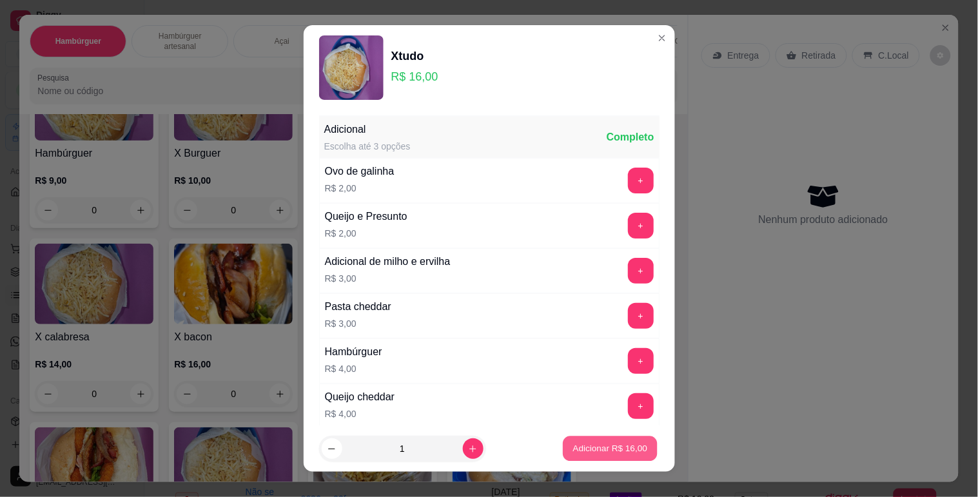
click at [611, 451] on p "Adicionar R$ 16,00" at bounding box center [610, 449] width 75 height 12
type input "1"
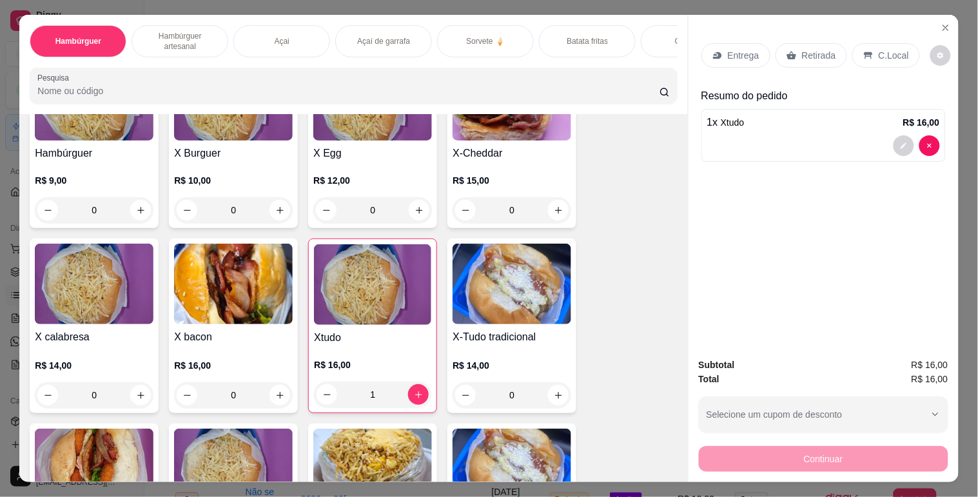
click at [721, 44] on div "Entrega" at bounding box center [736, 55] width 69 height 25
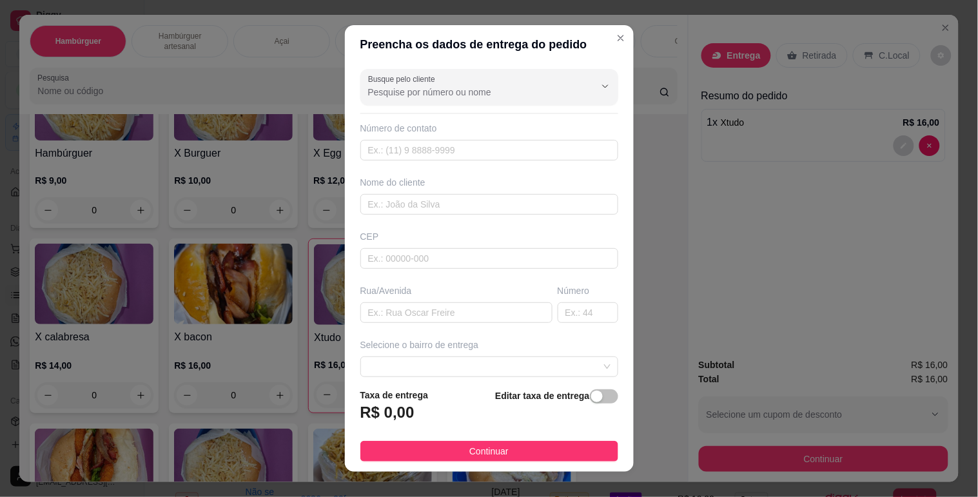
click at [417, 88] on input "Busque pelo cliente" at bounding box center [471, 92] width 206 height 13
drag, startPoint x: 417, startPoint y: 88, endPoint x: 364, endPoint y: 86, distance: 52.9
click at [368, 86] on input "21993317443" at bounding box center [471, 92] width 206 height 13
type input "21993317443"
paste input "[PHONE_NUMBER]"
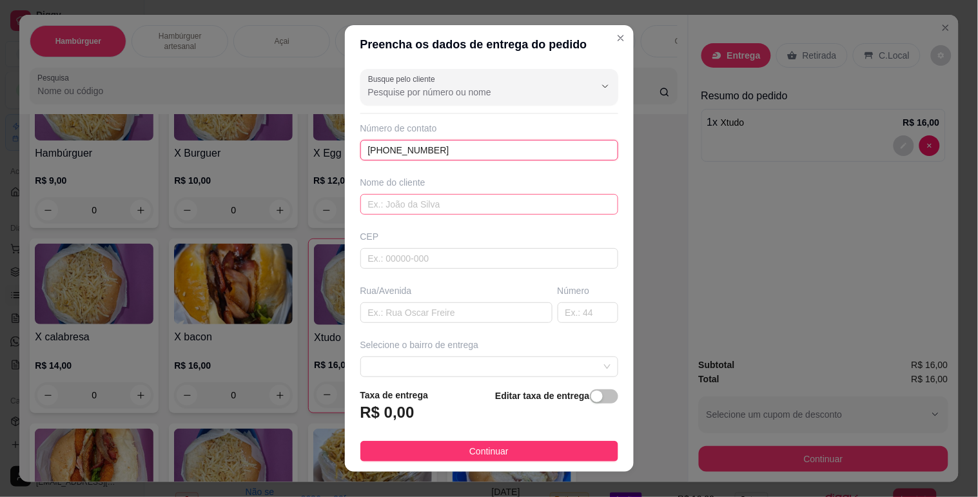
type input "[PHONE_NUMBER]"
click at [420, 212] on input "text" at bounding box center [489, 204] width 258 height 21
type input "gisele"
click at [434, 302] on input "text" at bounding box center [456, 312] width 192 height 21
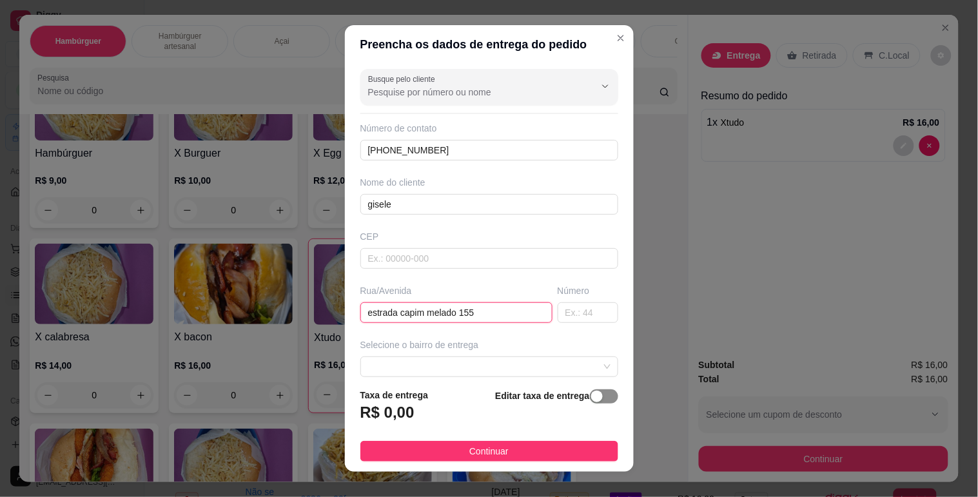
type input "estrada capim melado 155"
click at [591, 402] on div "button" at bounding box center [597, 397] width 12 height 12
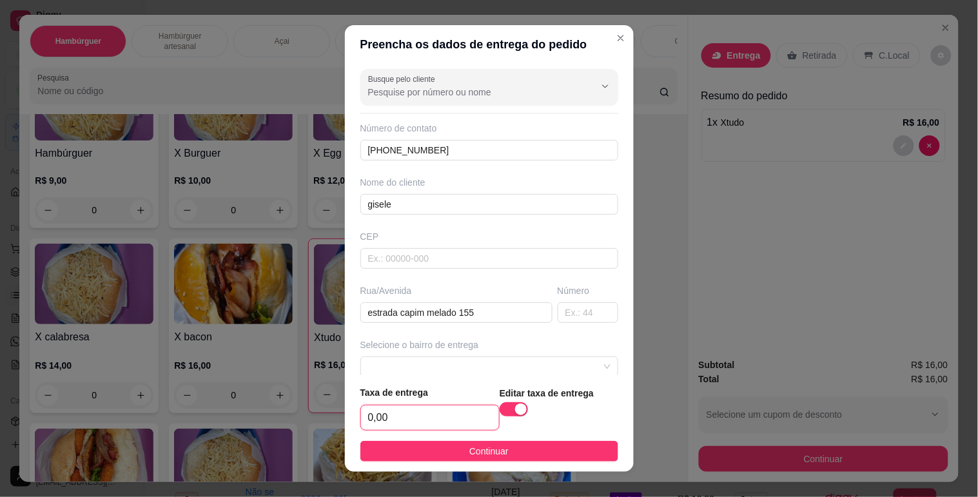
click at [371, 424] on input "0,00" at bounding box center [430, 418] width 138 height 25
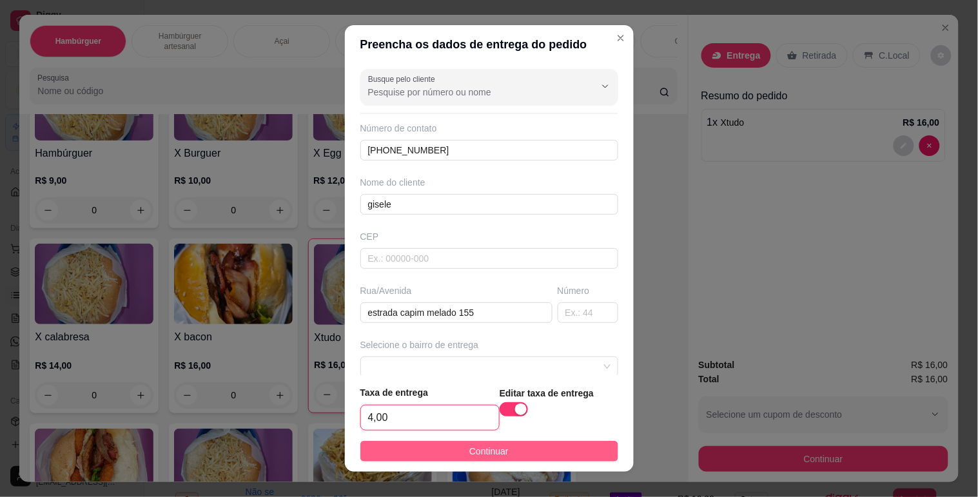
type input "4,00"
click at [491, 451] on span "Continuar" at bounding box center [488, 451] width 39 height 14
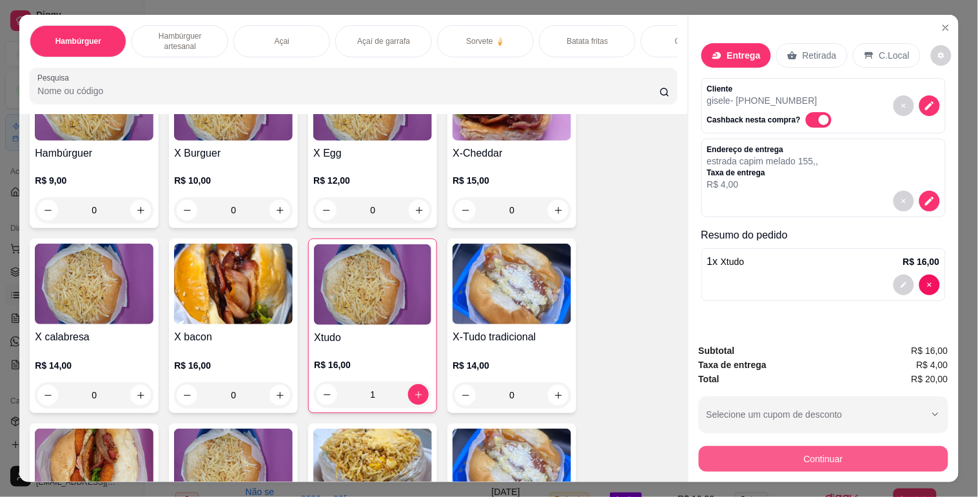
click at [778, 458] on button "Continuar" at bounding box center [824, 459] width 250 height 26
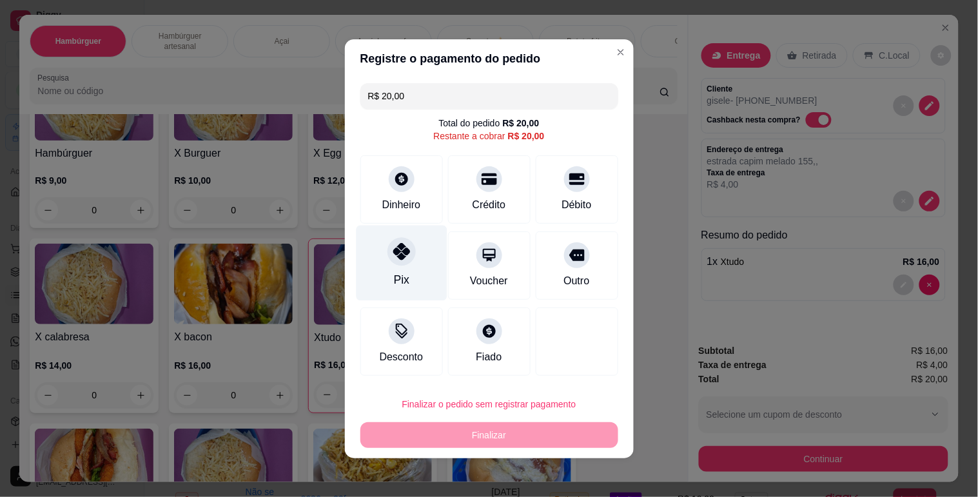
click at [393, 273] on div "Pix" at bounding box center [400, 280] width 15 height 17
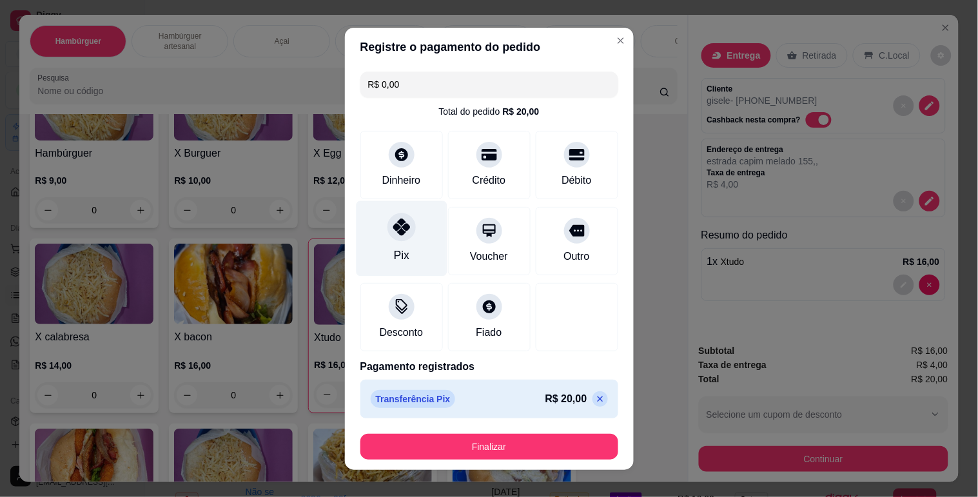
type input "R$ 0,00"
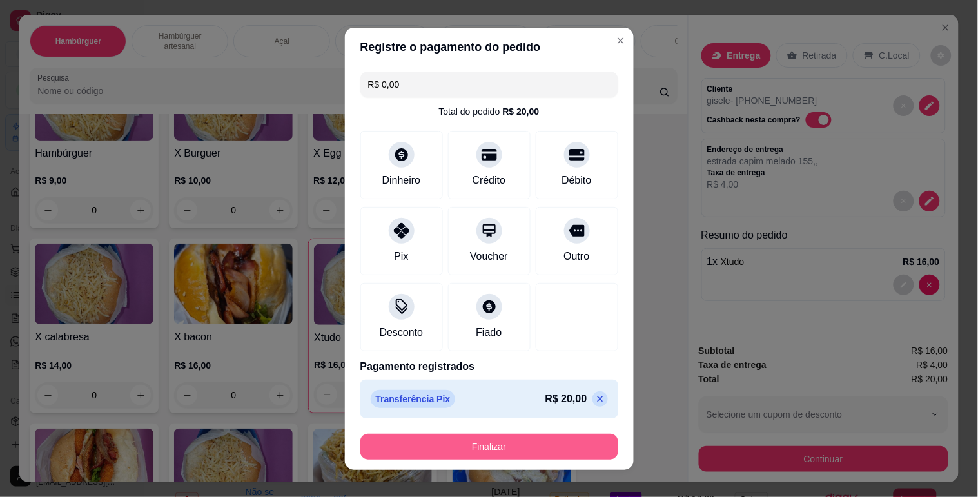
click at [484, 440] on button "Finalizar" at bounding box center [489, 447] width 258 height 26
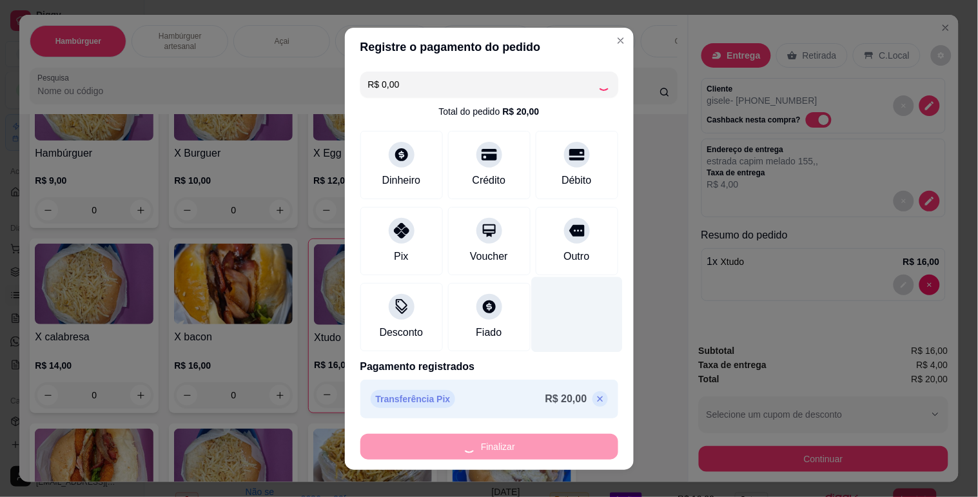
type input "0"
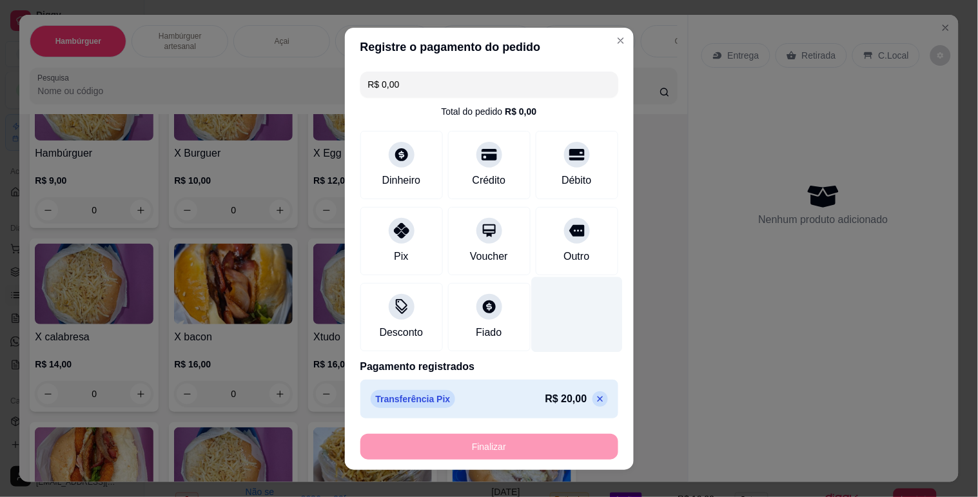
type input "-R$ 20,00"
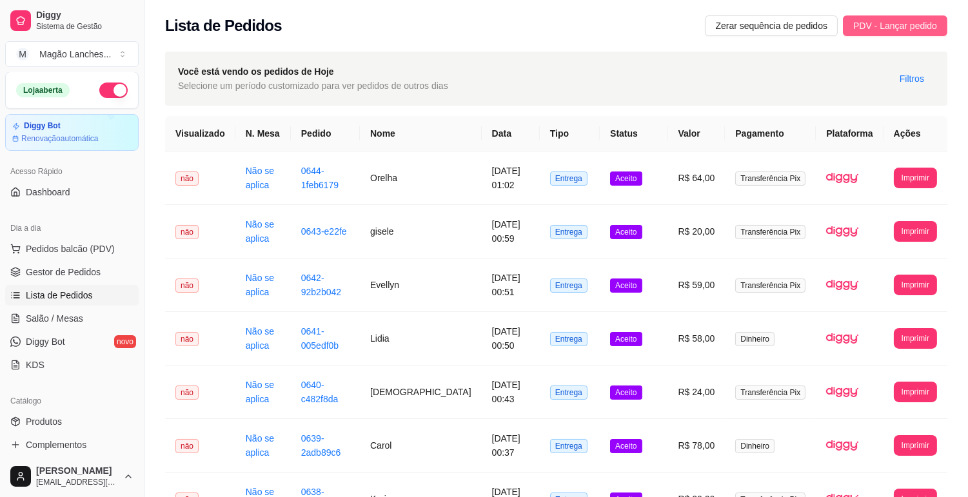
click at [905, 21] on span "PDV - Lançar pedido" at bounding box center [895, 26] width 84 height 14
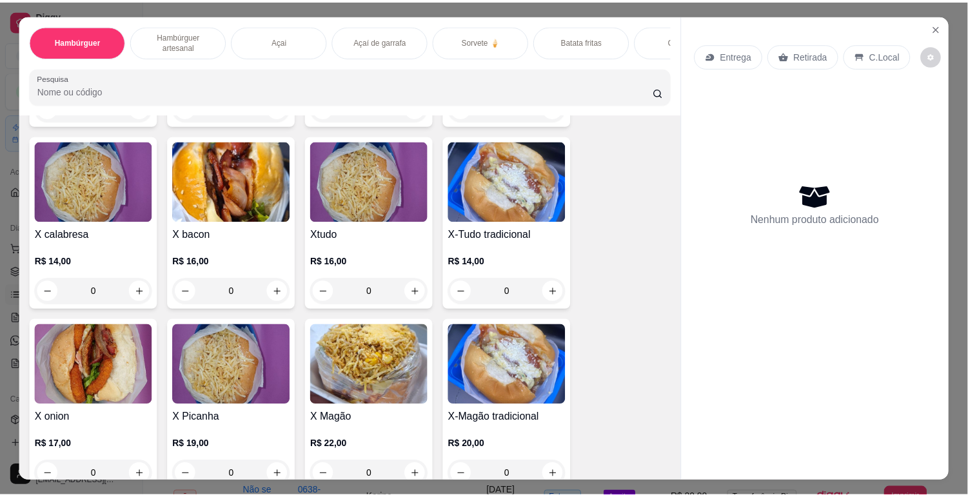
scroll to position [286, 0]
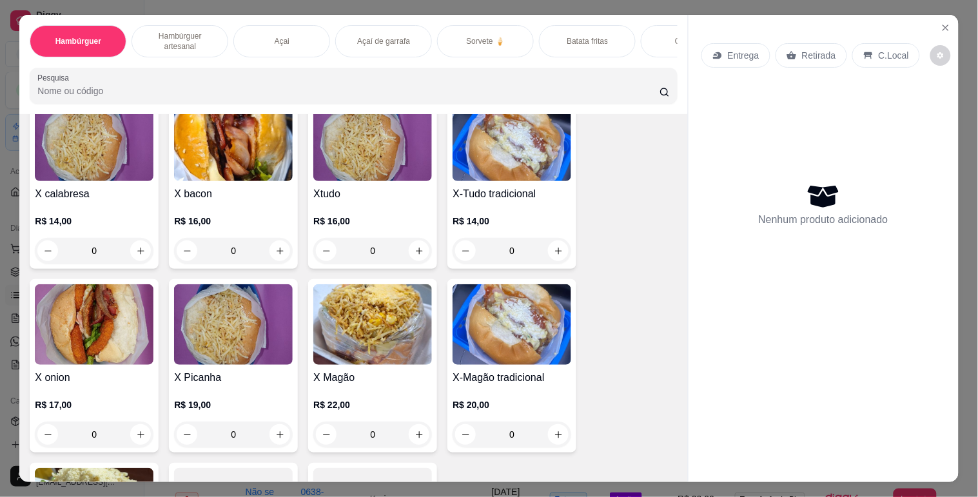
click at [230, 353] on img at bounding box center [233, 324] width 119 height 81
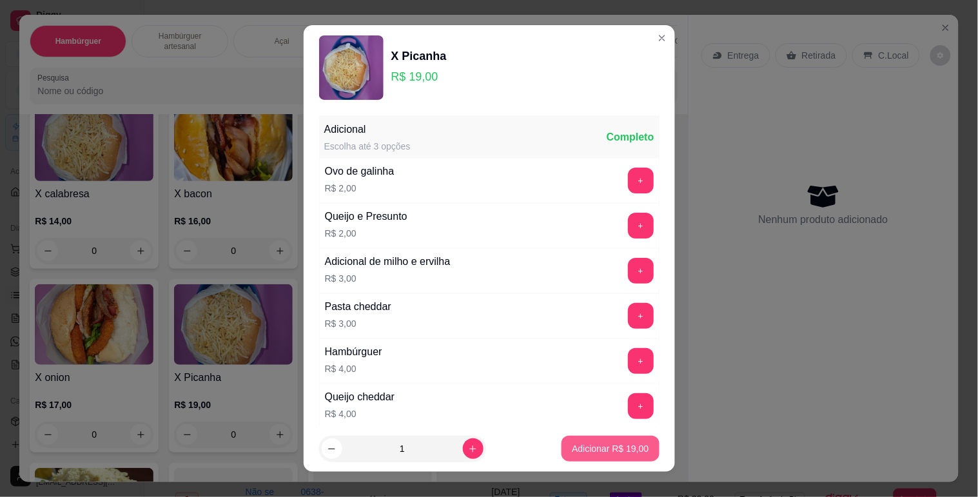
click at [581, 445] on p "Adicionar R$ 19,00" at bounding box center [610, 448] width 77 height 13
type input "1"
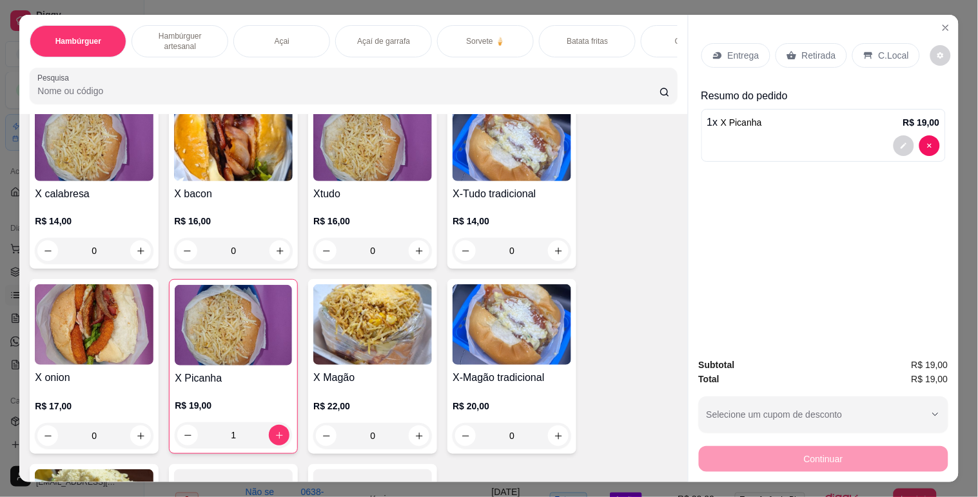
click at [884, 52] on p "C.Local" at bounding box center [894, 55] width 30 height 13
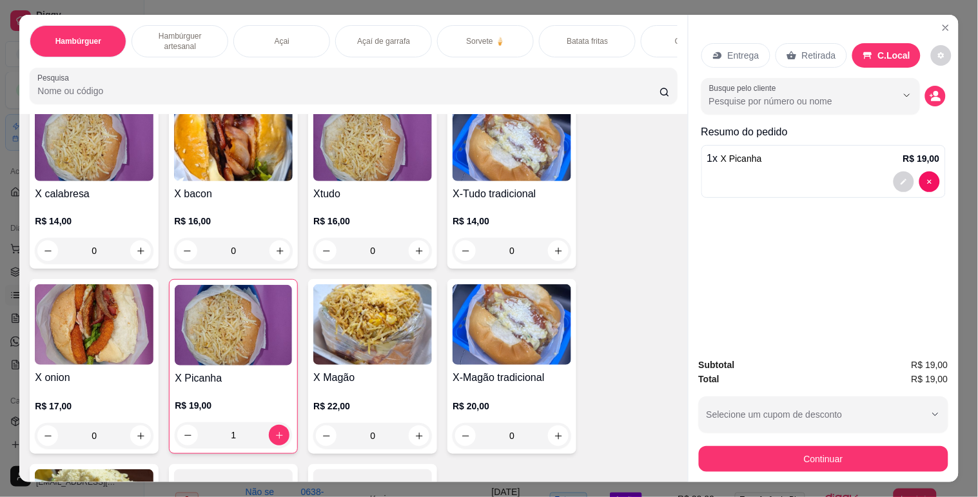
click at [791, 48] on div "Retirada" at bounding box center [812, 55] width 72 height 25
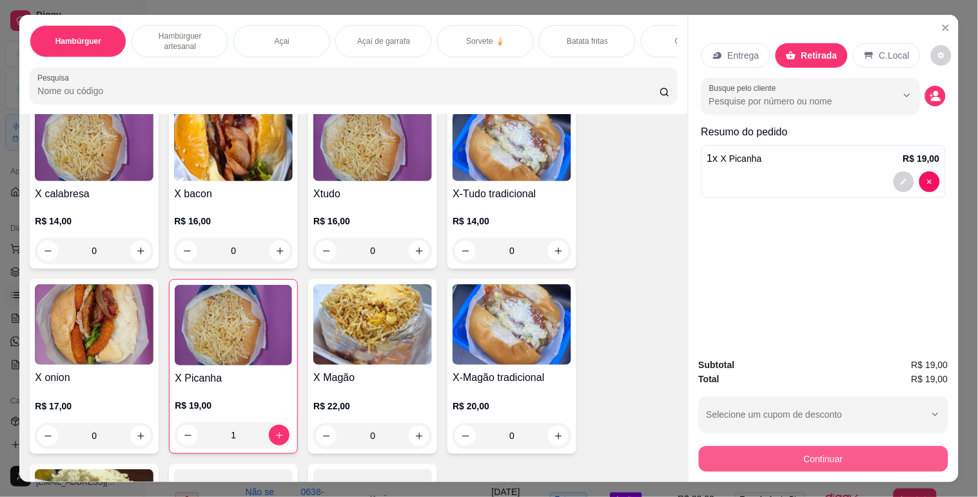
click at [833, 448] on button "Continuar" at bounding box center [824, 459] width 250 height 26
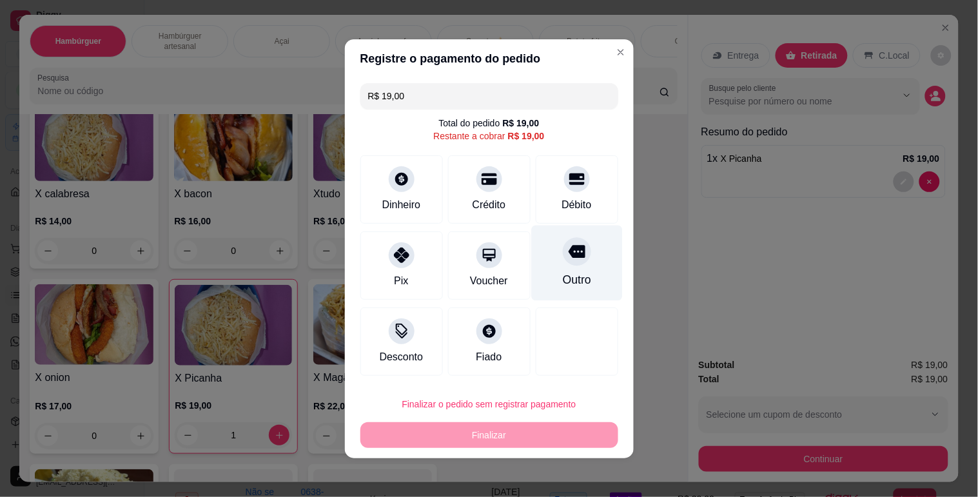
click at [575, 269] on div "Outro" at bounding box center [576, 262] width 91 height 75
type input "R$ 0,00"
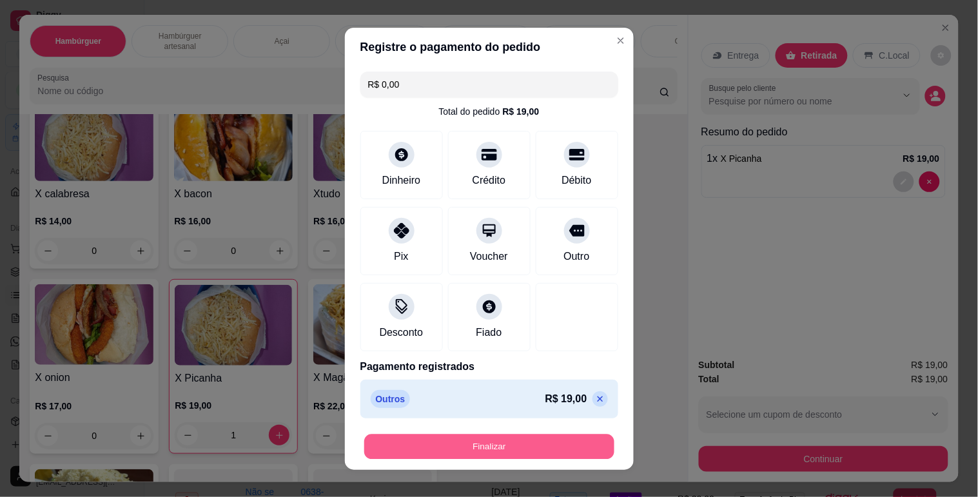
click at [546, 444] on button "Finalizar" at bounding box center [489, 446] width 250 height 25
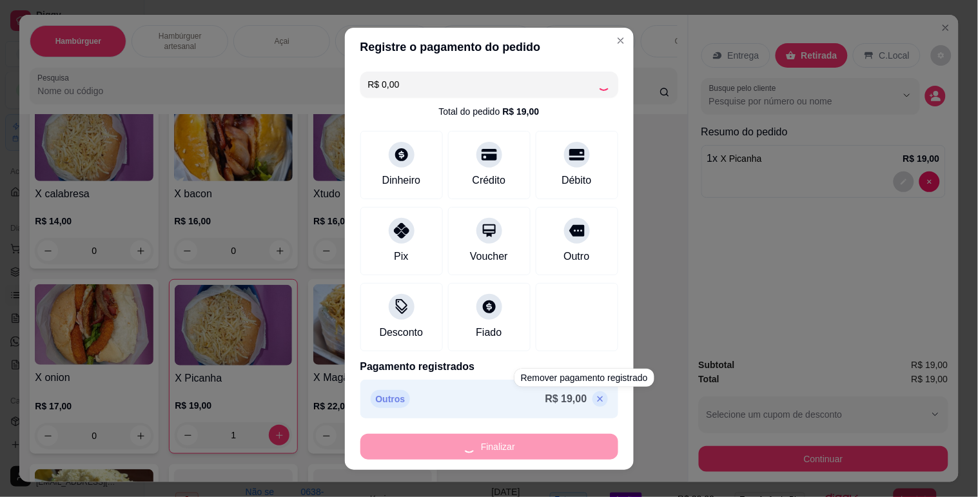
type input "0"
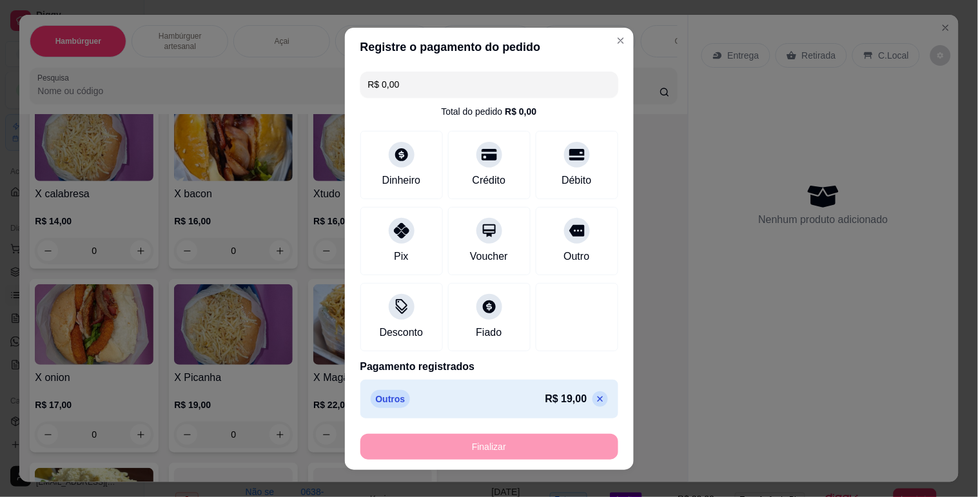
type input "-R$ 19,00"
